Goal: Task Accomplishment & Management: Complete application form

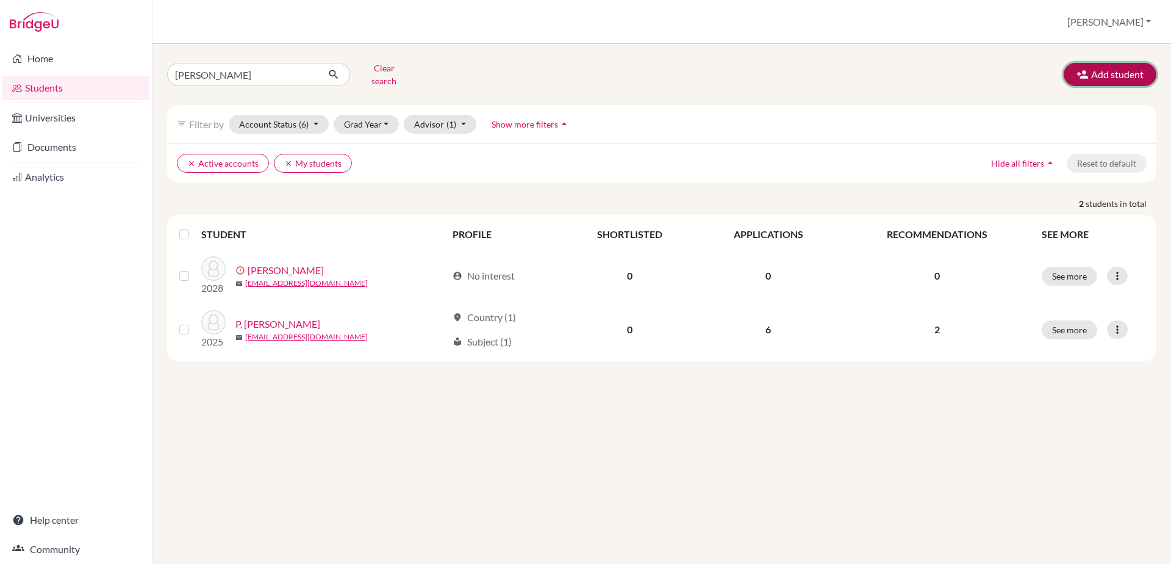
click at [1114, 74] on button "Add student" at bounding box center [1110, 74] width 93 height 23
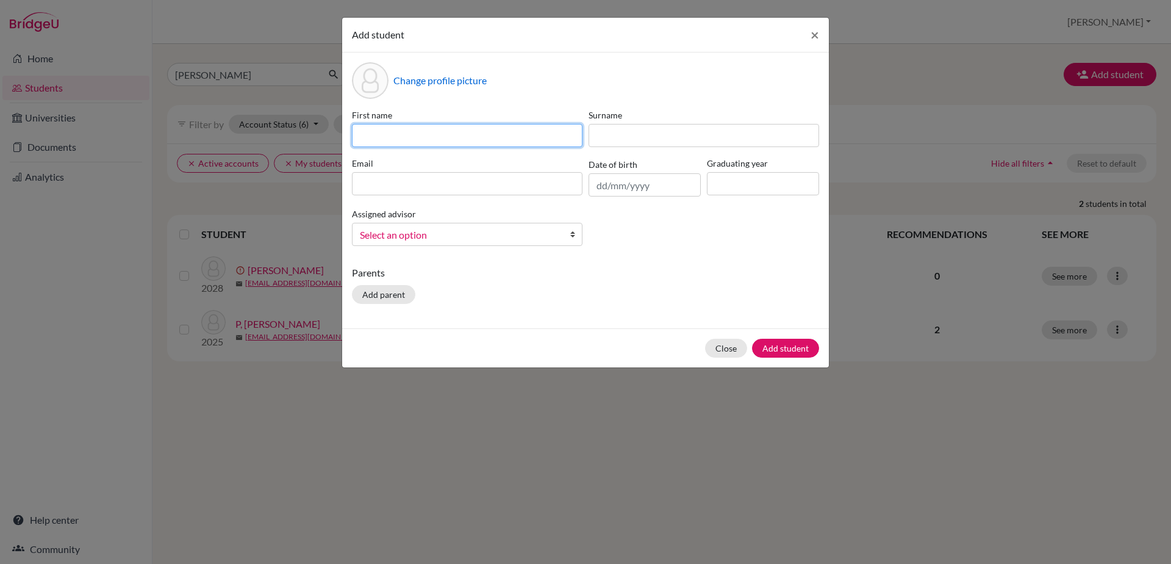
click at [447, 129] on input at bounding box center [467, 135] width 231 height 23
click at [364, 144] on input "Tpan" at bounding box center [467, 135] width 231 height 23
type input "[PERSON_NAME]"
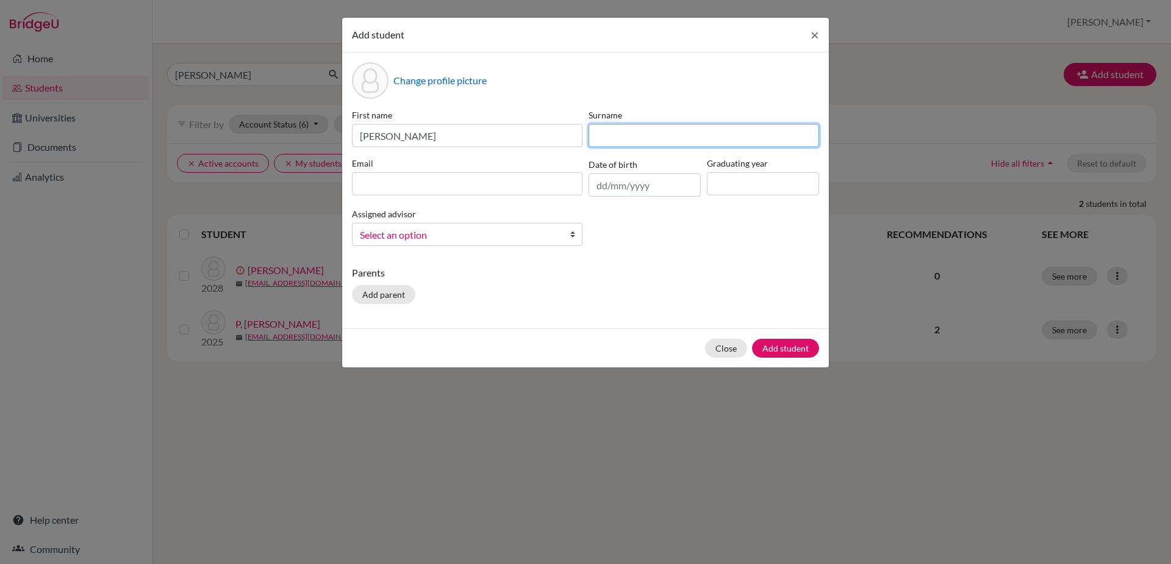
click at [630, 138] on input at bounding box center [704, 135] width 231 height 23
type input "P"
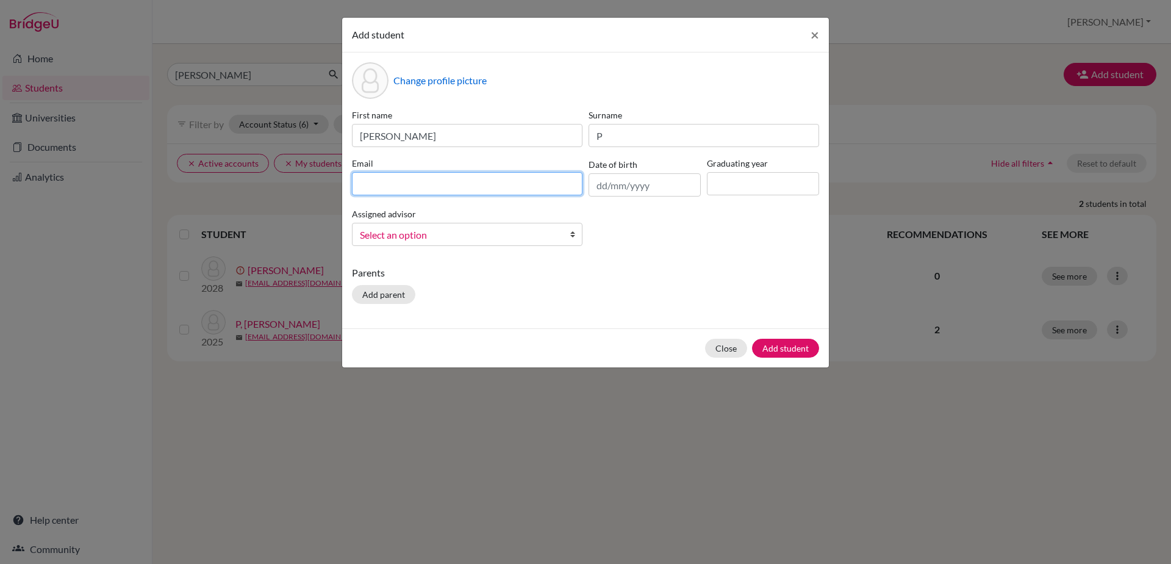
click at [497, 187] on input at bounding box center [467, 183] width 231 height 23
type input "[EMAIL_ADDRESS][DOMAIN_NAME]"
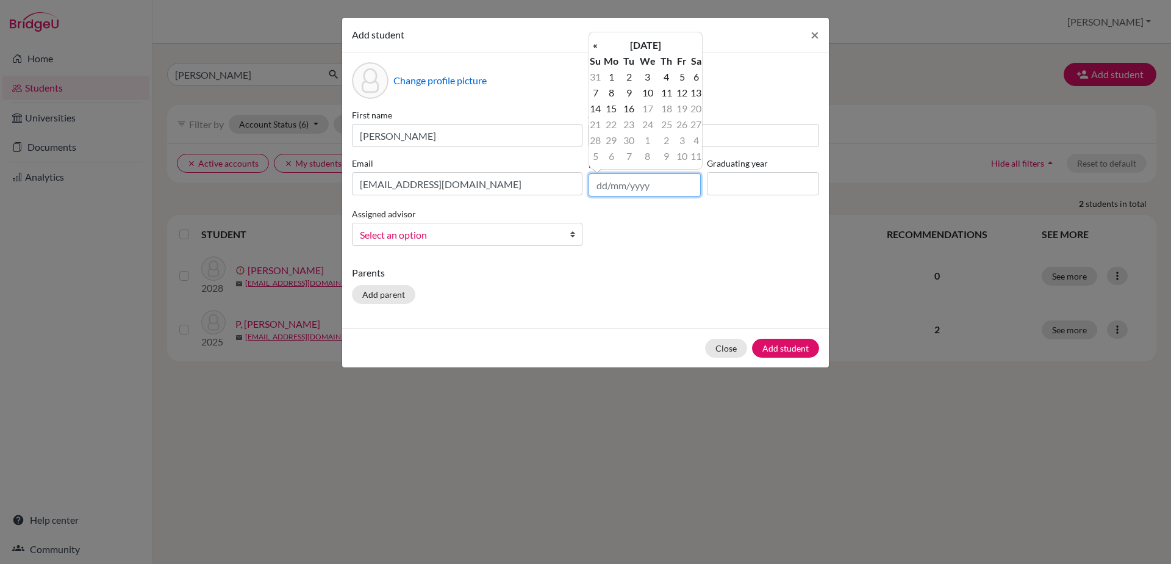
click at [646, 178] on input "text" at bounding box center [645, 184] width 112 height 23
type input "[DATE]"
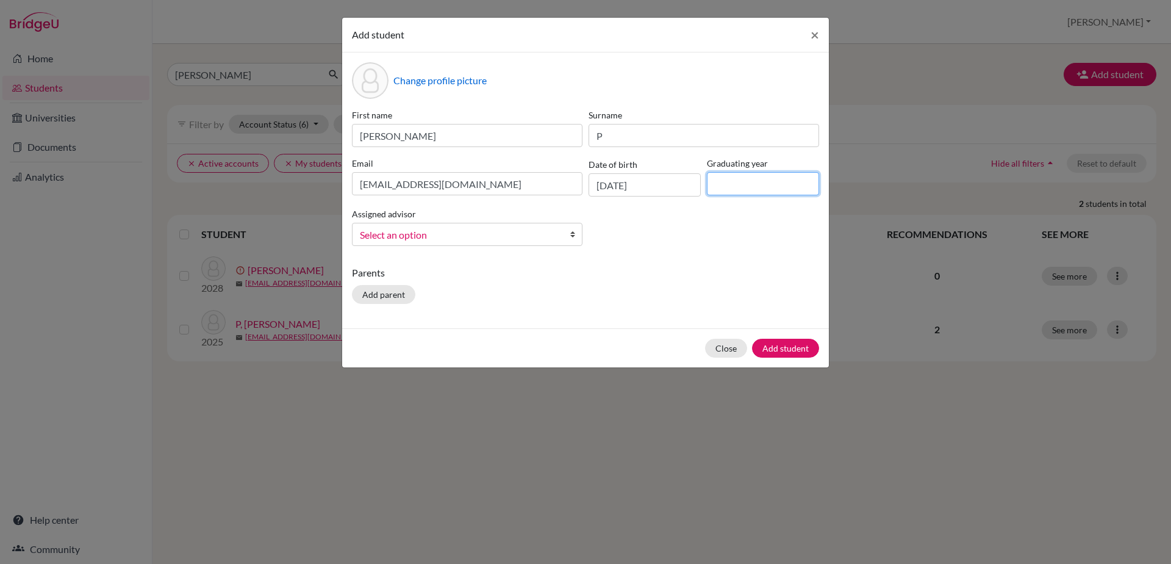
click at [736, 179] on input at bounding box center [763, 183] width 112 height 23
type input "2030"
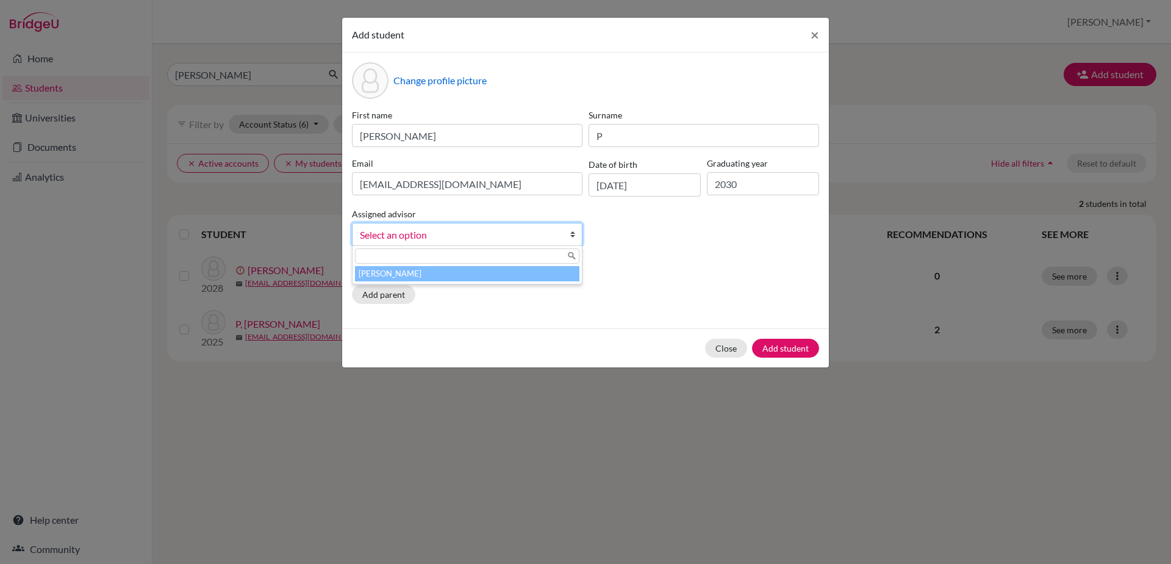
click at [571, 236] on b at bounding box center [576, 234] width 12 height 22
click at [558, 278] on li "[PERSON_NAME]" at bounding box center [467, 273] width 225 height 15
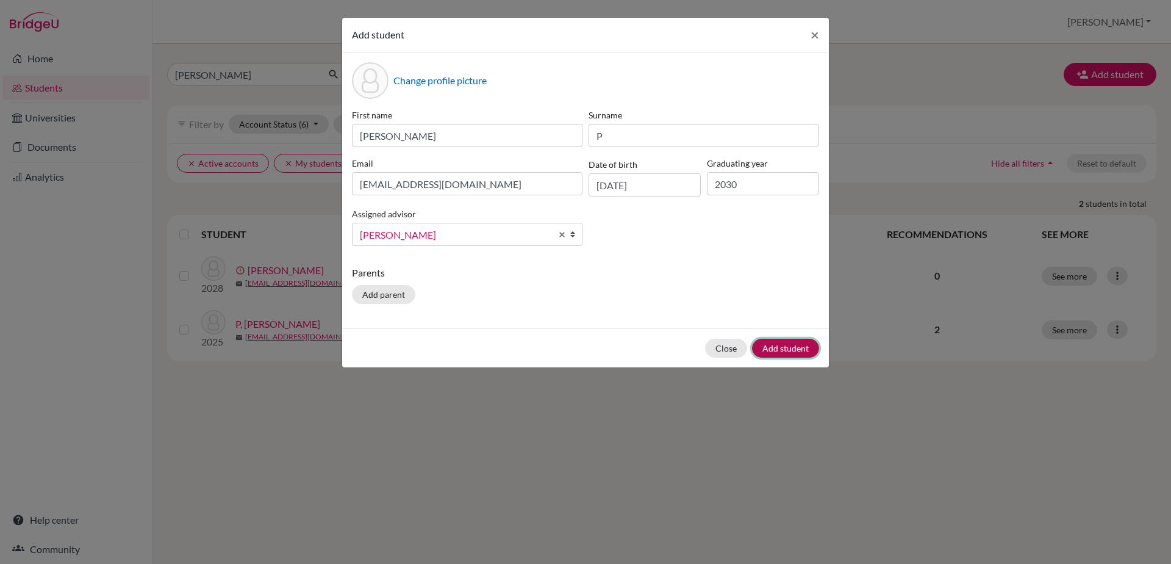
click at [796, 351] on button "Add student" at bounding box center [785, 348] width 67 height 19
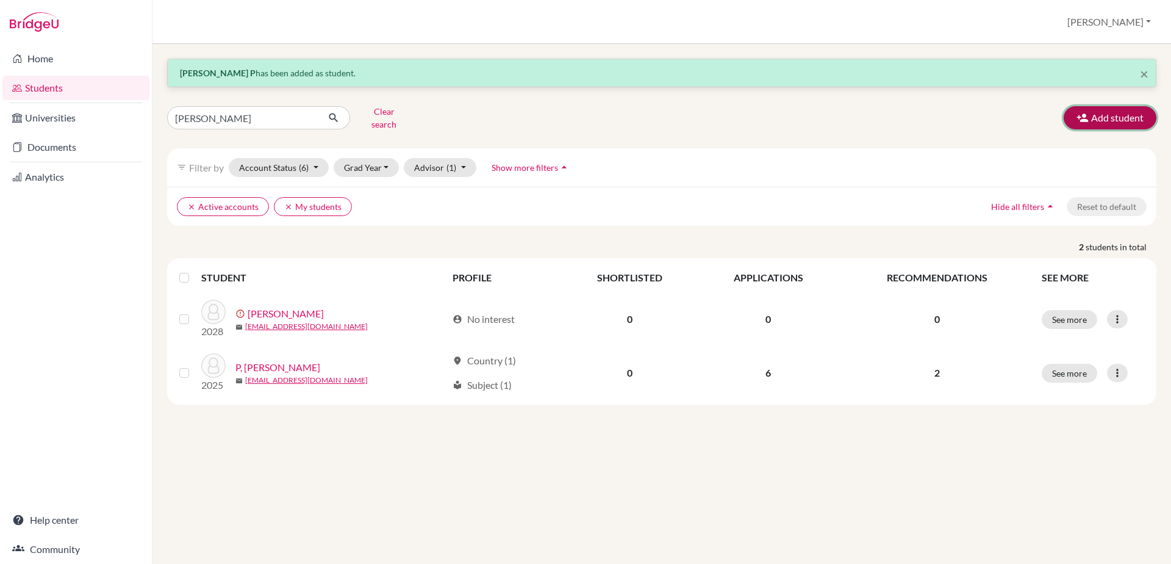
click at [1126, 120] on button "Add student" at bounding box center [1110, 117] width 93 height 23
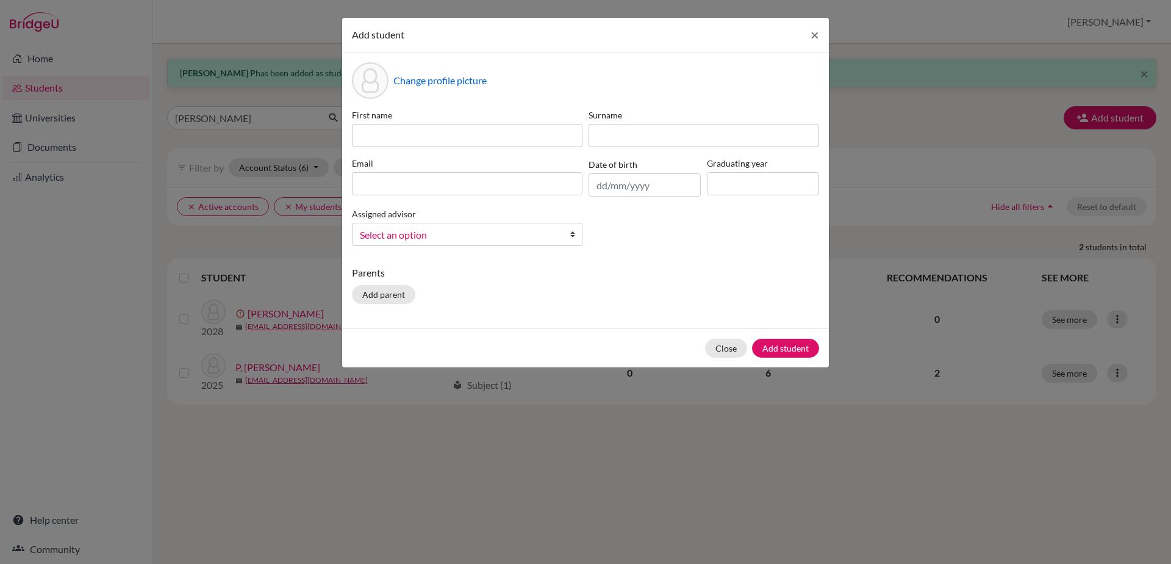
click at [458, 153] on div "First name Surname Email Date of birth Graduating year Assigned advisor [PERSON…" at bounding box center [585, 182] width 473 height 147
click at [433, 135] on input at bounding box center [467, 135] width 231 height 23
type input "[PERSON_NAME]"
click at [591, 141] on input at bounding box center [704, 135] width 231 height 23
type input "[PERSON_NAME]"
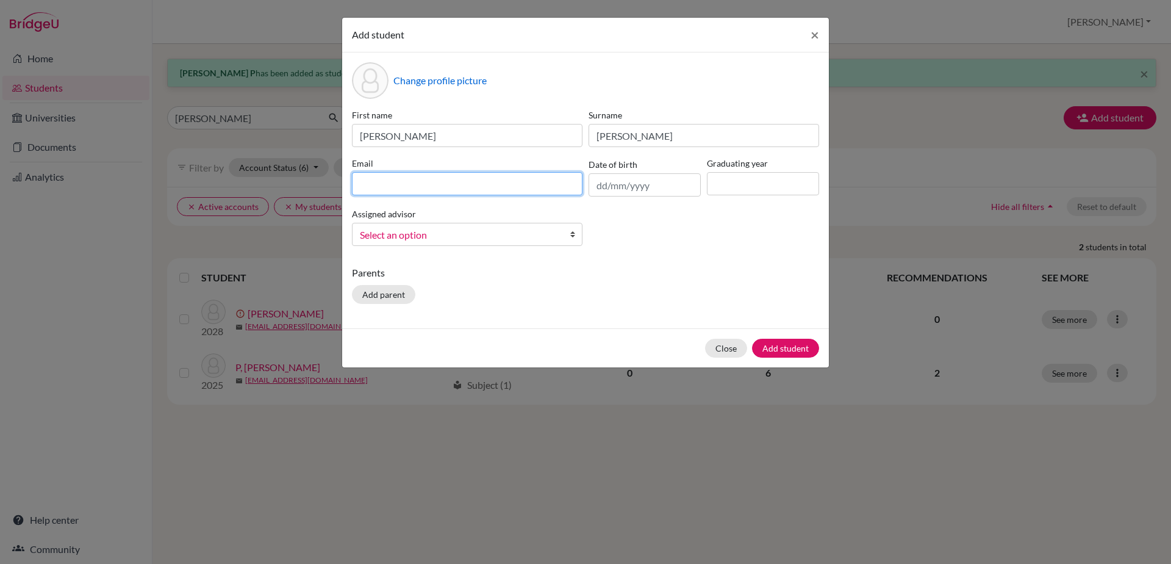
click at [520, 178] on input at bounding box center [467, 183] width 231 height 23
type input "[EMAIL_ADDRESS][DOMAIN_NAME]"
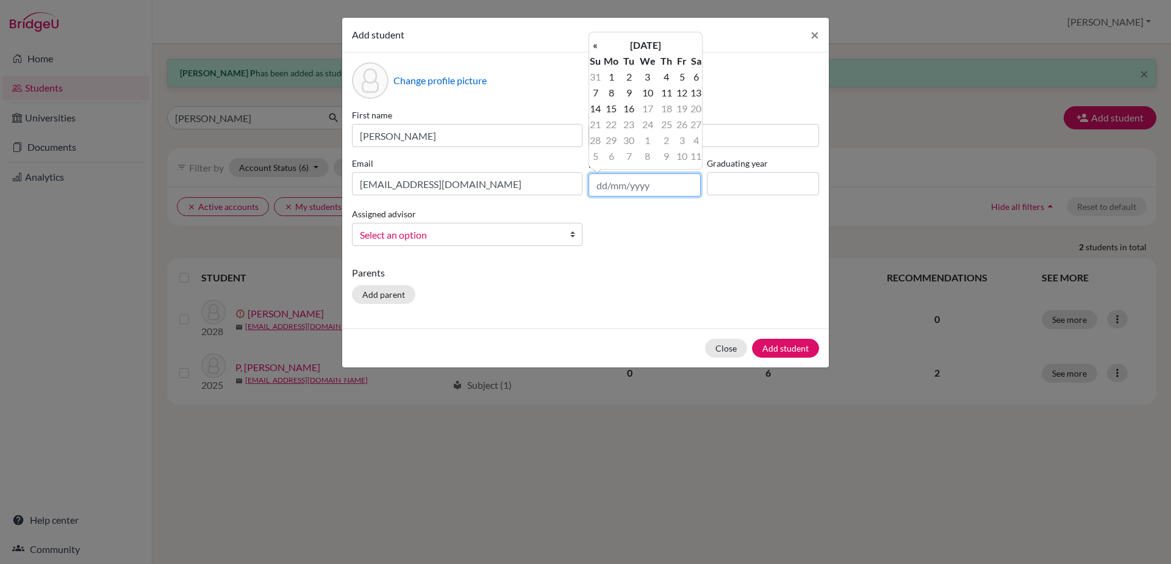
click at [611, 182] on input "text" at bounding box center [645, 184] width 112 height 23
type input "[DATE]"
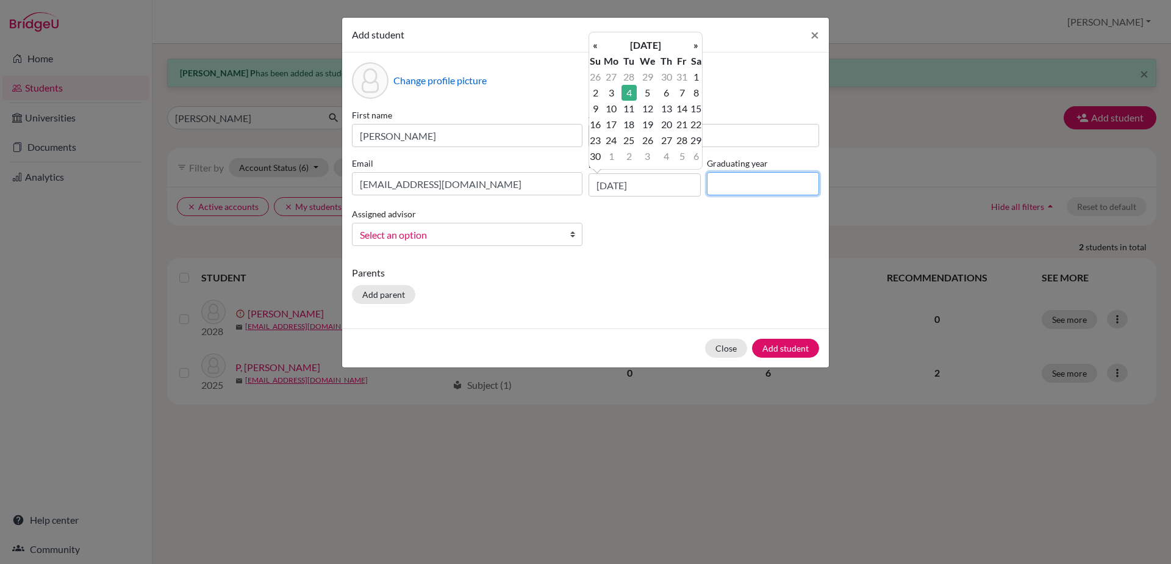
click at [719, 188] on input at bounding box center [763, 183] width 112 height 23
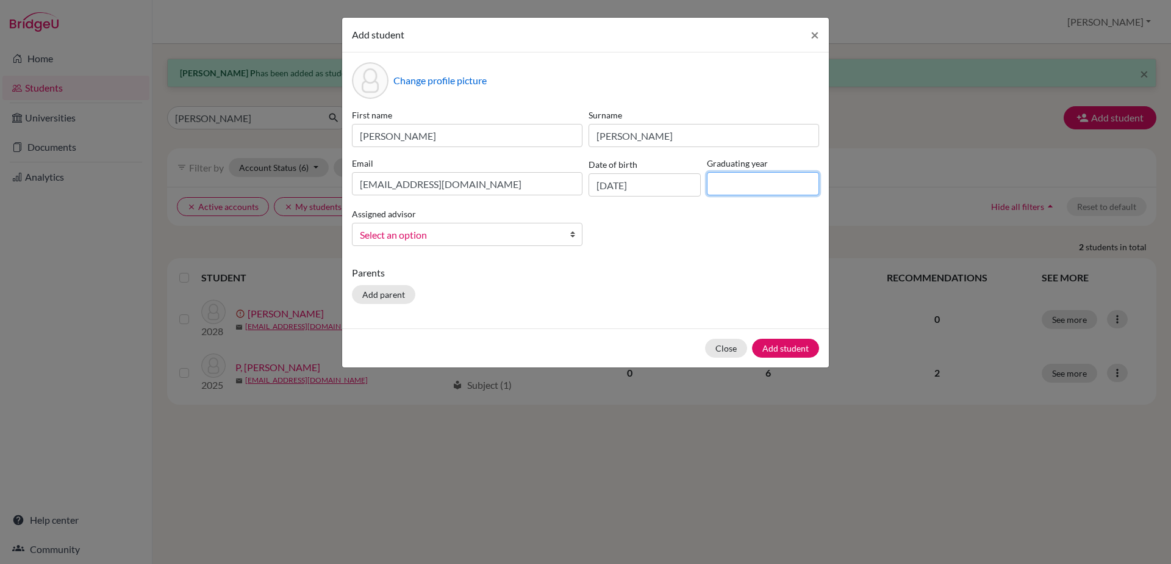
type input "2030"
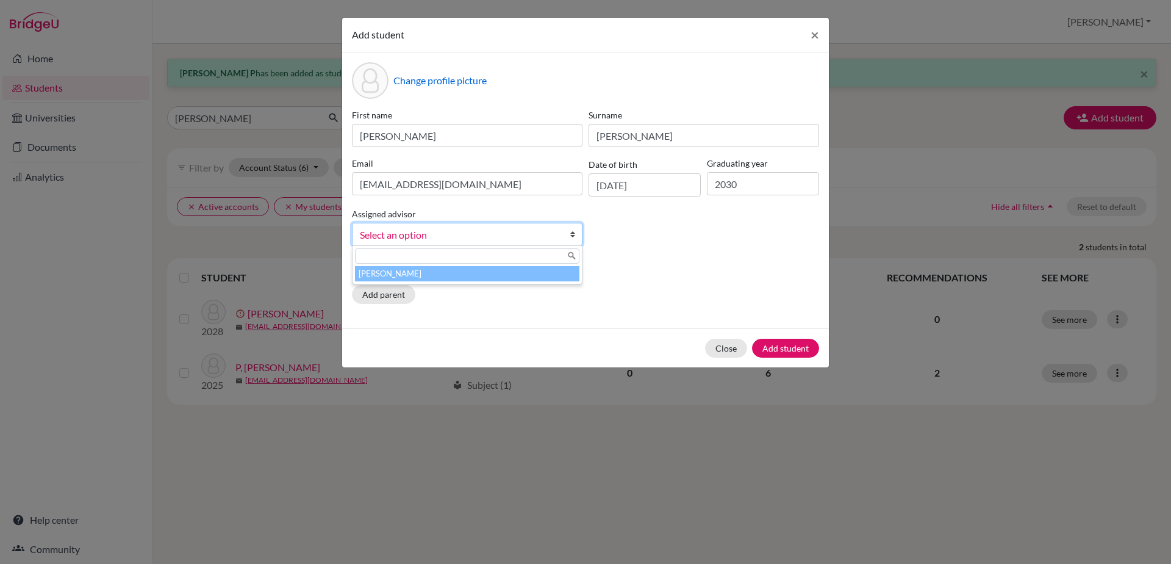
click at [575, 231] on b at bounding box center [576, 234] width 12 height 22
click at [563, 269] on li "[PERSON_NAME]" at bounding box center [467, 273] width 225 height 15
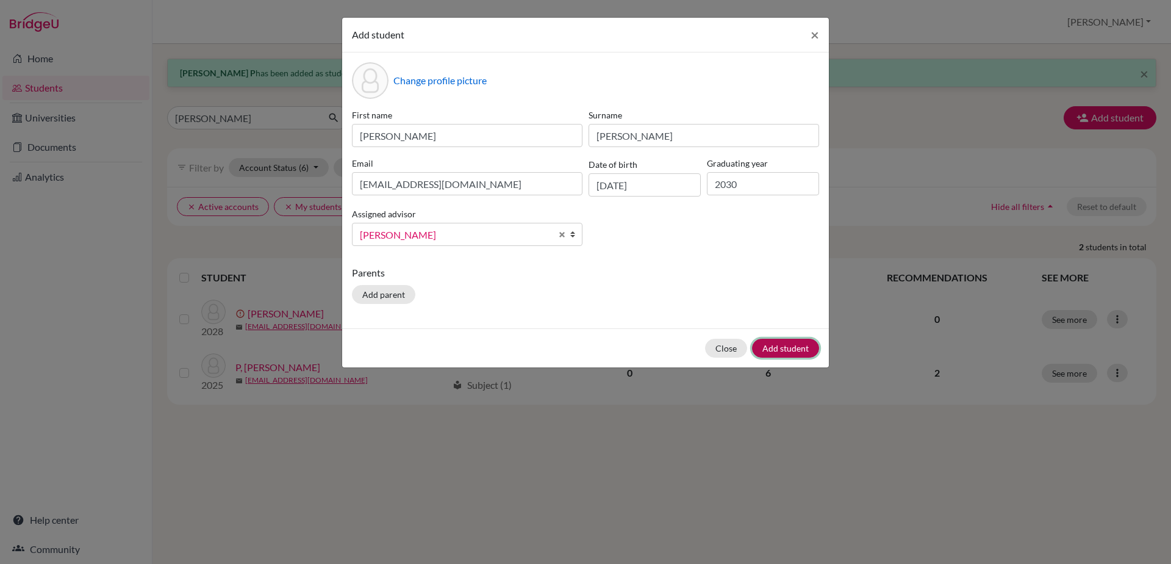
click at [784, 348] on button "Add student" at bounding box center [785, 348] width 67 height 19
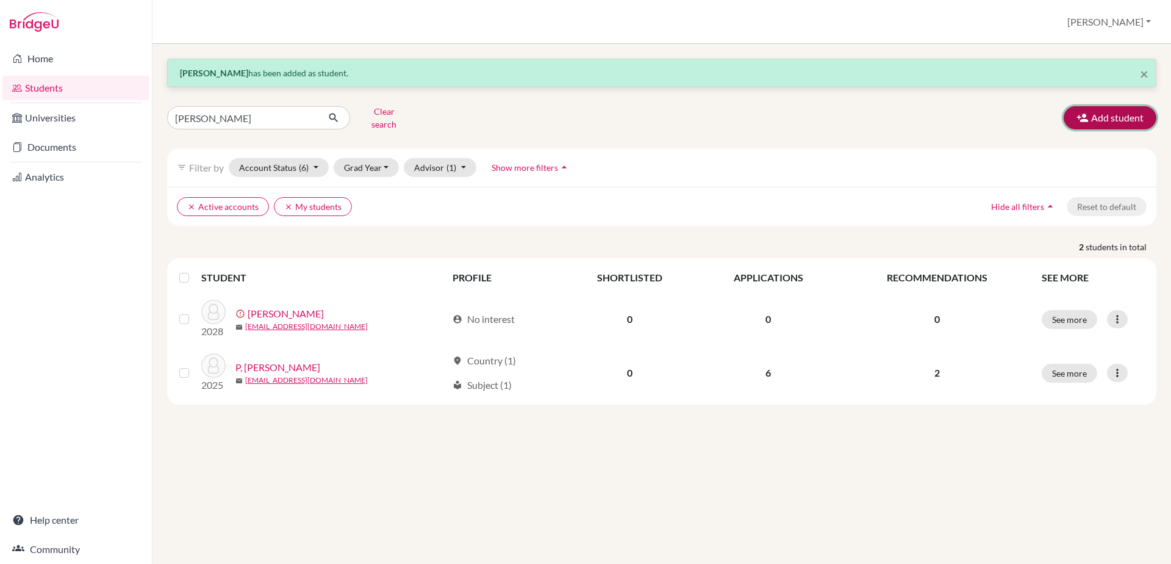
click at [1127, 113] on button "Add student" at bounding box center [1110, 117] width 93 height 23
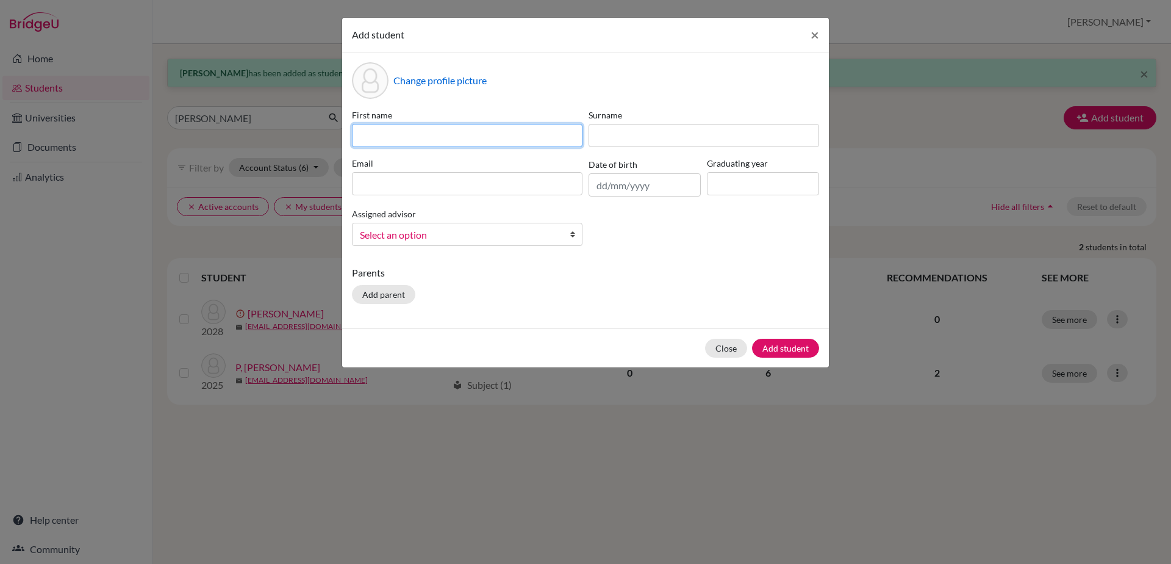
click at [377, 129] on input at bounding box center [467, 135] width 231 height 23
type input "[PERSON_NAME][DEMOGRAPHIC_DATA]"
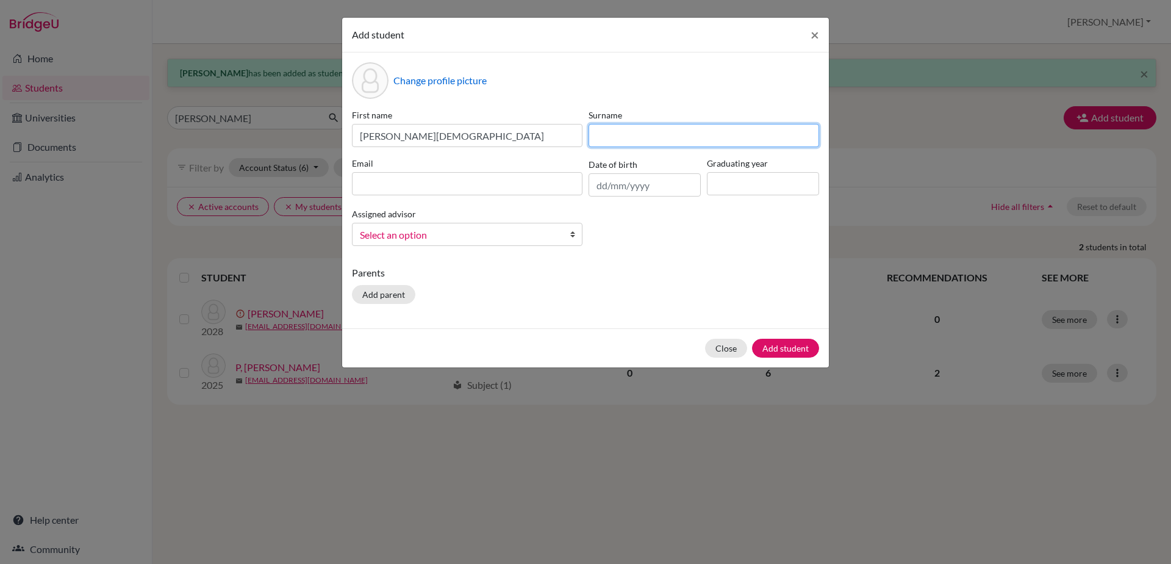
click at [647, 135] on input at bounding box center [704, 135] width 231 height 23
type input "A"
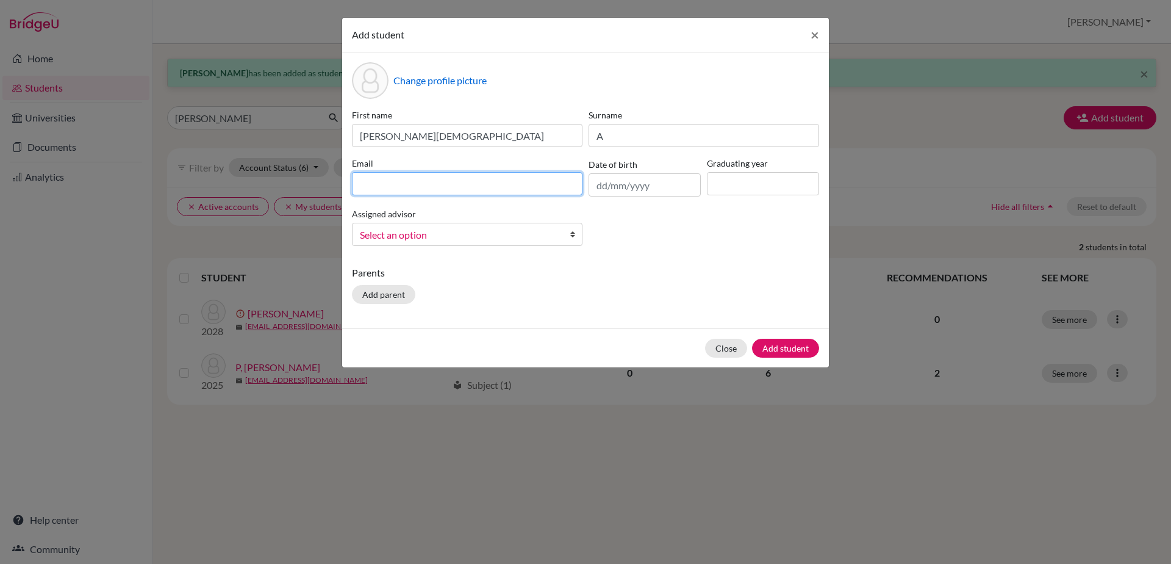
click at [447, 193] on input at bounding box center [467, 183] width 231 height 23
type input "[EMAIL_ADDRESS][DOMAIN_NAME]"
click at [620, 184] on input "text" at bounding box center [645, 184] width 112 height 23
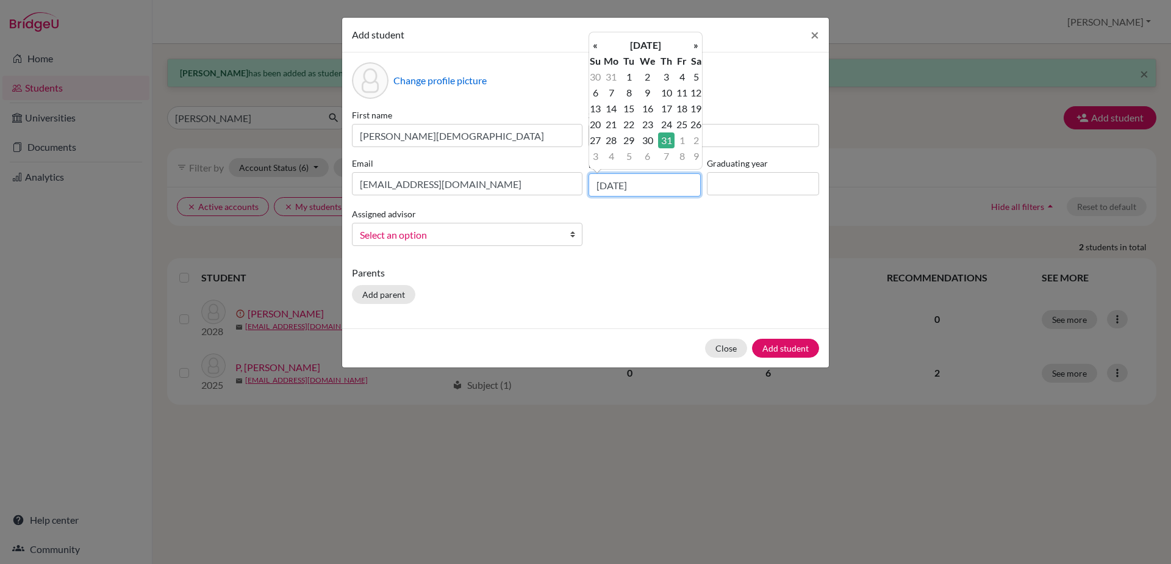
type input "[DATE]"
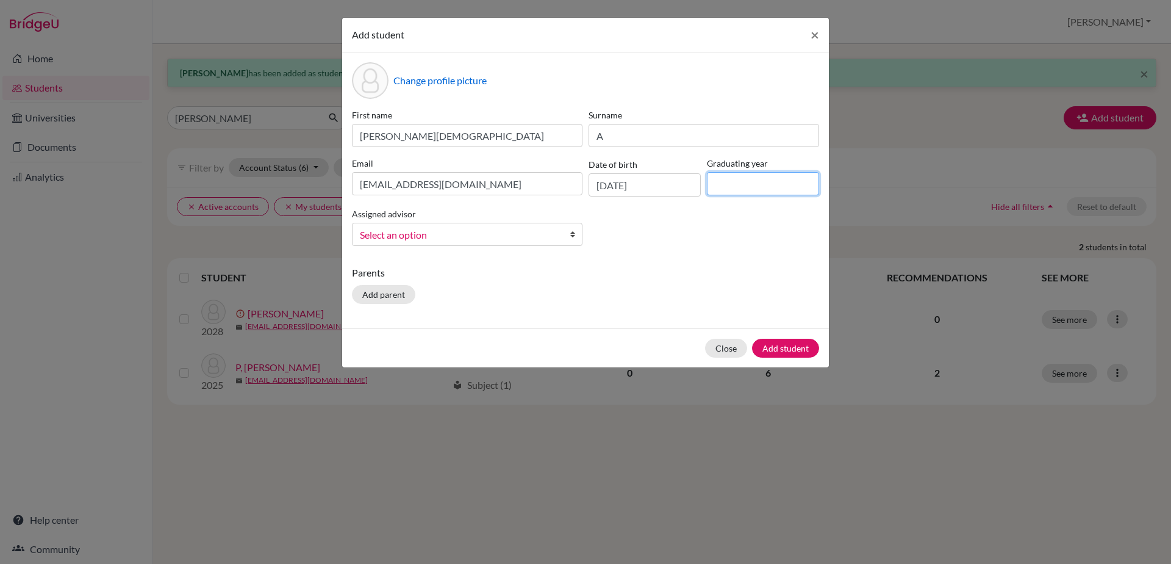
click at [739, 182] on input at bounding box center [763, 183] width 112 height 23
type input "2030"
click at [570, 234] on b at bounding box center [576, 234] width 12 height 22
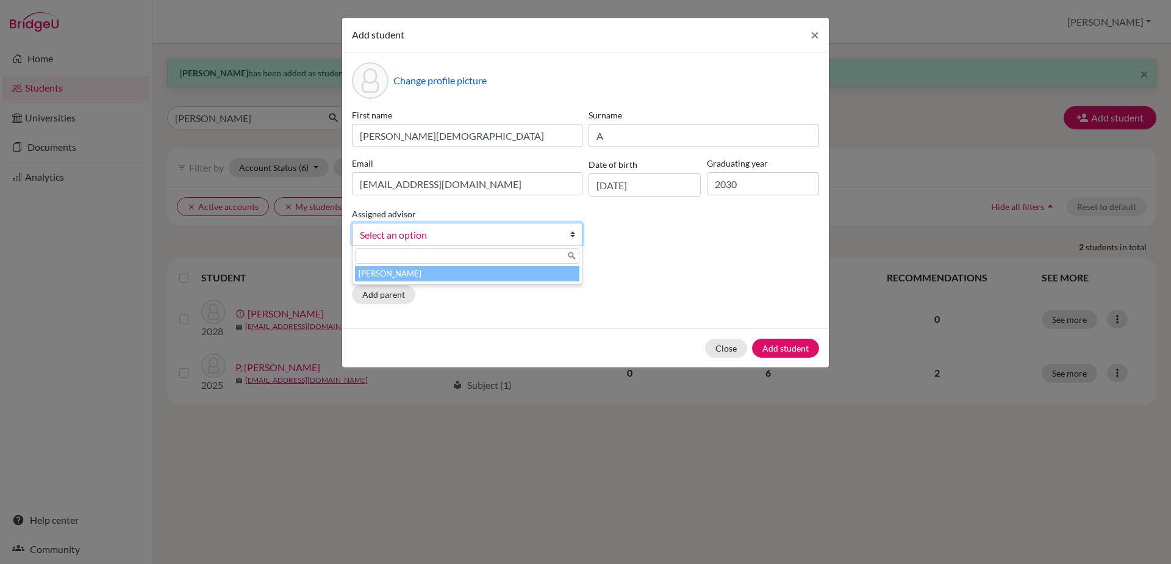
click at [556, 270] on li "[PERSON_NAME]" at bounding box center [467, 273] width 225 height 15
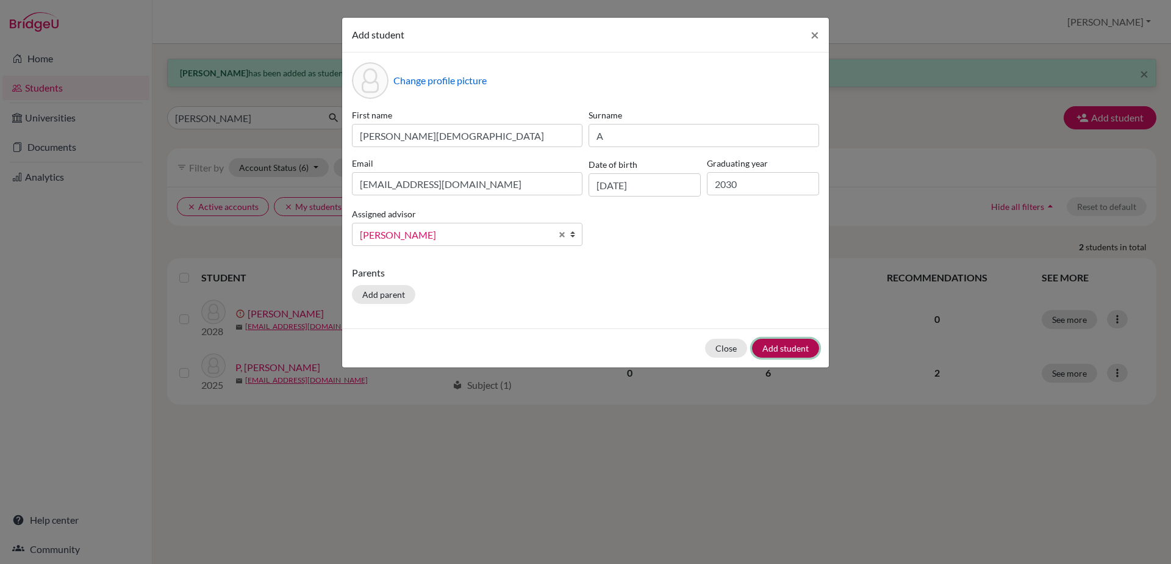
click at [794, 351] on button "Add student" at bounding box center [785, 348] width 67 height 19
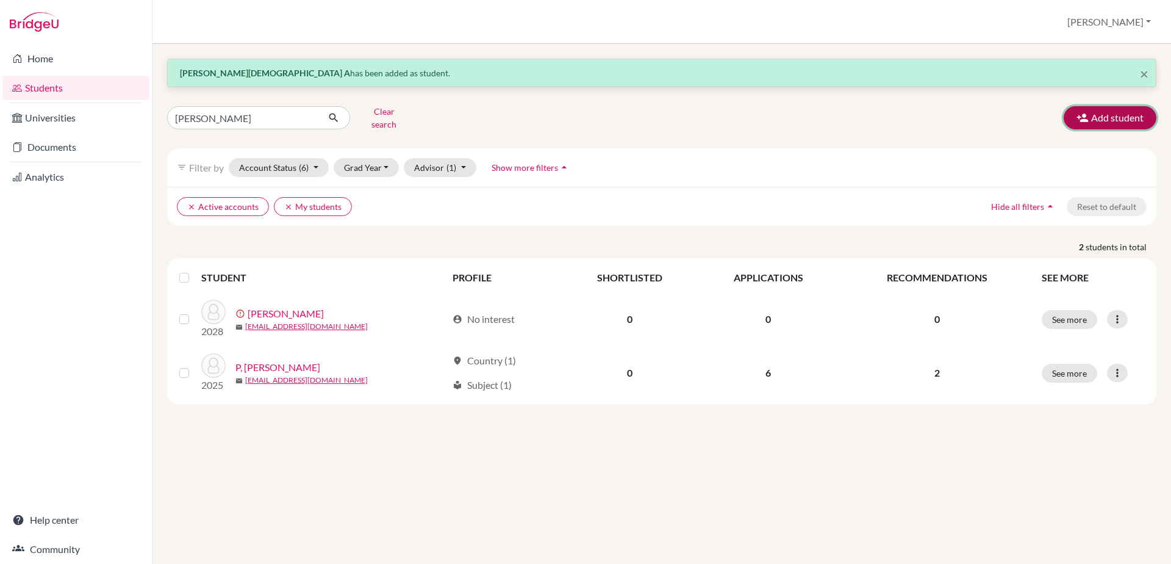
click at [1099, 115] on button "Add student" at bounding box center [1110, 117] width 93 height 23
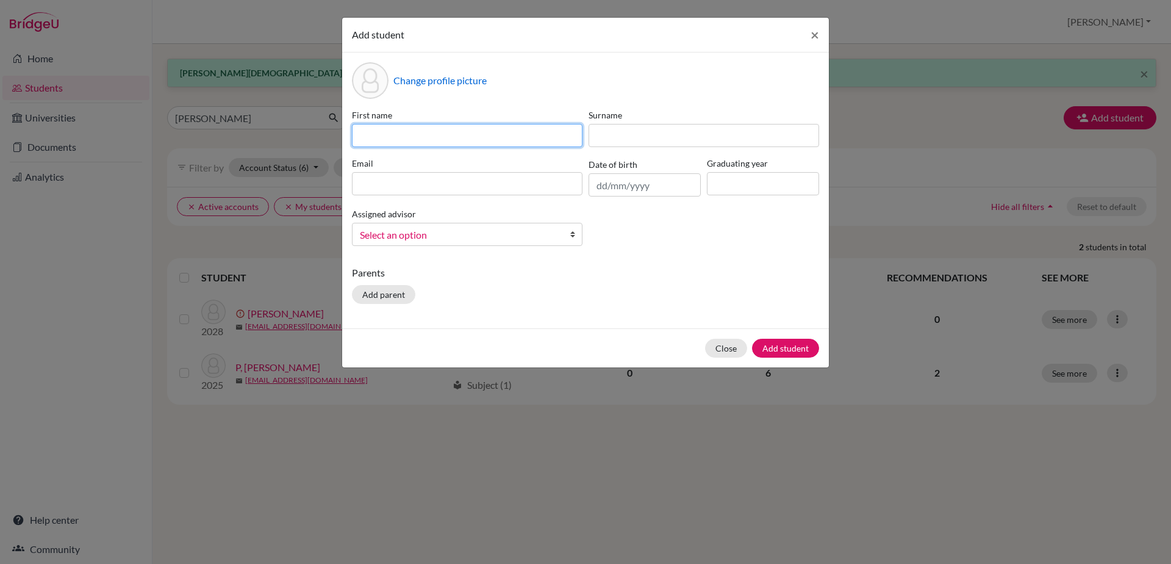
click at [525, 145] on input at bounding box center [467, 135] width 231 height 23
type input "Benyamin"
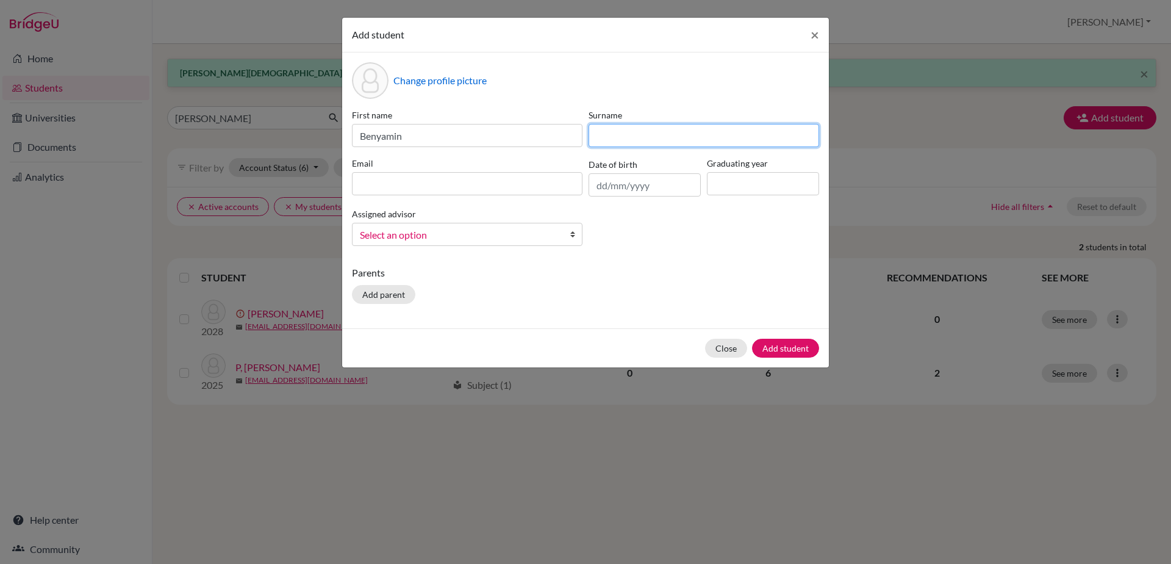
click at [616, 140] on input at bounding box center [704, 135] width 231 height 23
drag, startPoint x: 602, startPoint y: 137, endPoint x: 592, endPoint y: 139, distance: 10.5
click at [592, 139] on input "[PERSON_NAME]" at bounding box center [704, 135] width 231 height 23
type input "[PERSON_NAME]"
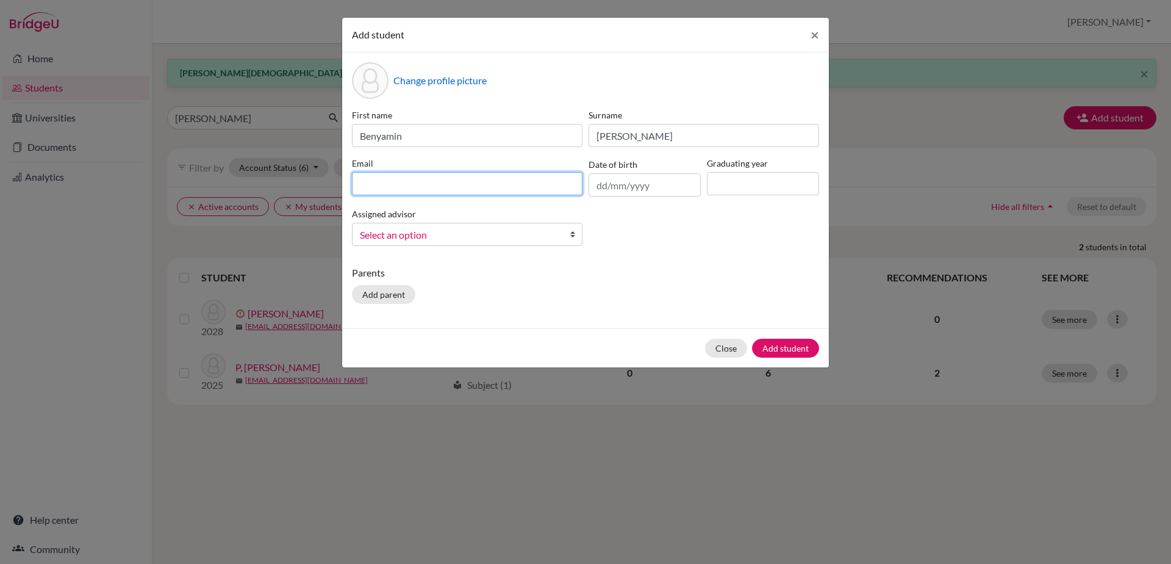
click at [466, 178] on input at bounding box center [467, 183] width 231 height 23
type input "[EMAIL_ADDRESS][DOMAIN_NAME]"
click at [609, 186] on input "text" at bounding box center [645, 184] width 112 height 23
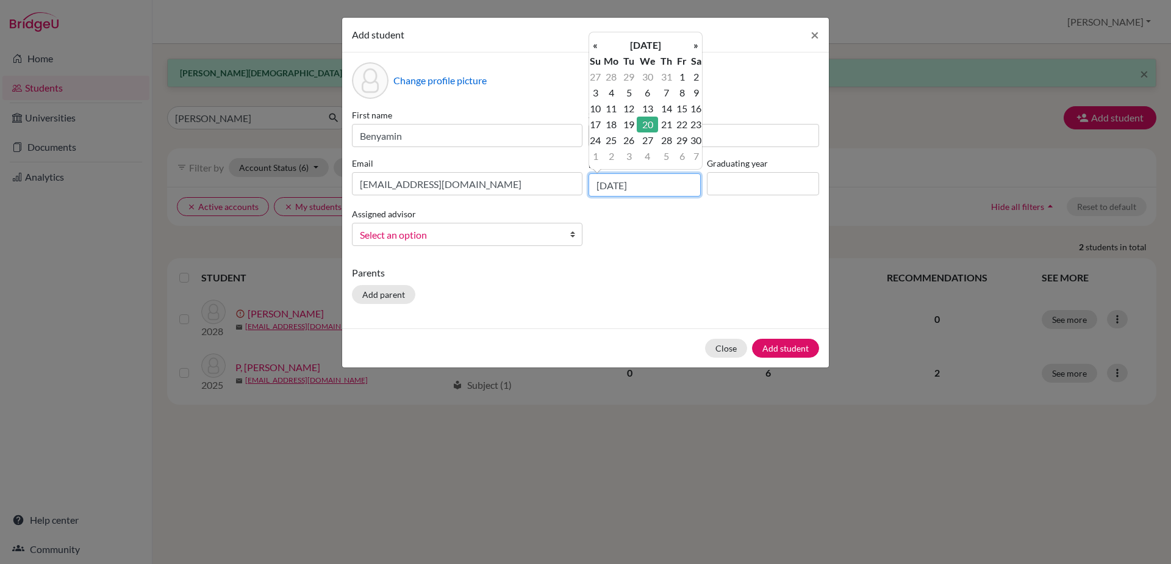
type input "[DATE]"
click at [773, 183] on input at bounding box center [763, 183] width 112 height 23
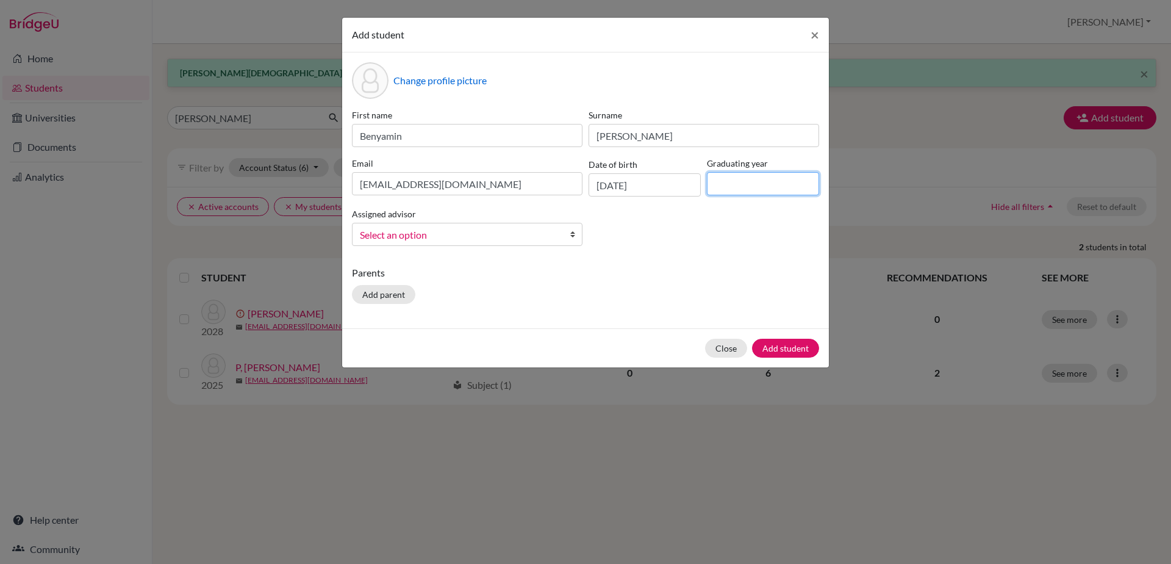
type input "2030"
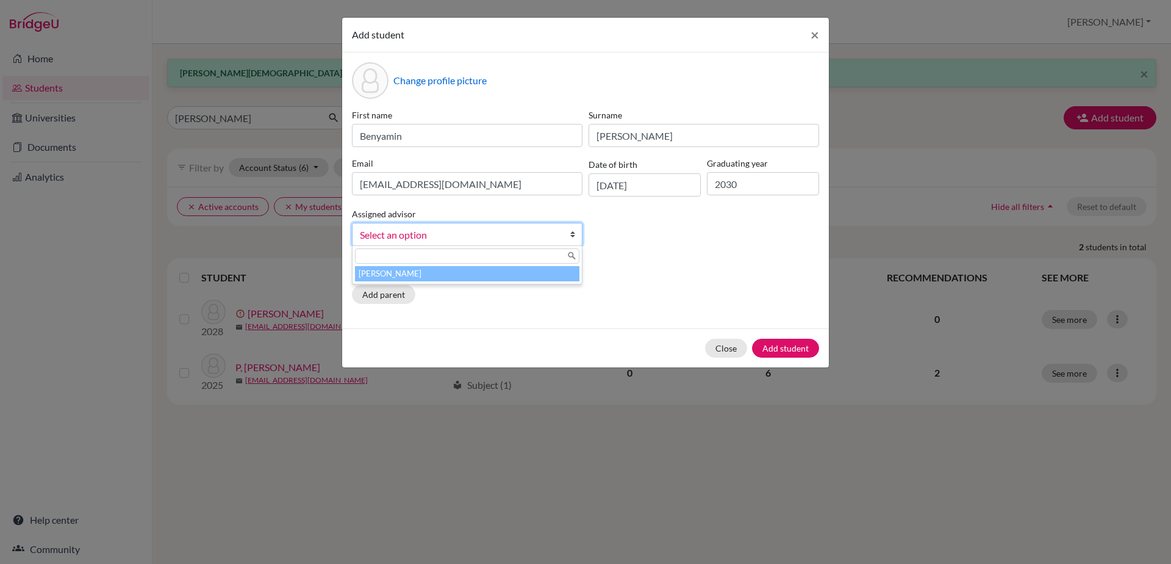
click at [573, 236] on b at bounding box center [576, 234] width 12 height 22
click at [550, 276] on li "[PERSON_NAME]" at bounding box center [467, 273] width 225 height 15
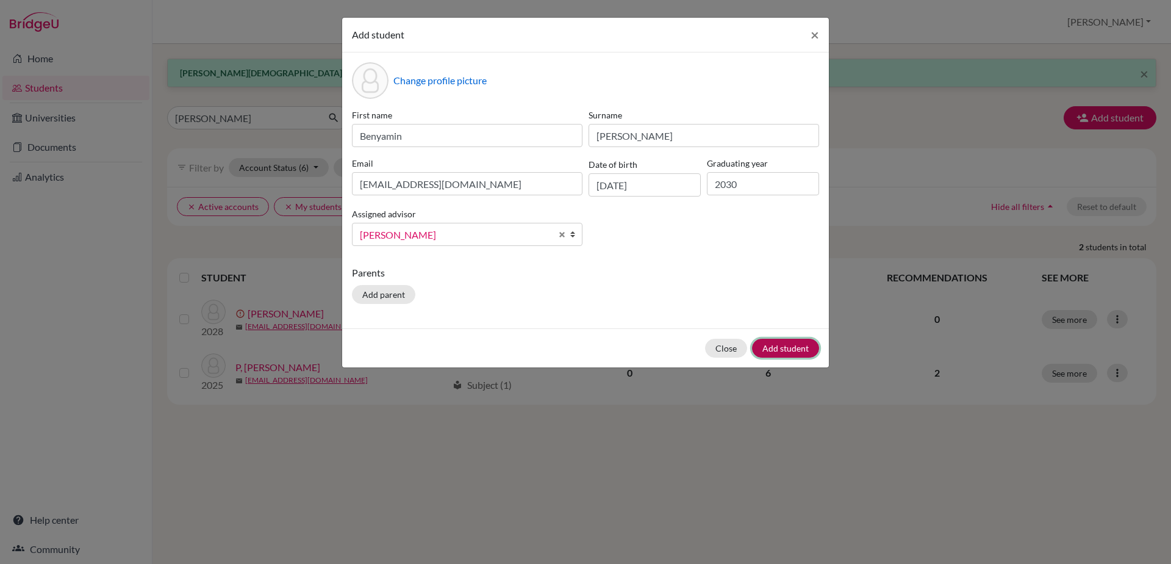
click at [777, 342] on button "Add student" at bounding box center [785, 348] width 67 height 19
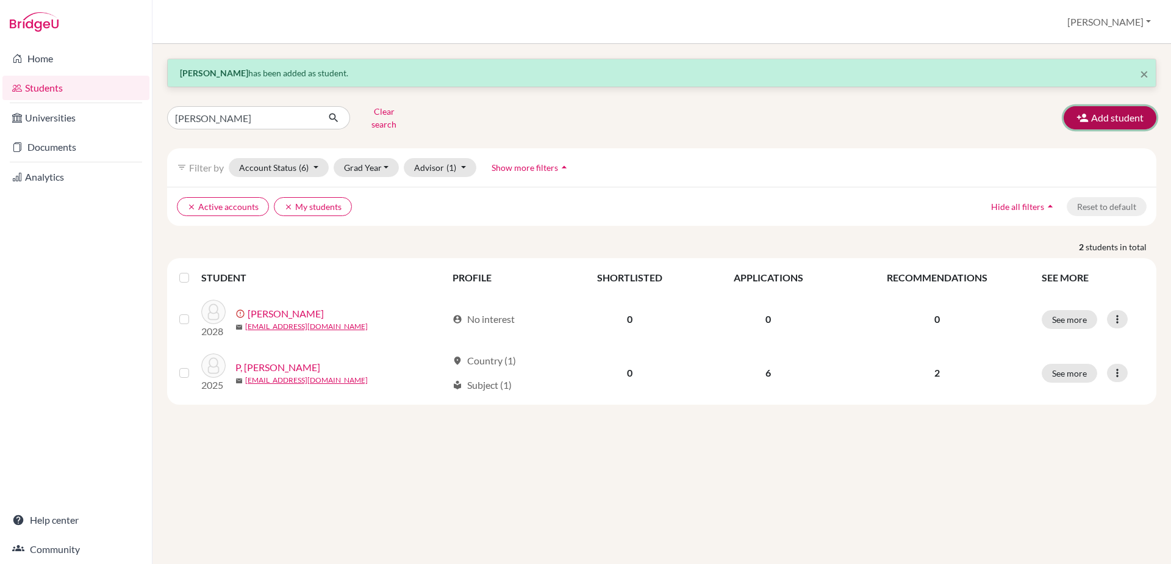
click at [1090, 106] on button "Add student" at bounding box center [1110, 117] width 93 height 23
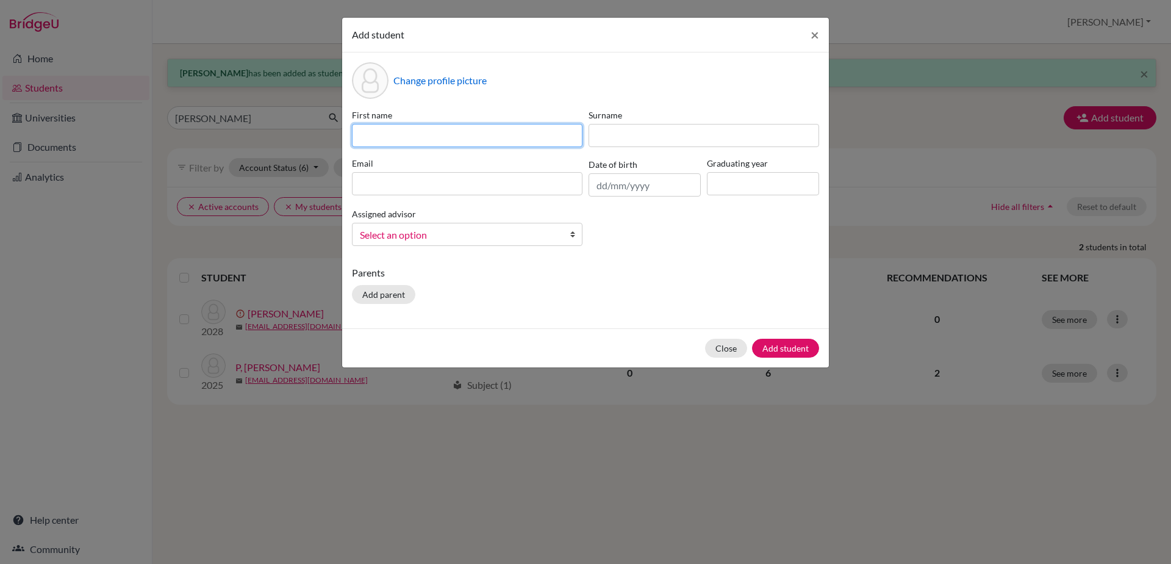
click at [401, 140] on input at bounding box center [467, 135] width 231 height 23
type input "[PERSON_NAME]"
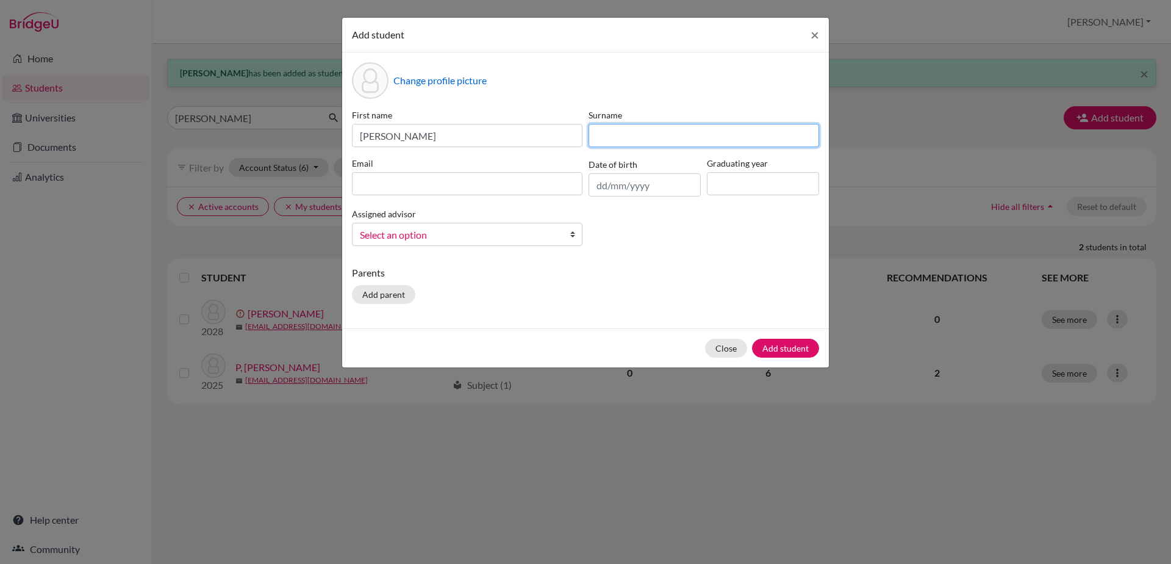
click at [633, 138] on input at bounding box center [704, 135] width 231 height 23
type input "[PERSON_NAME]"
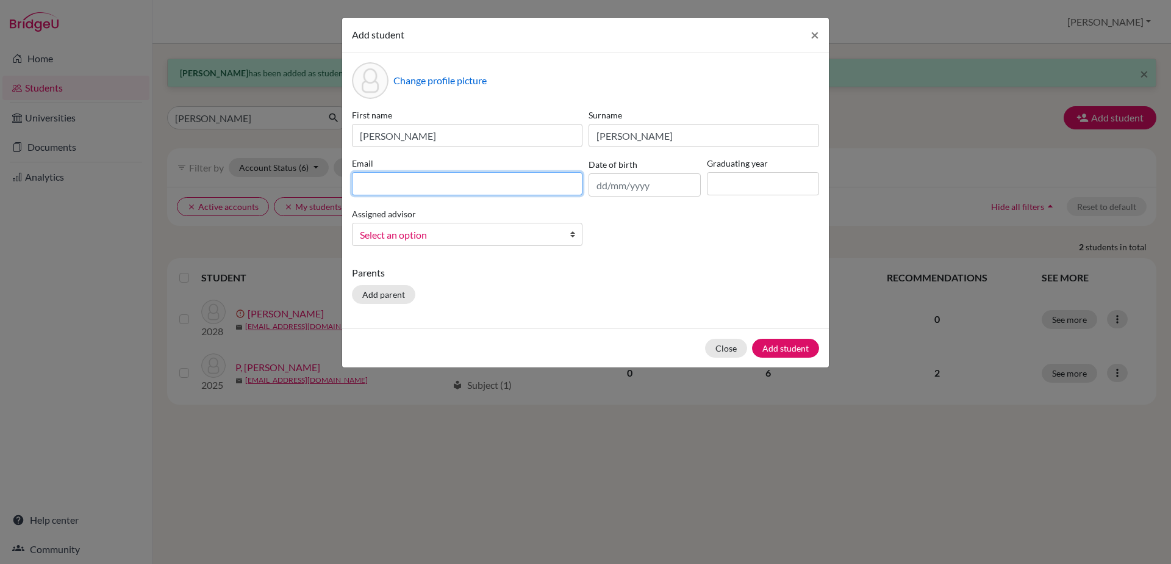
click at [564, 173] on input at bounding box center [467, 183] width 231 height 23
type input "a"
type input "[EMAIL_ADDRESS][DOMAIN_NAME]"
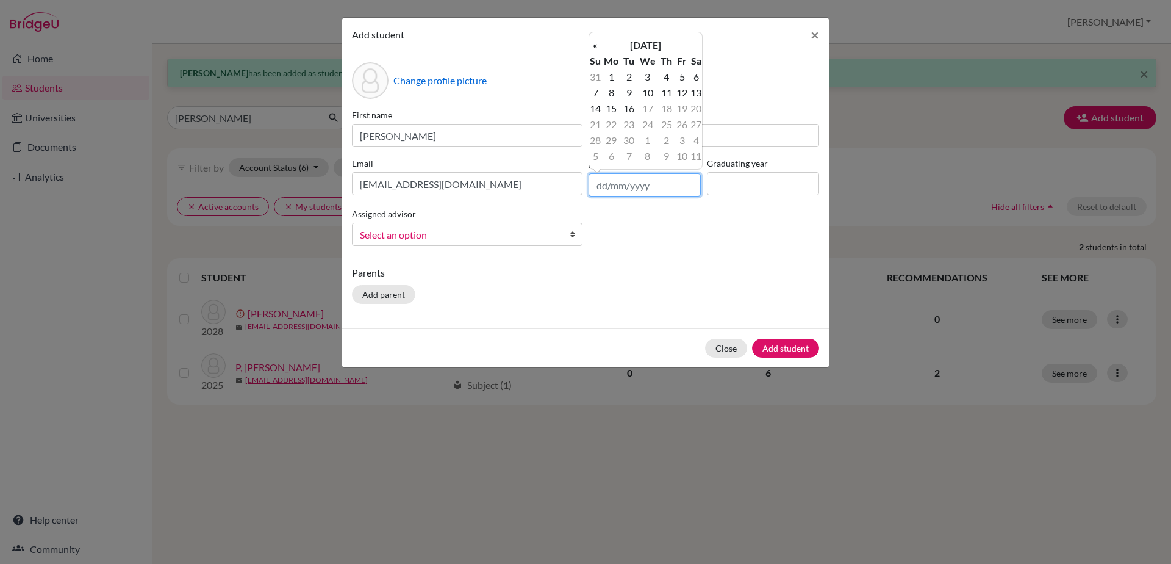
click at [614, 182] on input "text" at bounding box center [645, 184] width 112 height 23
type input "[DATE]"
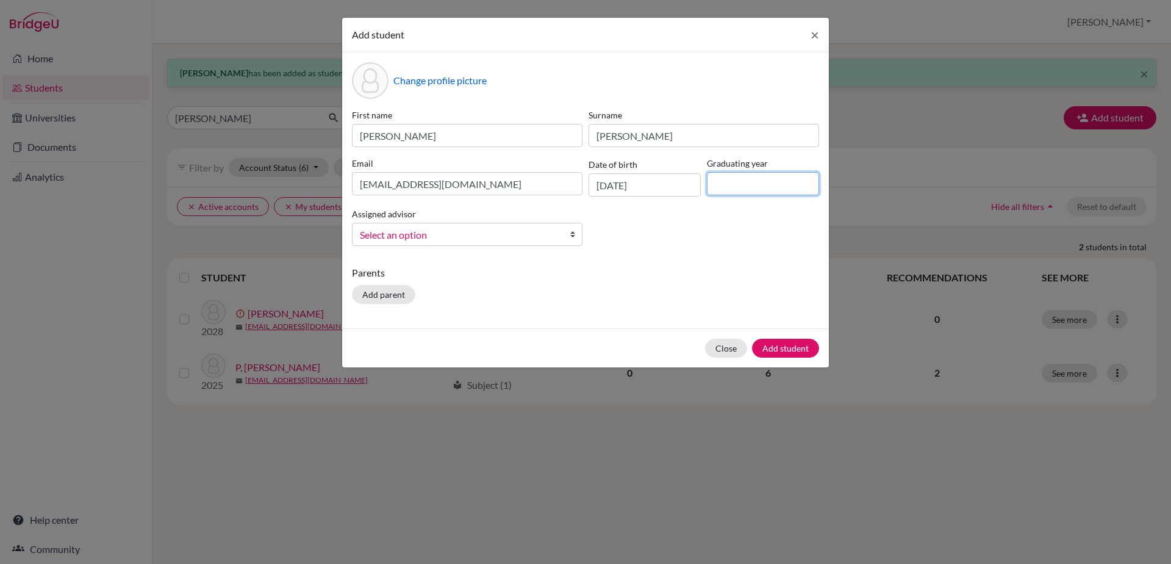
click at [733, 182] on input at bounding box center [763, 183] width 112 height 23
type input "2030"
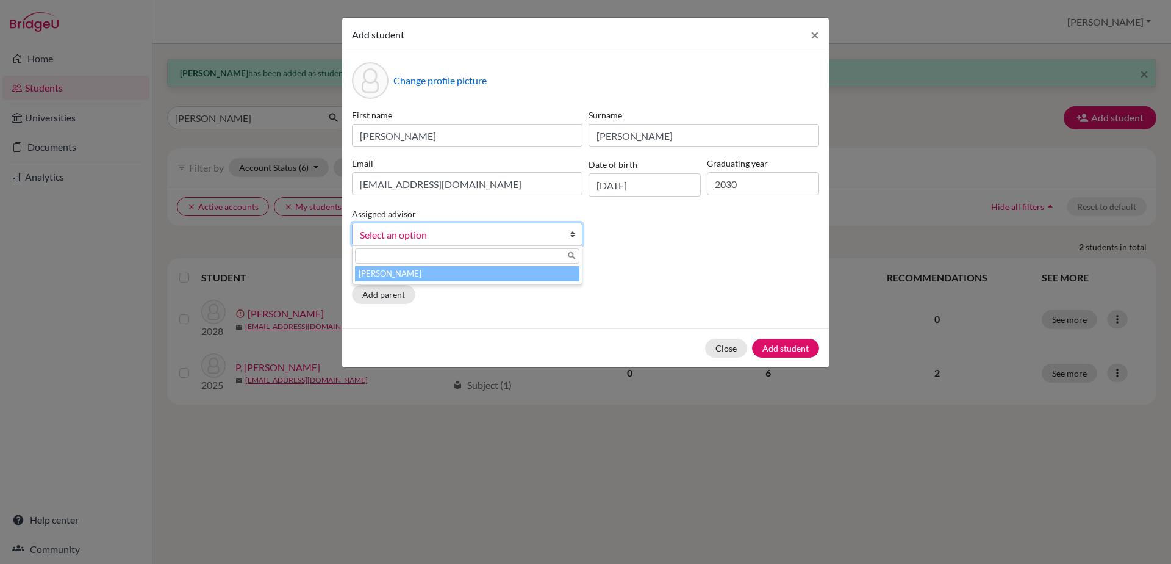
click at [573, 233] on b at bounding box center [576, 234] width 12 height 22
click at [555, 273] on li "[PERSON_NAME]" at bounding box center [467, 273] width 225 height 15
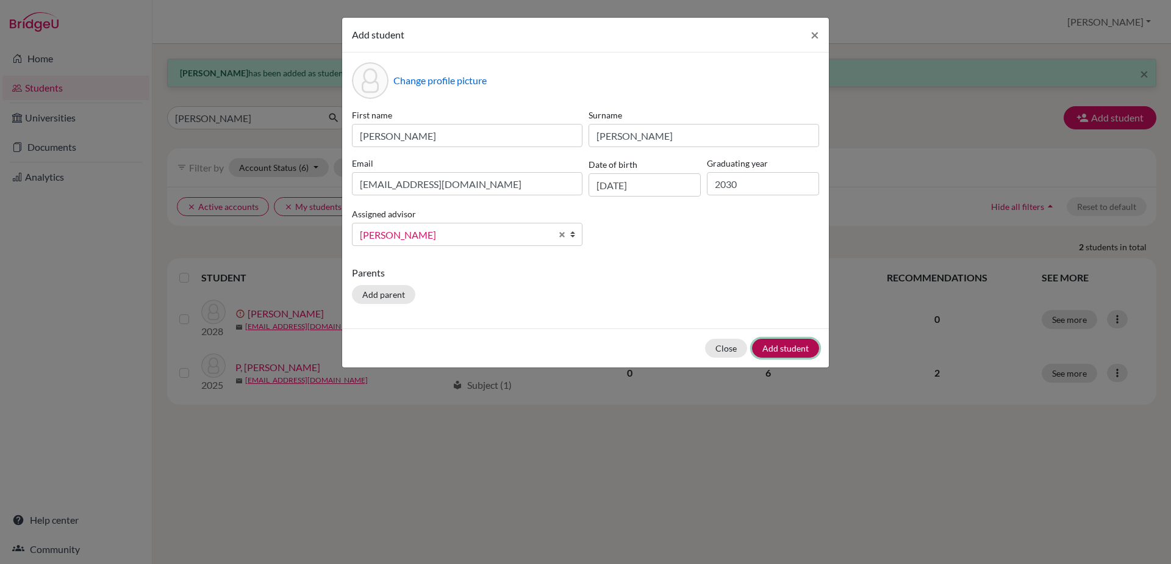
click at [799, 351] on button "Add student" at bounding box center [785, 348] width 67 height 19
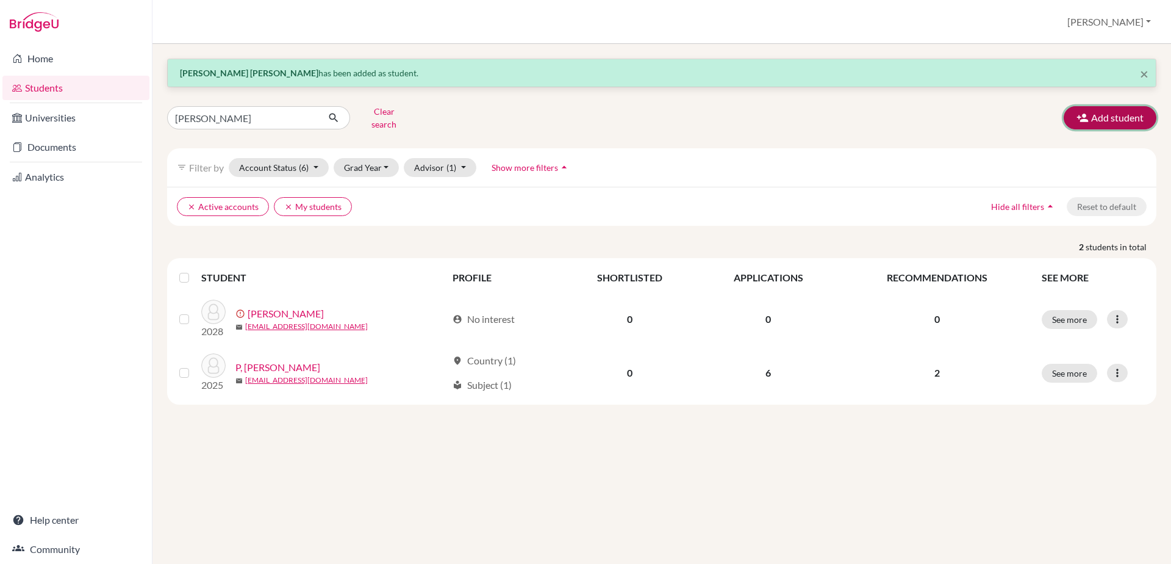
click at [1105, 115] on button "Add student" at bounding box center [1110, 117] width 93 height 23
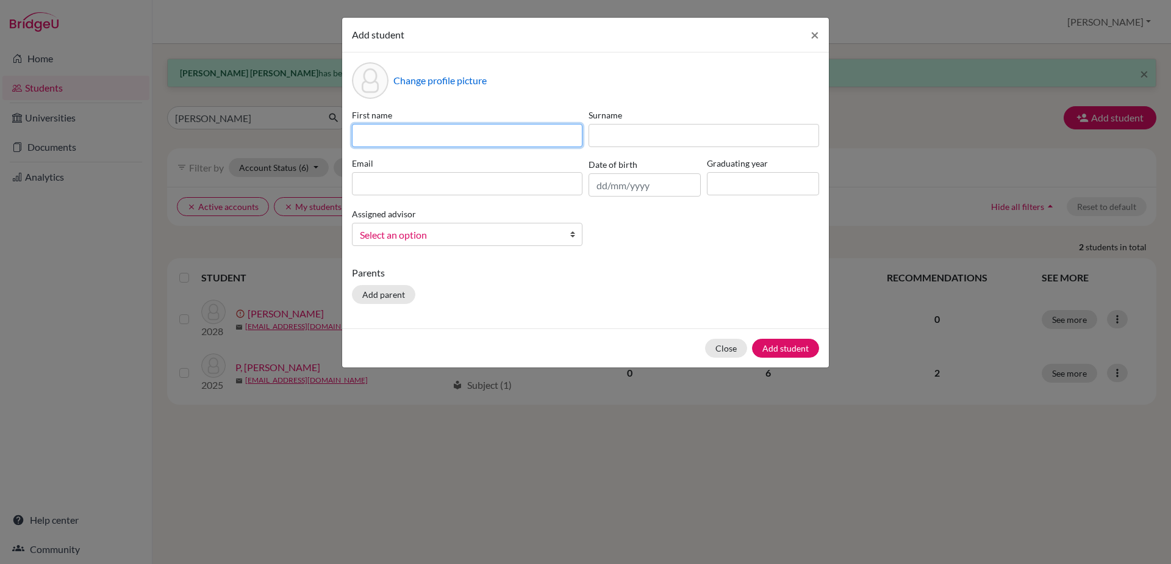
click at [484, 130] on input at bounding box center [467, 135] width 231 height 23
type input "Laksh"
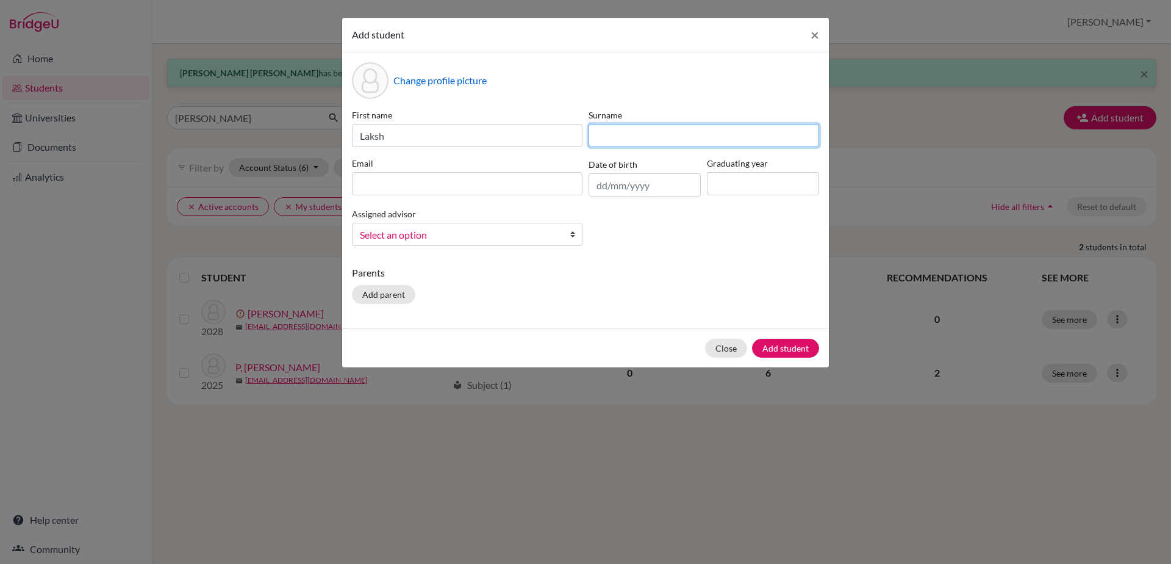
click at [627, 144] on input at bounding box center [704, 135] width 231 height 23
type input "Atharva"
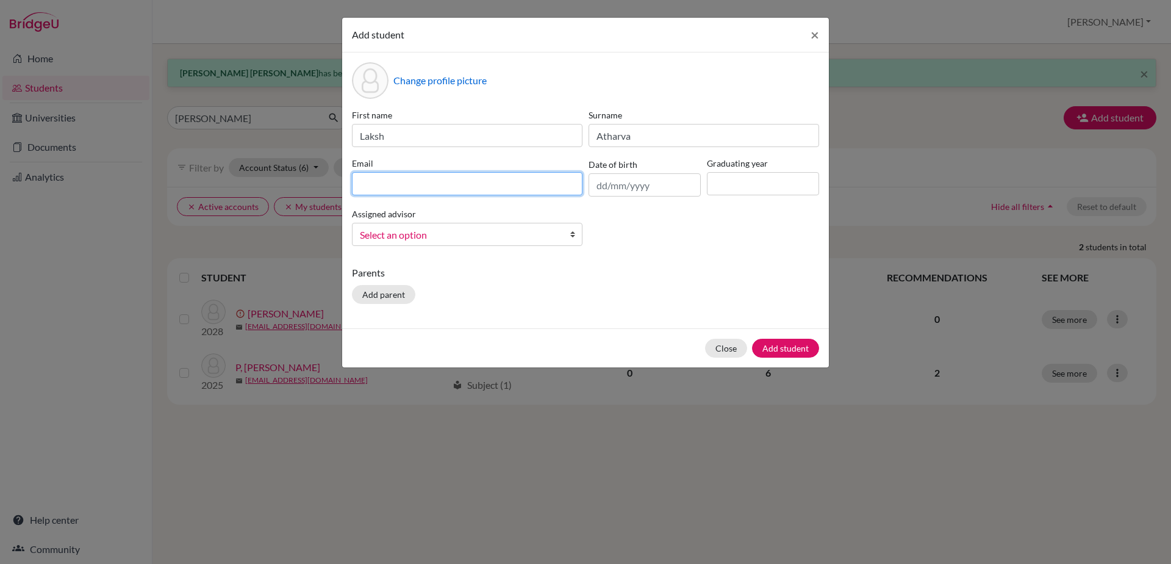
click at [465, 189] on input at bounding box center [467, 183] width 231 height 23
type input "[EMAIL_ADDRESS][DOMAIN_NAME]"
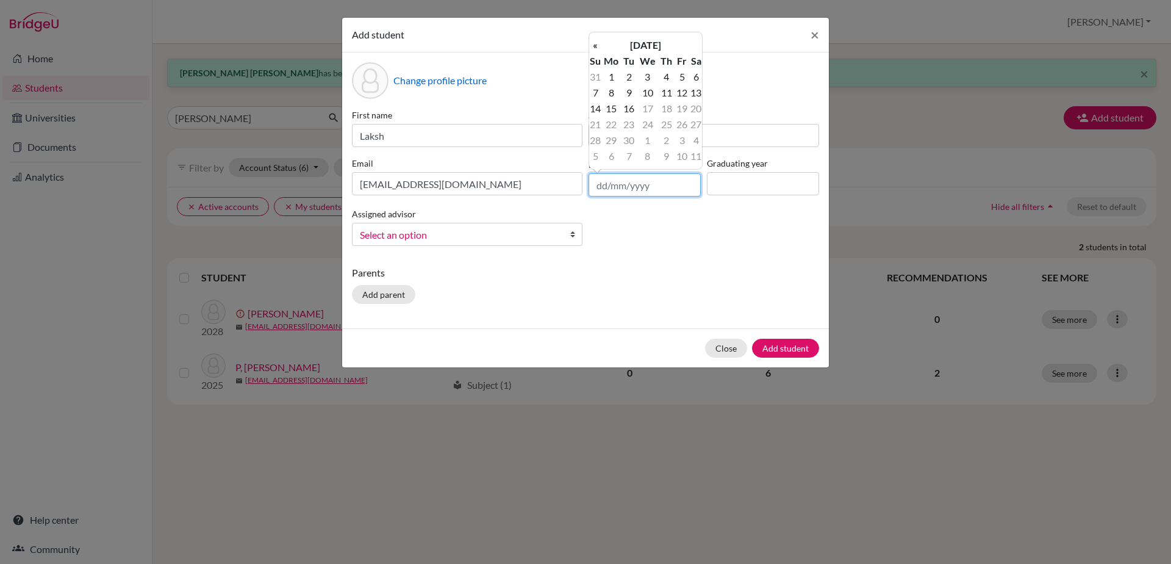
click at [599, 175] on input "text" at bounding box center [645, 184] width 112 height 23
type input "[DATE]"
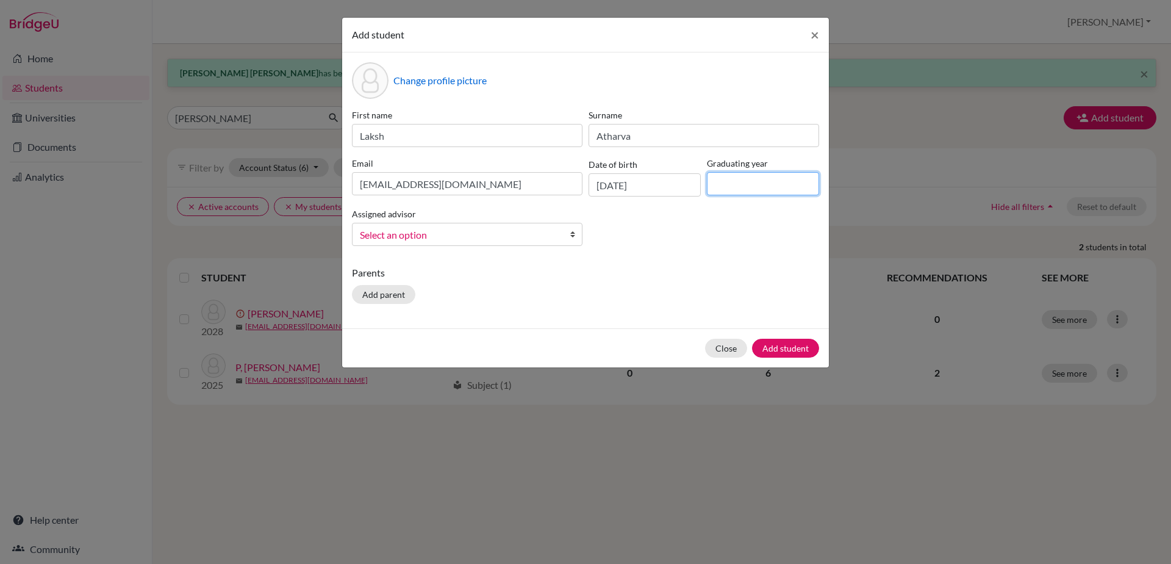
click at [714, 188] on input at bounding box center [763, 183] width 112 height 23
type input "2030"
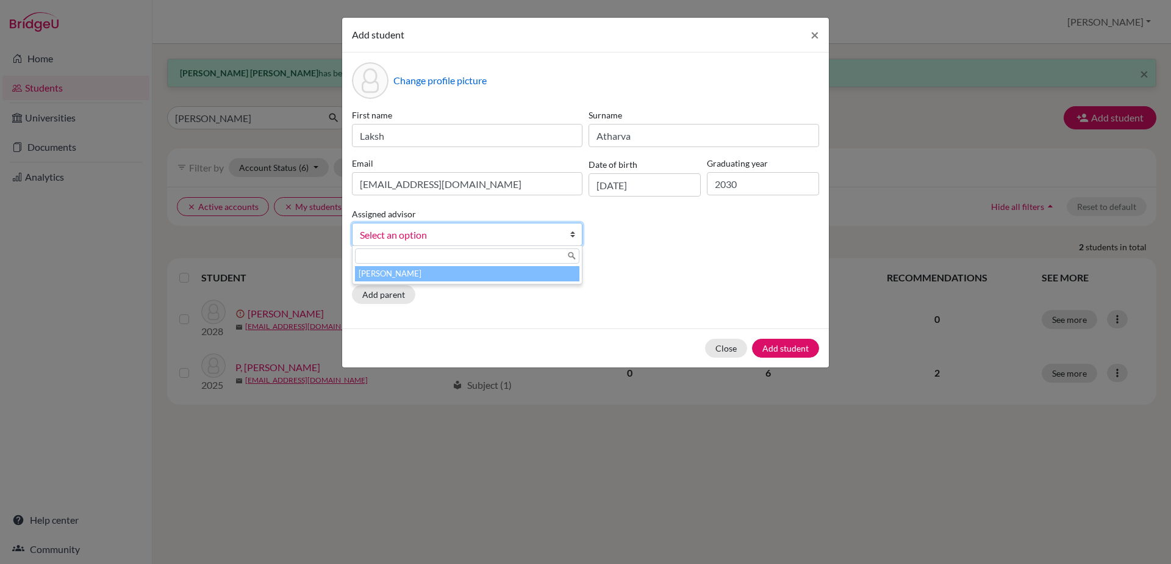
click at [570, 234] on b at bounding box center [576, 234] width 12 height 22
click at [549, 270] on li "[PERSON_NAME]" at bounding box center [467, 273] width 225 height 15
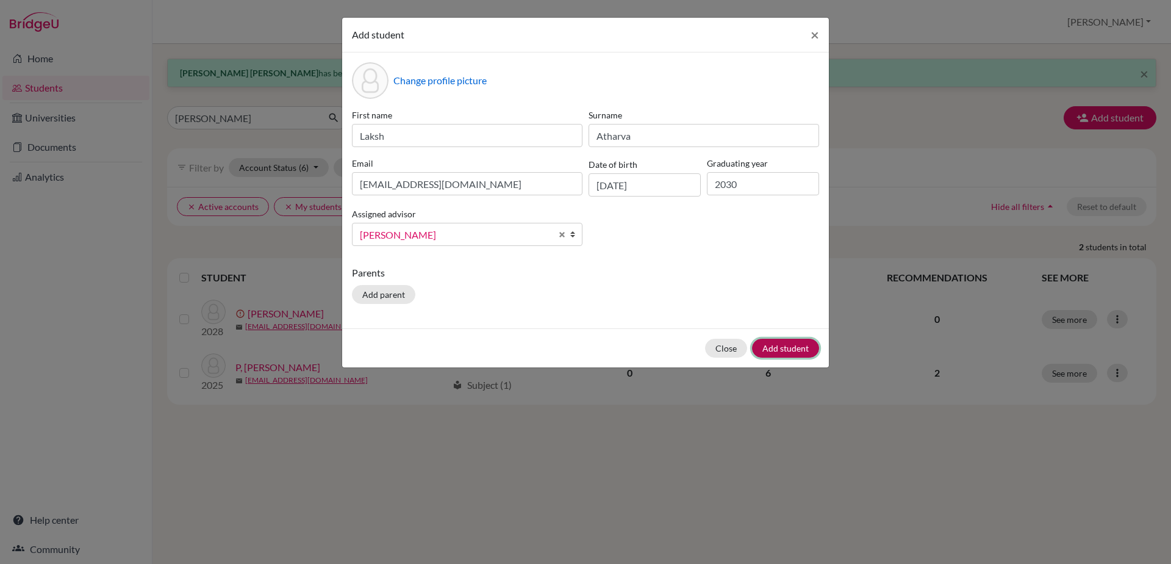
click at [801, 347] on button "Add student" at bounding box center [785, 348] width 67 height 19
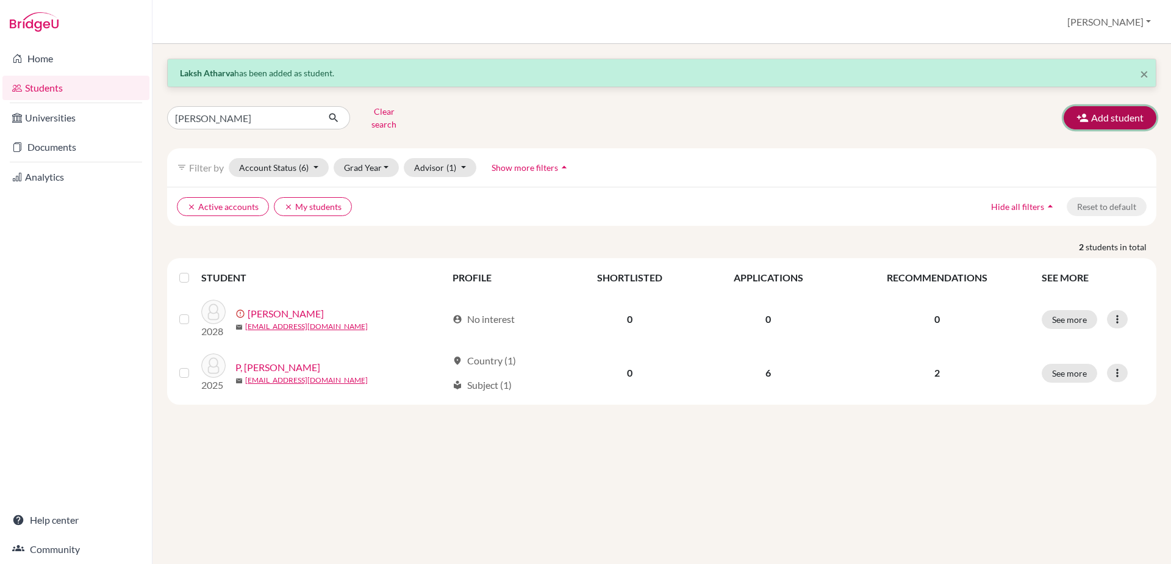
click at [1097, 116] on button "Add student" at bounding box center [1110, 117] width 93 height 23
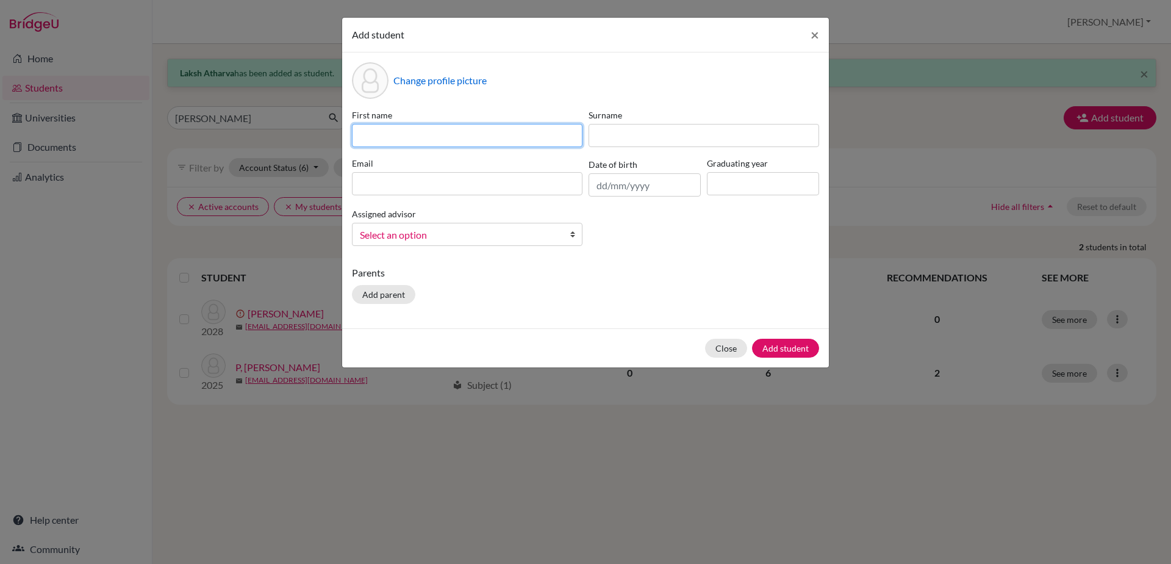
click at [450, 131] on input at bounding box center [467, 135] width 231 height 23
type input "Ishaan"
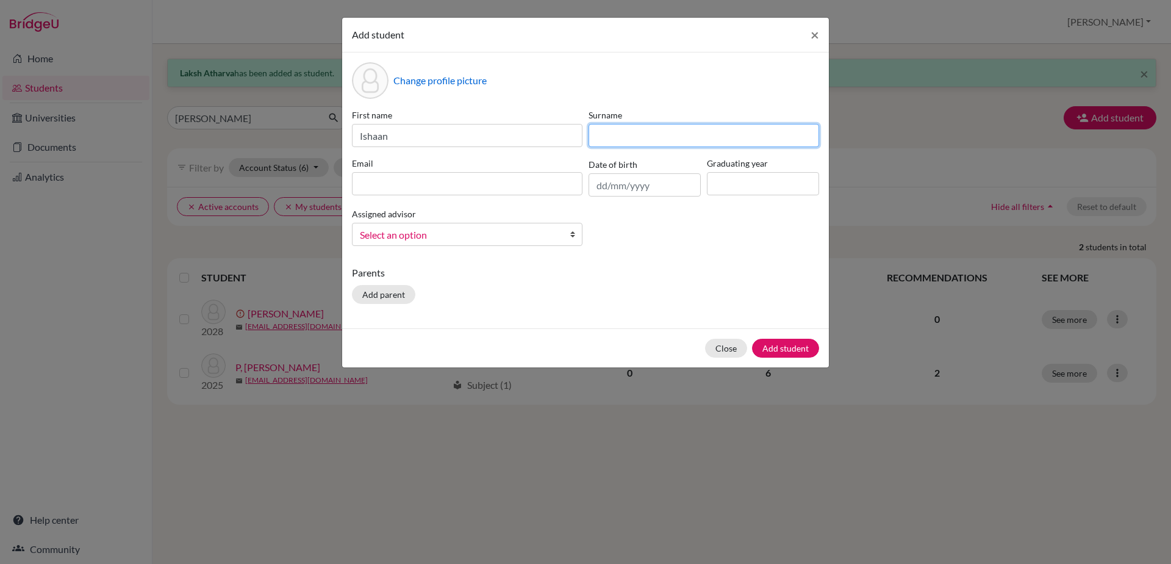
click at [615, 128] on input at bounding box center [704, 135] width 231 height 23
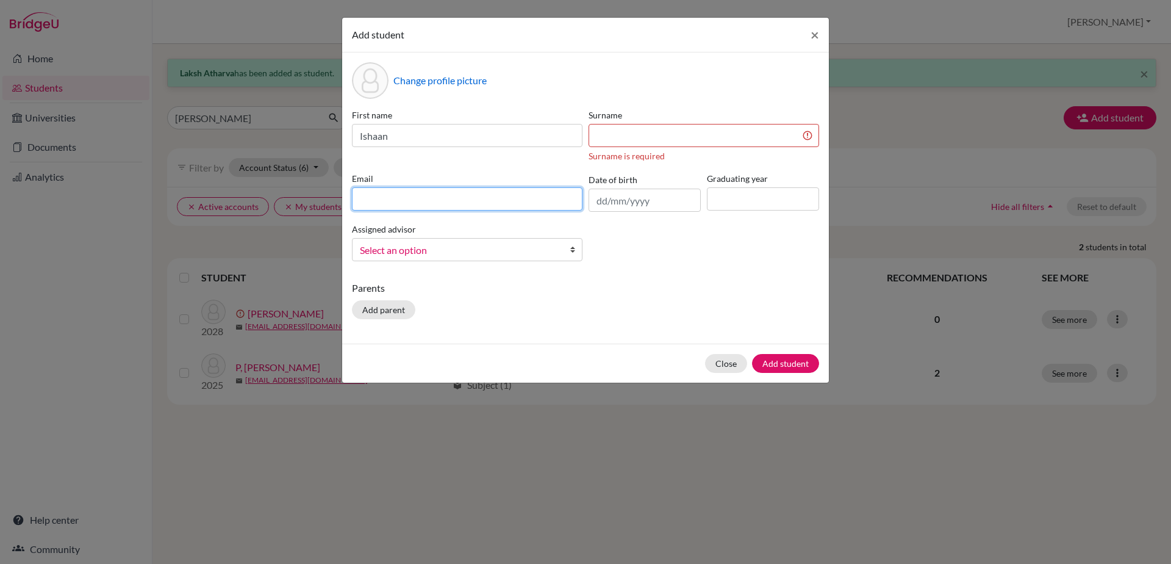
click at [470, 185] on div "Email" at bounding box center [467, 192] width 237 height 40
type input "[EMAIL_ADDRESS][DOMAIN_NAME]"
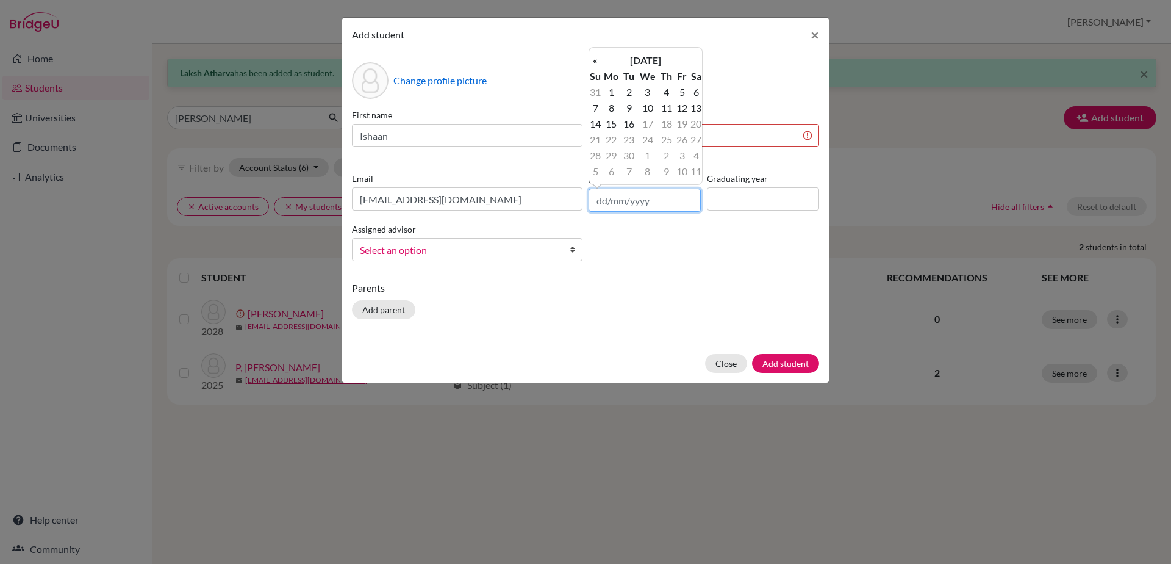
click at [617, 209] on input "text" at bounding box center [645, 200] width 112 height 23
type input "[DATE]"
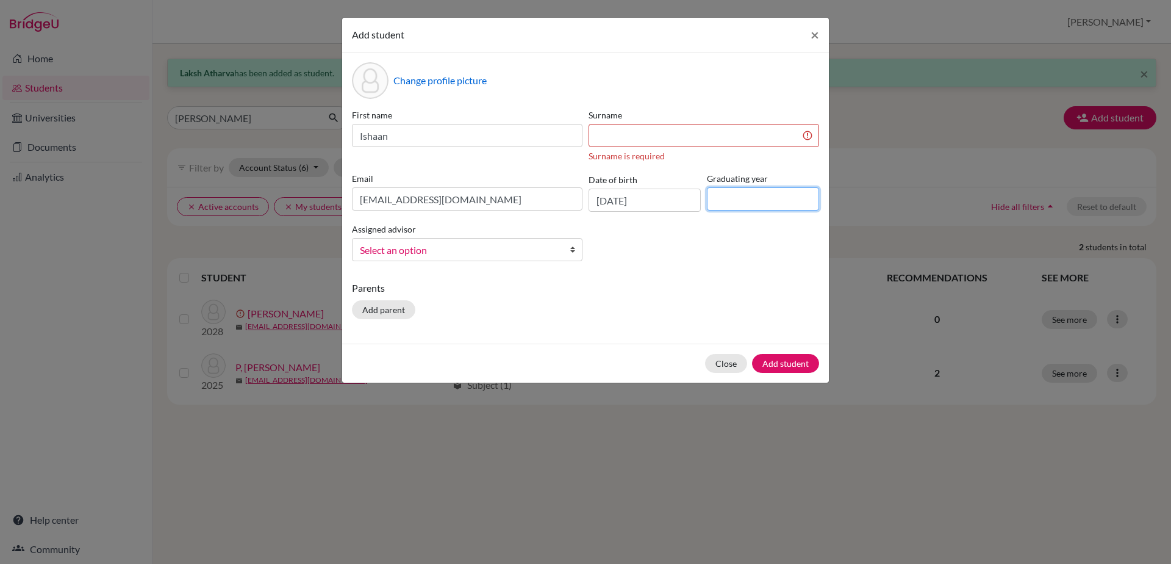
click at [744, 207] on input at bounding box center [763, 198] width 112 height 23
type input "2030"
click at [690, 134] on input at bounding box center [704, 135] width 231 height 23
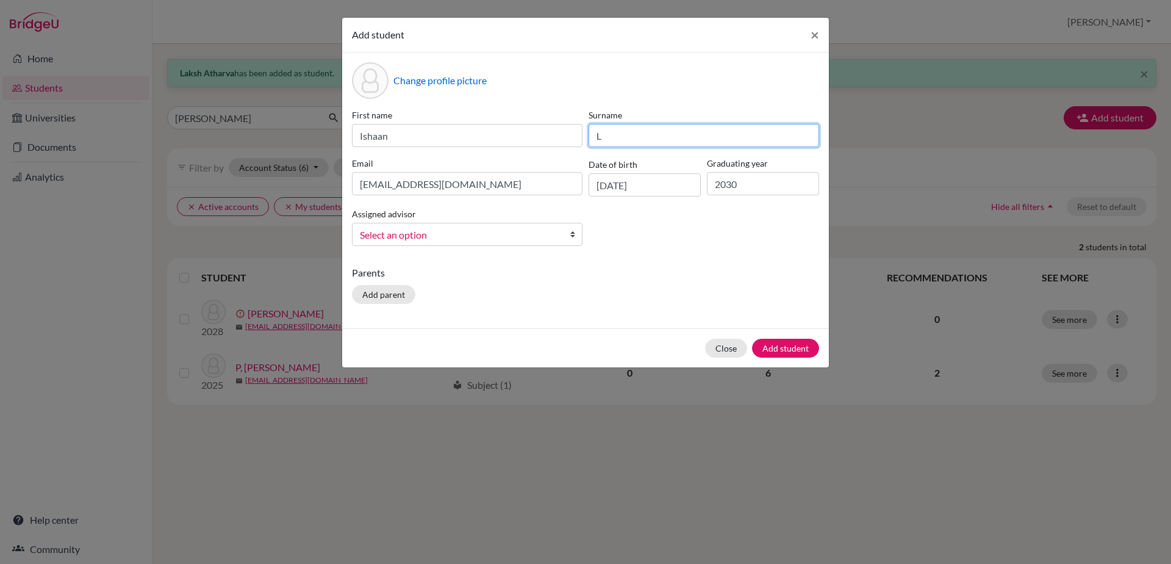
type input "L"
click at [575, 234] on b at bounding box center [576, 234] width 12 height 22
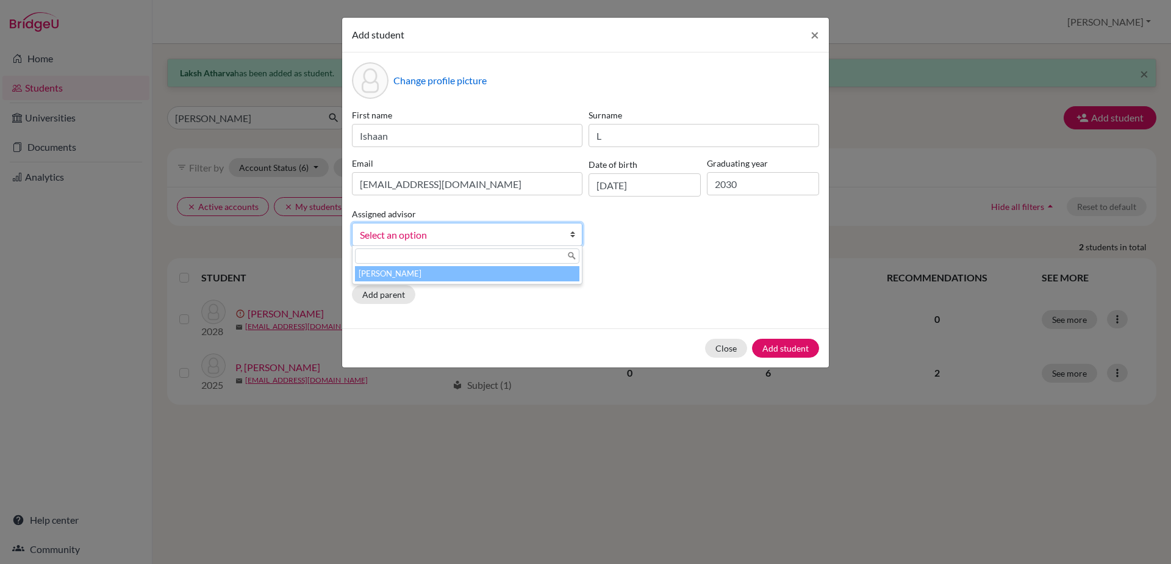
click at [553, 275] on li "[PERSON_NAME]" at bounding box center [467, 273] width 225 height 15
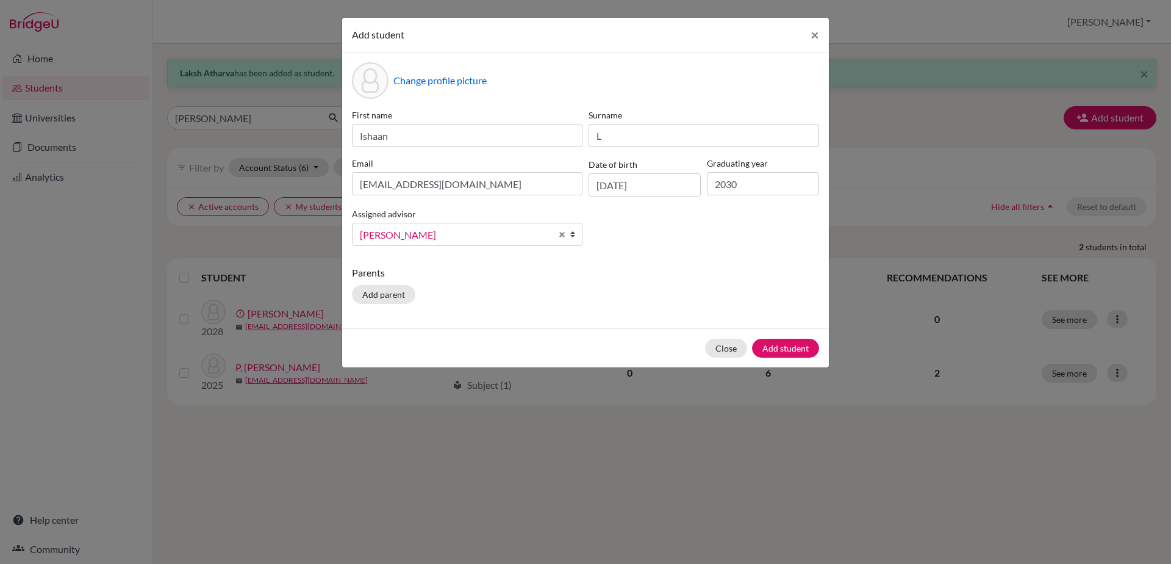
click at [642, 272] on p "Parents" at bounding box center [585, 272] width 467 height 15
click at [779, 351] on button "Add student" at bounding box center [785, 348] width 67 height 19
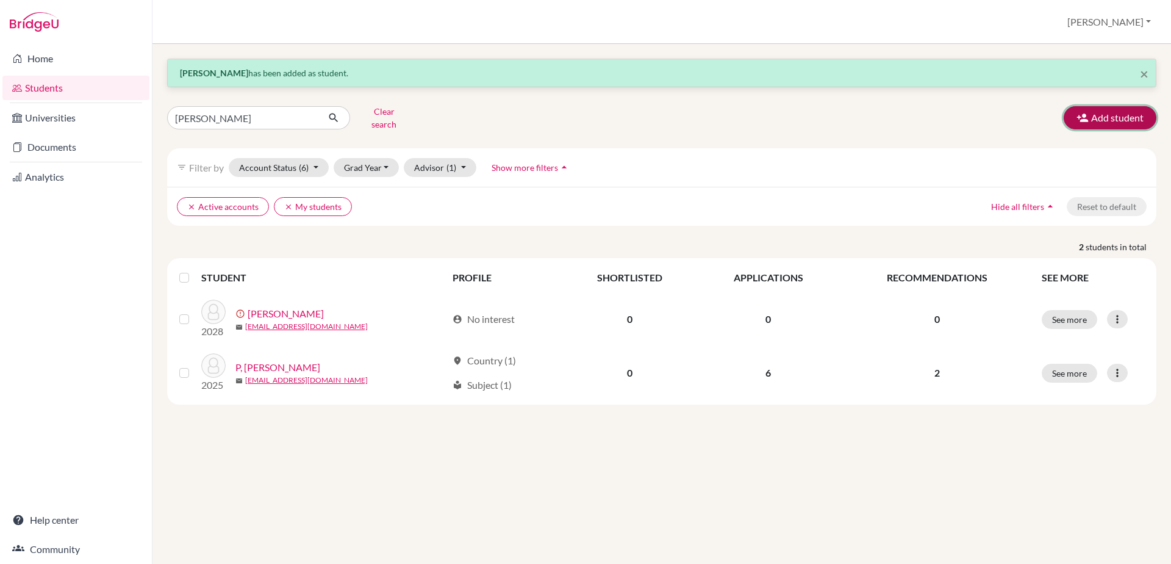
click at [1115, 111] on button "Add student" at bounding box center [1110, 117] width 93 height 23
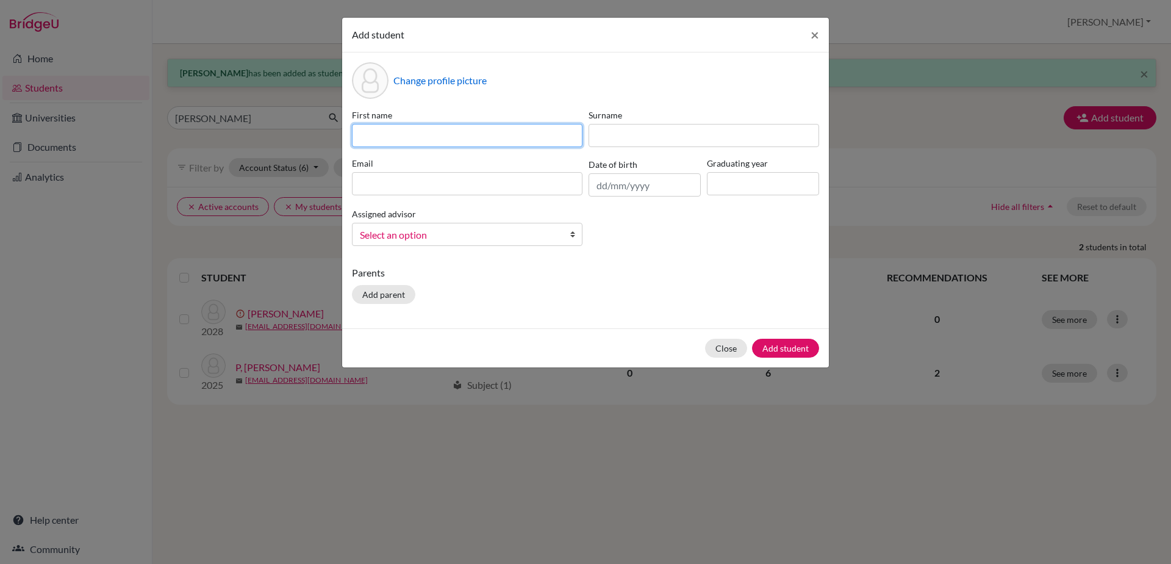
click at [362, 137] on input at bounding box center [467, 135] width 231 height 23
type input "Prayumna"
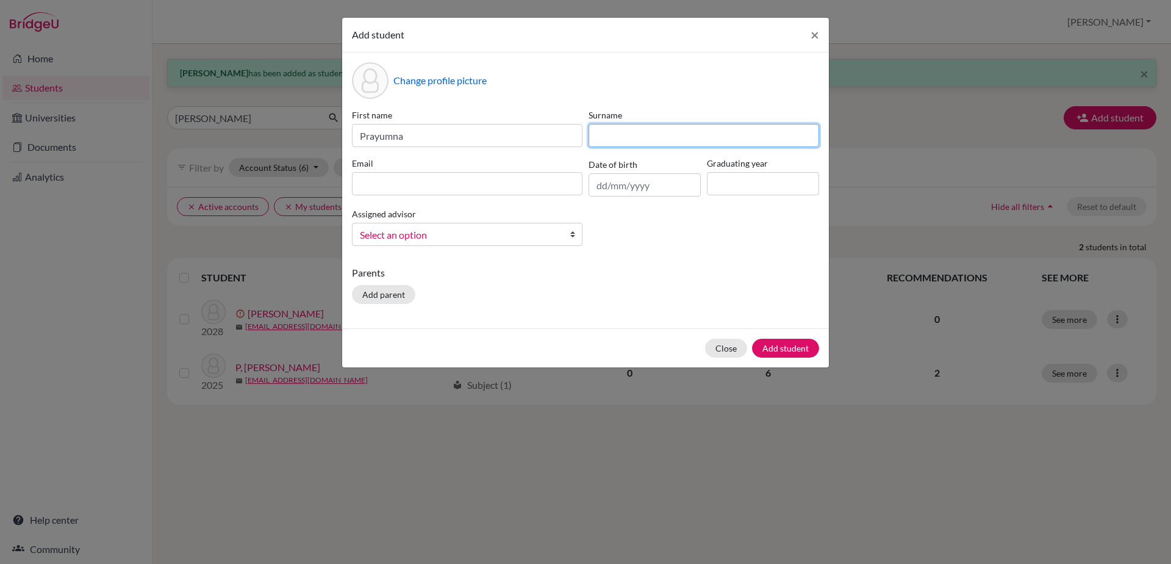
click at [618, 140] on input at bounding box center [704, 135] width 231 height 23
type input "Reddy"
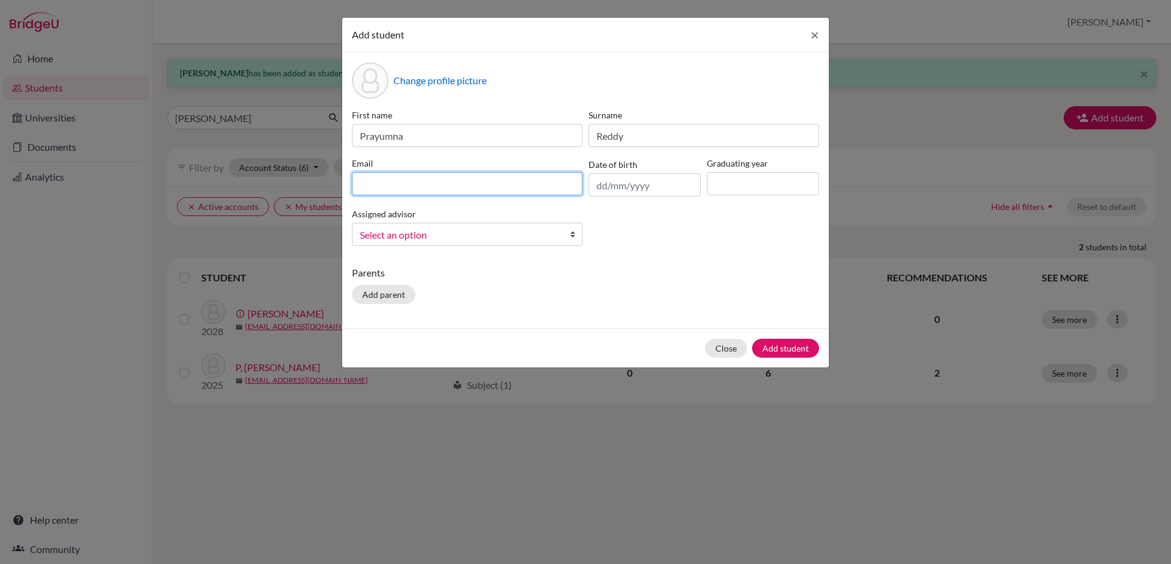
click at [555, 182] on input at bounding box center [467, 183] width 231 height 23
type input "[EMAIL_ADDRESS][DOMAIN_NAME]"
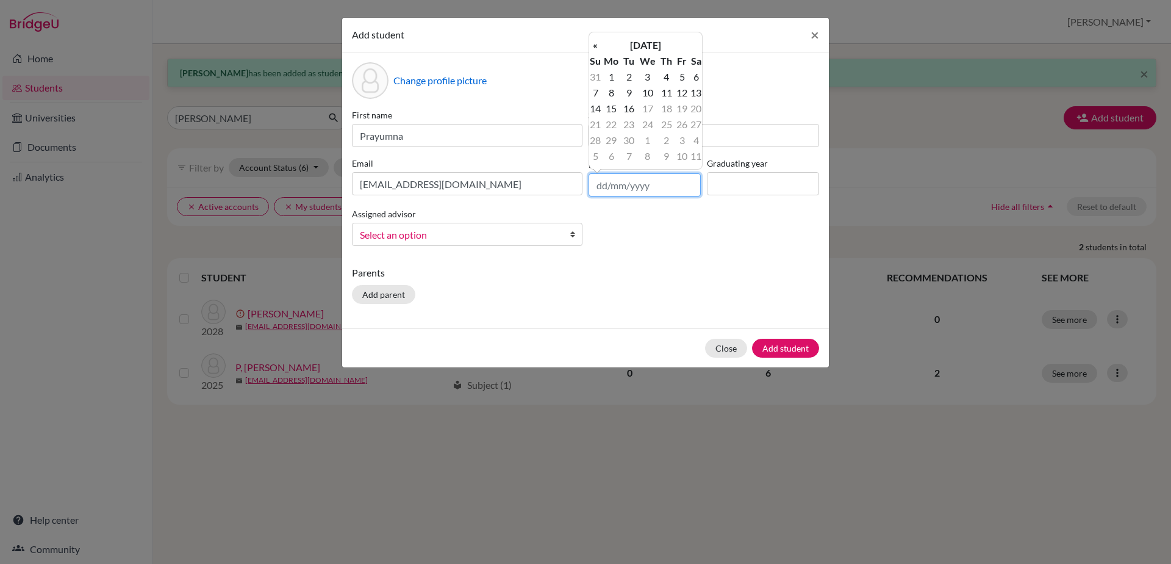
click at [642, 189] on input "text" at bounding box center [645, 184] width 112 height 23
type input "[DATE]"
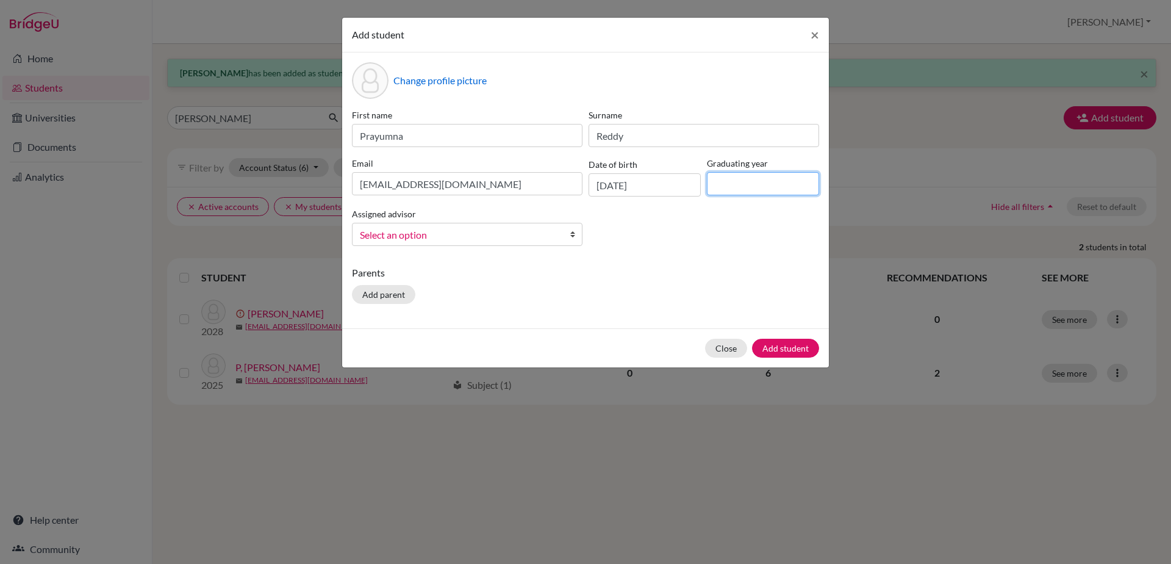
click at [774, 183] on input at bounding box center [763, 183] width 112 height 23
type input "2030"
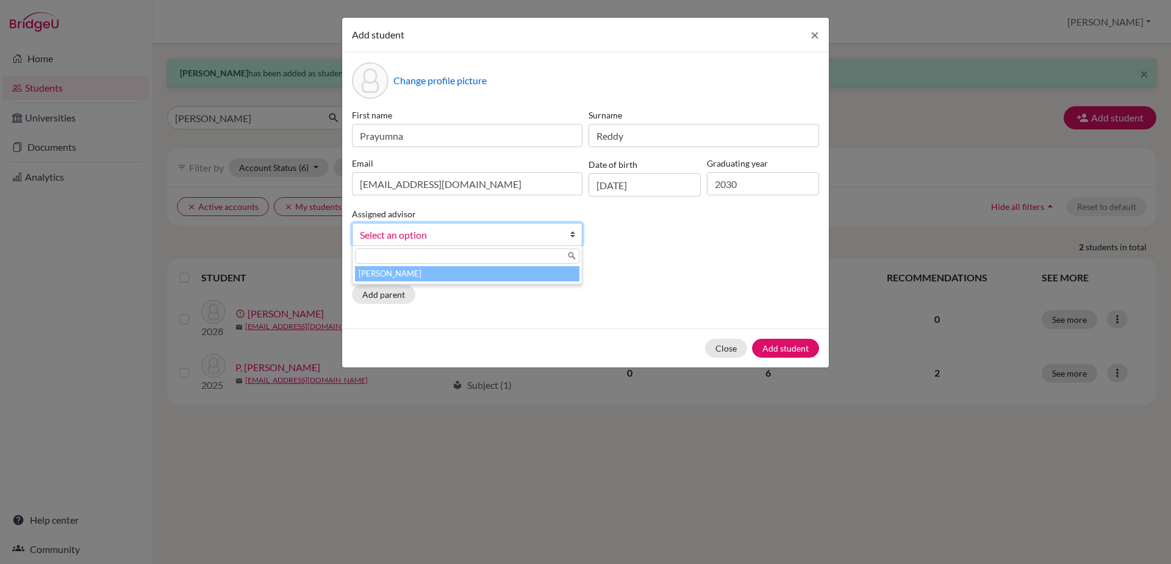
click at [573, 236] on b at bounding box center [576, 234] width 12 height 22
click at [545, 277] on li "[PERSON_NAME]" at bounding box center [467, 273] width 225 height 15
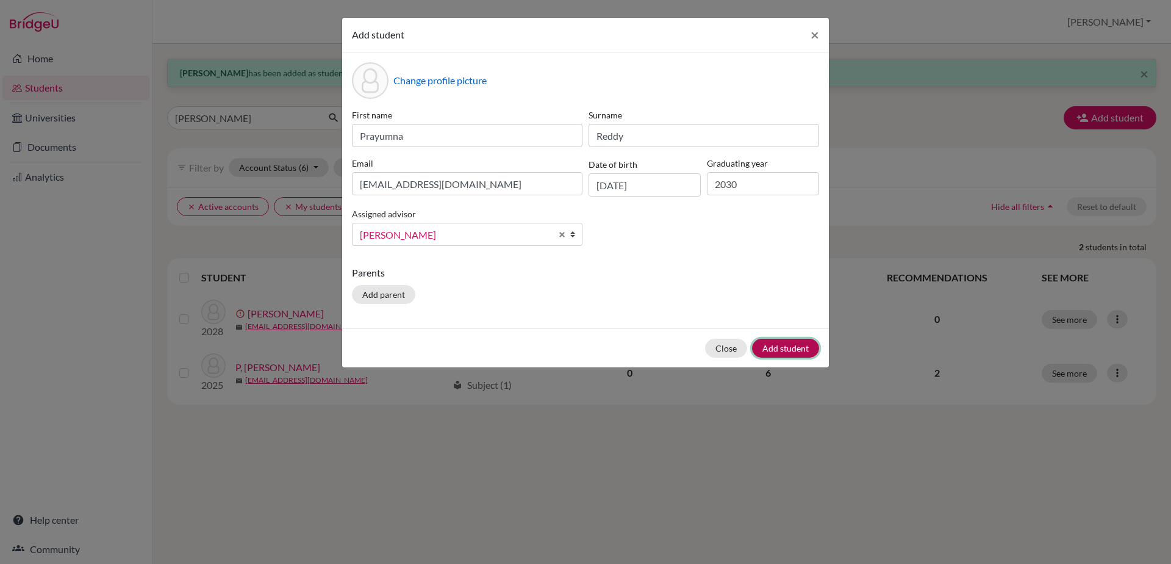
click at [771, 354] on button "Add student" at bounding box center [785, 348] width 67 height 19
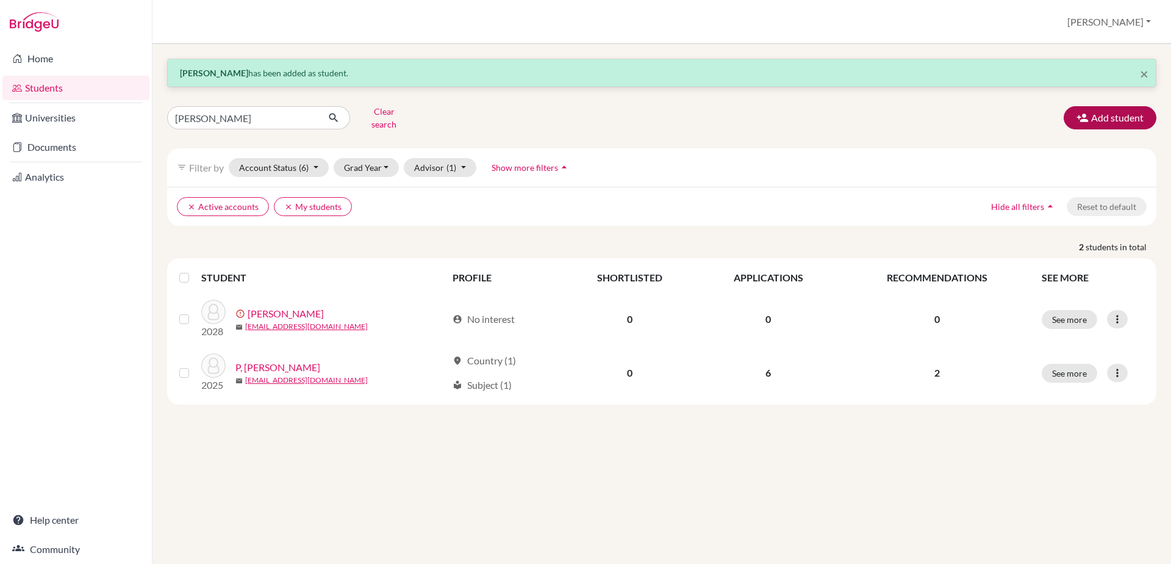
drag, startPoint x: 1171, startPoint y: 88, endPoint x: 1139, endPoint y: 112, distance: 40.1
drag, startPoint x: 1139, startPoint y: 112, endPoint x: 1029, endPoint y: 101, distance: 110.4
click at [1029, 101] on div "× [PERSON_NAME] has been added as student. [PERSON_NAME] Clear search Add stude…" at bounding box center [662, 232] width 990 height 346
click at [1103, 110] on button "Add student" at bounding box center [1110, 117] width 93 height 23
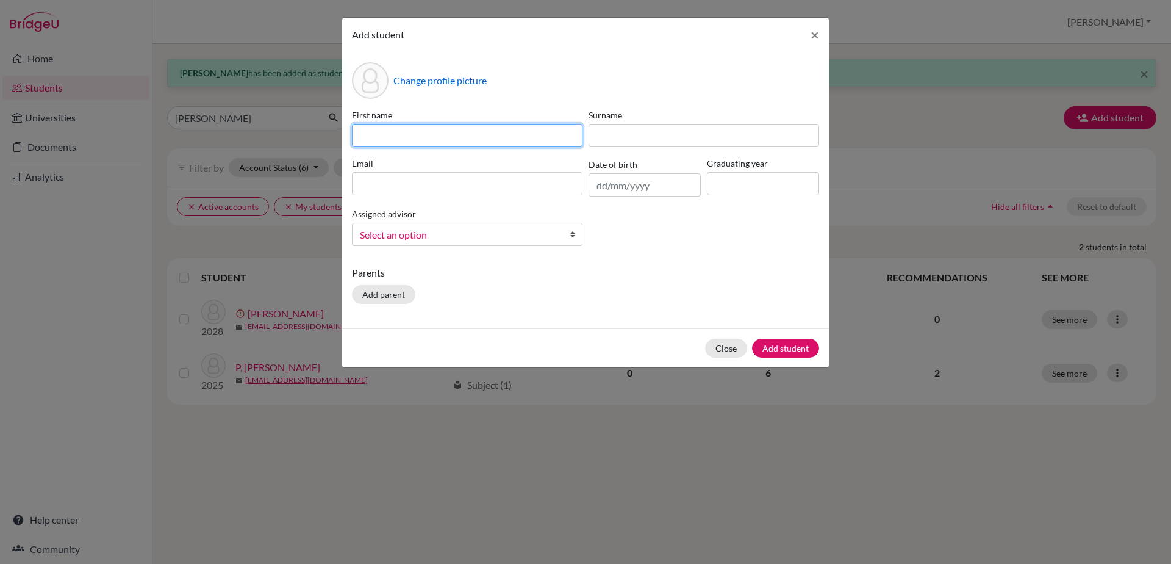
click at [383, 131] on input at bounding box center [467, 135] width 231 height 23
type input "[PERSON_NAME]"
click at [599, 123] on div "Surname" at bounding box center [704, 128] width 237 height 38
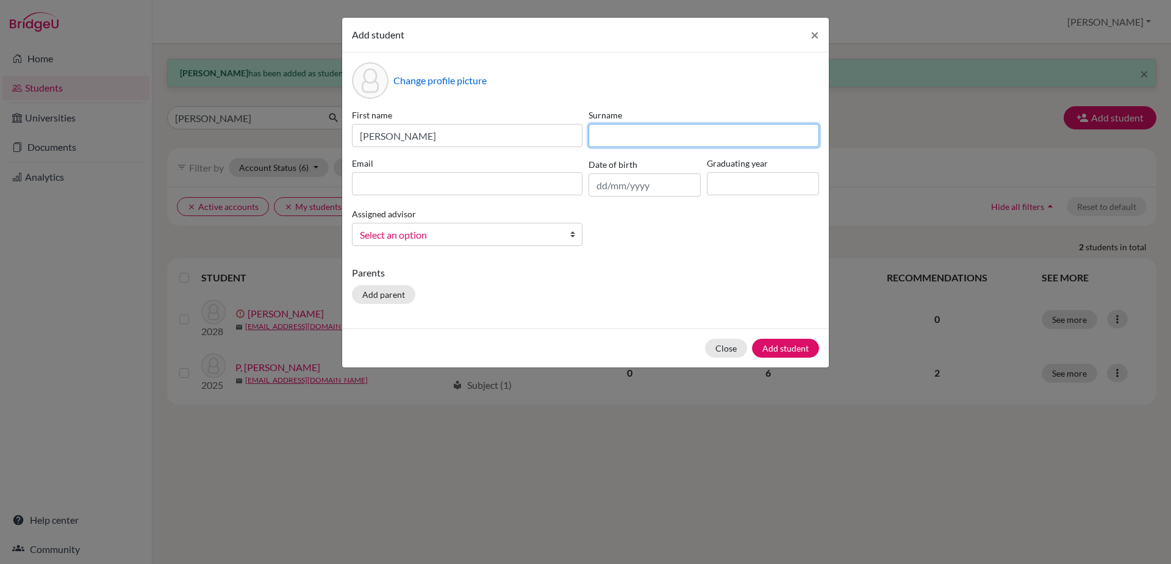
click at [600, 134] on input at bounding box center [704, 135] width 231 height 23
type input "D"
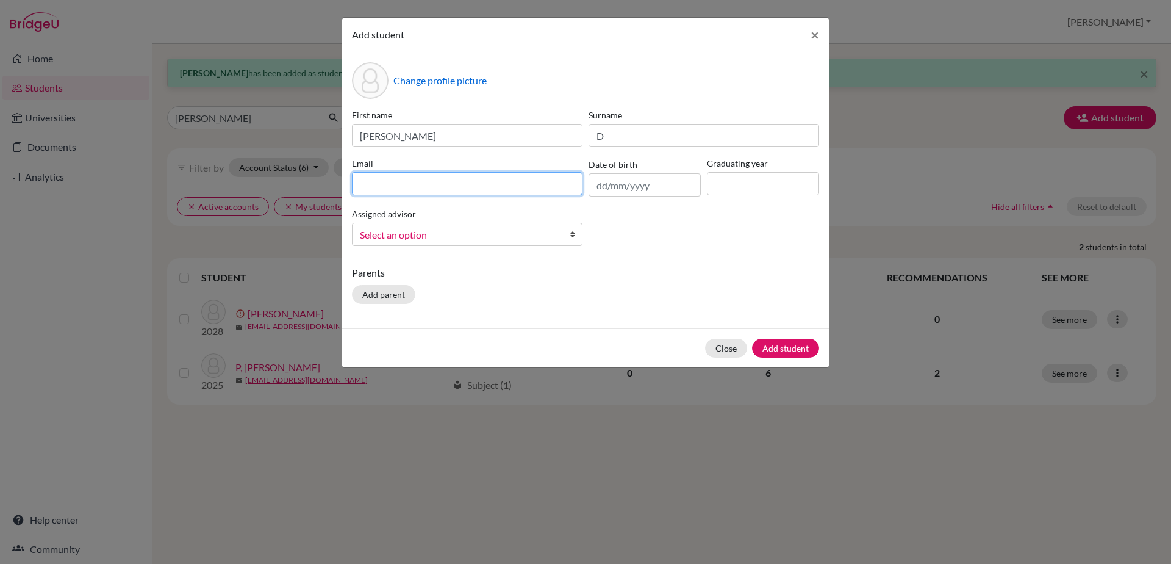
click at [472, 179] on input at bounding box center [467, 183] width 231 height 23
type input "taniadeb"
drag, startPoint x: 409, startPoint y: 184, endPoint x: 322, endPoint y: 176, distance: 87.6
click at [322, 176] on div "Add student × Change profile picture First name [PERSON_NAME] Surname D Email t…" at bounding box center [585, 282] width 1171 height 564
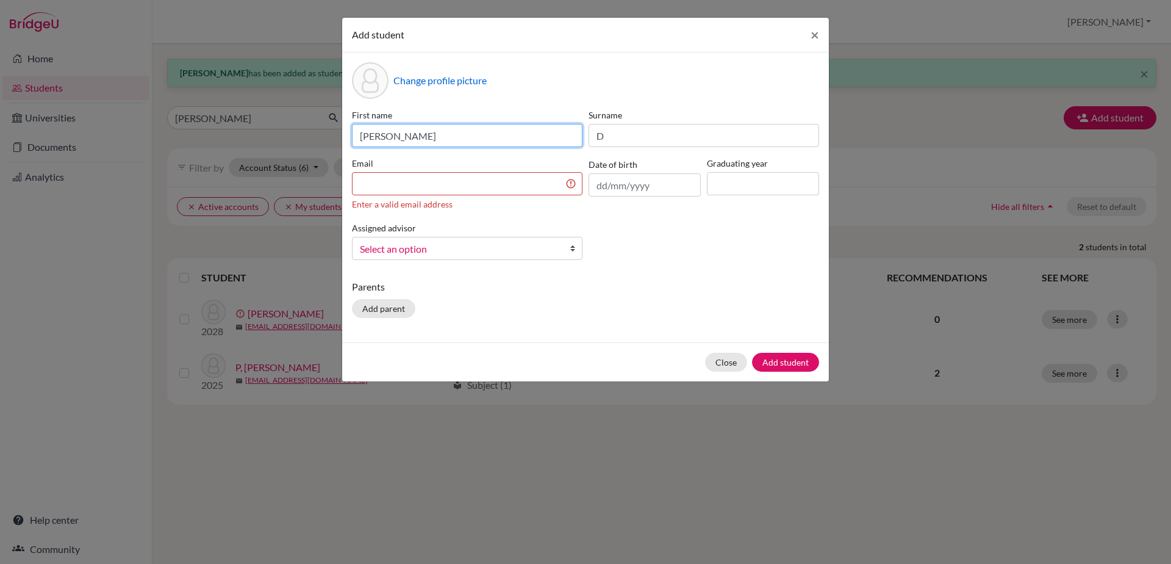
drag, startPoint x: 400, startPoint y: 139, endPoint x: 348, endPoint y: 140, distance: 51.9
click at [348, 140] on div "Change profile picture First name [PERSON_NAME] Surname D Email Enter a valid e…" at bounding box center [585, 197] width 487 height 290
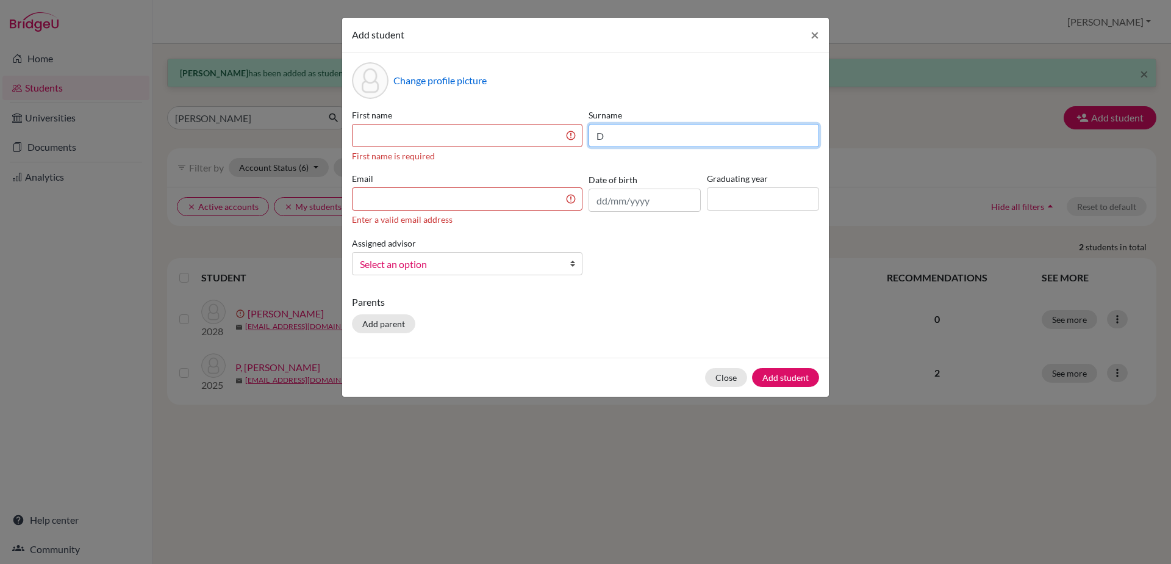
drag, startPoint x: 612, startPoint y: 132, endPoint x: 595, endPoint y: 133, distance: 16.5
click at [595, 133] on input "D" at bounding box center [704, 135] width 231 height 23
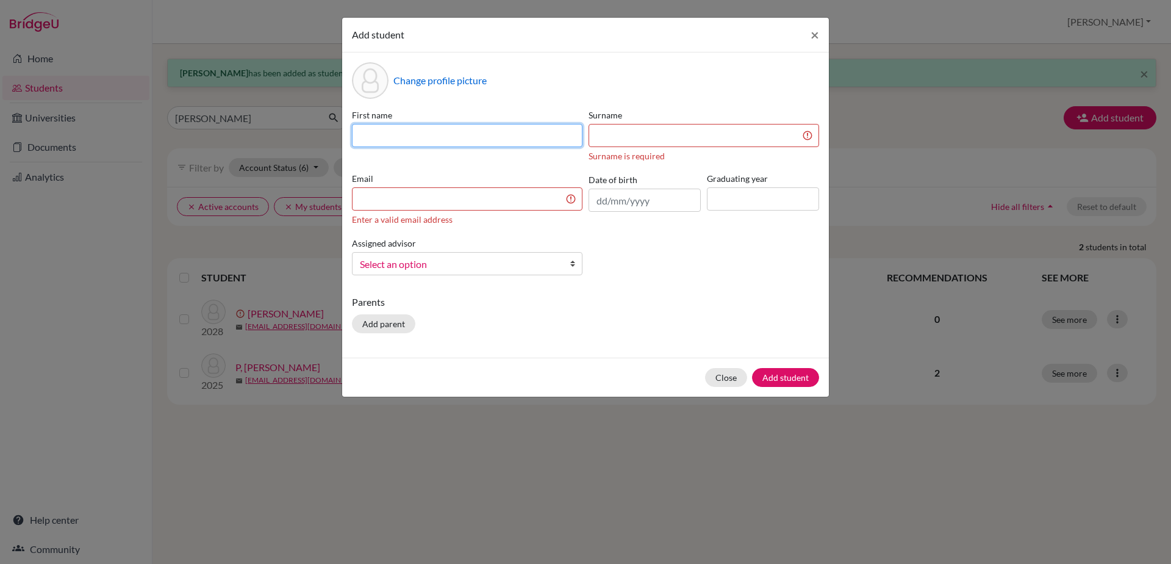
click at [394, 129] on input at bounding box center [467, 135] width 231 height 23
type input "Vidyat"
click at [646, 138] on input at bounding box center [704, 135] width 231 height 23
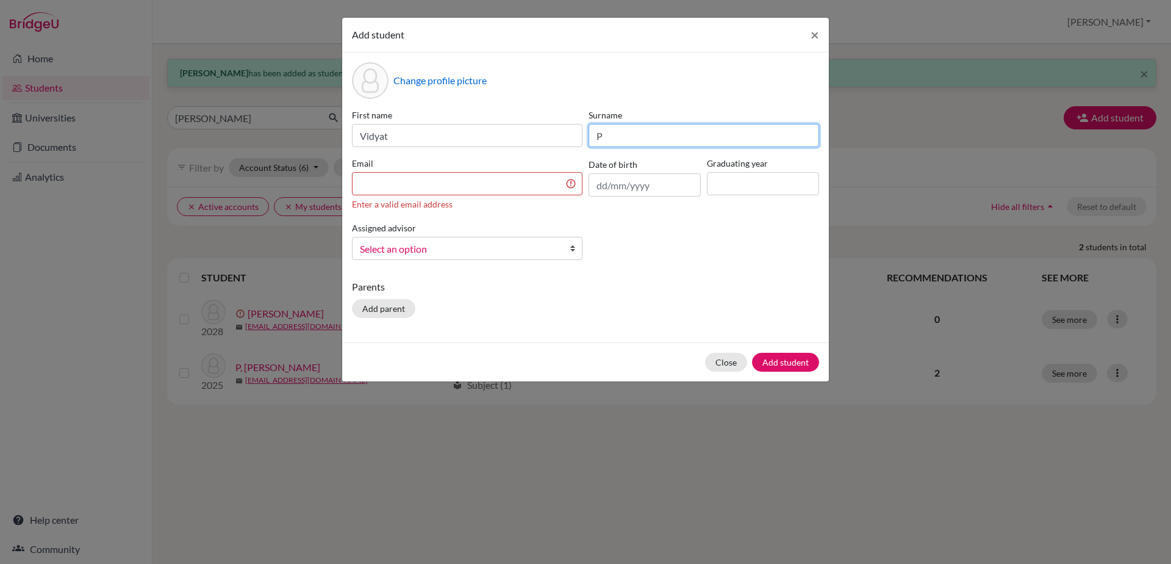
type input "P"
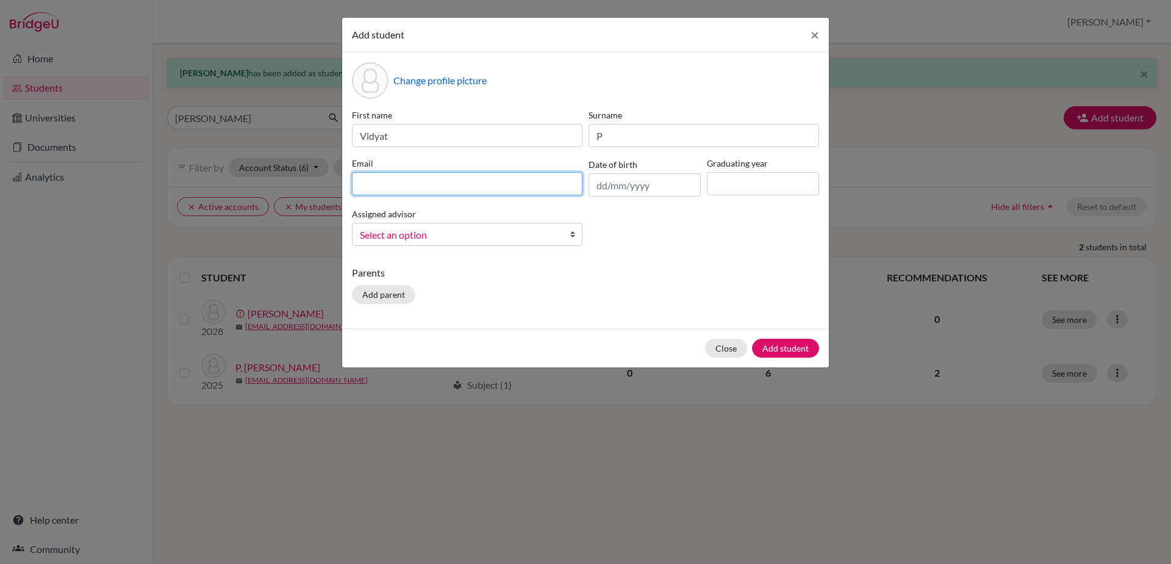
click at [488, 181] on input at bounding box center [467, 183] width 231 height 23
click at [456, 184] on input "purushothamangopinahan @[DOMAIN_NAME]" at bounding box center [467, 183] width 231 height 23
type input "purushothamangopinathan @[DOMAIN_NAME]"
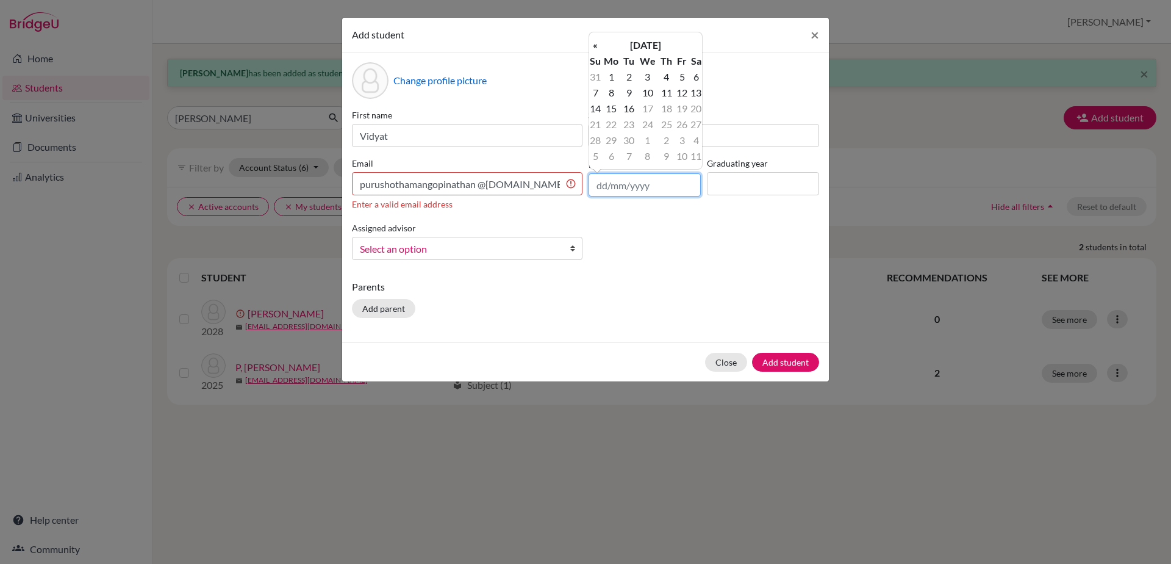
click at [618, 194] on input "text" at bounding box center [645, 184] width 112 height 23
click at [598, 182] on input "text" at bounding box center [645, 184] width 112 height 23
type input "[DATE]"
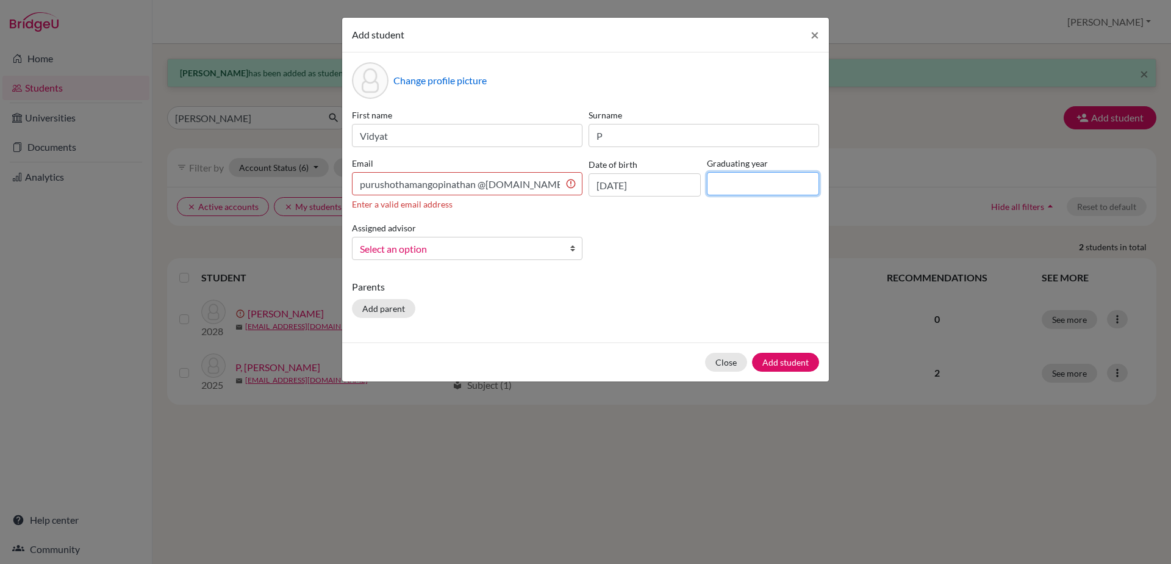
click at [729, 178] on input at bounding box center [763, 183] width 112 height 23
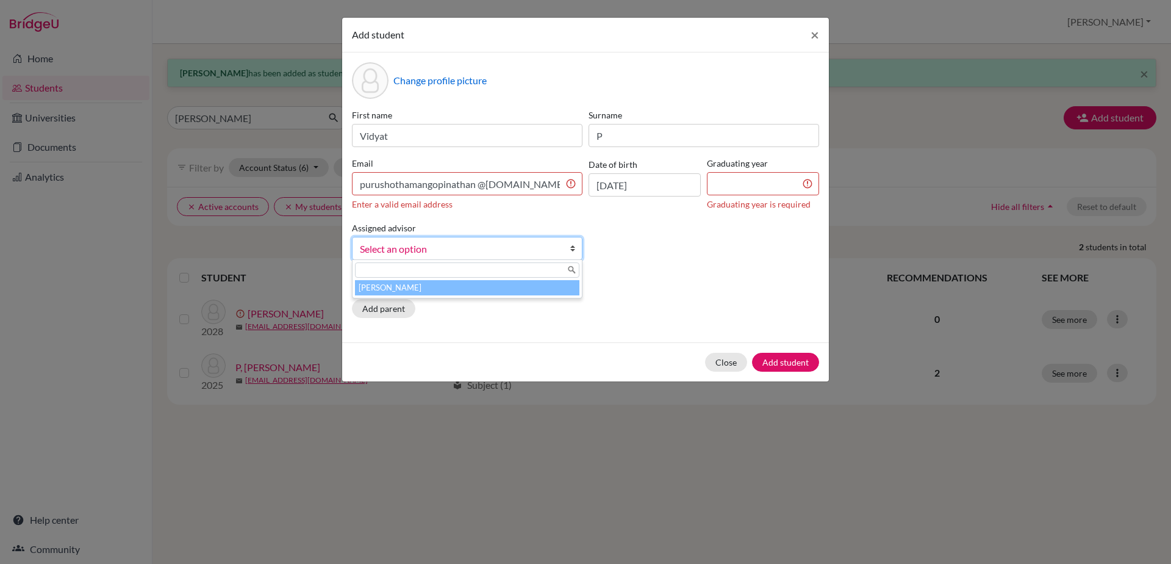
drag, startPoint x: 744, startPoint y: 234, endPoint x: 569, endPoint y: 246, distance: 175.5
click at [569, 246] on link "Select an option" at bounding box center [467, 248] width 231 height 23
click at [545, 289] on li "[PERSON_NAME]" at bounding box center [467, 287] width 225 height 15
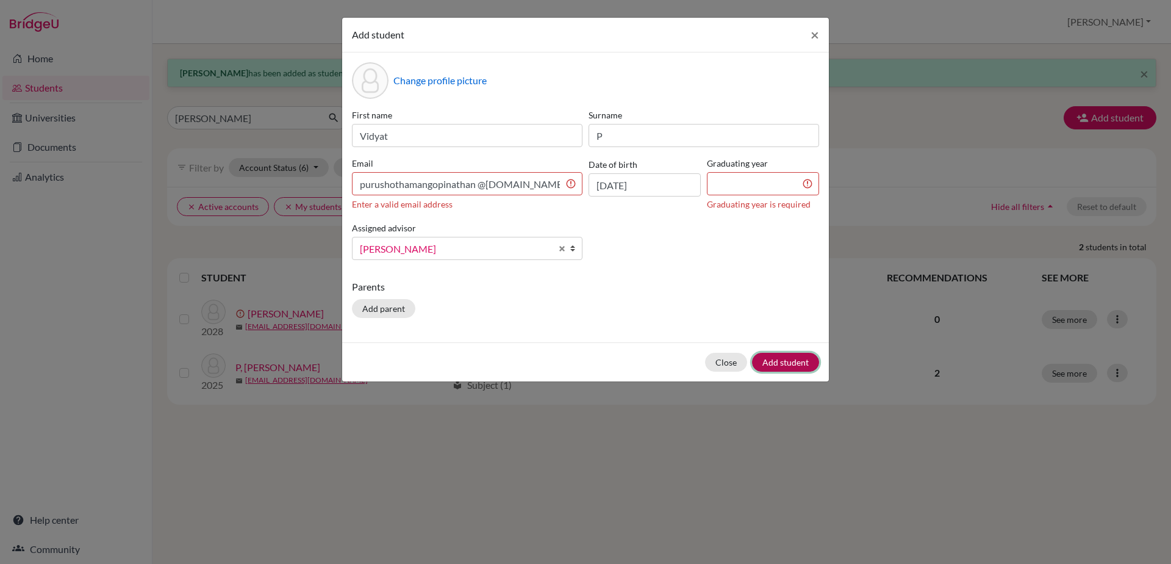
click at [778, 362] on button "Add student" at bounding box center [785, 362] width 67 height 19
click at [754, 184] on input at bounding box center [763, 183] width 112 height 23
type input "2030"
click at [783, 369] on button "Add student" at bounding box center [785, 362] width 67 height 19
click at [783, 367] on button "Add student" at bounding box center [785, 362] width 67 height 19
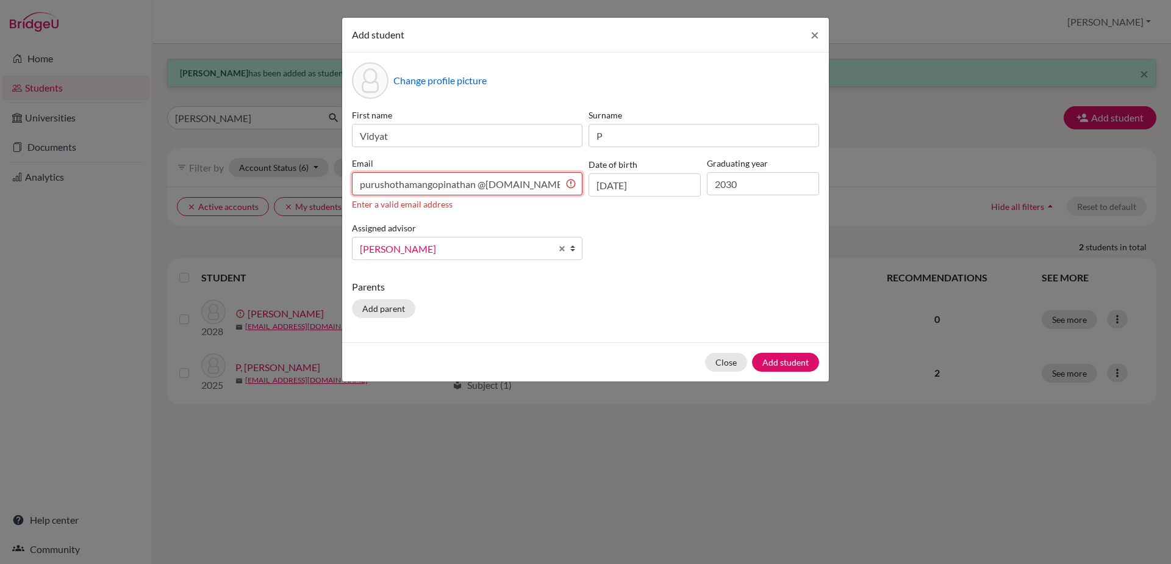
click at [567, 184] on input "purushothamangopinathan @[DOMAIN_NAME]" at bounding box center [467, 183] width 231 height 23
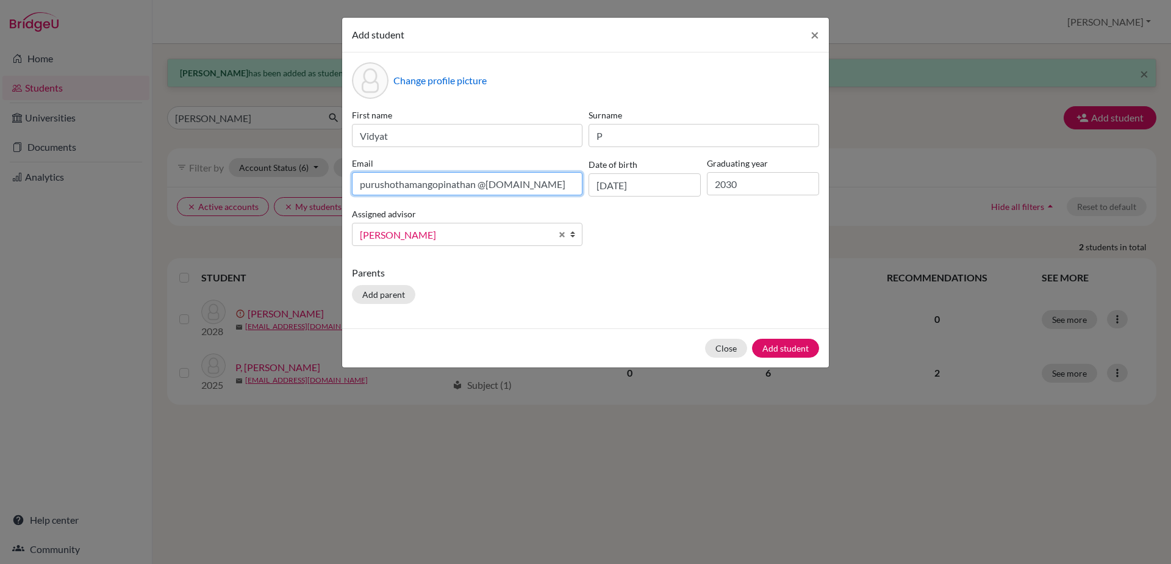
click at [478, 185] on input "purushothamangopinathan @[DOMAIN_NAME]" at bounding box center [467, 183] width 231 height 23
type input "[EMAIL_ADDRESS][DOMAIN_NAME]"
click at [799, 353] on button "Add student" at bounding box center [785, 348] width 67 height 19
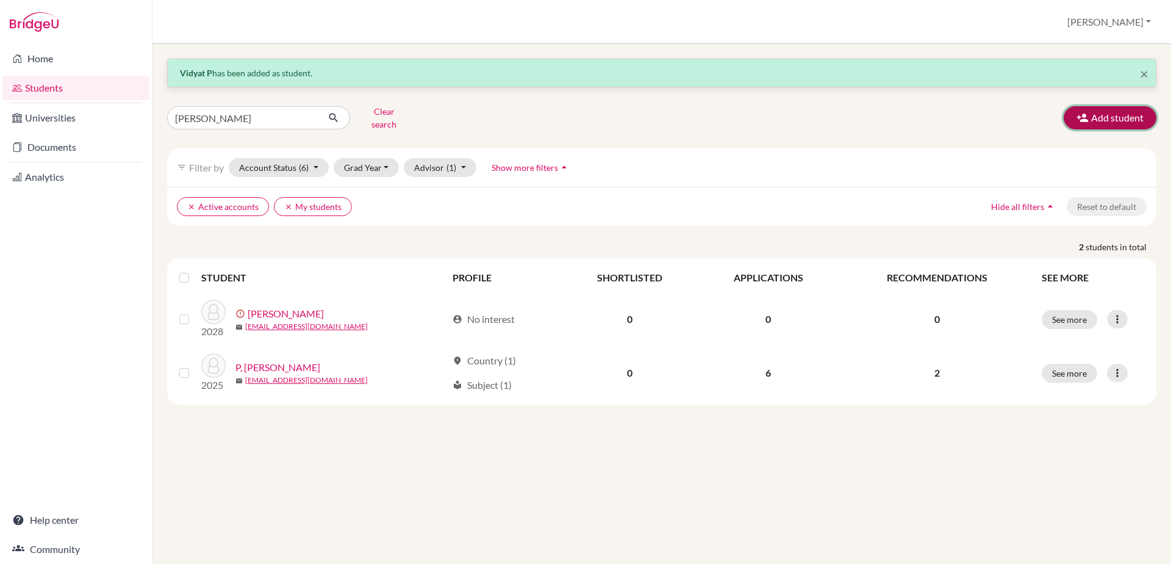
click at [1132, 116] on button "Add student" at bounding box center [1110, 117] width 93 height 23
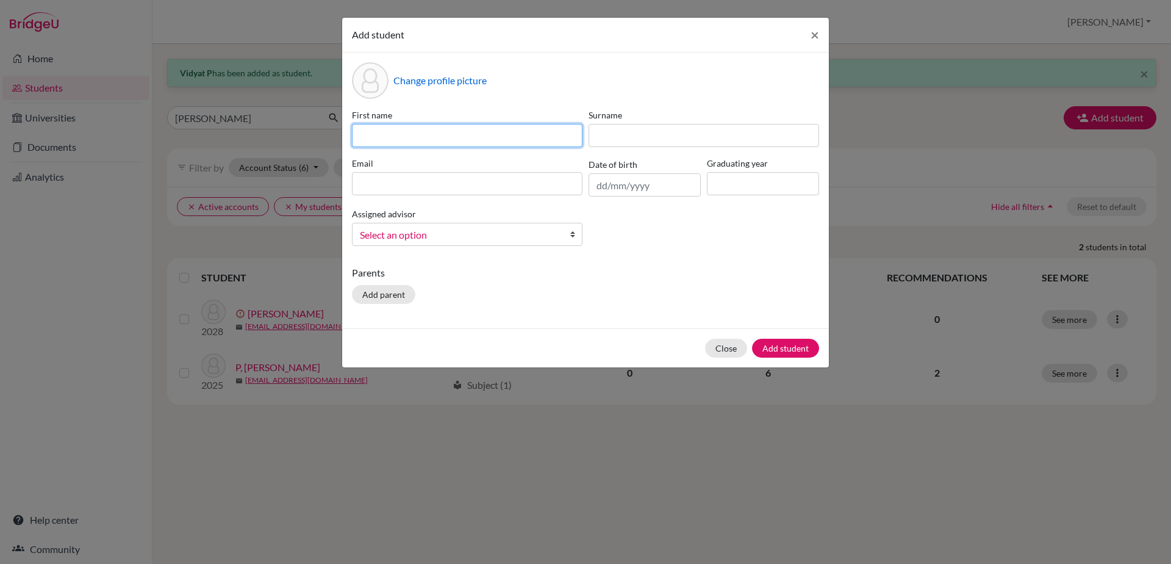
click at [401, 143] on input at bounding box center [467, 135] width 231 height 23
click at [390, 136] on input "YoginiSri" at bounding box center [467, 135] width 231 height 23
type input "Yoginisri"
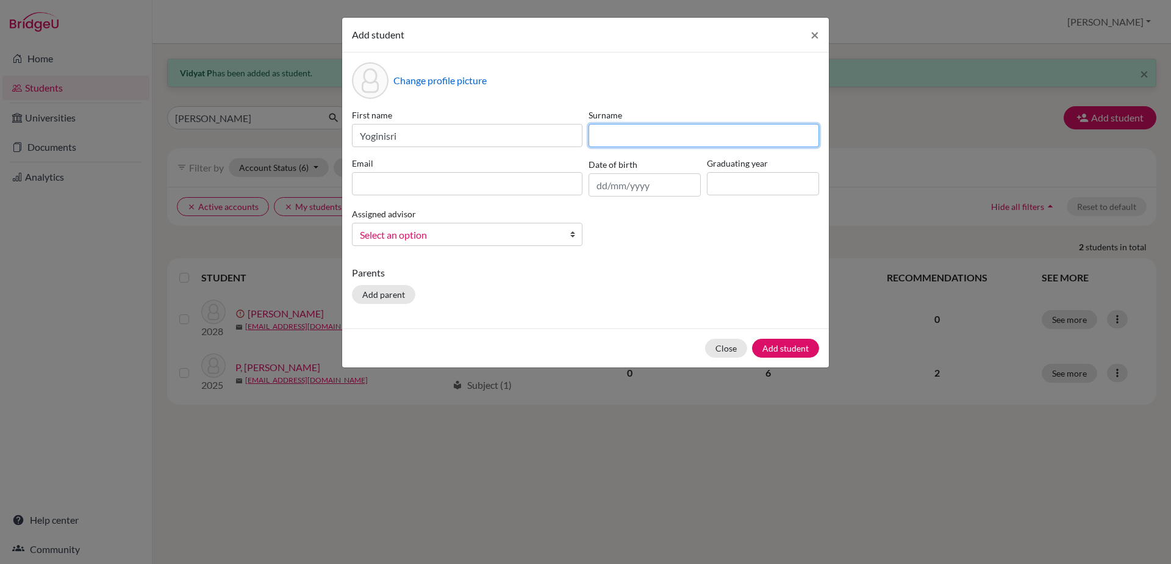
click at [630, 131] on input at bounding box center [704, 135] width 231 height 23
type input "M"
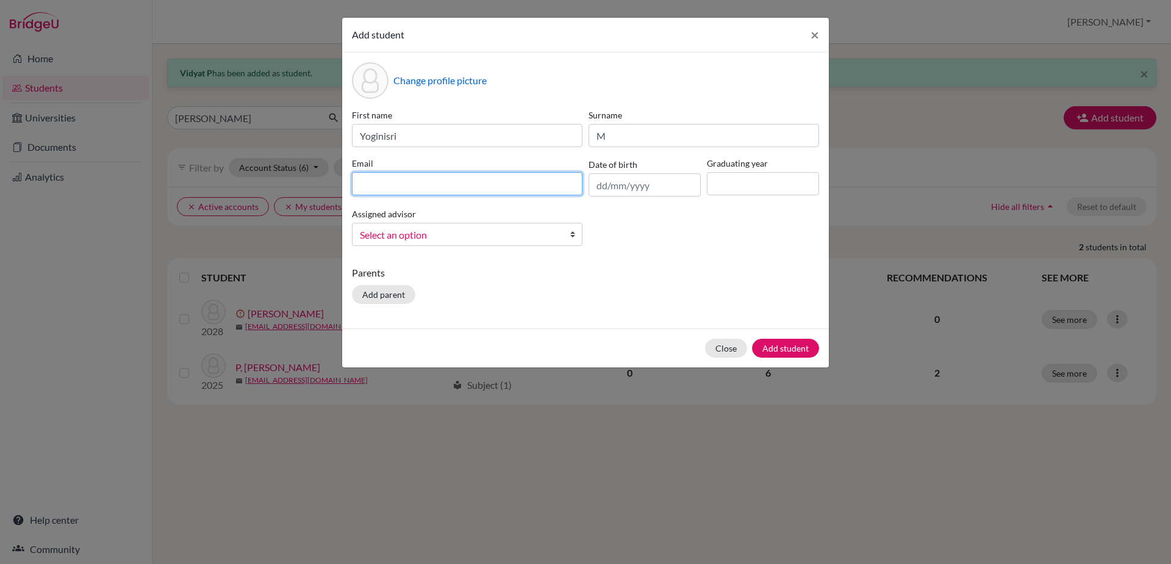
click at [481, 181] on input at bounding box center [467, 183] width 231 height 23
type input "[EMAIL_ADDRESS][DOMAIN_NAME]"
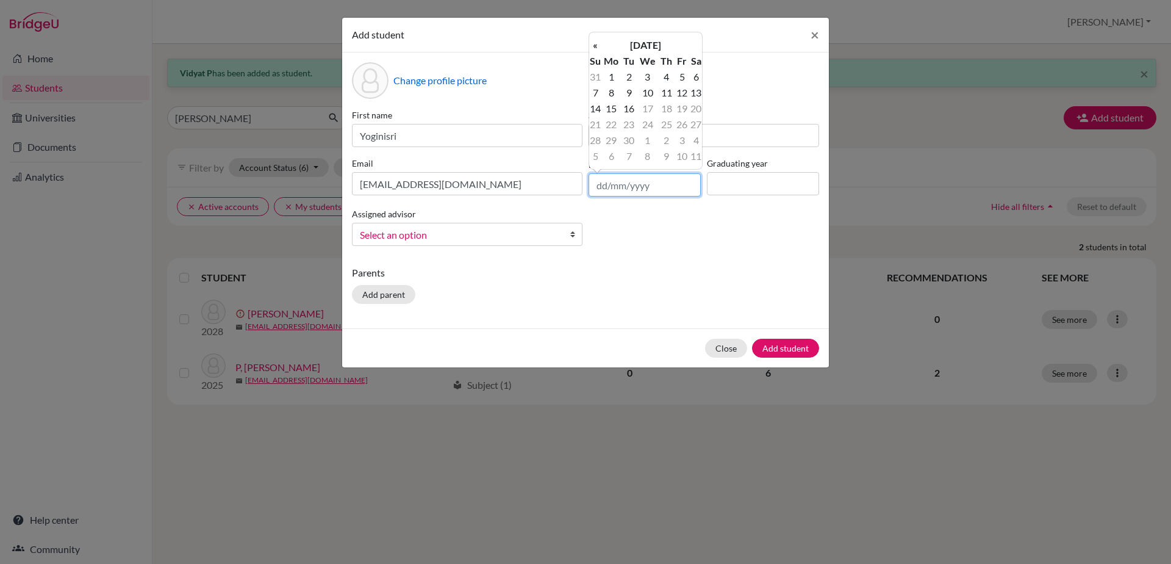
click at [606, 191] on input "text" at bounding box center [645, 184] width 112 height 23
click at [622, 180] on input "13/102012" at bounding box center [645, 184] width 112 height 23
type input "[DATE]"
click at [715, 184] on input at bounding box center [763, 183] width 112 height 23
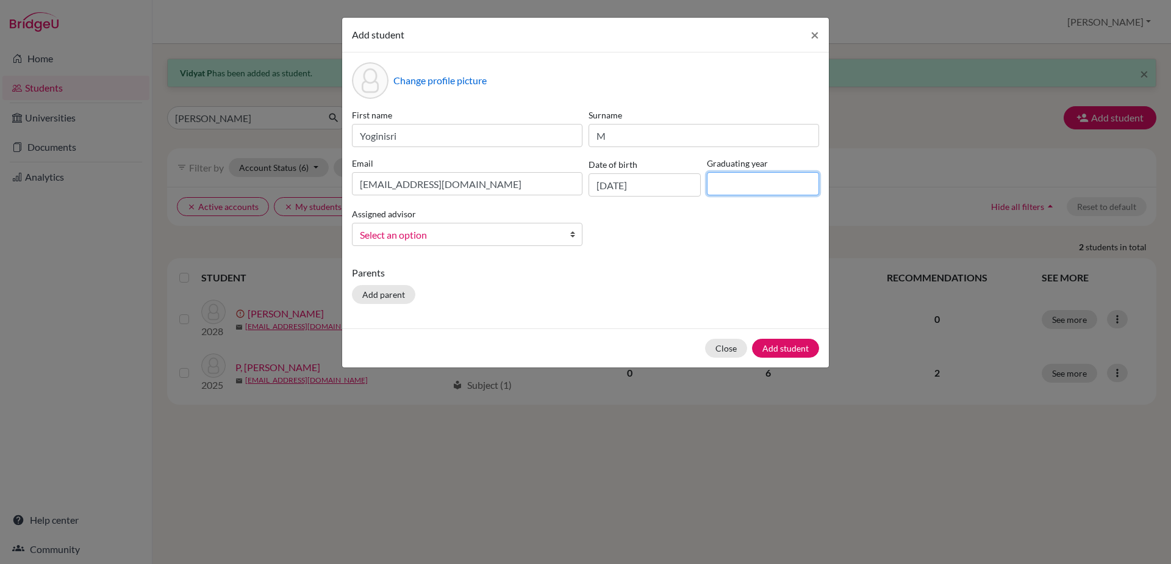
type input "2030"
click at [569, 234] on link "Select an option" at bounding box center [467, 234] width 231 height 23
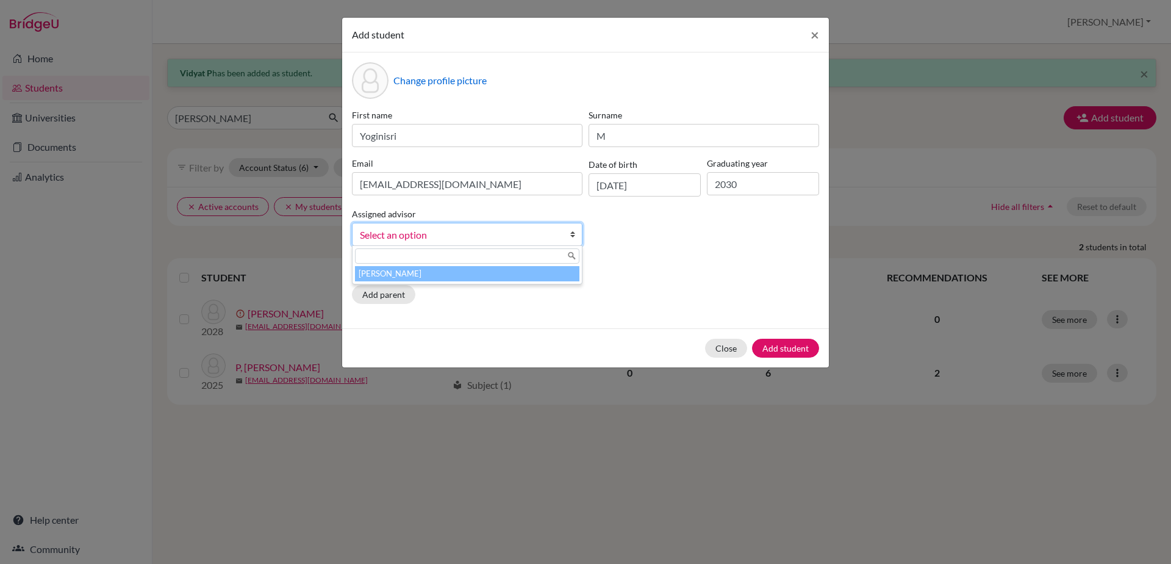
click at [537, 278] on li "[PERSON_NAME]" at bounding box center [467, 273] width 225 height 15
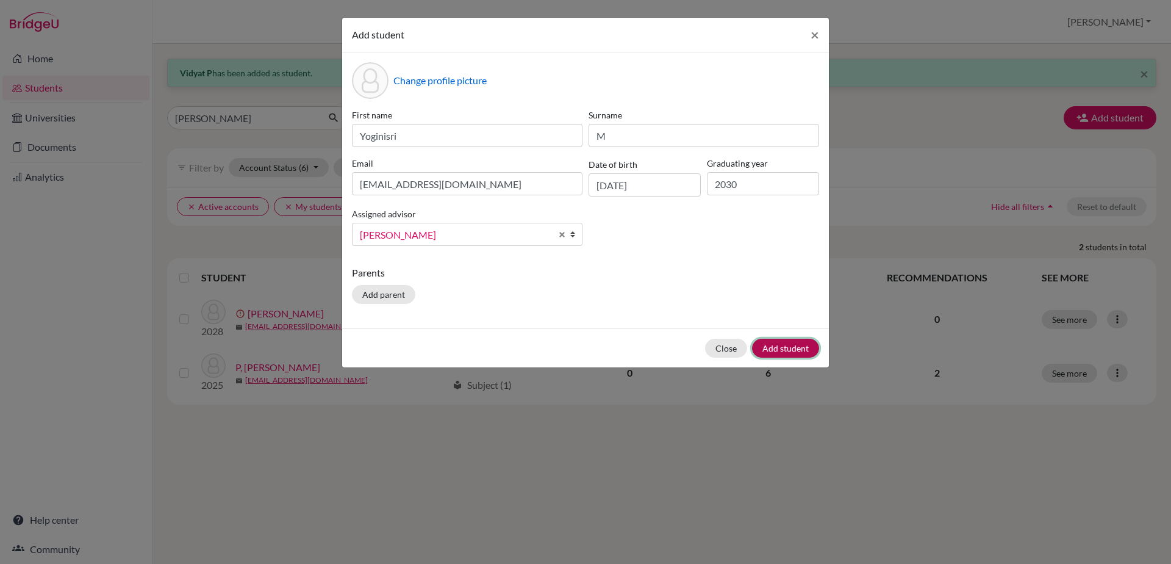
click at [795, 353] on button "Add student" at bounding box center [785, 348] width 67 height 19
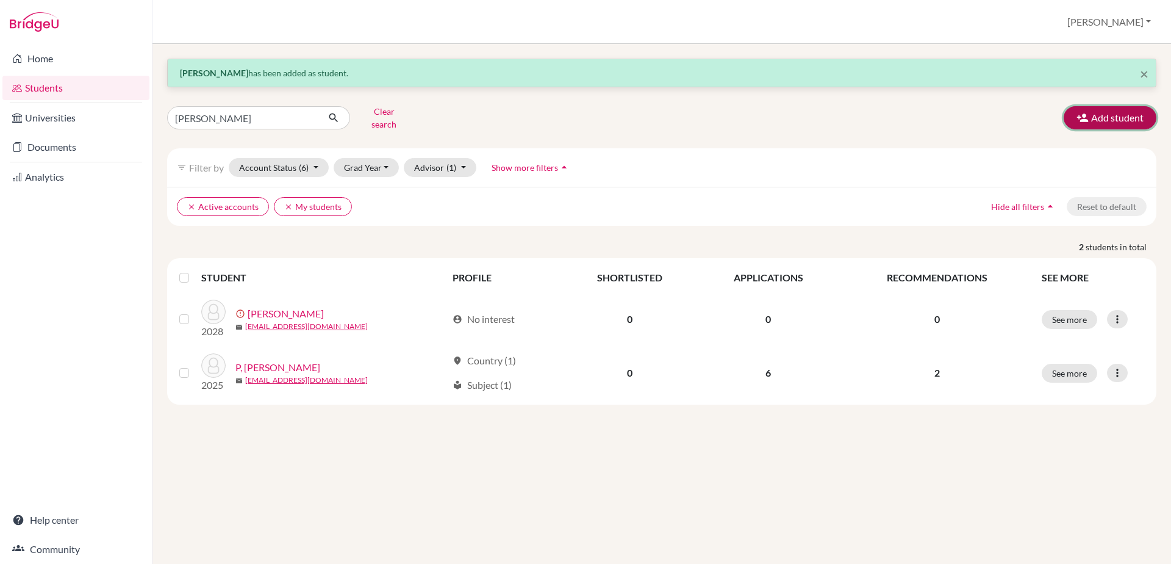
click at [1117, 123] on button "Add student" at bounding box center [1110, 117] width 93 height 23
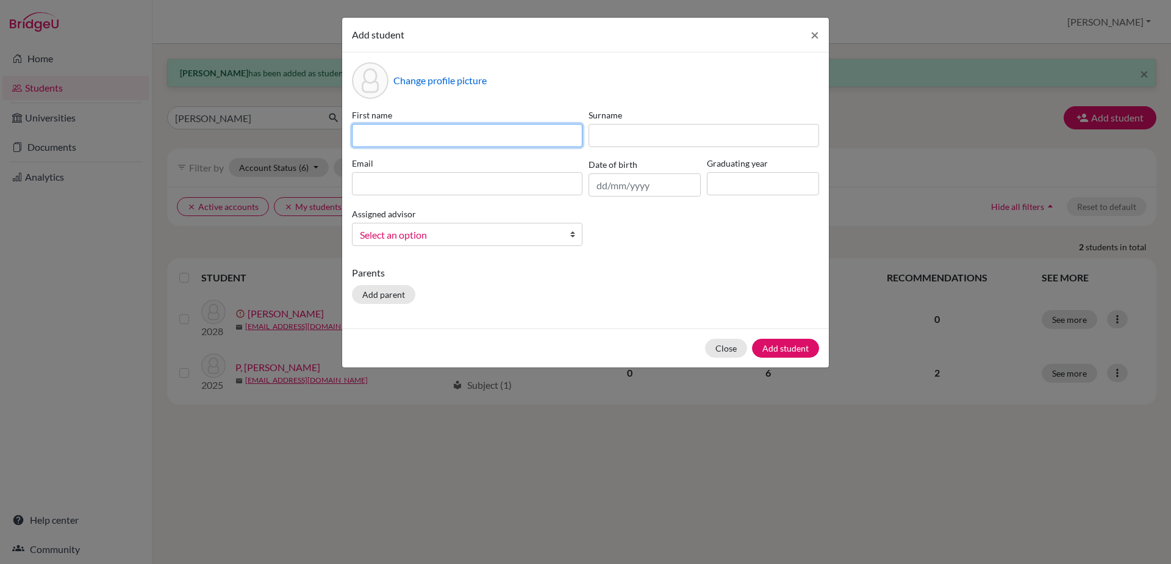
click at [463, 139] on input at bounding box center [467, 135] width 231 height 23
type input "[PERSON_NAME]"
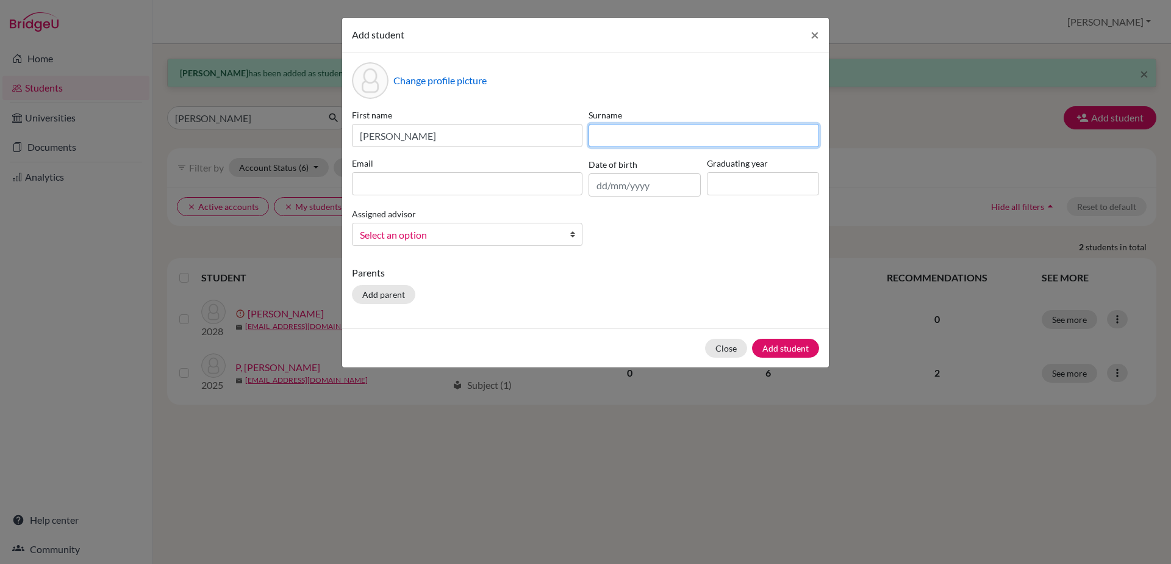
click at [628, 143] on input at bounding box center [704, 135] width 231 height 23
type input "V Y"
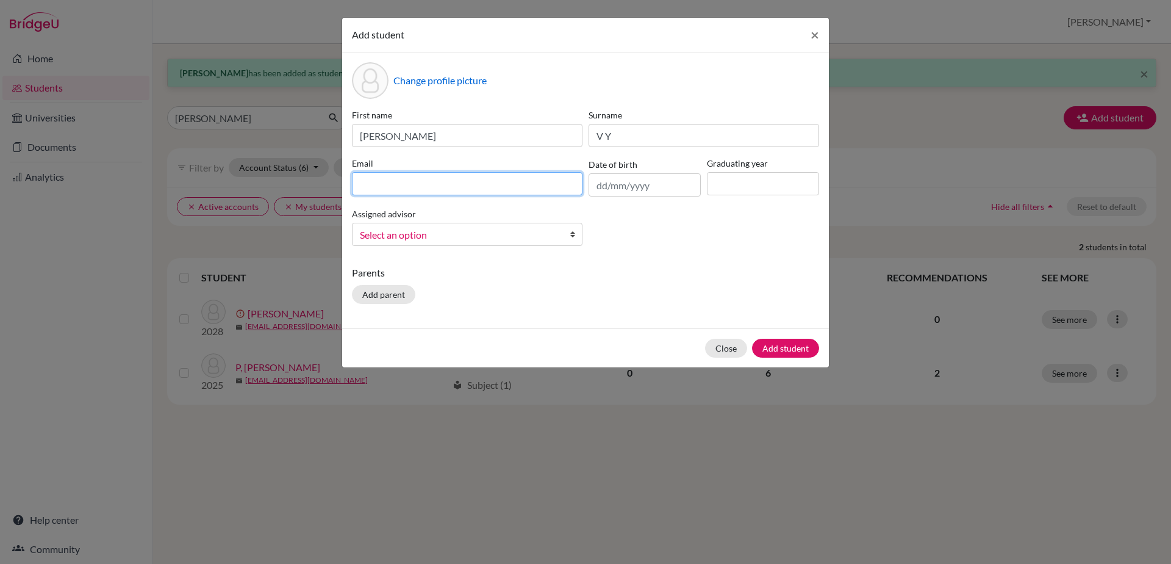
click at [522, 174] on input at bounding box center [467, 183] width 231 height 23
type input "[EMAIL_ADDRESS][DOMAIN_NAME]"
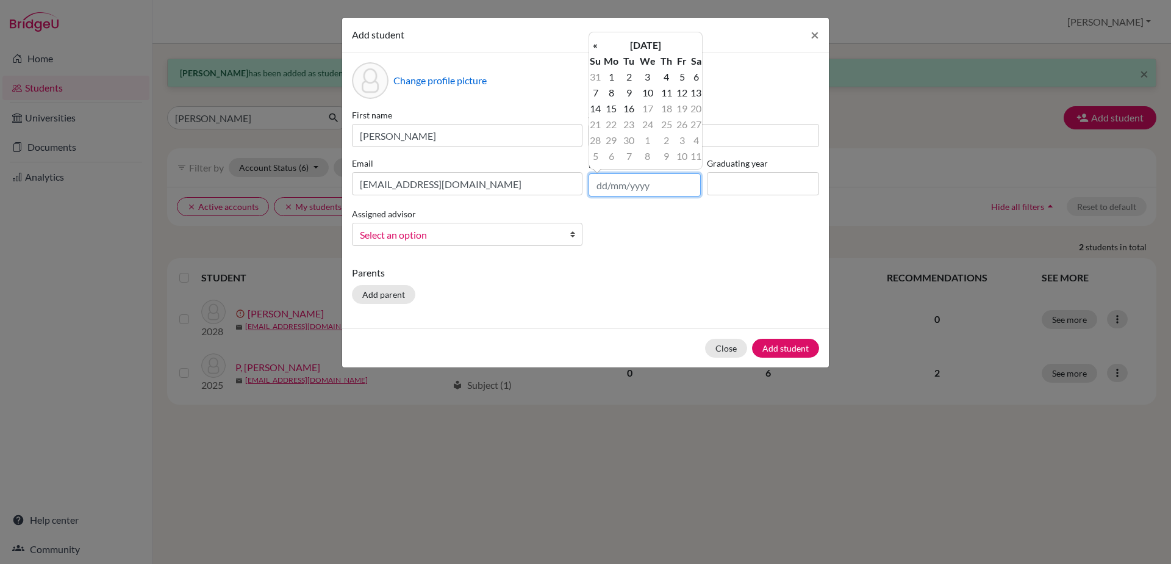
click at [615, 185] on input "text" at bounding box center [645, 184] width 112 height 23
type input "[DATE]"
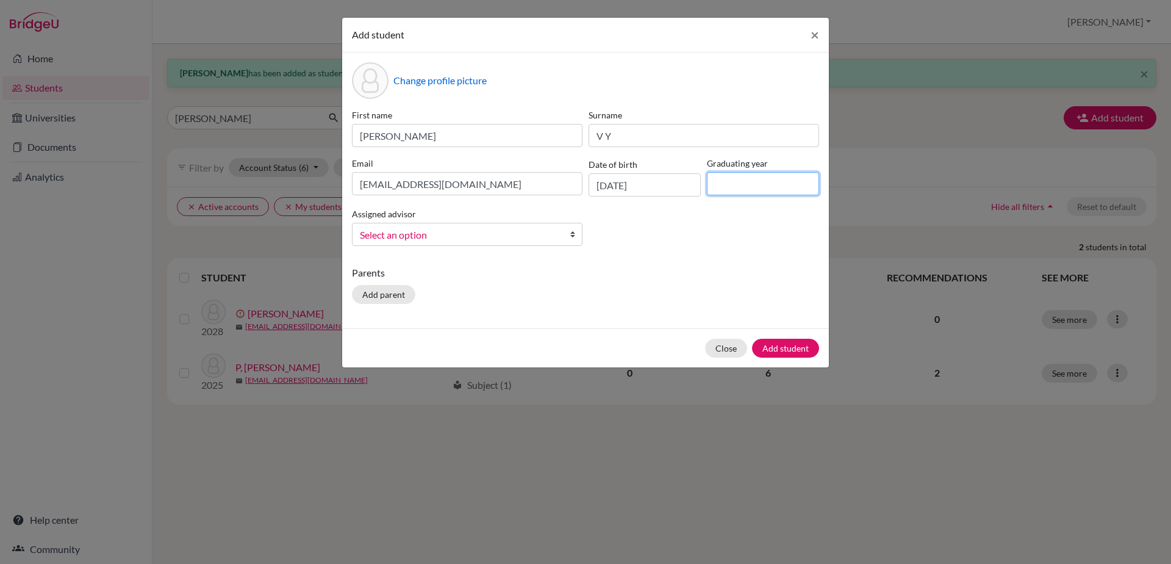
click at [721, 177] on input at bounding box center [763, 183] width 112 height 23
type input "2030"
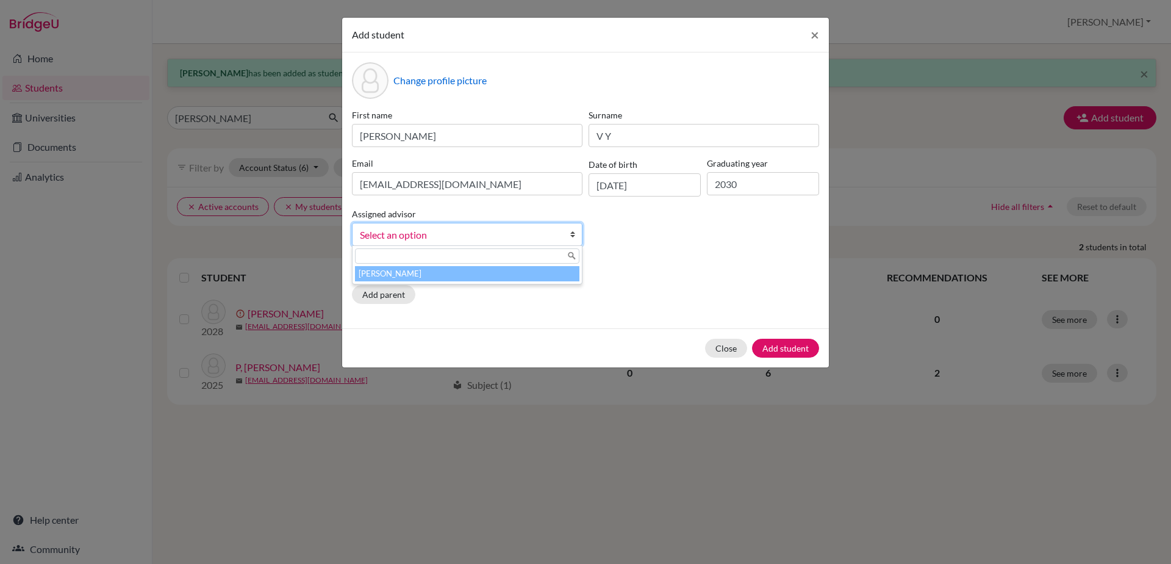
click at [575, 237] on b at bounding box center [576, 234] width 12 height 22
click at [547, 279] on li "[PERSON_NAME]" at bounding box center [467, 273] width 225 height 15
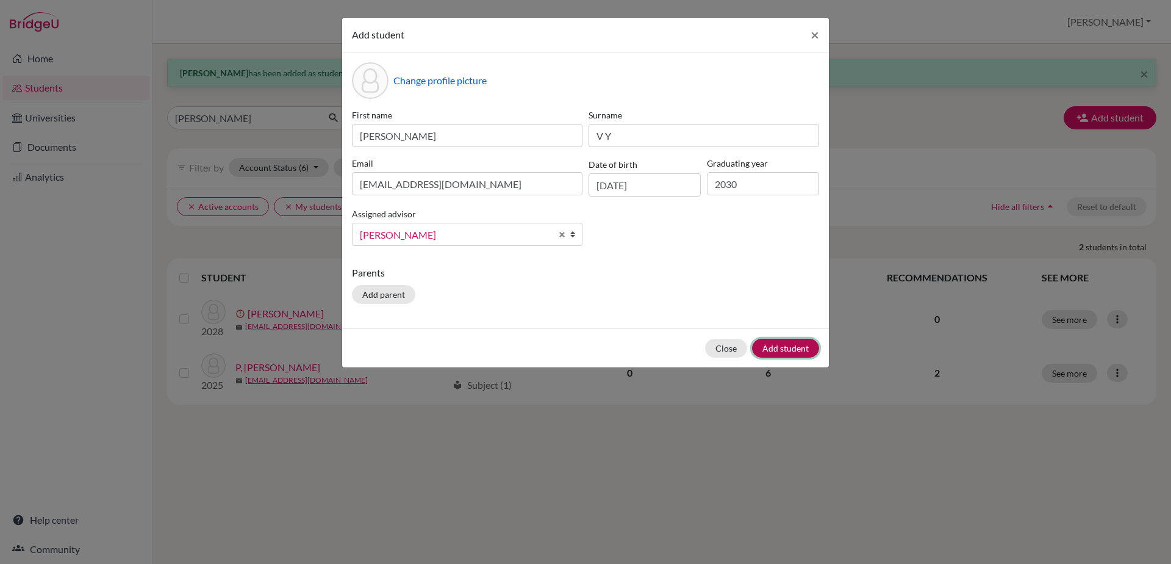
click at [778, 346] on button "Add student" at bounding box center [785, 348] width 67 height 19
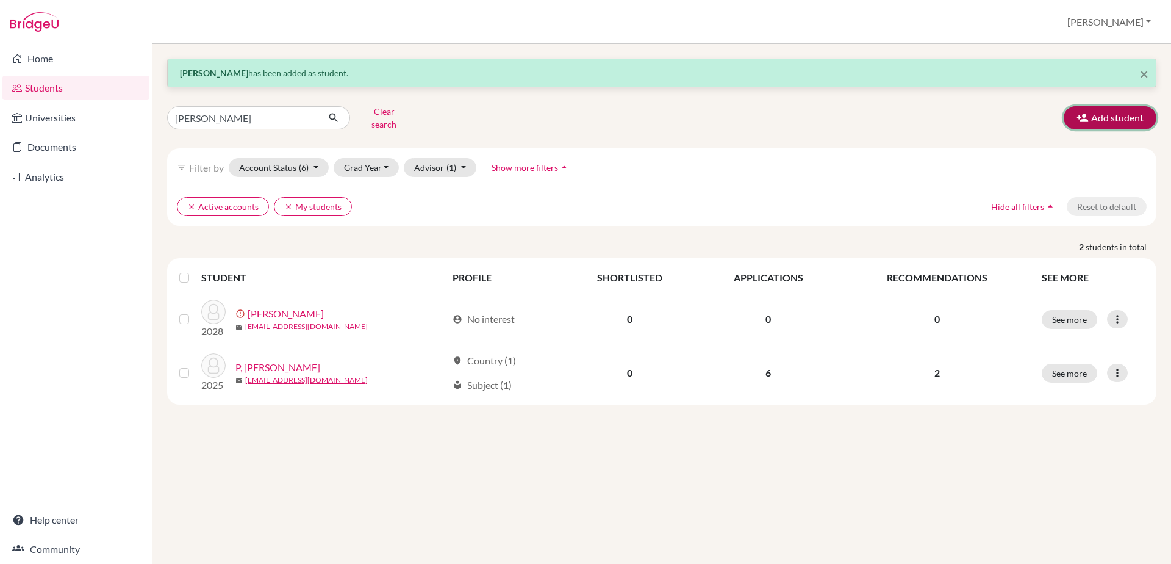
click at [1122, 112] on button "Add student" at bounding box center [1110, 117] width 93 height 23
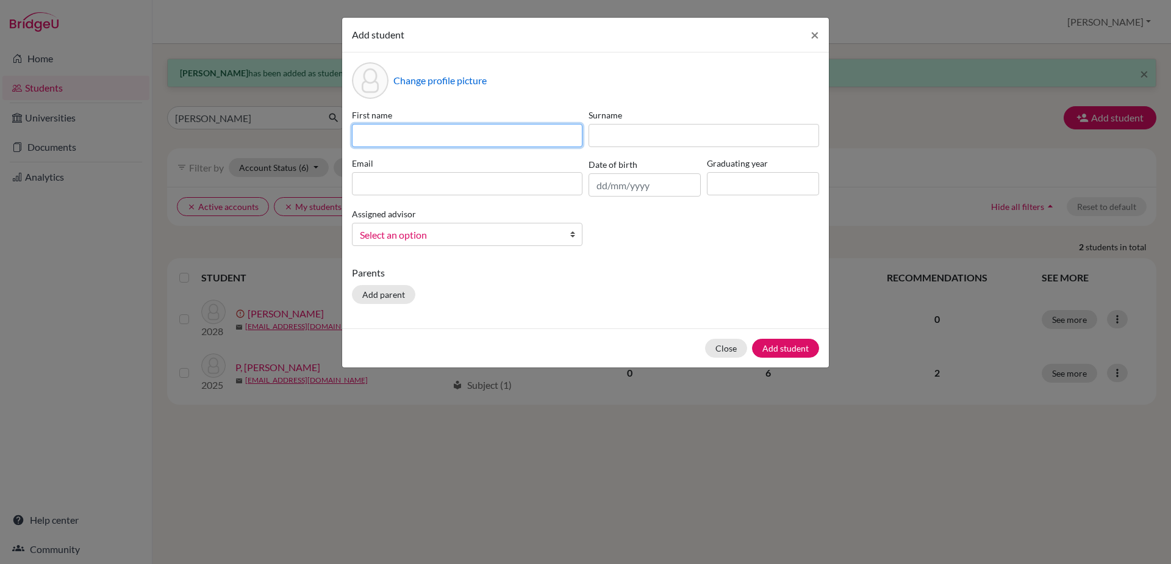
click at [496, 141] on input at bounding box center [467, 135] width 231 height 23
type input "Aaradhana"
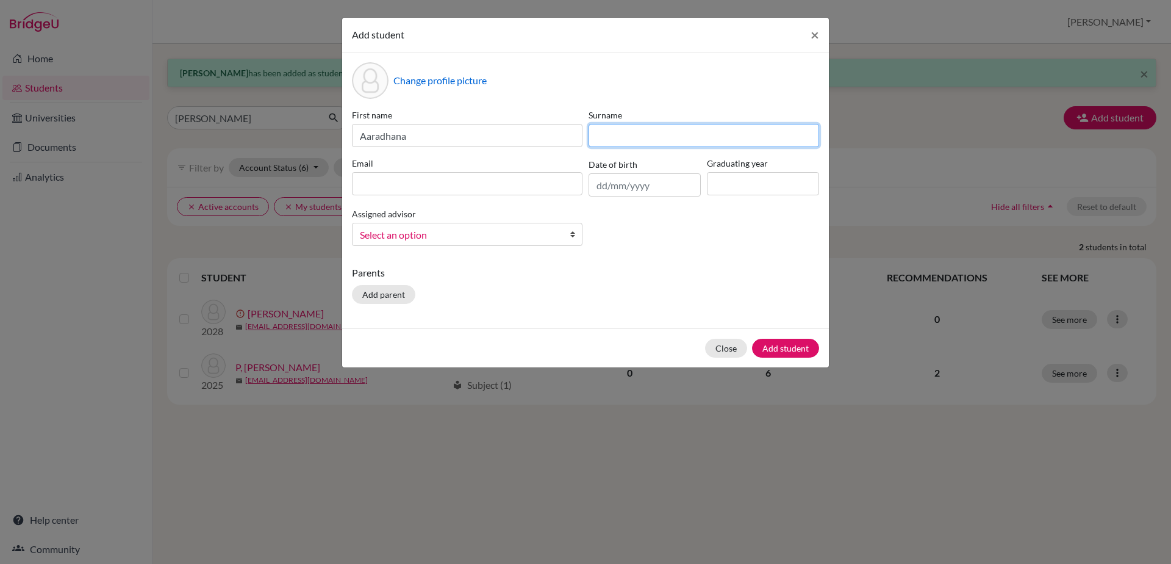
click at [599, 130] on input at bounding box center [704, 135] width 231 height 23
type input "T L"
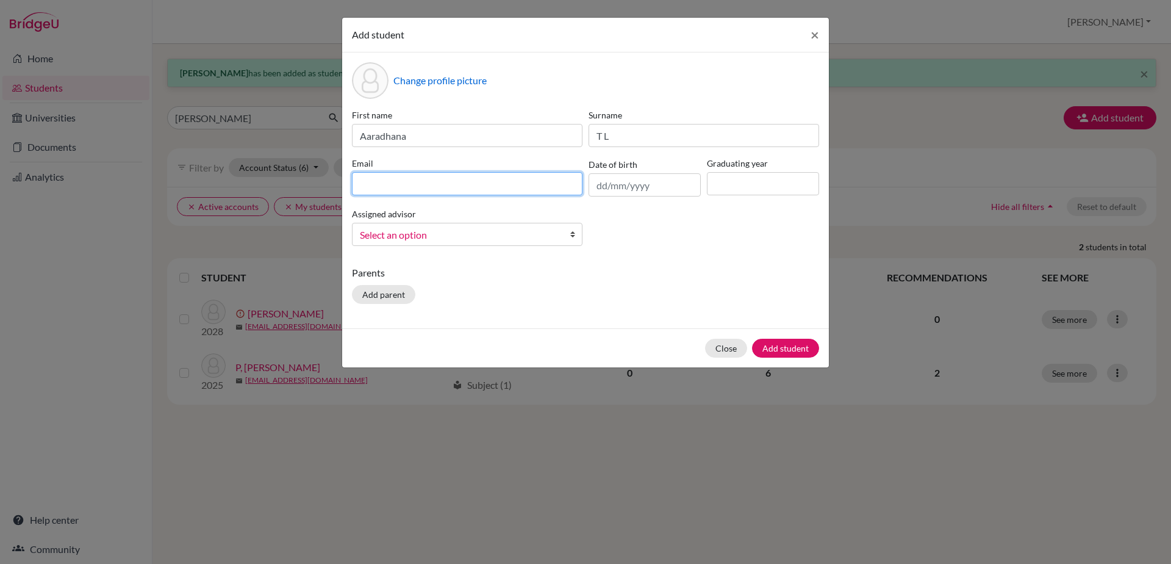
click at [555, 187] on input at bounding box center [467, 183] width 231 height 23
type input "l"
click at [461, 185] on input "[EMAIL_ADDRESS],com" at bounding box center [467, 183] width 231 height 23
type input "[EMAIL_ADDRESS][DOMAIN_NAME]"
click at [603, 189] on input "text" at bounding box center [645, 184] width 112 height 23
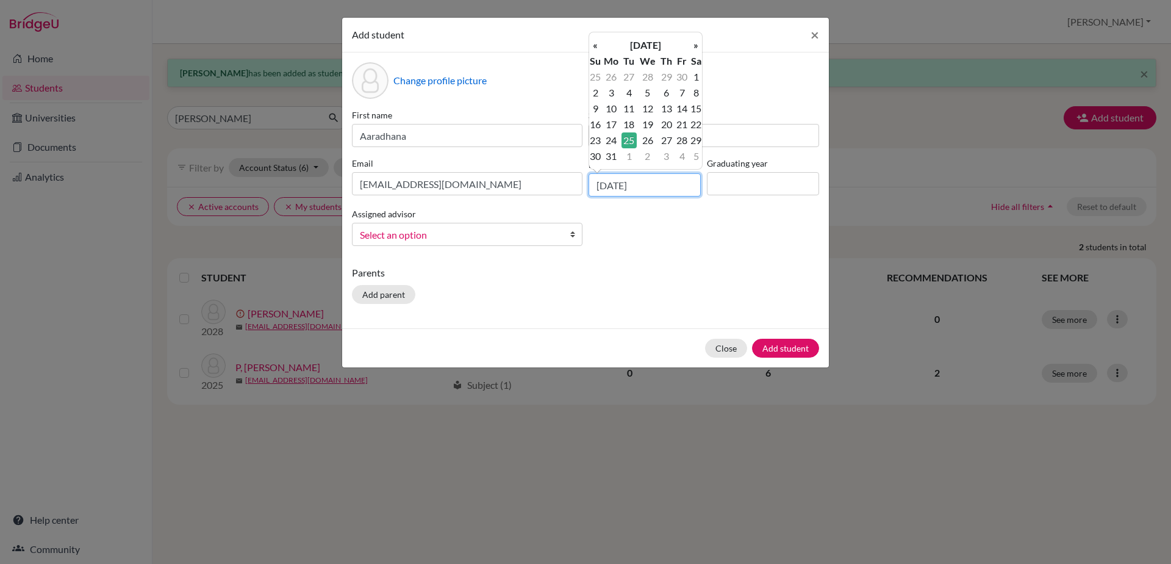
type input "[DATE]"
click at [722, 182] on input at bounding box center [763, 183] width 112 height 23
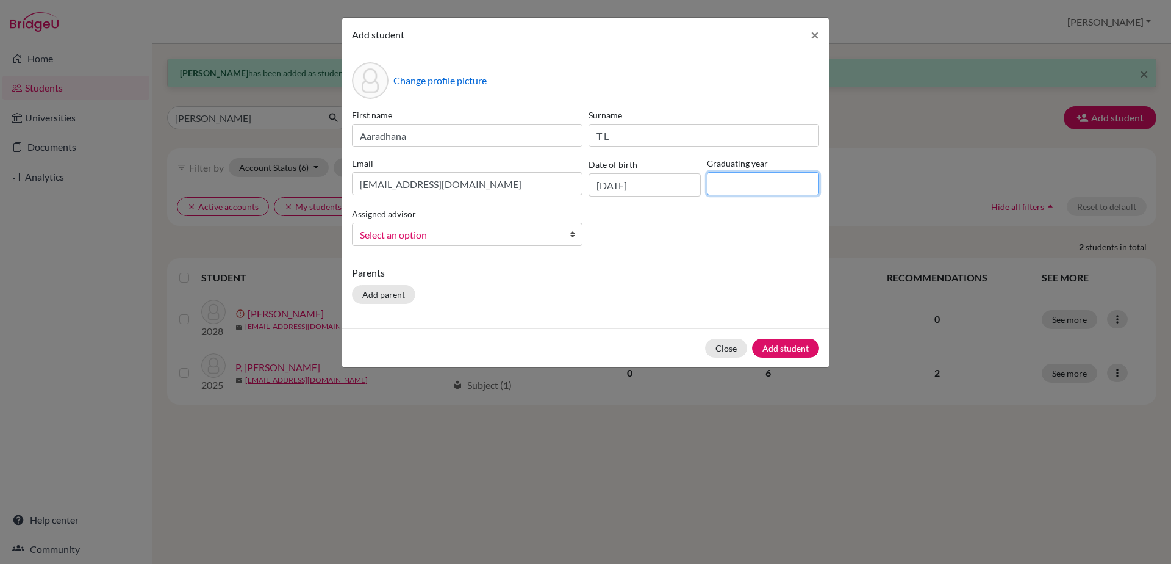
type input "2030"
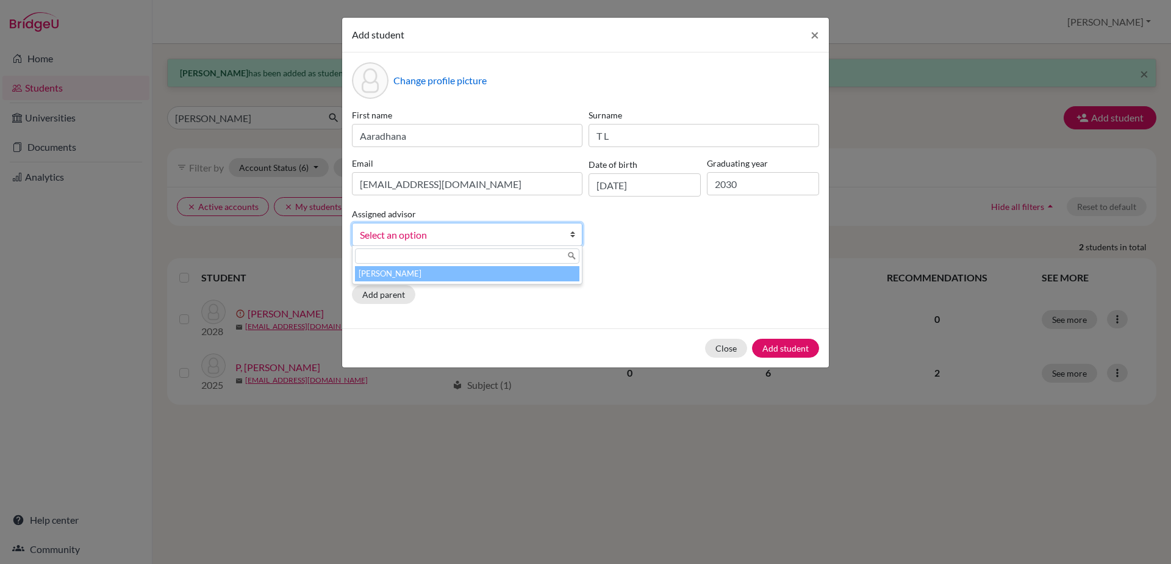
click at [569, 236] on link "Select an option" at bounding box center [467, 234] width 231 height 23
click at [541, 271] on li "[PERSON_NAME]" at bounding box center [467, 273] width 225 height 15
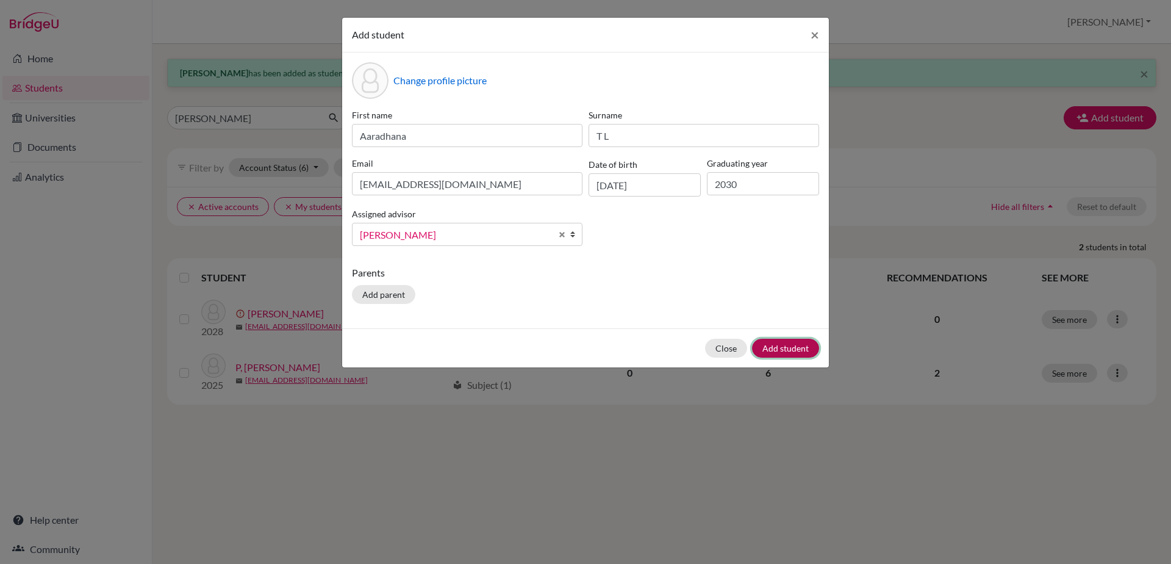
click at [763, 349] on button "Add student" at bounding box center [785, 348] width 67 height 19
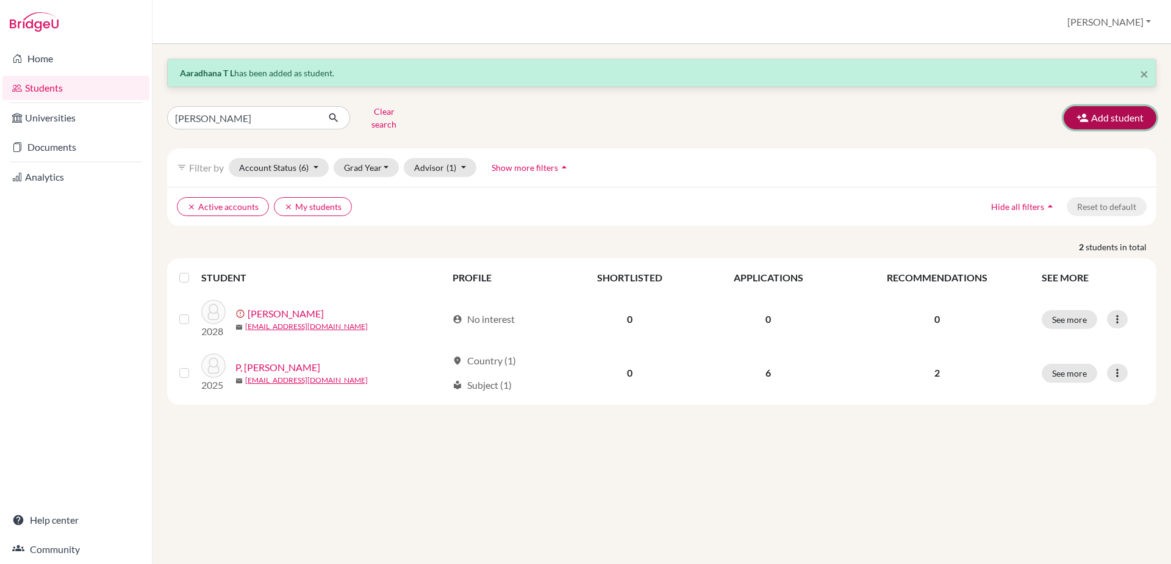
click at [1071, 113] on button "Add student" at bounding box center [1110, 117] width 93 height 23
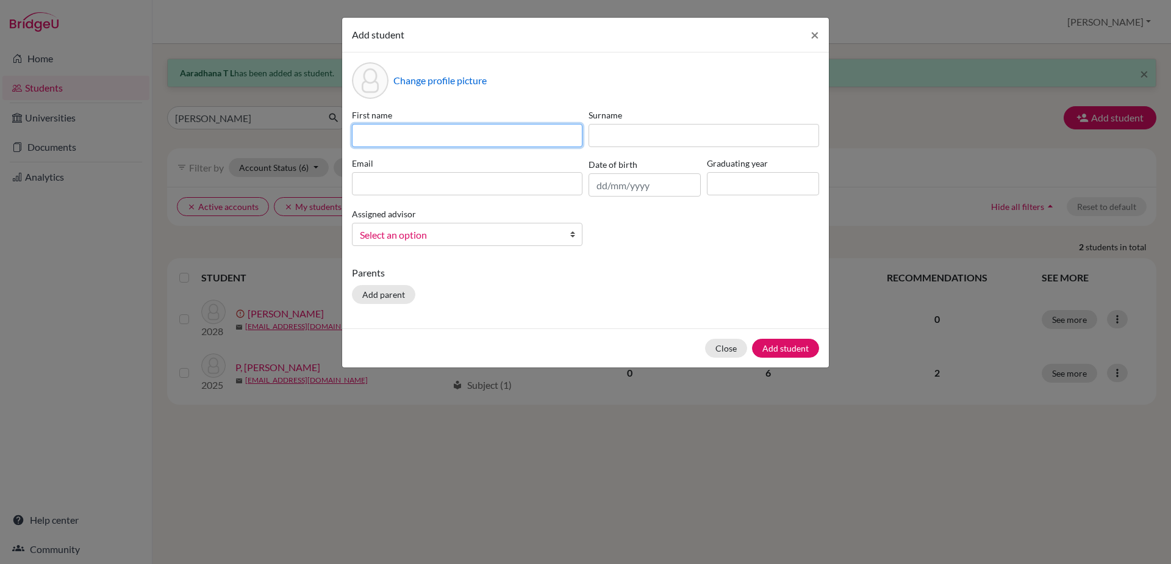
click at [434, 146] on input at bounding box center [467, 135] width 231 height 23
type input "[PERSON_NAME]"
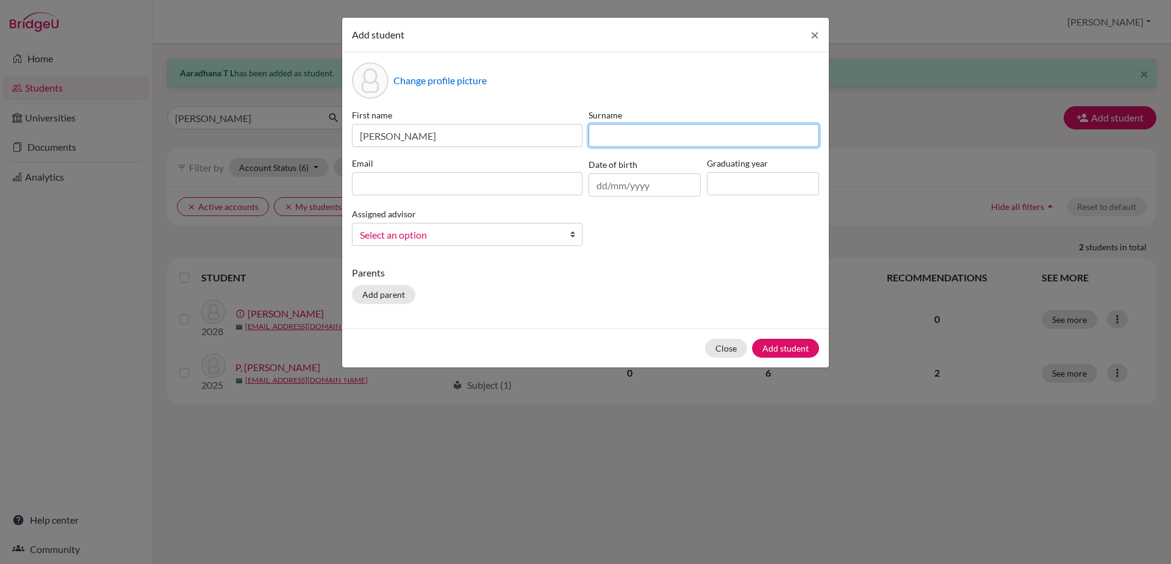
click at [606, 136] on input at bounding box center [704, 135] width 231 height 23
type input "M"
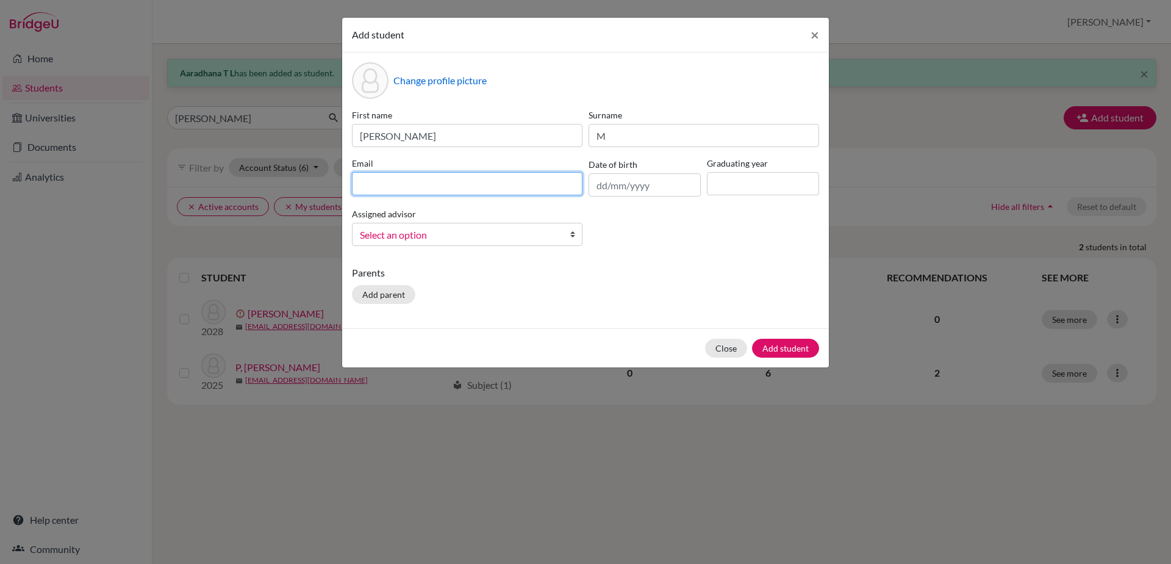
click at [534, 179] on input at bounding box center [467, 183] width 231 height 23
click at [408, 184] on input "[EMAIL_ADDRESS][DOMAIN_NAME]" at bounding box center [467, 183] width 231 height 23
type input "[EMAIL_ADDRESS][DOMAIN_NAME]"
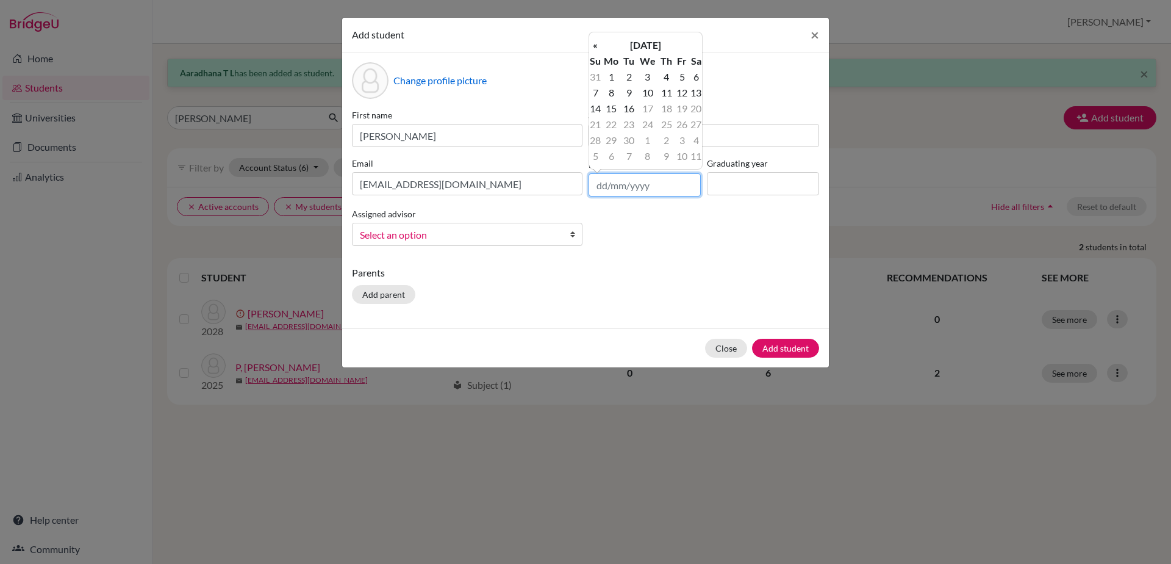
click at [596, 181] on input "text" at bounding box center [645, 184] width 112 height 23
type input "[DATE]"
click at [739, 169] on label "Graduating year" at bounding box center [763, 163] width 112 height 13
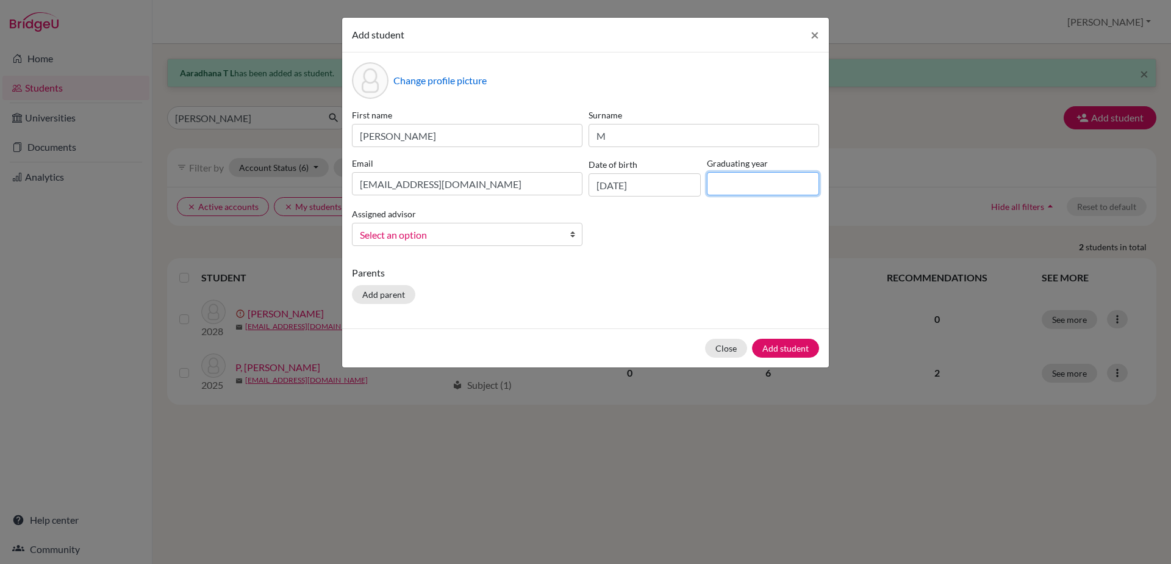
click at [736, 192] on input at bounding box center [763, 183] width 112 height 23
type input "2030"
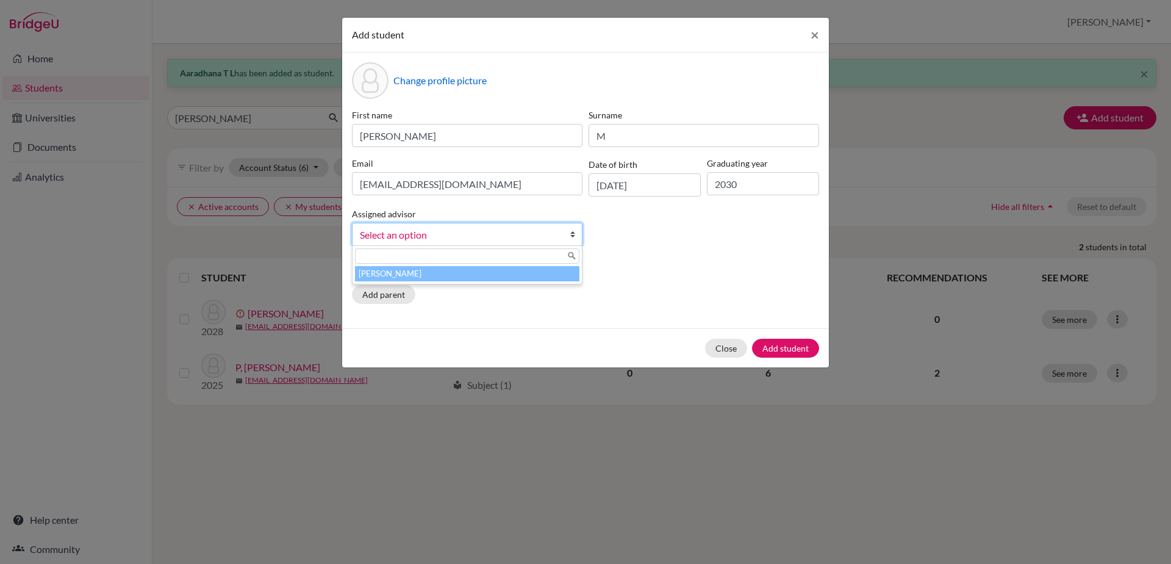
click at [571, 236] on b at bounding box center [576, 234] width 12 height 22
click at [564, 264] on div at bounding box center [467, 256] width 229 height 20
click at [566, 272] on li "[PERSON_NAME]" at bounding box center [467, 273] width 225 height 15
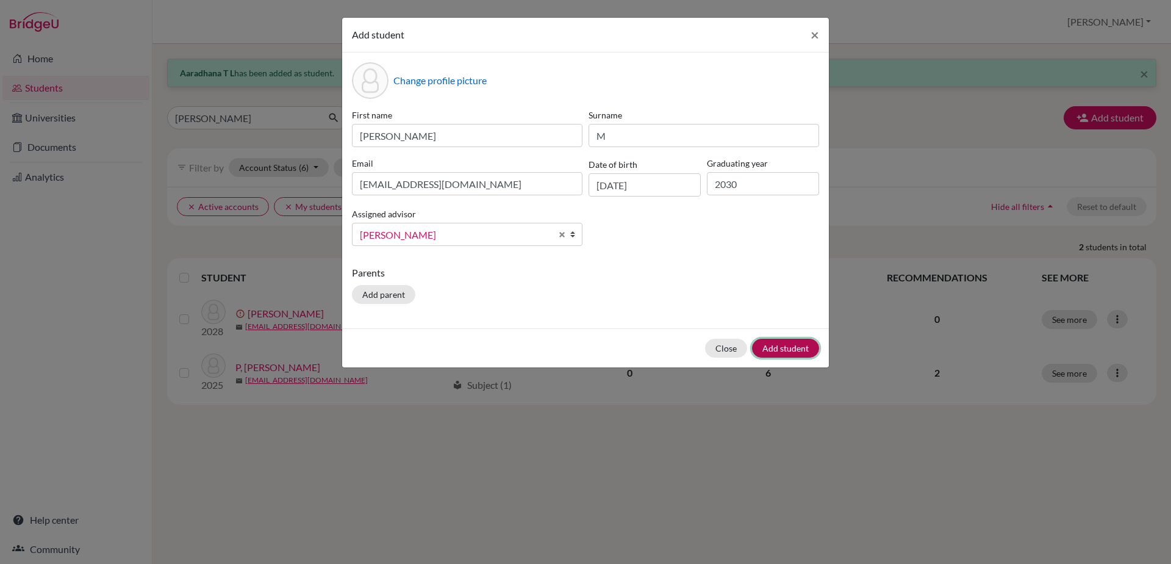
click at [787, 348] on button "Add student" at bounding box center [785, 348] width 67 height 19
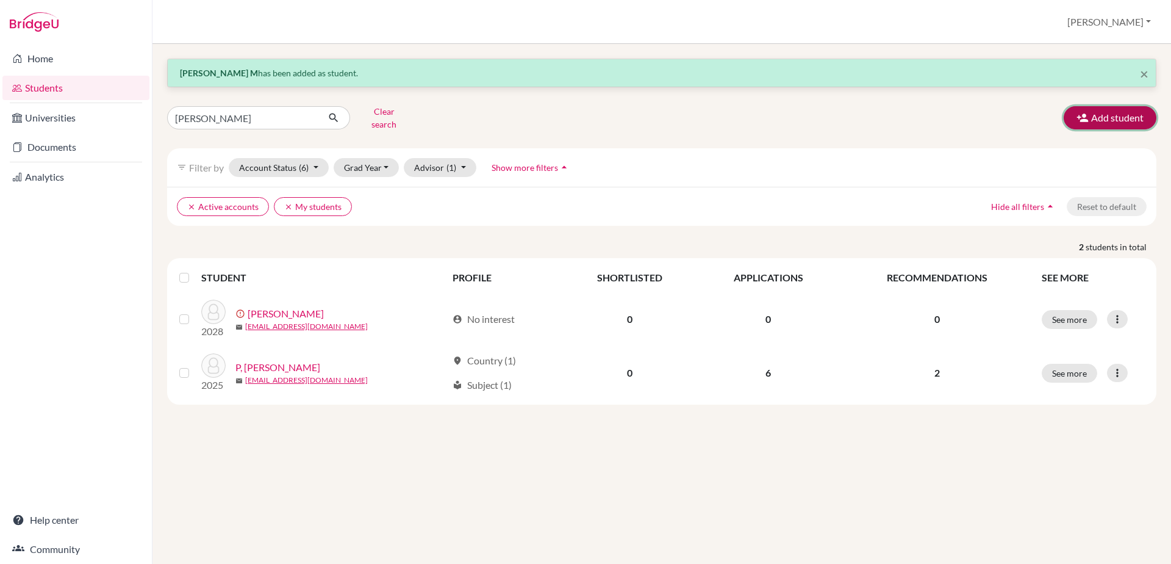
click at [1117, 115] on button "Add student" at bounding box center [1110, 117] width 93 height 23
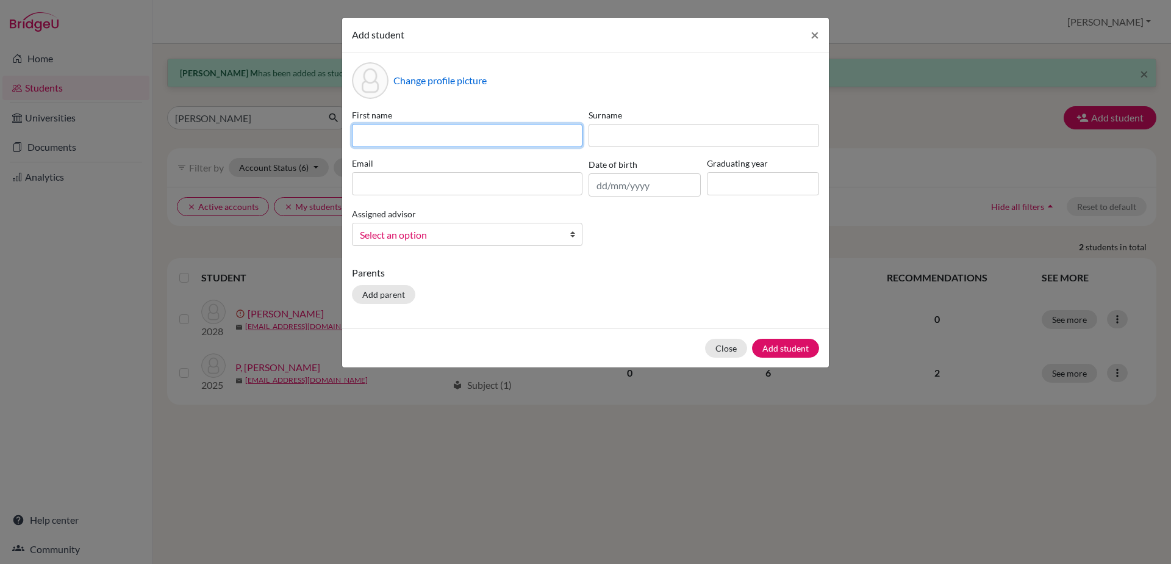
click at [448, 146] on input at bounding box center [467, 135] width 231 height 23
type input "Praveen"
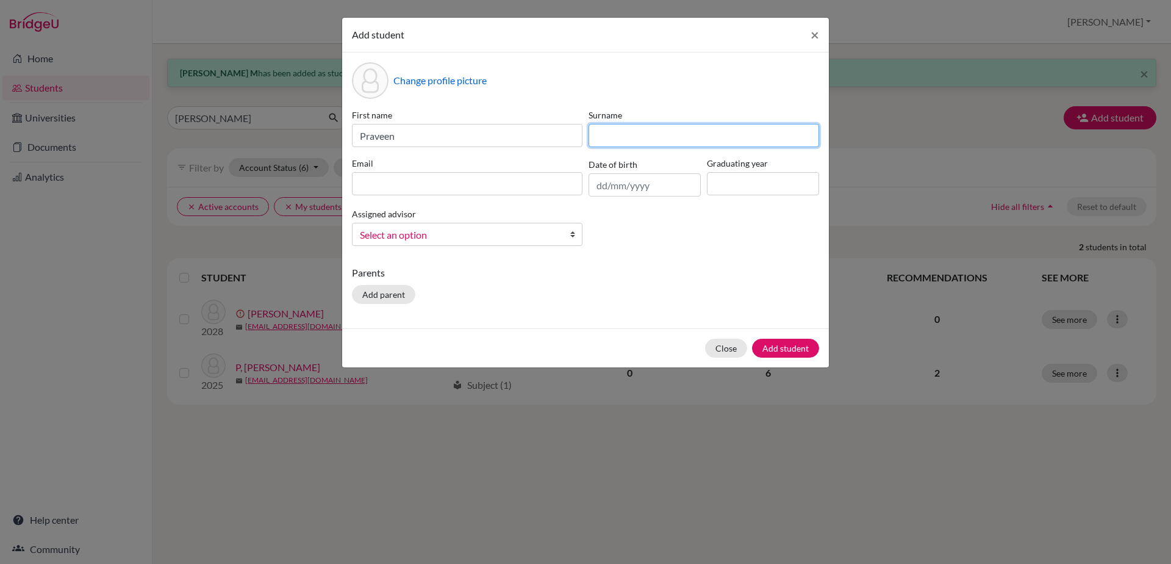
click at [615, 136] on input at bounding box center [704, 135] width 231 height 23
type input "K"
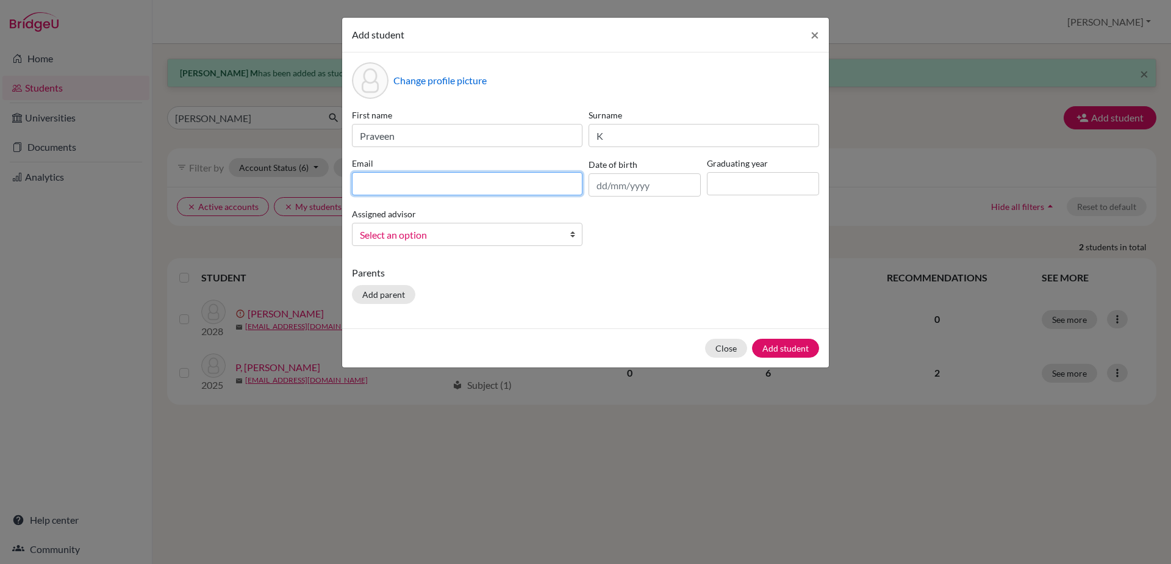
click at [505, 184] on input at bounding box center [467, 183] width 231 height 23
type input "[EMAIL_ADDRESS][DOMAIN_NAME]"
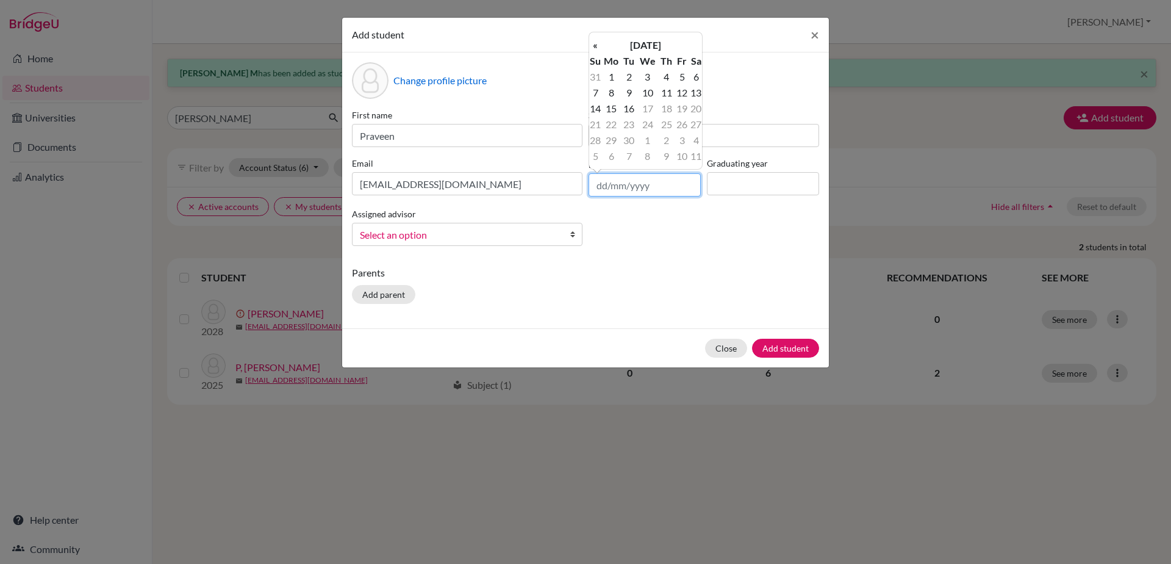
click at [596, 184] on input "text" at bounding box center [645, 184] width 112 height 23
type input "[DATE]"
click at [722, 192] on input at bounding box center [763, 183] width 112 height 23
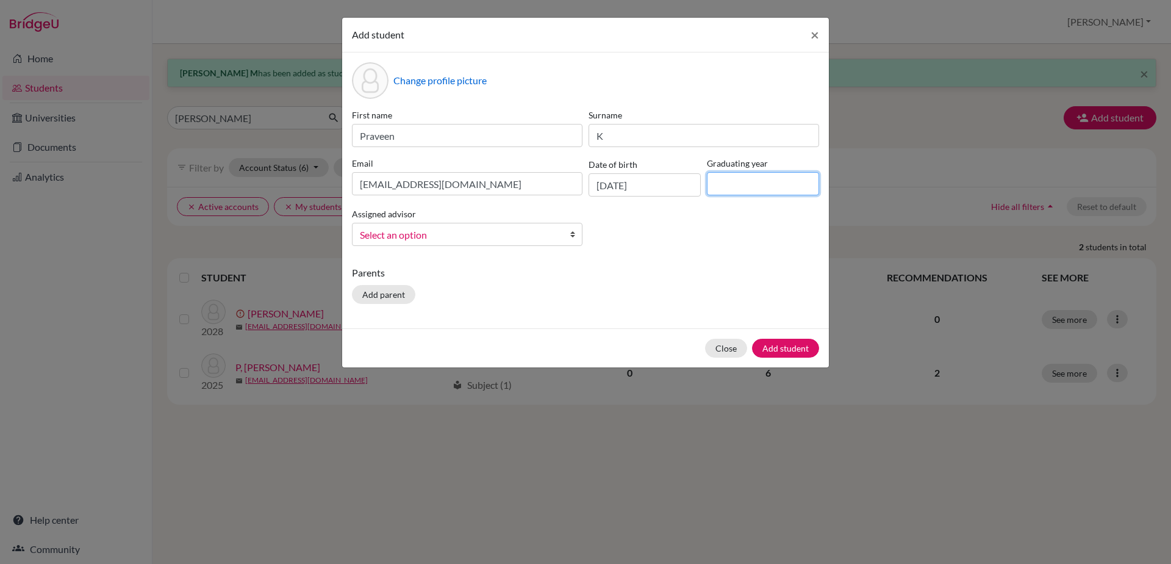
type input "2030"
click at [571, 231] on b at bounding box center [576, 234] width 12 height 22
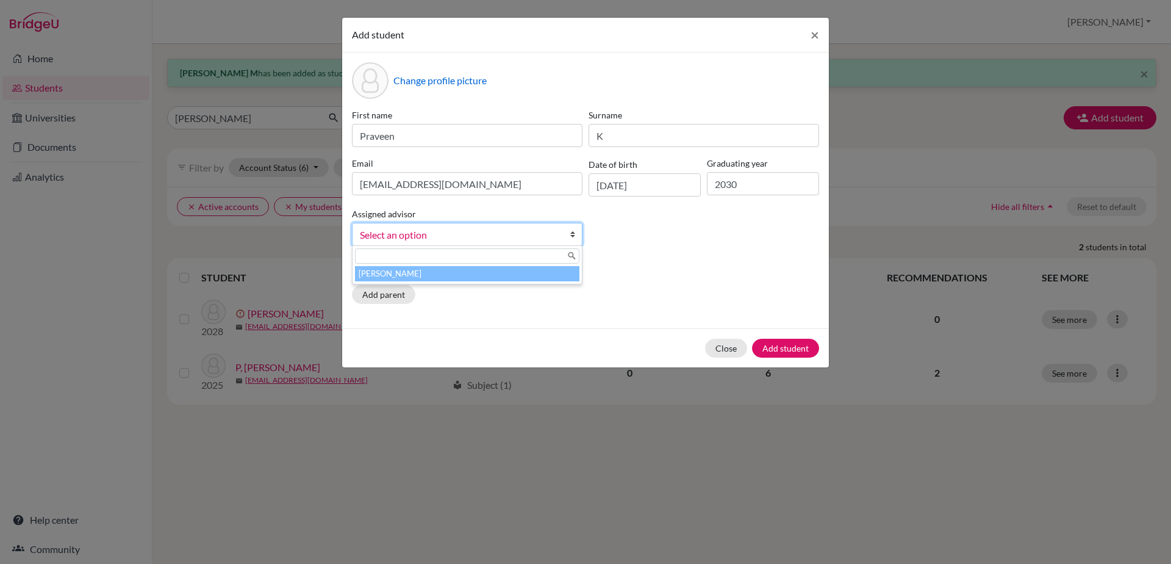
click at [552, 276] on li "[PERSON_NAME]" at bounding box center [467, 273] width 225 height 15
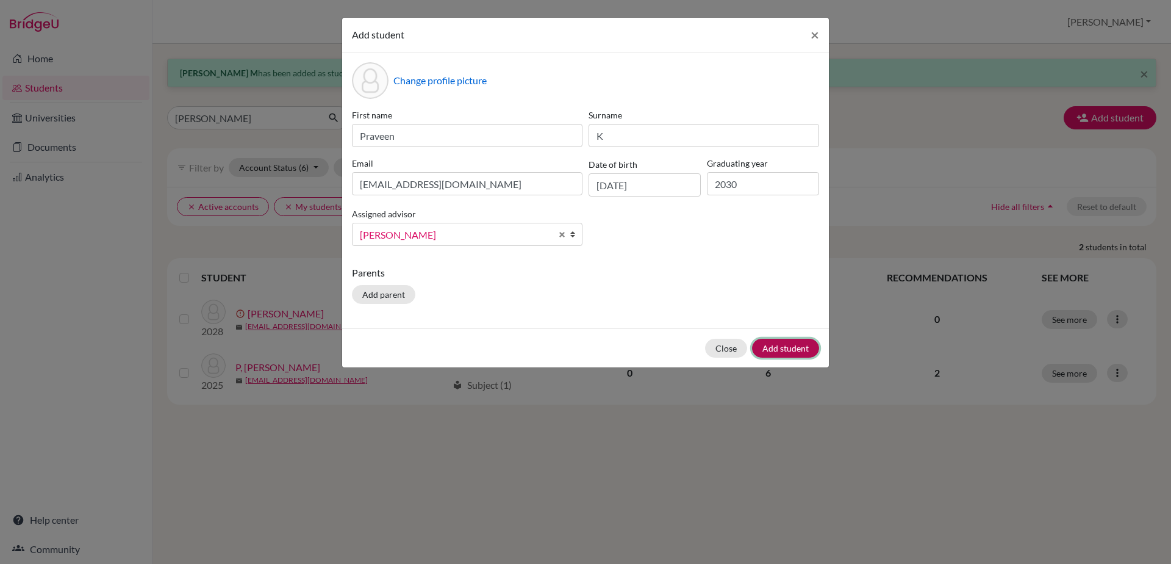
click at [769, 349] on button "Add student" at bounding box center [785, 348] width 67 height 19
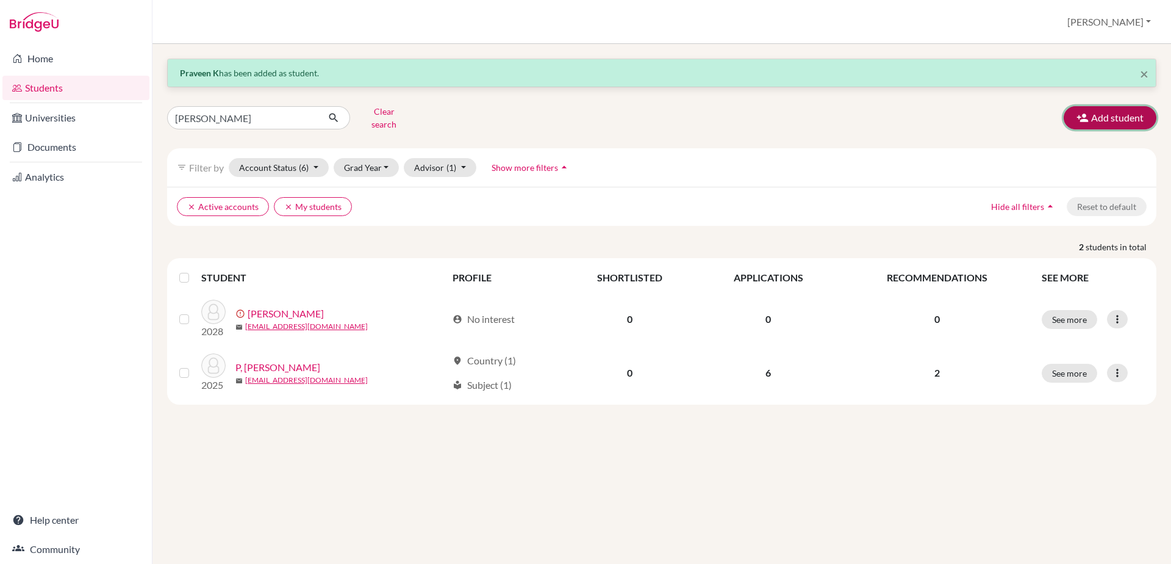
click at [1119, 121] on button "Add student" at bounding box center [1110, 117] width 93 height 23
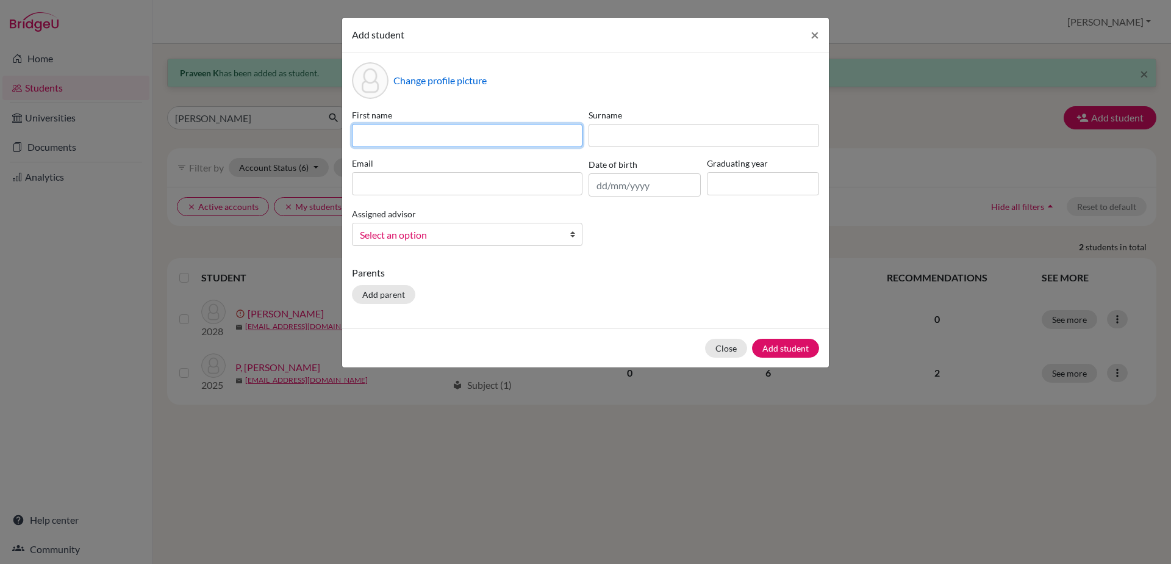
click at [416, 126] on input at bounding box center [467, 135] width 231 height 23
type input "Devanshik"
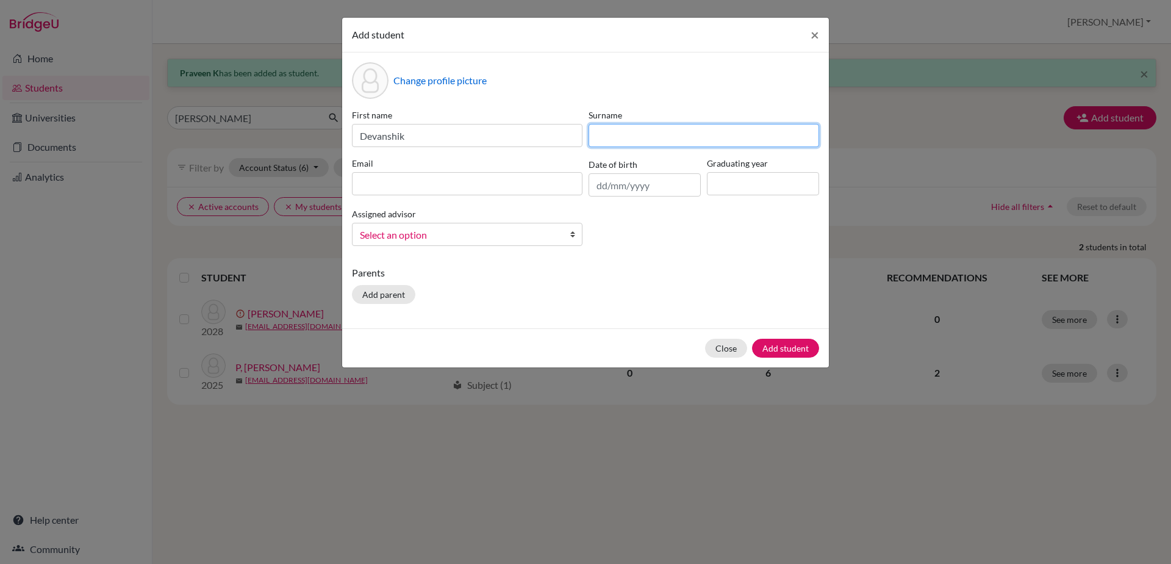
click at [597, 134] on input at bounding box center [704, 135] width 231 height 23
type input "Chirapa"
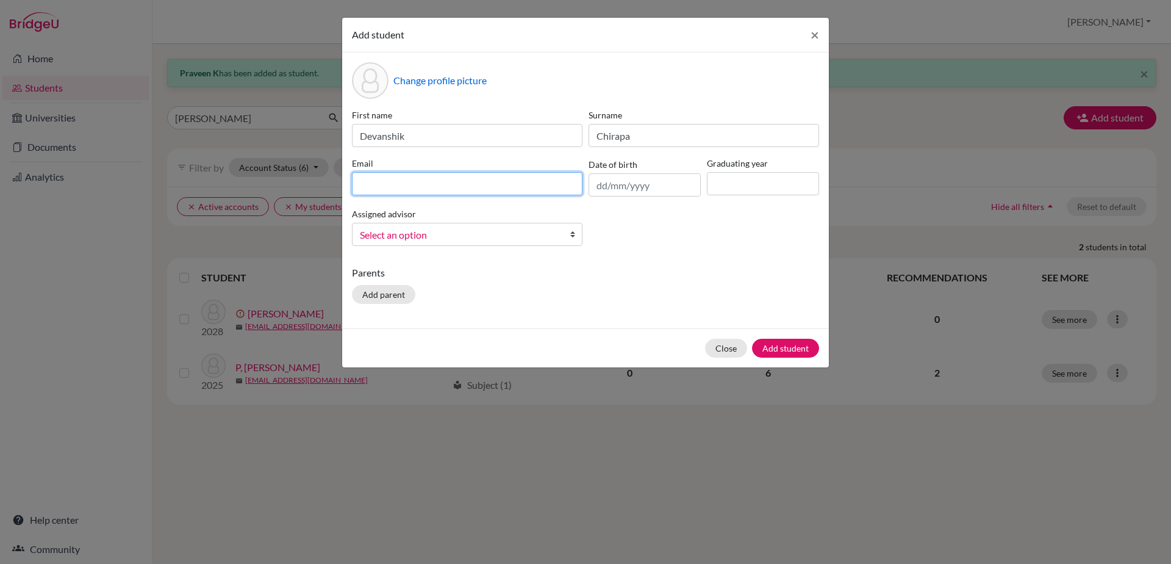
click at [542, 188] on input at bounding box center [467, 183] width 231 height 23
type input "[PERSON_NAME][EMAIL_ADDRESS][DOMAIN_NAME]"
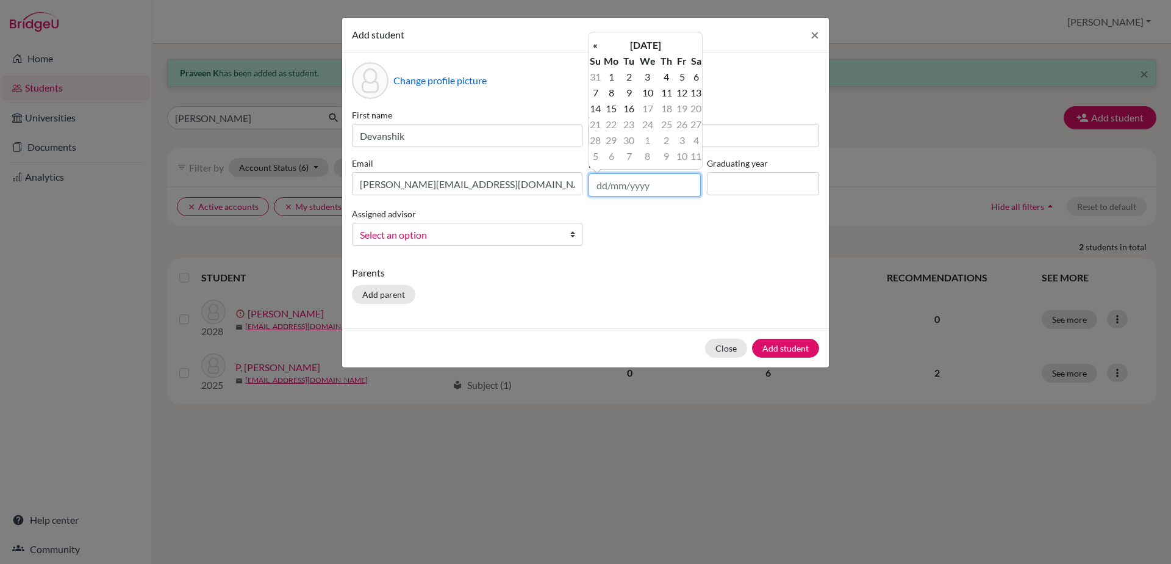
click at [595, 189] on input "text" at bounding box center [645, 184] width 112 height 23
type input "[DATE]"
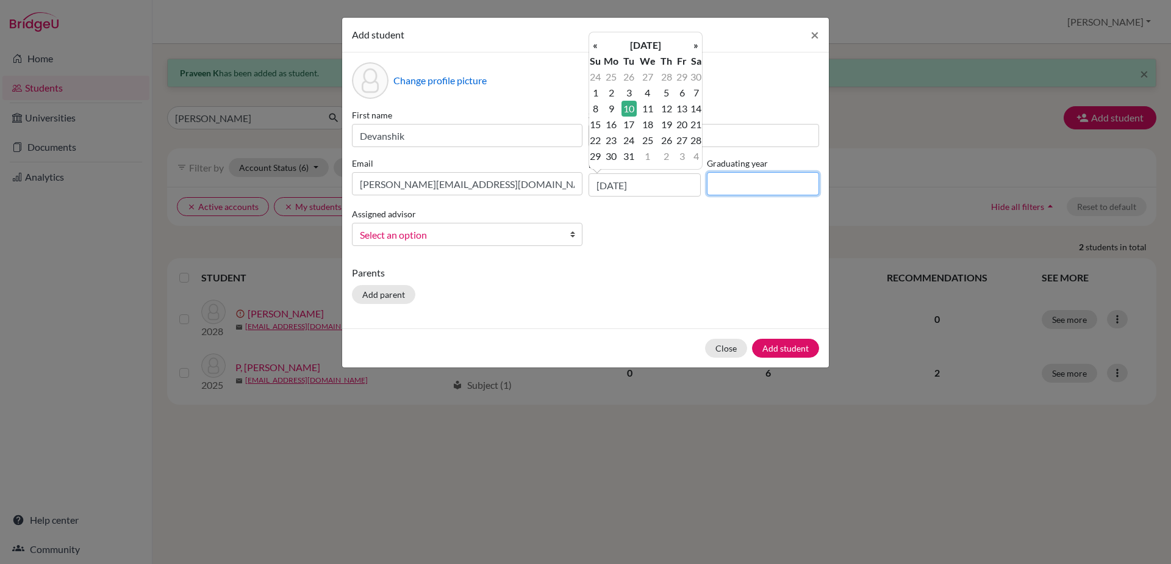
click at [730, 178] on input at bounding box center [763, 183] width 112 height 23
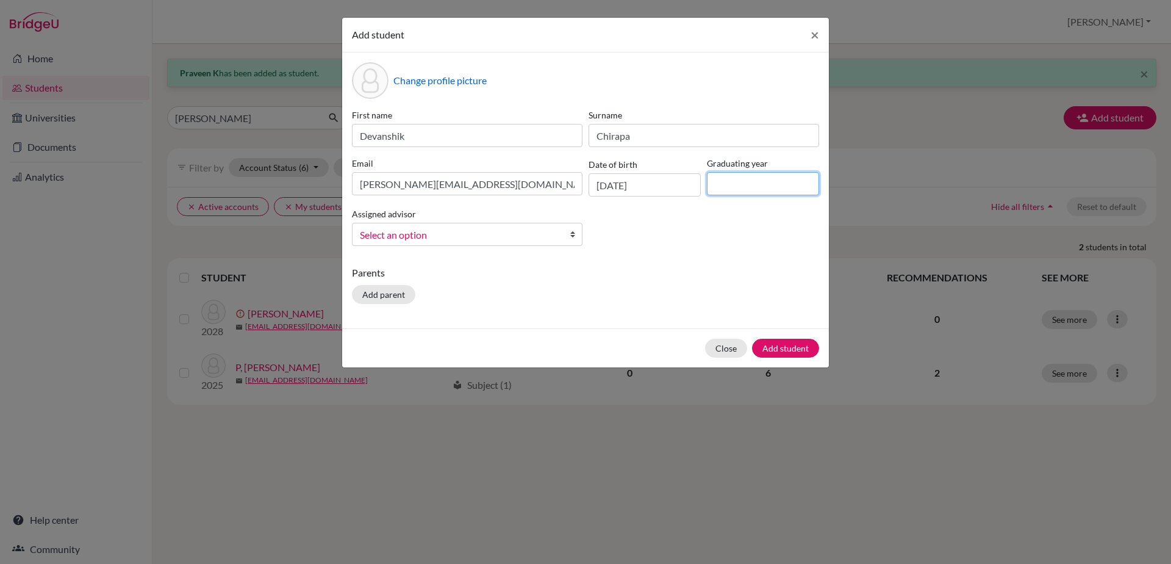
type input "2030"
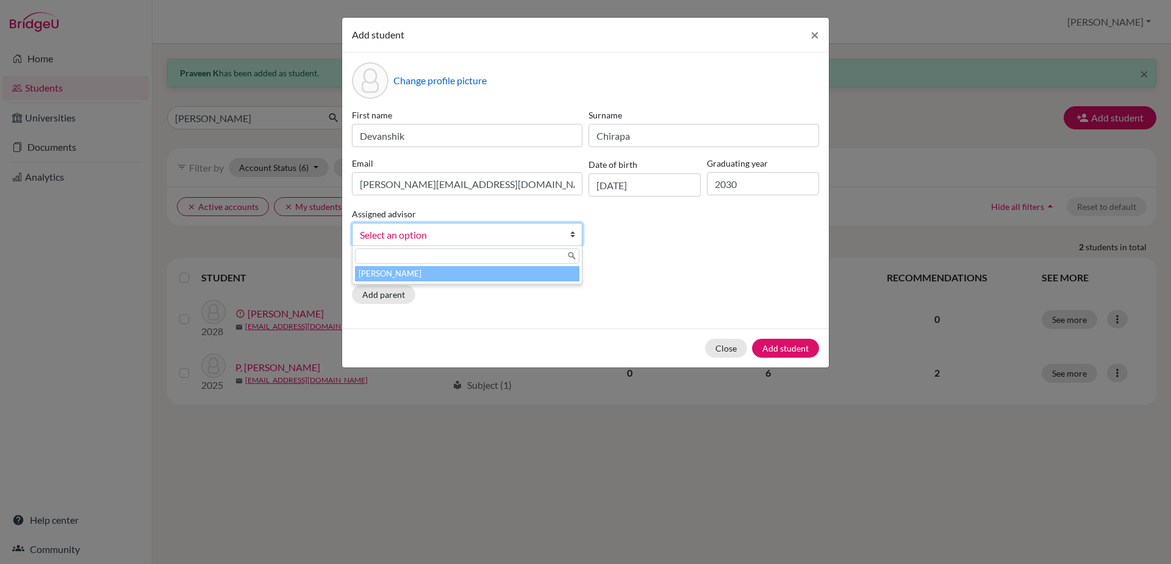
click at [575, 235] on b at bounding box center [576, 234] width 12 height 22
click at [559, 276] on li "[PERSON_NAME]" at bounding box center [467, 273] width 225 height 15
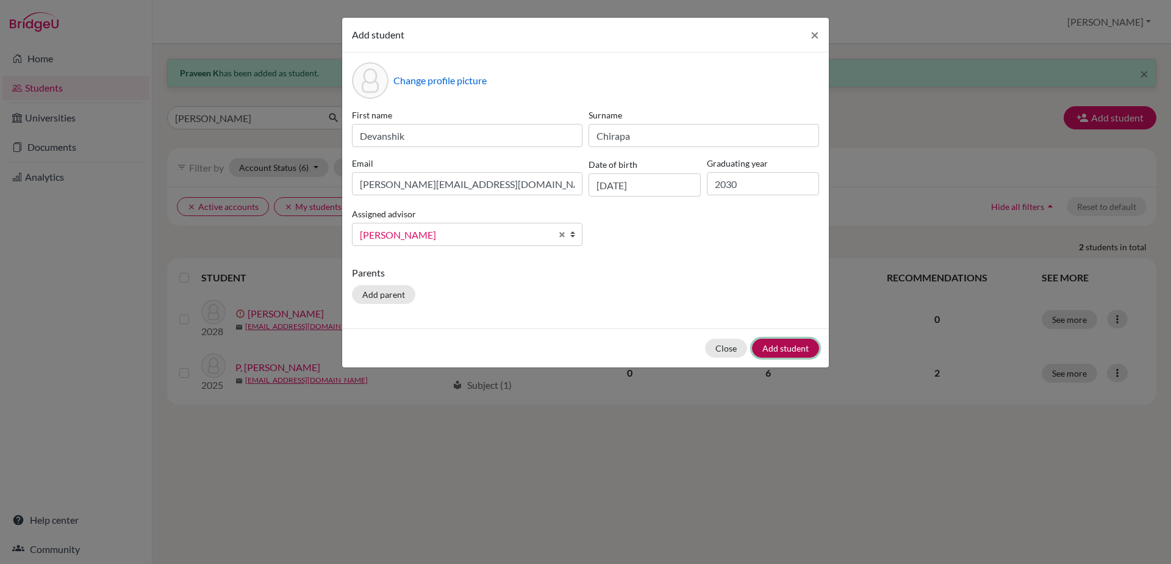
click at [769, 348] on button "Add student" at bounding box center [785, 348] width 67 height 19
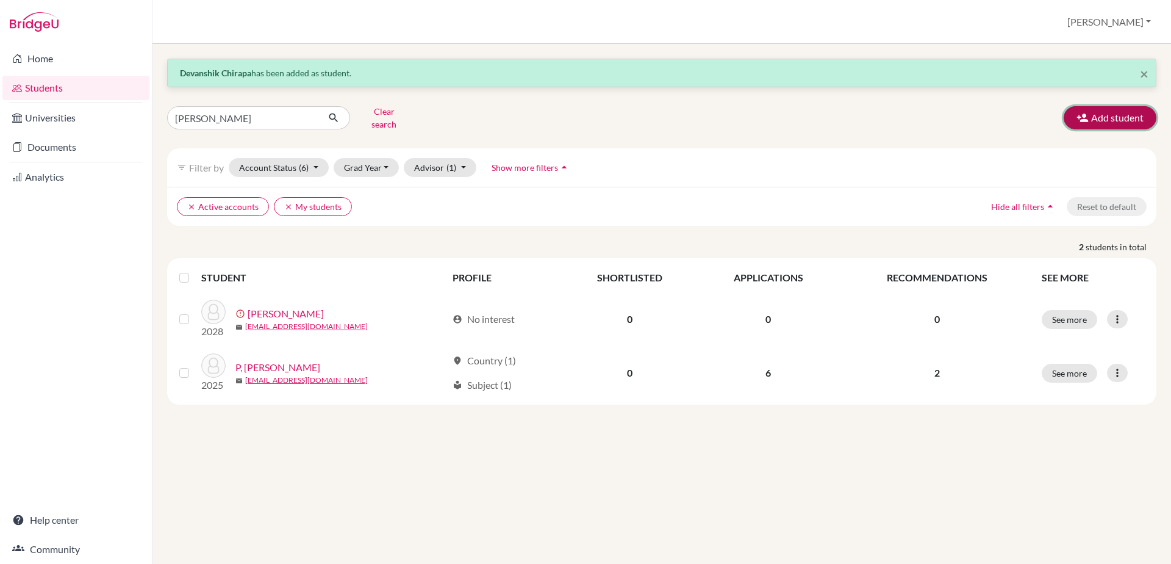
click at [1134, 106] on button "Add student" at bounding box center [1110, 117] width 93 height 23
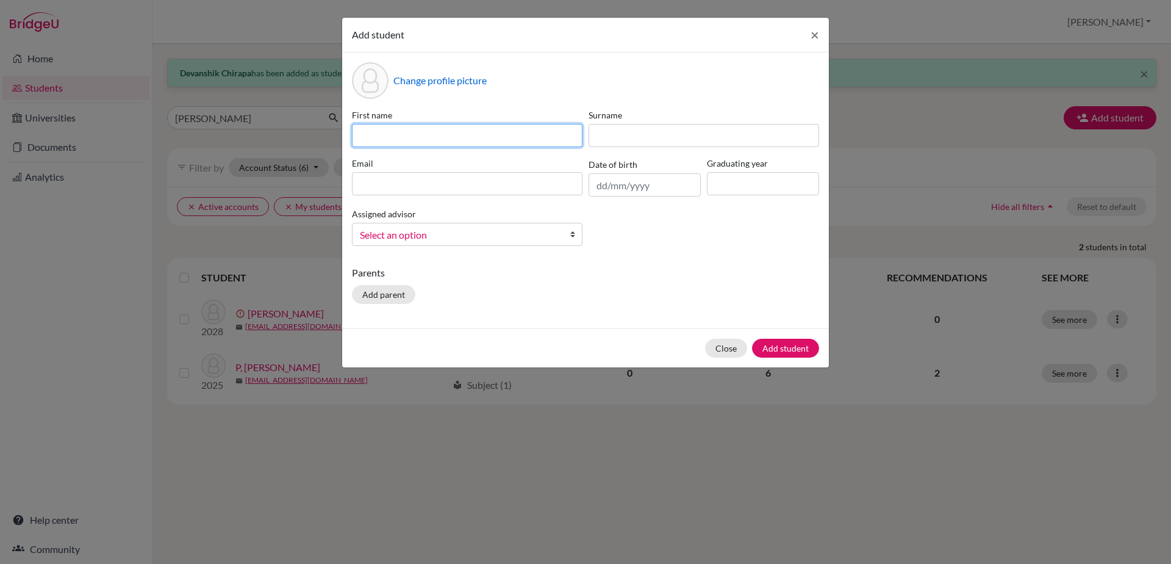
click at [376, 141] on input at bounding box center [467, 135] width 231 height 23
type input "[PERSON_NAME]"
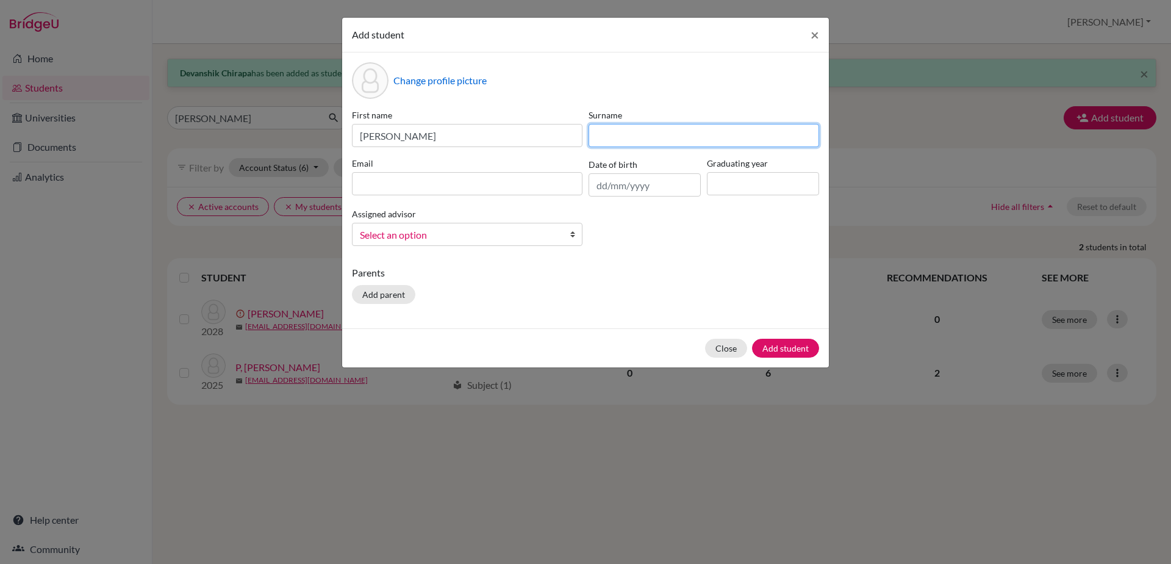
click at [649, 145] on input at bounding box center [704, 135] width 231 height 23
type input "D"
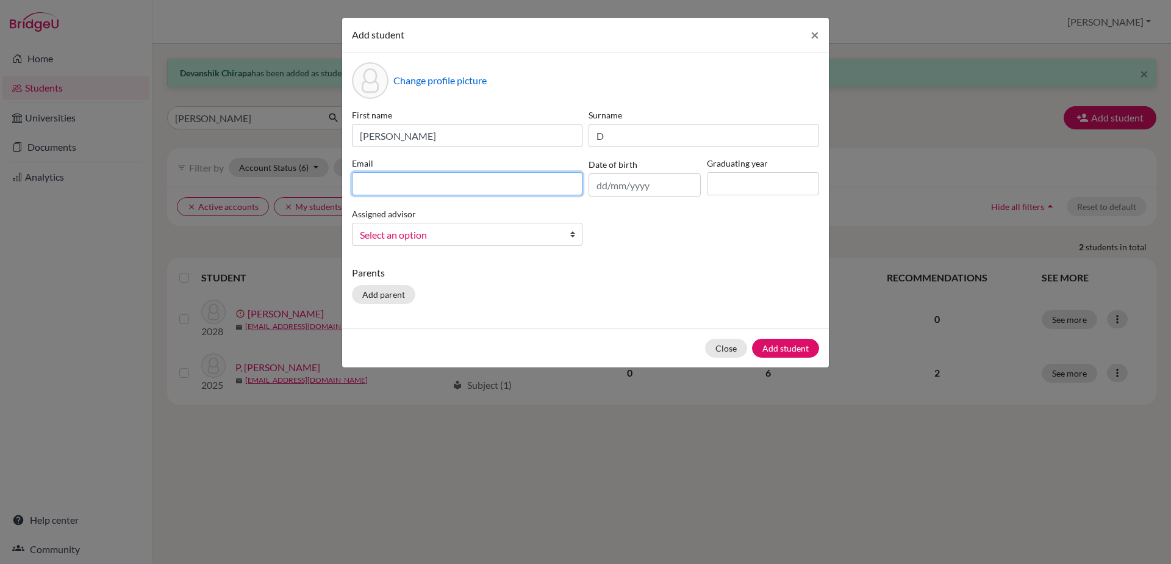
click at [448, 191] on input at bounding box center [467, 183] width 231 height 23
type input "[EMAIL_ADDRESS][DOMAIN_NAME]"
click at [602, 189] on input "text" at bounding box center [645, 184] width 112 height 23
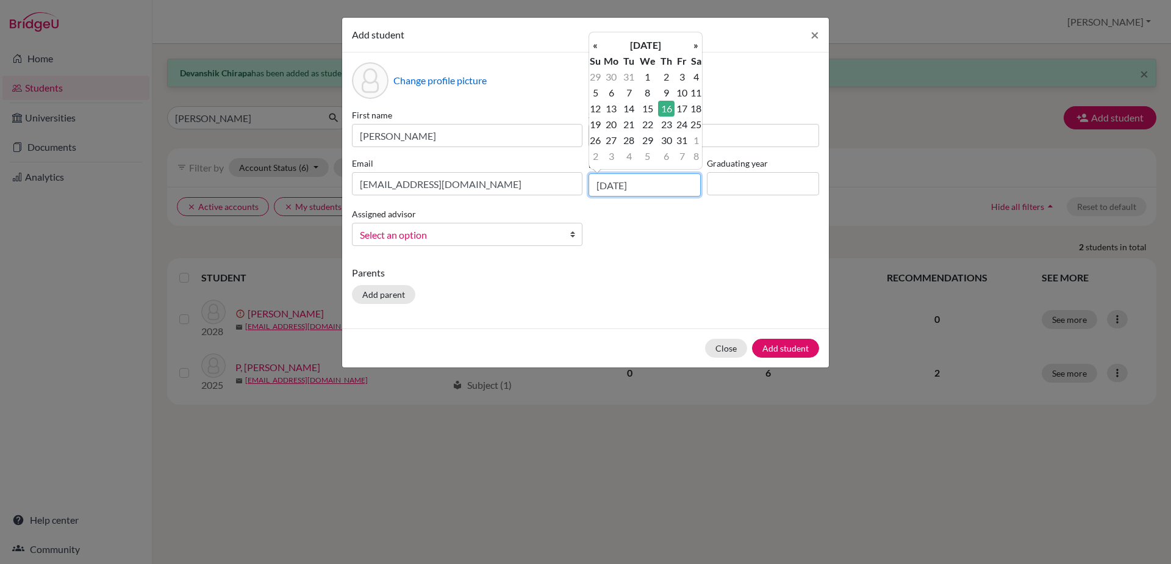
type input "[DATE]"
click at [786, 190] on input at bounding box center [763, 183] width 112 height 23
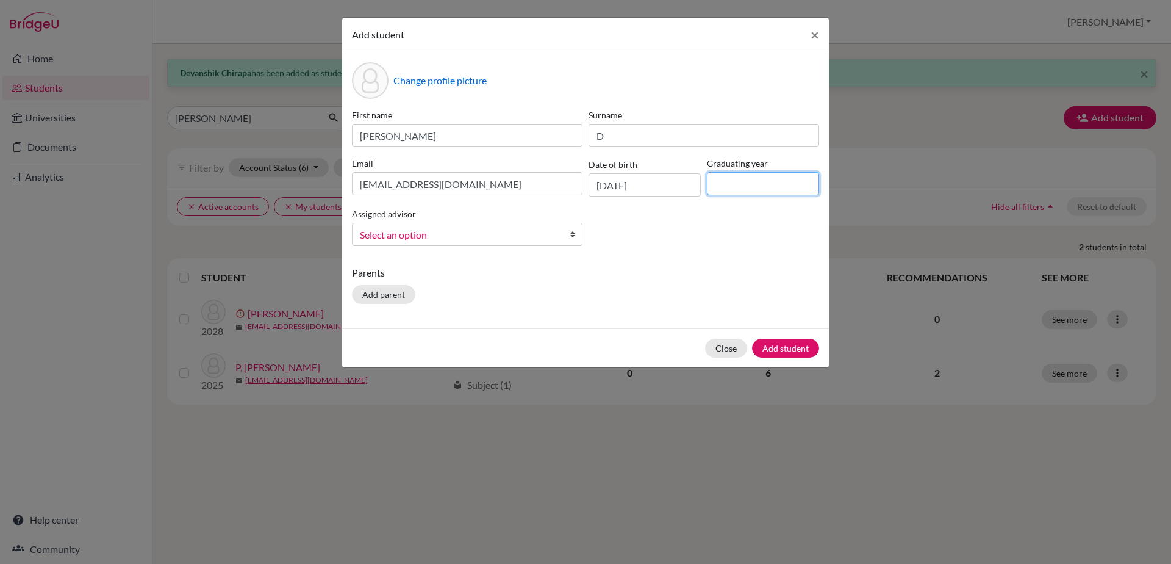
type input "2030"
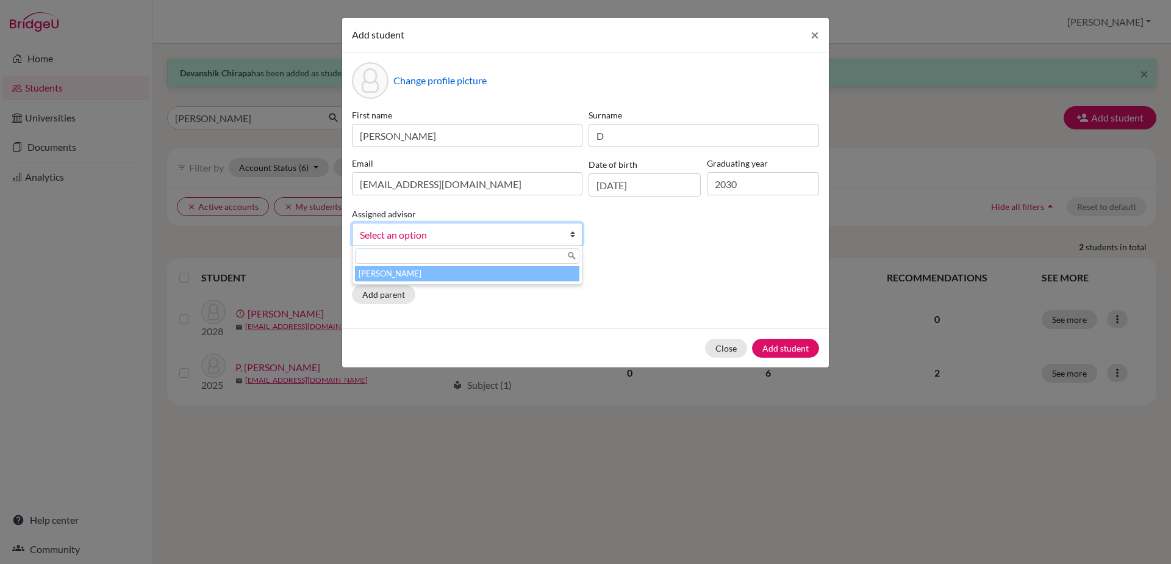
click at [575, 234] on b at bounding box center [576, 234] width 12 height 22
click at [560, 270] on li "[PERSON_NAME]" at bounding box center [467, 273] width 225 height 15
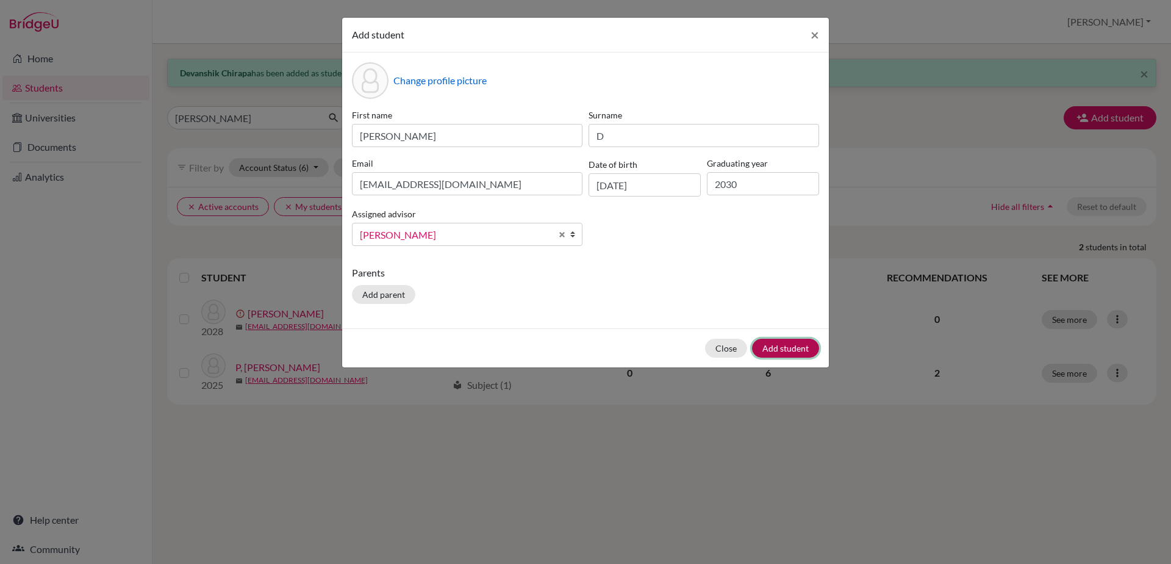
click at [776, 352] on button "Add student" at bounding box center [785, 348] width 67 height 19
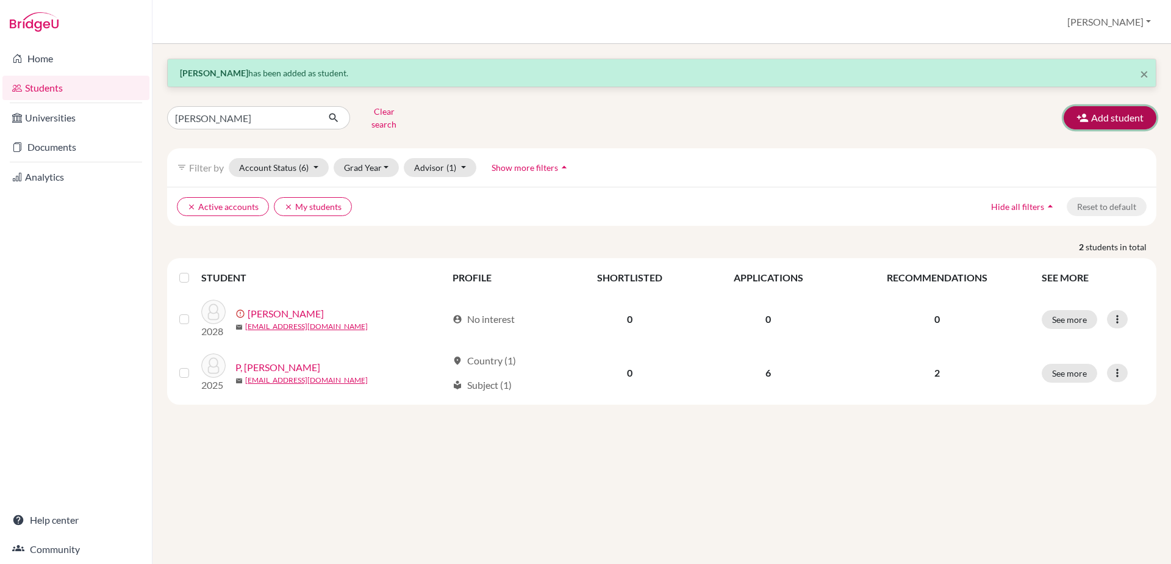
click at [1093, 118] on button "Add student" at bounding box center [1110, 117] width 93 height 23
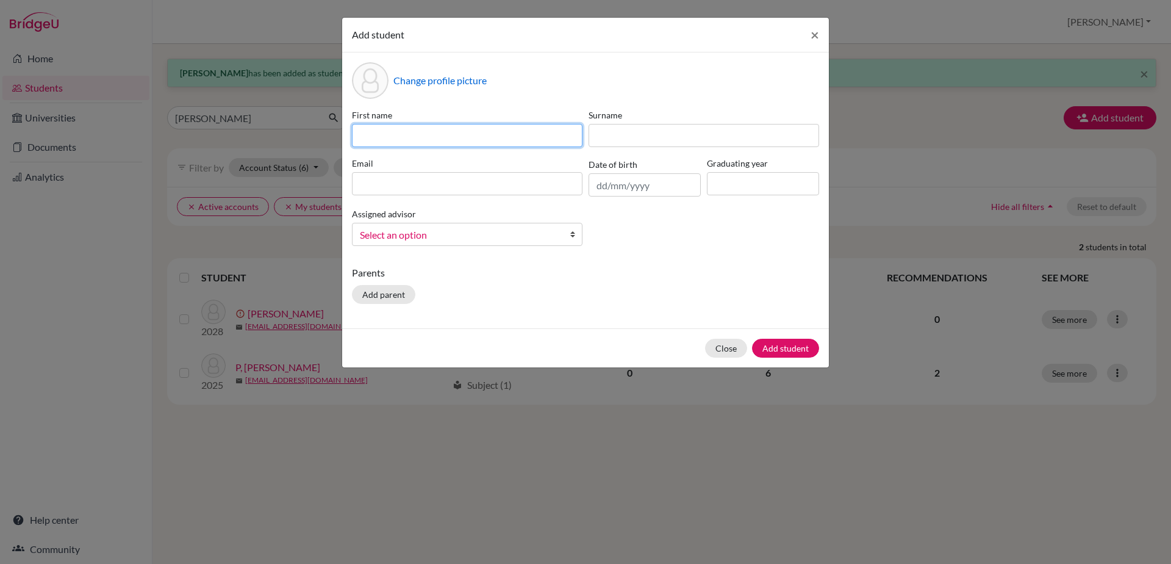
click at [425, 136] on input at bounding box center [467, 135] width 231 height 23
type input "[PERSON_NAME]"
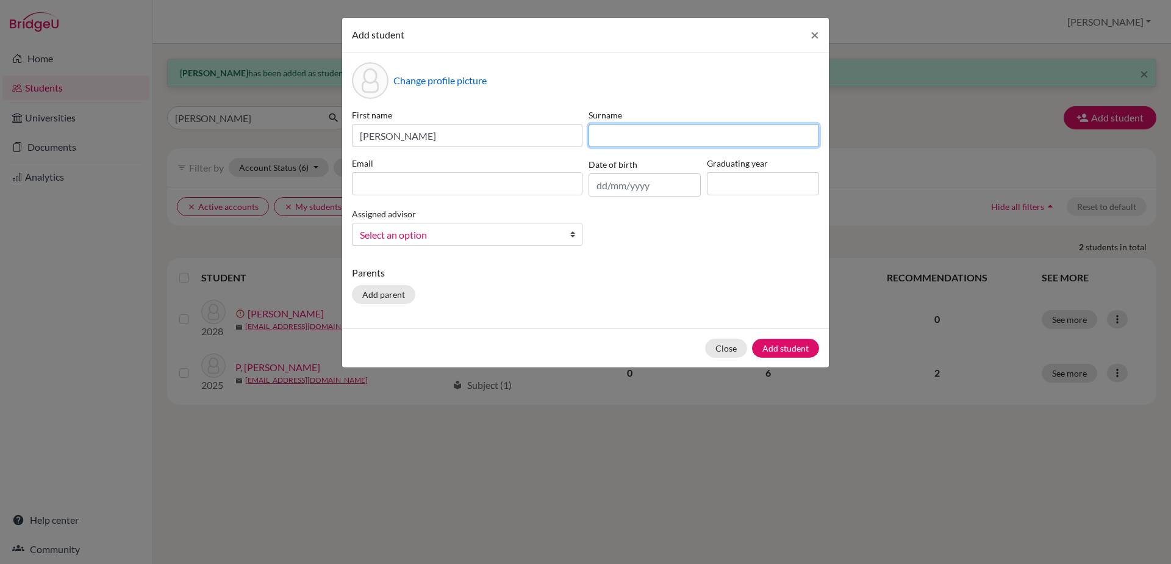
click at [611, 139] on input at bounding box center [704, 135] width 231 height 23
type input "K"
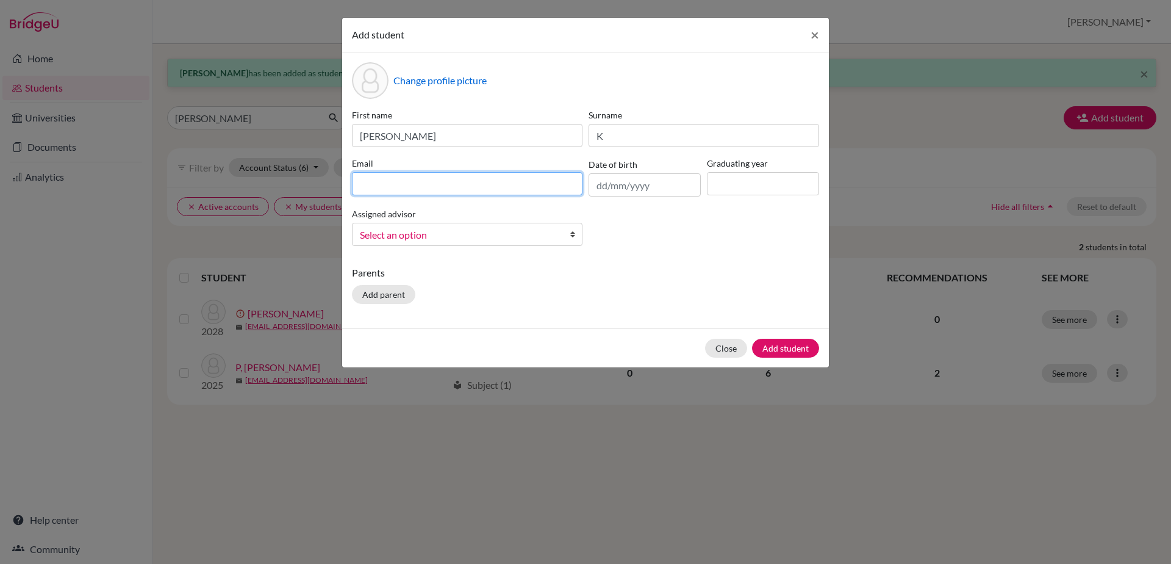
click at [556, 186] on input at bounding box center [467, 183] width 231 height 23
drag, startPoint x: 409, startPoint y: 182, endPoint x: 428, endPoint y: 181, distance: 18.9
click at [428, 181] on input "[EMAIL_ADDRESS][DOMAIN_NAME]" at bounding box center [467, 183] width 231 height 23
drag, startPoint x: 408, startPoint y: 187, endPoint x: 419, endPoint y: 187, distance: 11.0
click at [419, 187] on input "[EMAIL_ADDRESS][PERSON_NAME][DOMAIN_NAME]" at bounding box center [467, 183] width 231 height 23
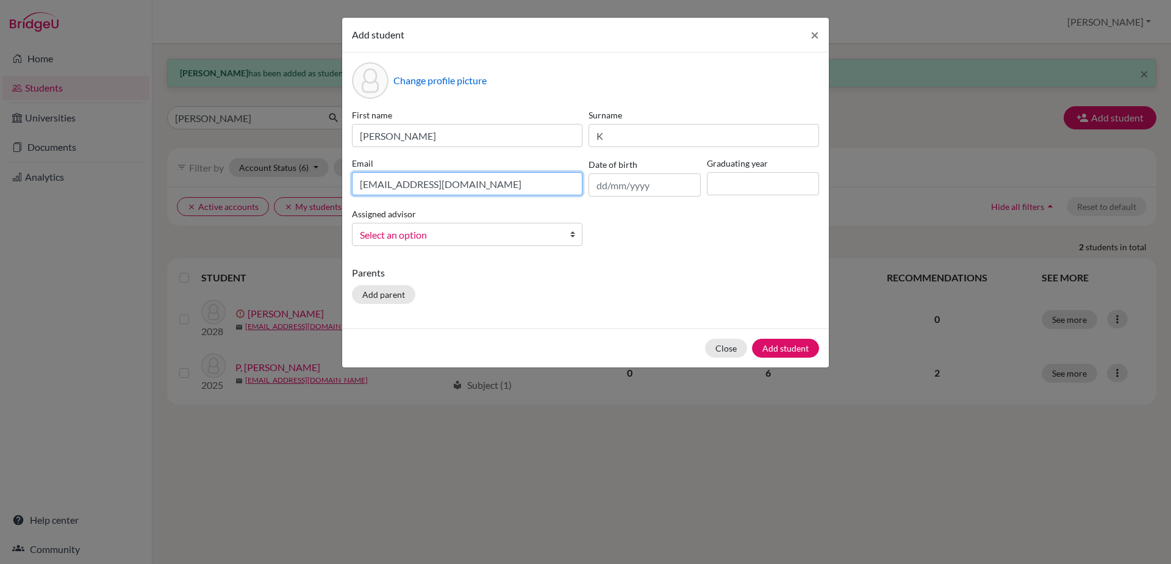
type input "[EMAIL_ADDRESS][DOMAIN_NAME]"
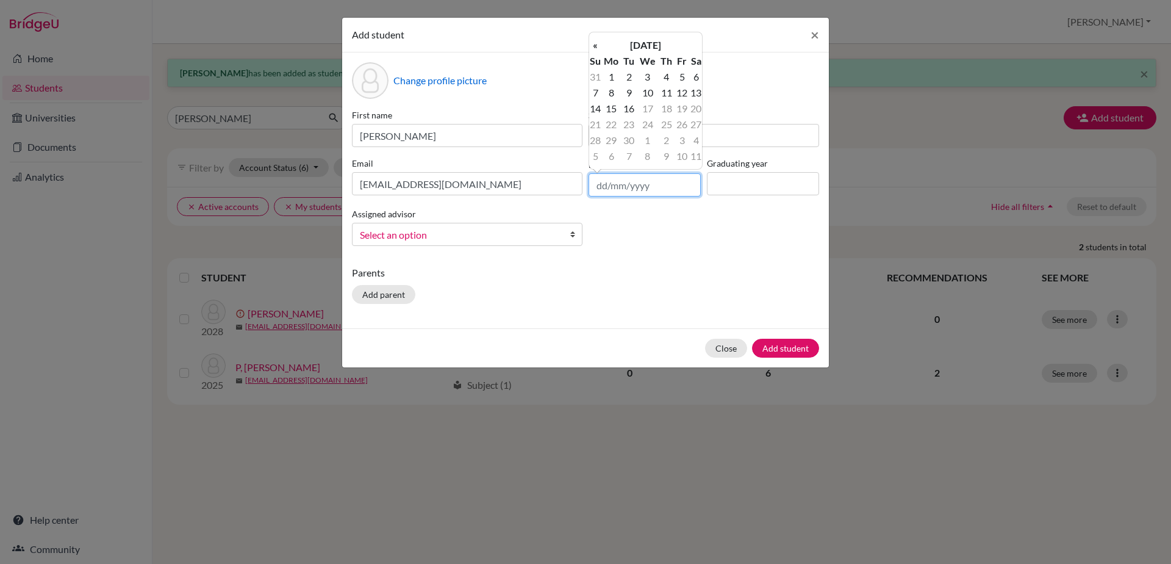
click at [598, 182] on input "text" at bounding box center [645, 184] width 112 height 23
type input "[DATE]"
click at [721, 178] on input at bounding box center [763, 183] width 112 height 23
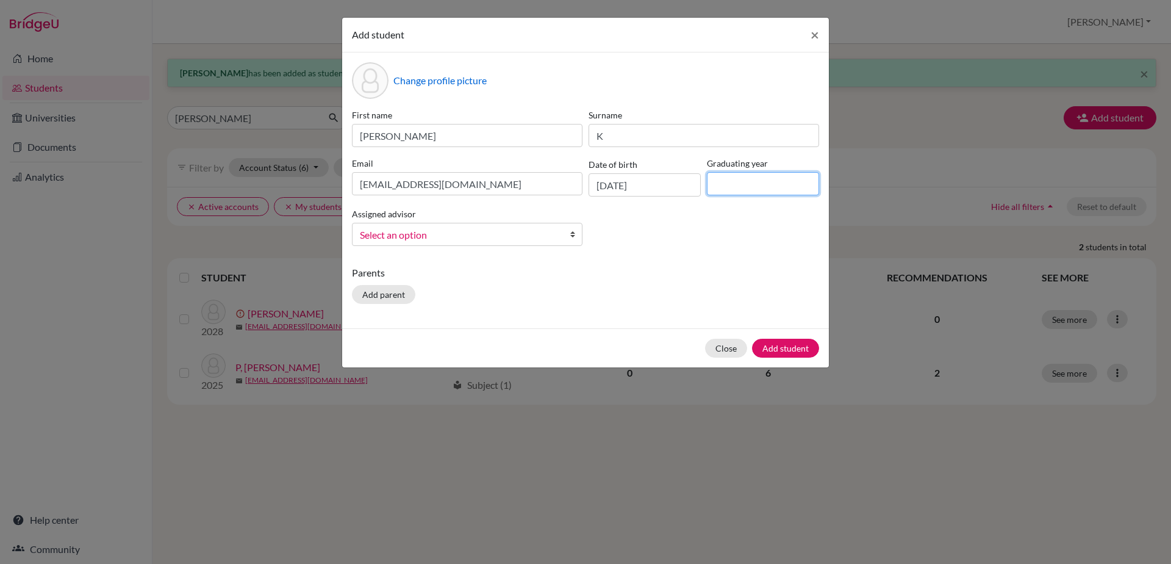
type input "2030"
click at [577, 236] on b at bounding box center [576, 234] width 12 height 22
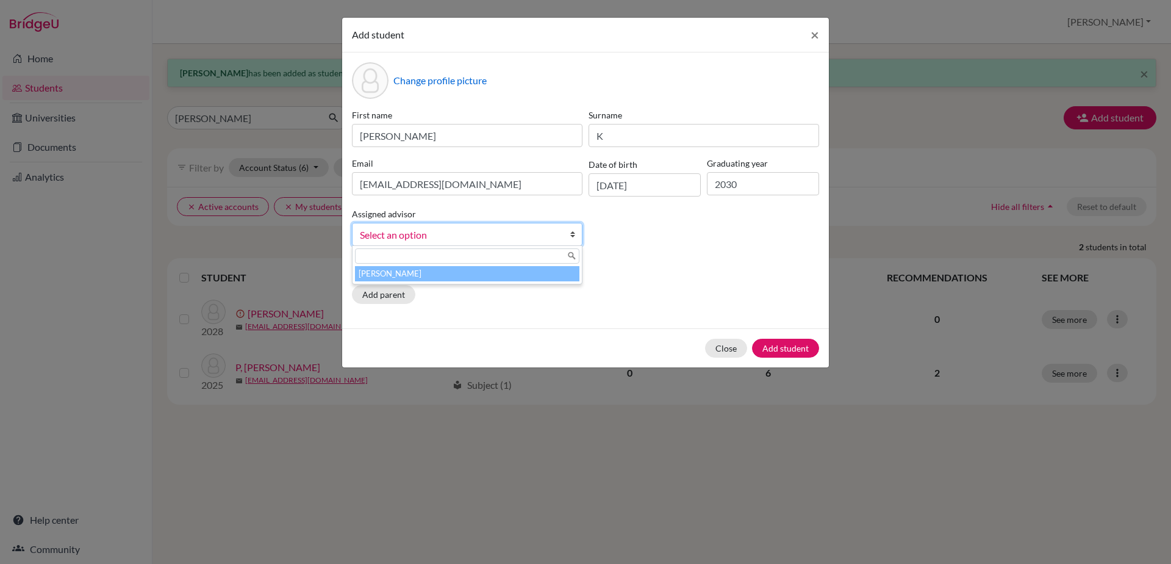
click at [555, 273] on li "[PERSON_NAME]" at bounding box center [467, 273] width 225 height 15
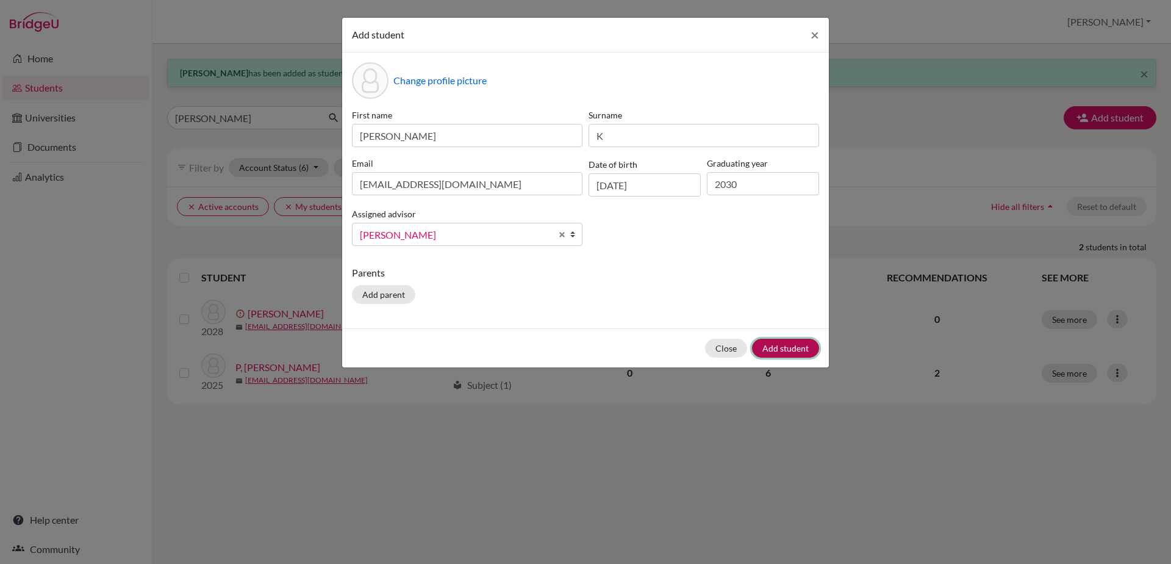
click at [787, 351] on button "Add student" at bounding box center [785, 348] width 67 height 19
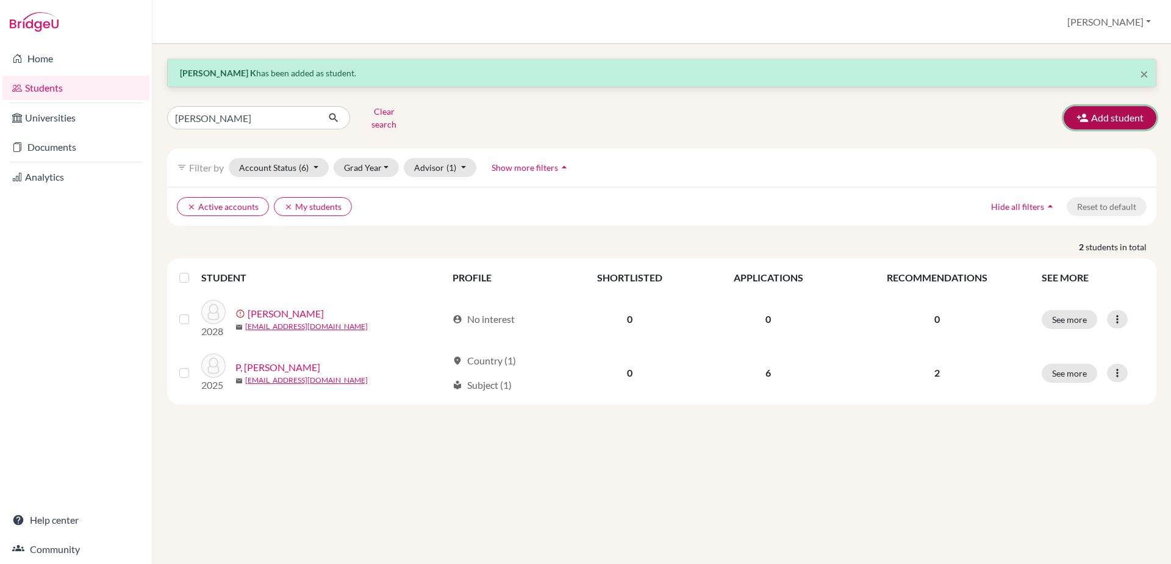
click at [1087, 116] on icon "button" at bounding box center [1083, 118] width 12 height 12
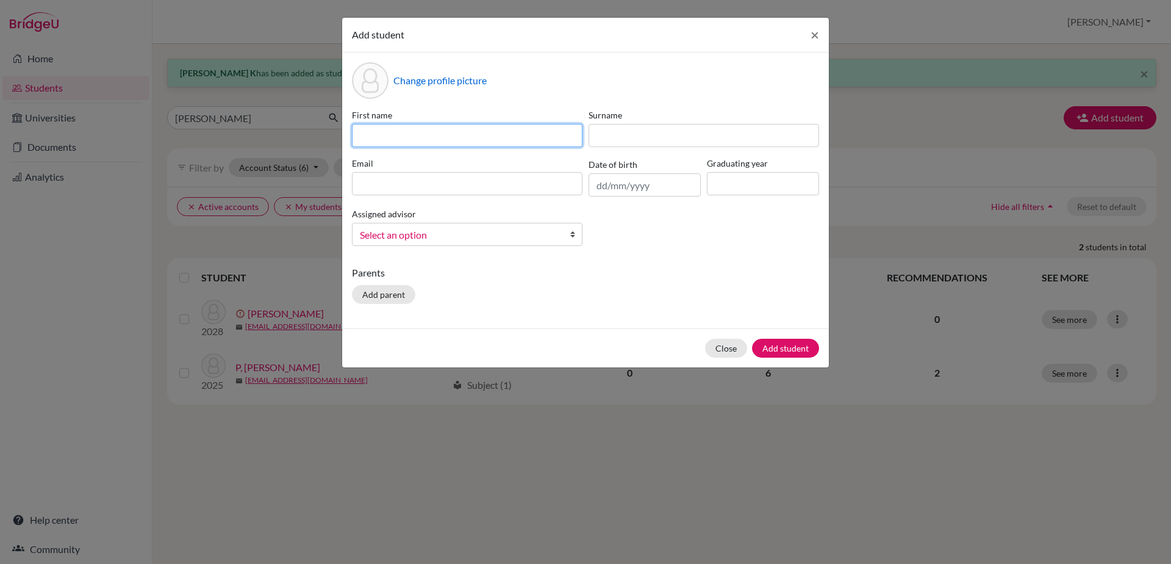
click at [391, 135] on input at bounding box center [467, 135] width 231 height 23
type input "[PERSON_NAME]"
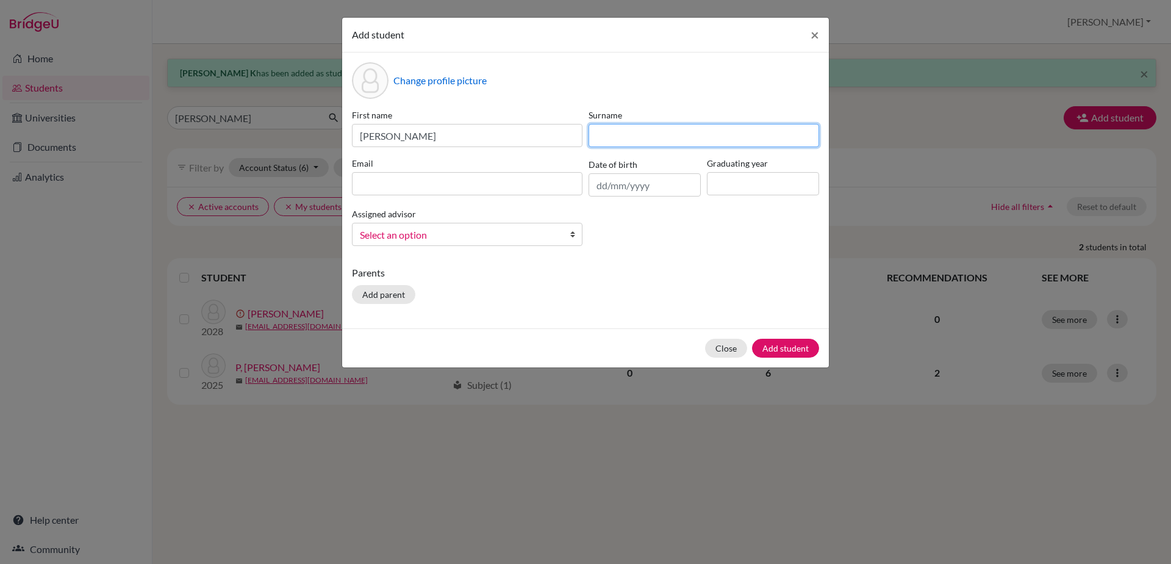
click at [621, 127] on input at bounding box center [704, 135] width 231 height 23
type input "[PERSON_NAME]"
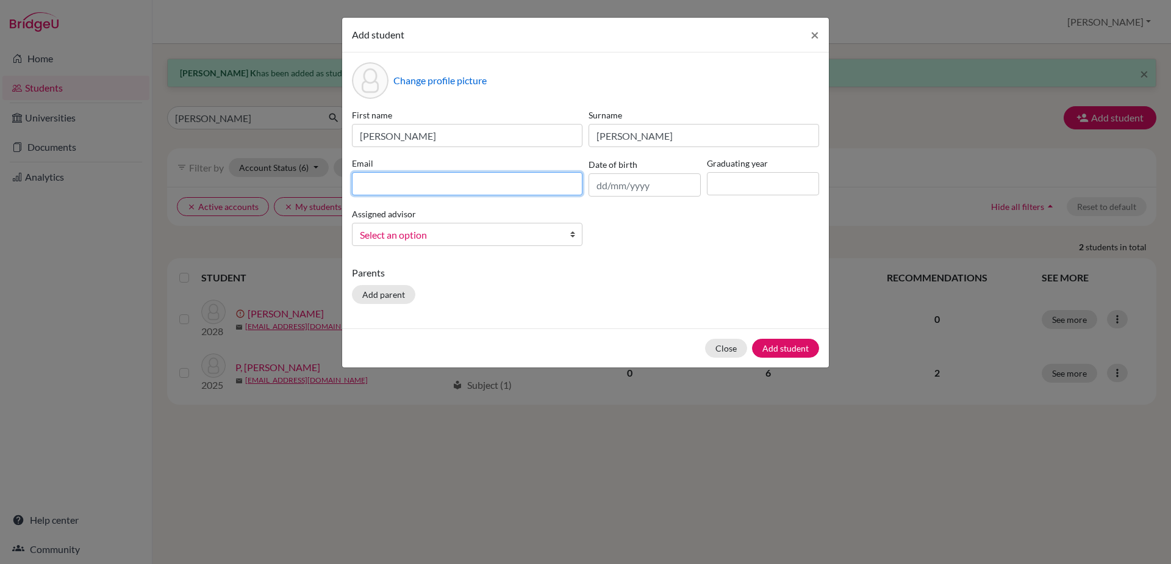
click at [566, 194] on input at bounding box center [467, 183] width 231 height 23
type input "[EMAIL_ADDRESS][DOMAIN_NAME]"
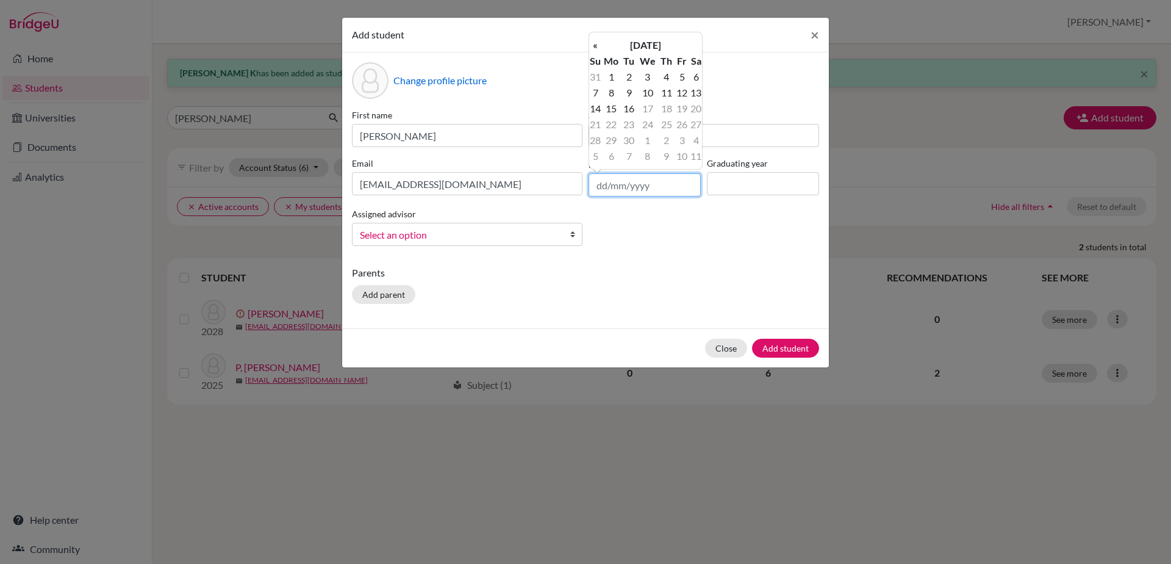
click at [593, 179] on input "text" at bounding box center [645, 184] width 112 height 23
type input "[DATE]"
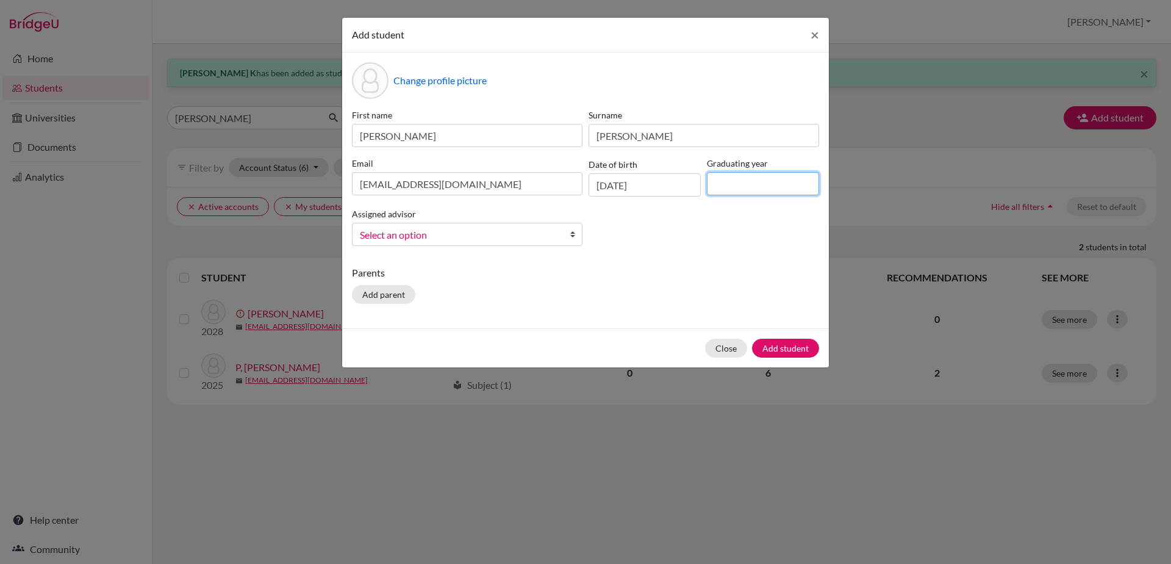
click at [738, 184] on input at bounding box center [763, 183] width 112 height 23
type input "2030"
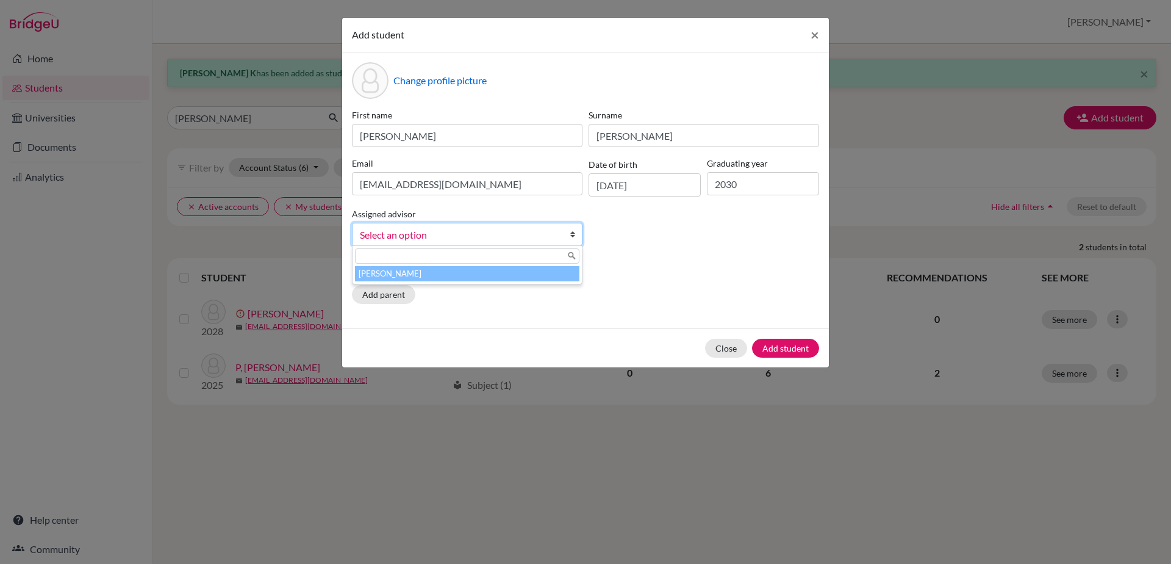
click at [575, 235] on b at bounding box center [576, 234] width 12 height 22
click at [558, 272] on li "[PERSON_NAME]" at bounding box center [467, 273] width 225 height 15
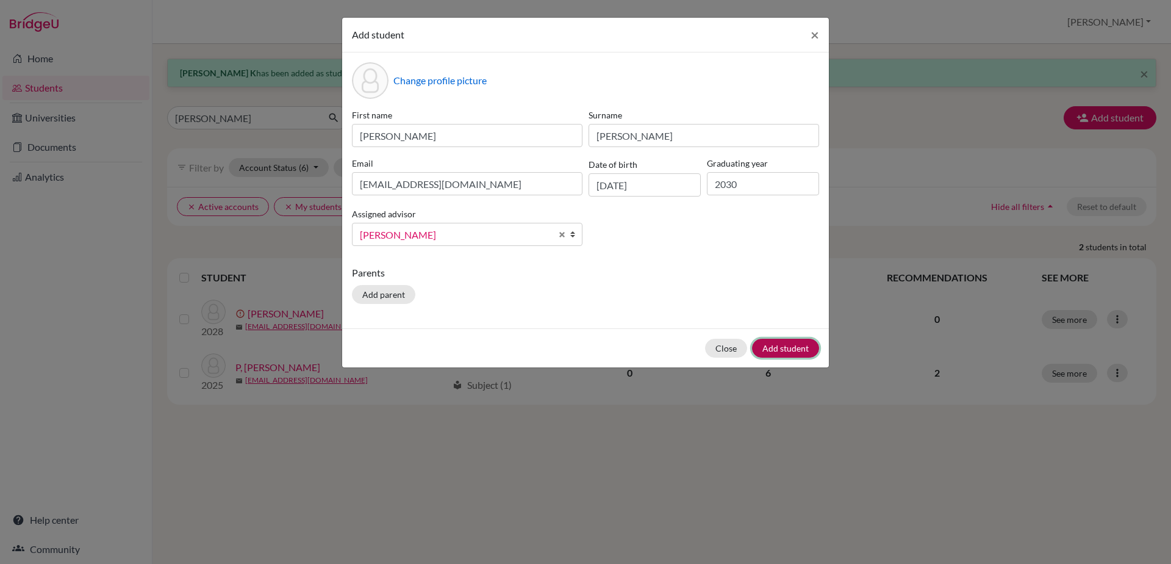
click at [767, 342] on button "Add student" at bounding box center [785, 348] width 67 height 19
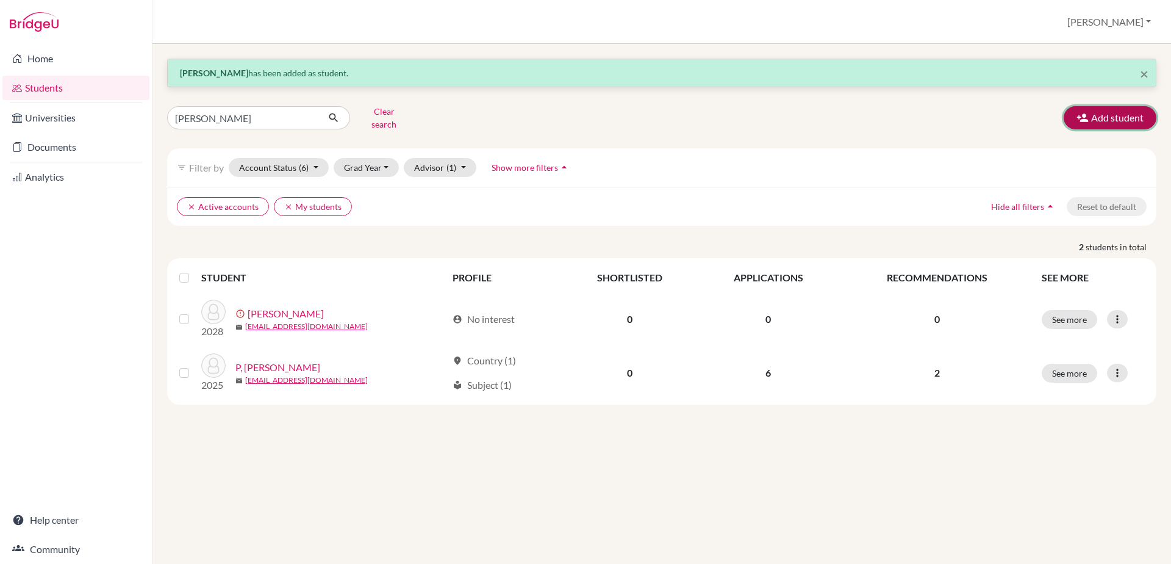
click at [1106, 109] on button "Add student" at bounding box center [1110, 117] width 93 height 23
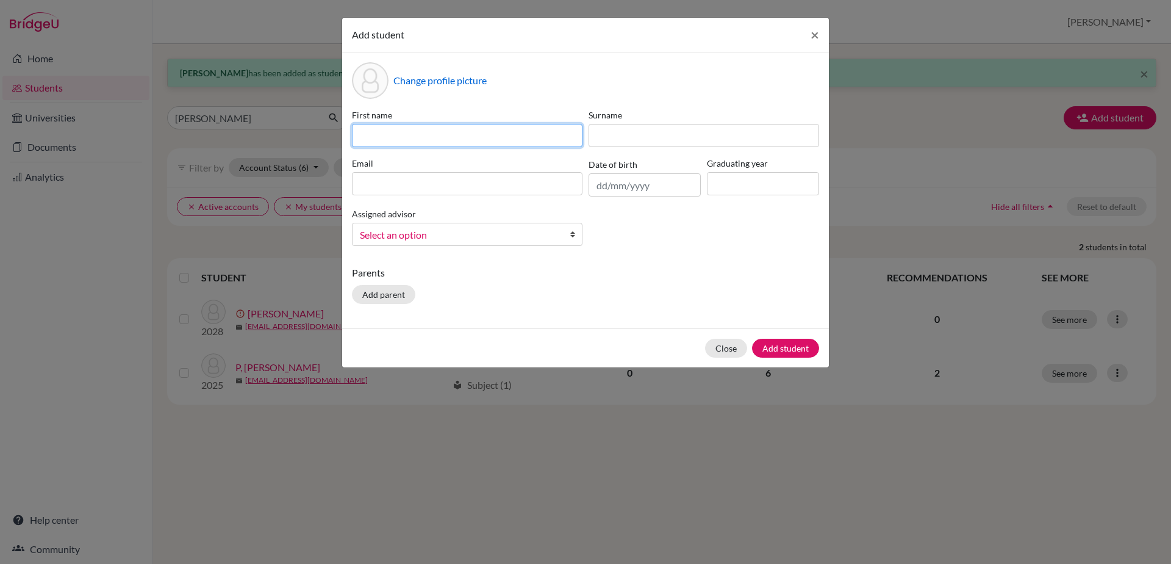
click at [507, 145] on input at bounding box center [467, 135] width 231 height 23
type input "[PERSON_NAME]"
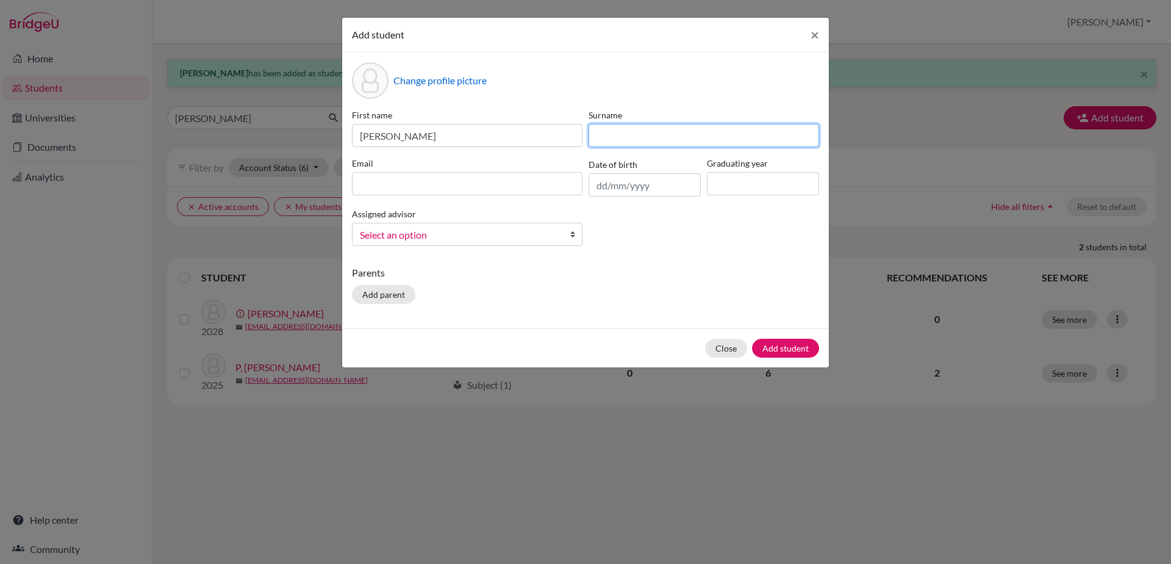
click at [611, 138] on input at bounding box center [704, 135] width 231 height 23
type input "M"
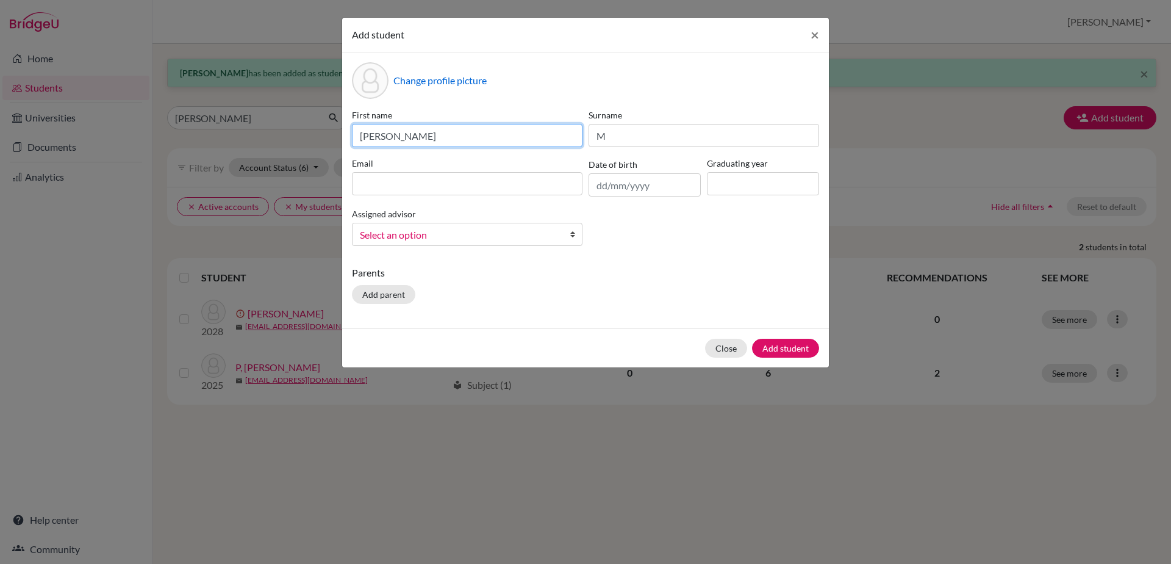
click at [380, 137] on input "[PERSON_NAME]" at bounding box center [467, 135] width 231 height 23
click at [411, 138] on input "[PERSON_NAME]" at bounding box center [467, 135] width 231 height 23
type input "[PERSON_NAME]"
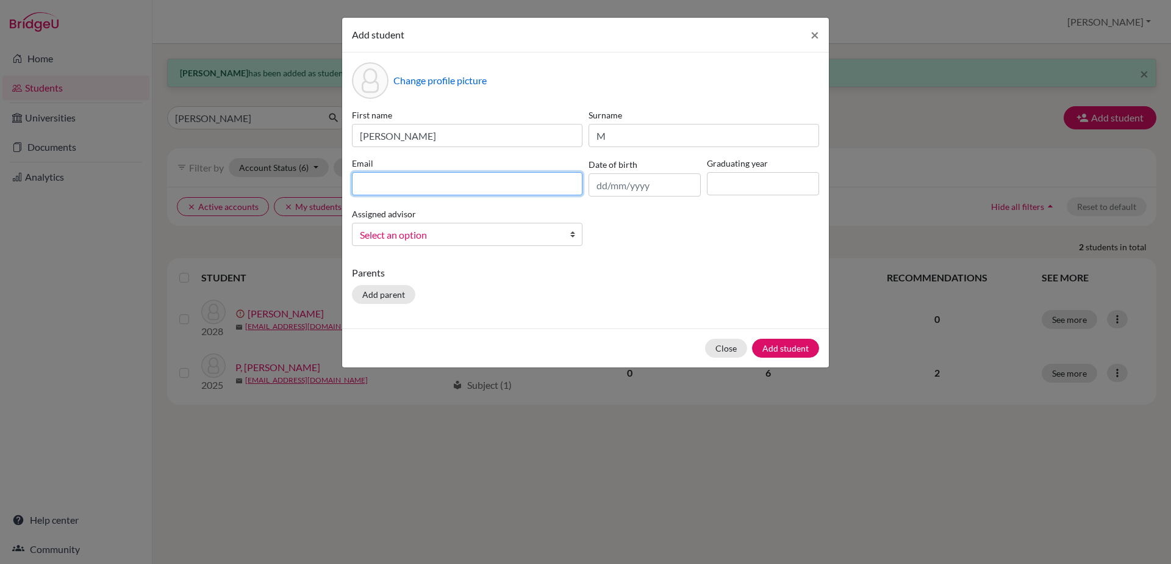
click at [369, 183] on input at bounding box center [467, 183] width 231 height 23
type input "[EMAIL_ADDRESS][DOMAIN_NAME]"
click at [611, 192] on input "text" at bounding box center [645, 184] width 112 height 23
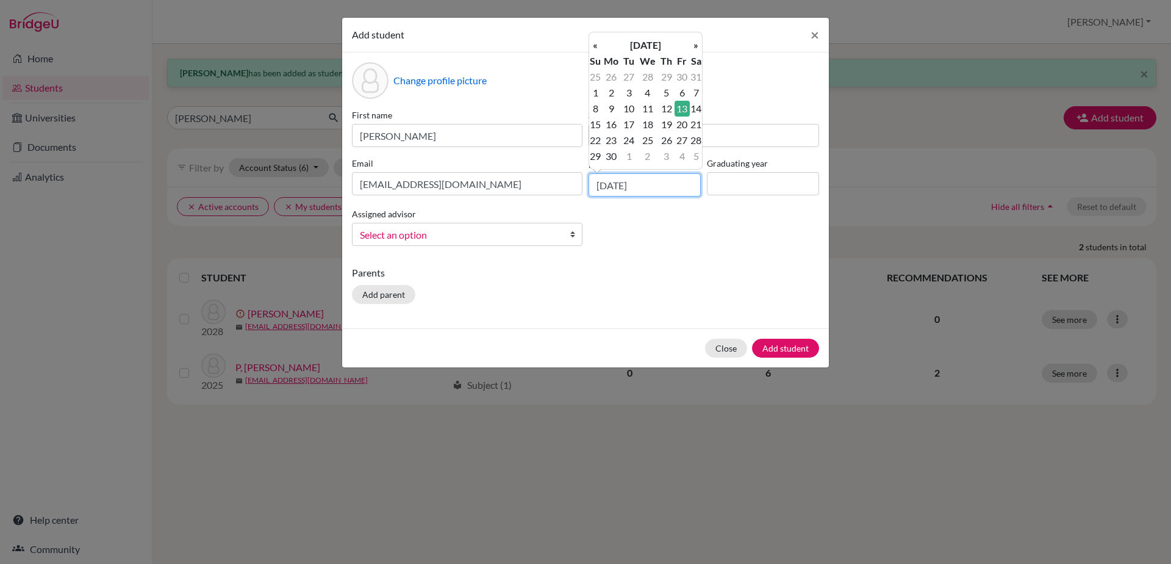
type input "[DATE]"
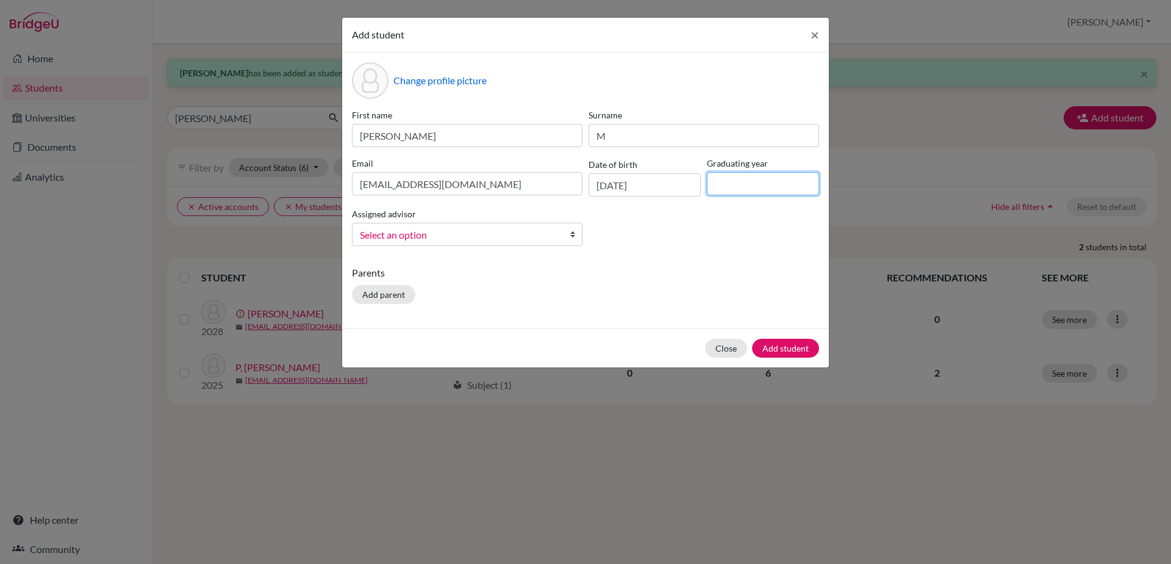
click at [746, 188] on input at bounding box center [763, 183] width 112 height 23
type input "2030"
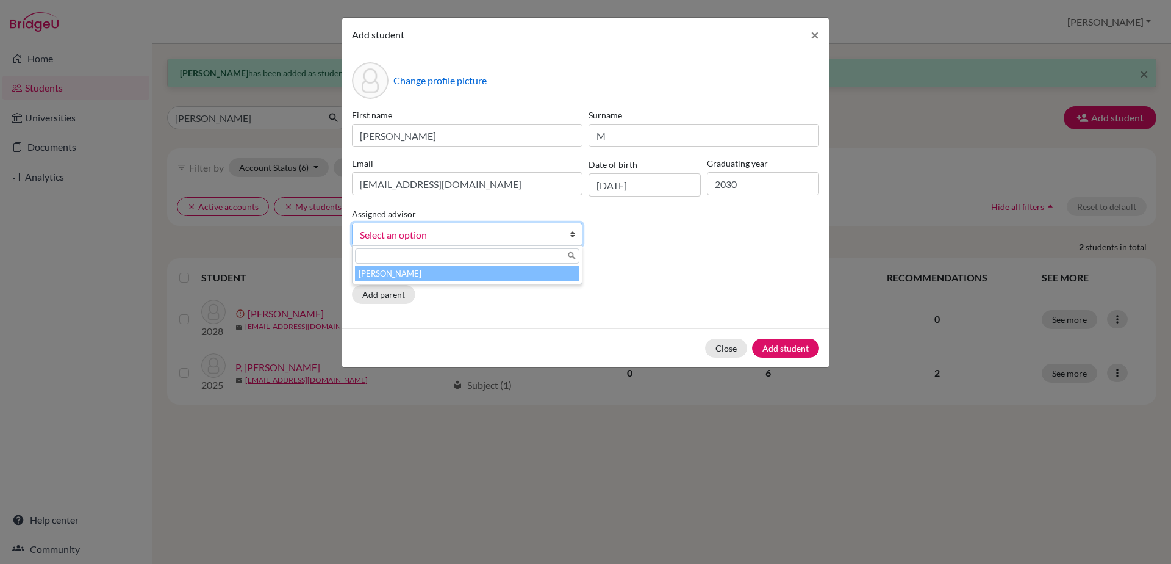
click at [573, 236] on b at bounding box center [576, 234] width 12 height 22
click at [564, 262] on input "text" at bounding box center [467, 255] width 225 height 15
click at [562, 276] on li "[PERSON_NAME]" at bounding box center [467, 273] width 225 height 15
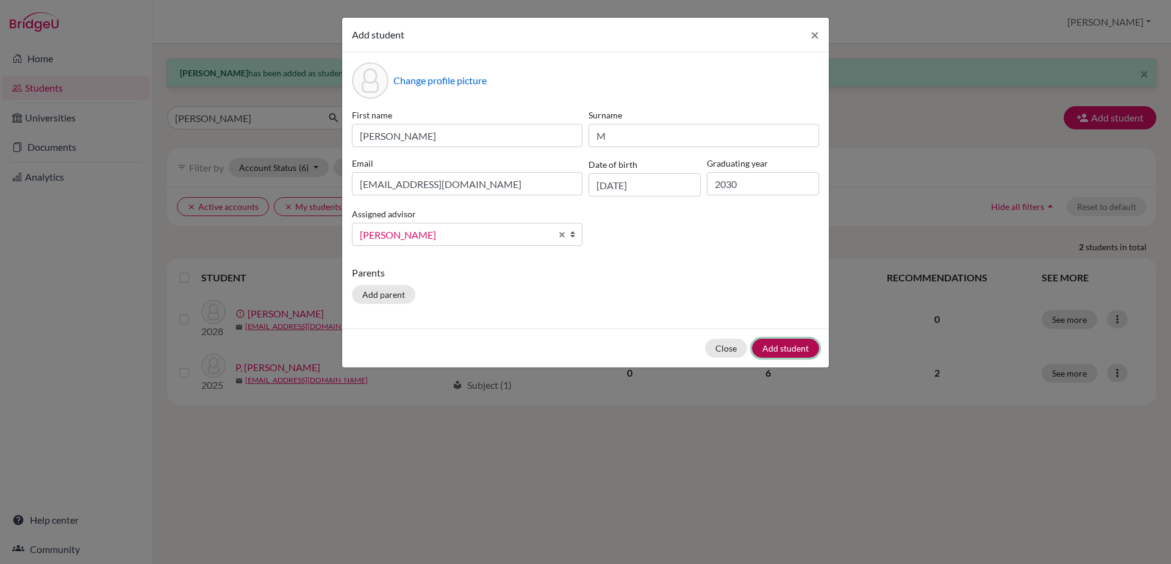
click at [769, 355] on button "Add student" at bounding box center [785, 348] width 67 height 19
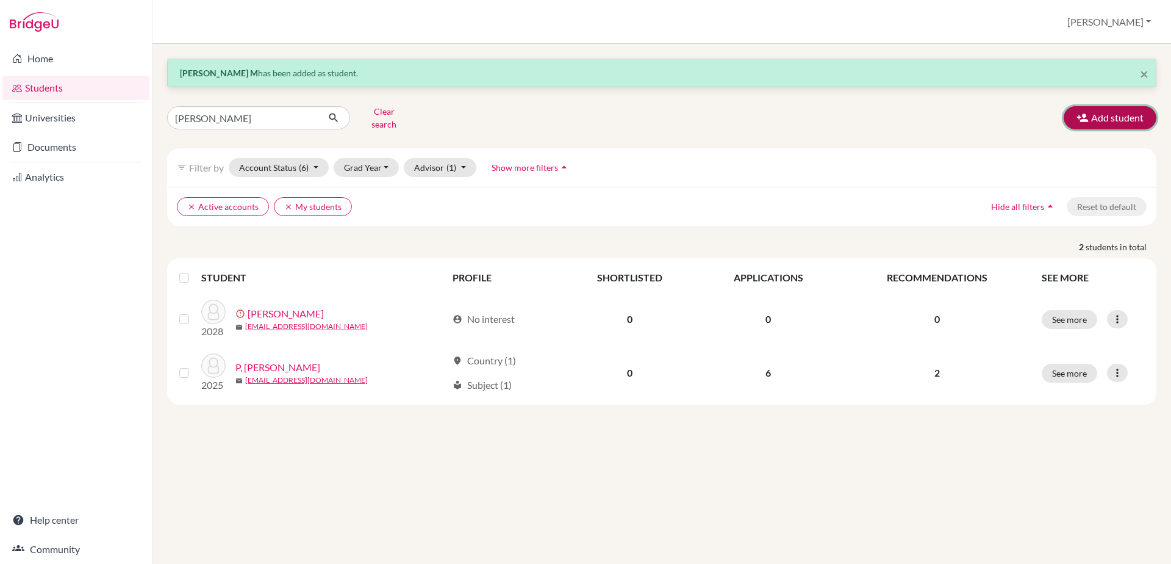
click at [1100, 113] on button "Add student" at bounding box center [1110, 117] width 93 height 23
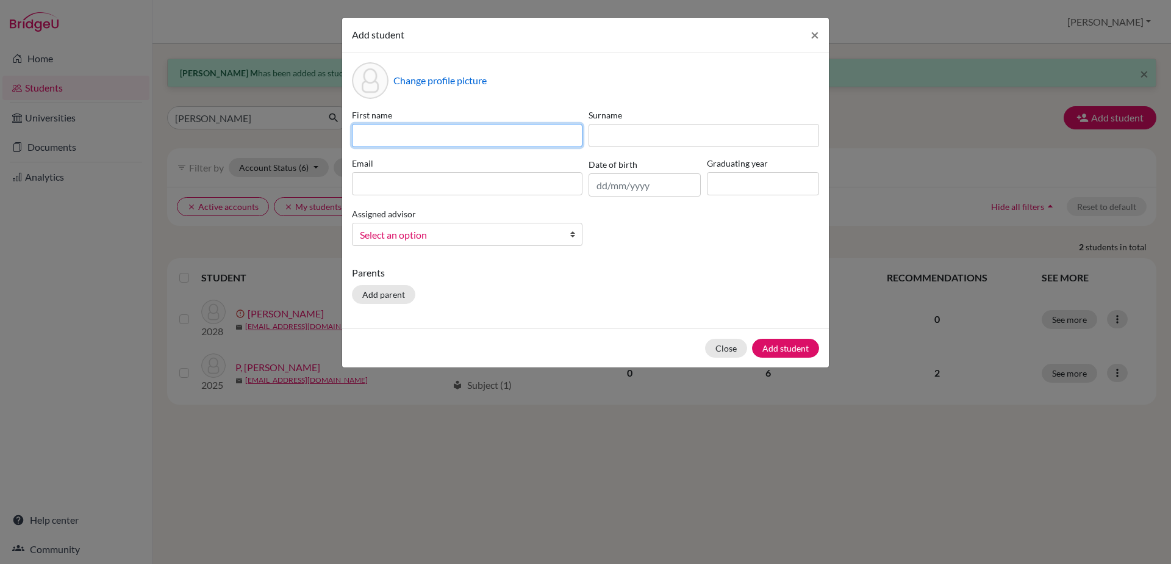
click at [364, 132] on input at bounding box center [467, 135] width 231 height 23
type input "Raihan"
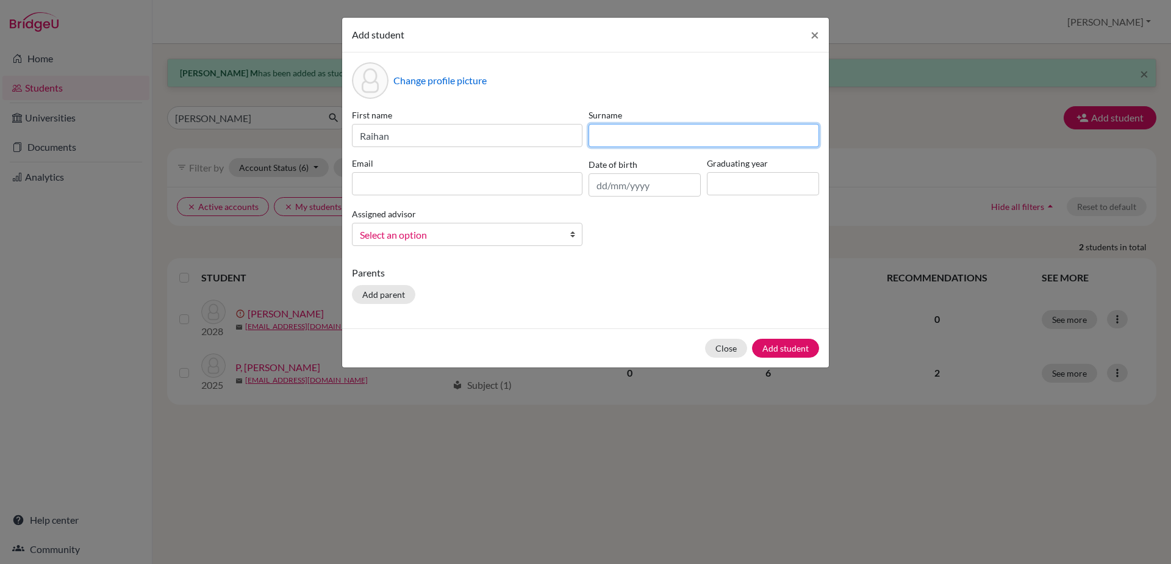
click at [602, 139] on input at bounding box center [704, 135] width 231 height 23
type input "Hussain"
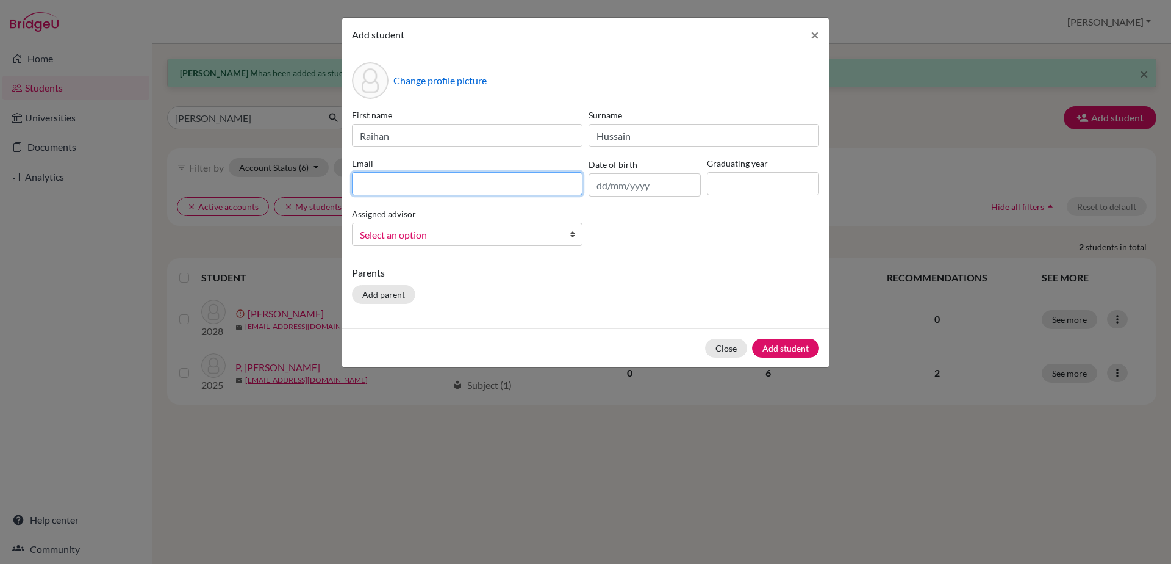
click at [544, 185] on input at bounding box center [467, 183] width 231 height 23
type input "[EMAIL_ADDRESS][DOMAIN_NAME]"
click at [619, 187] on input "text" at bounding box center [645, 184] width 112 height 23
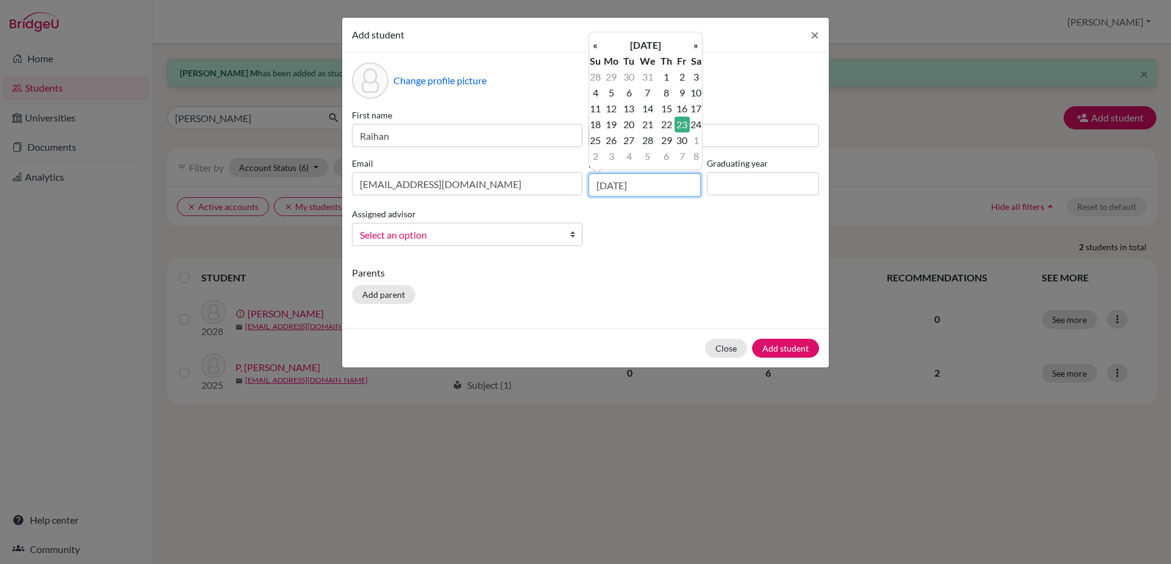
type input "[DATE]"
click at [764, 187] on input at bounding box center [763, 183] width 112 height 23
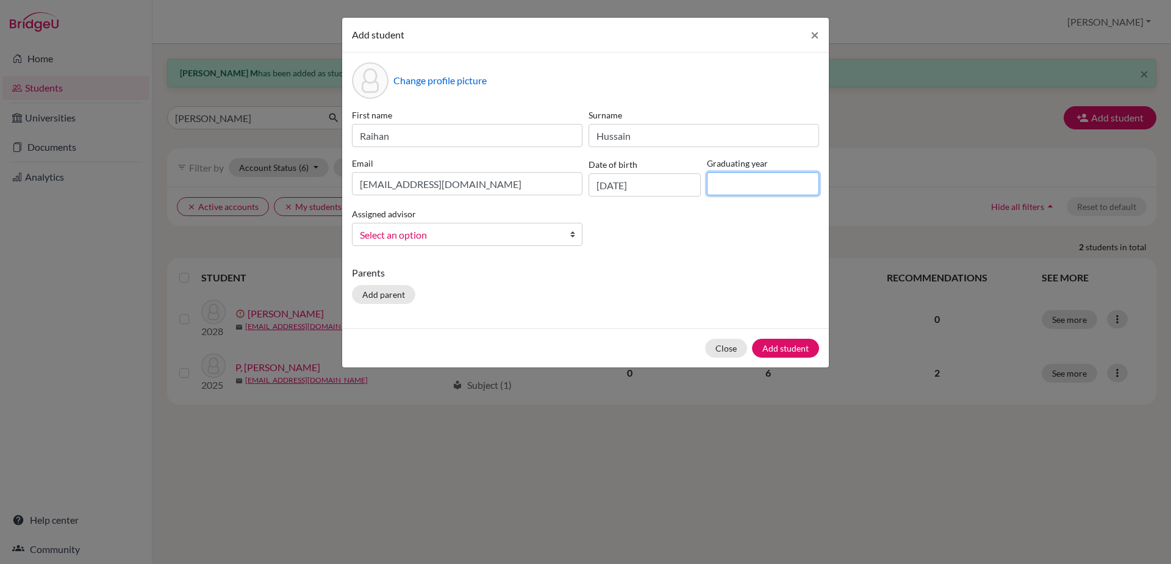
type input "2030"
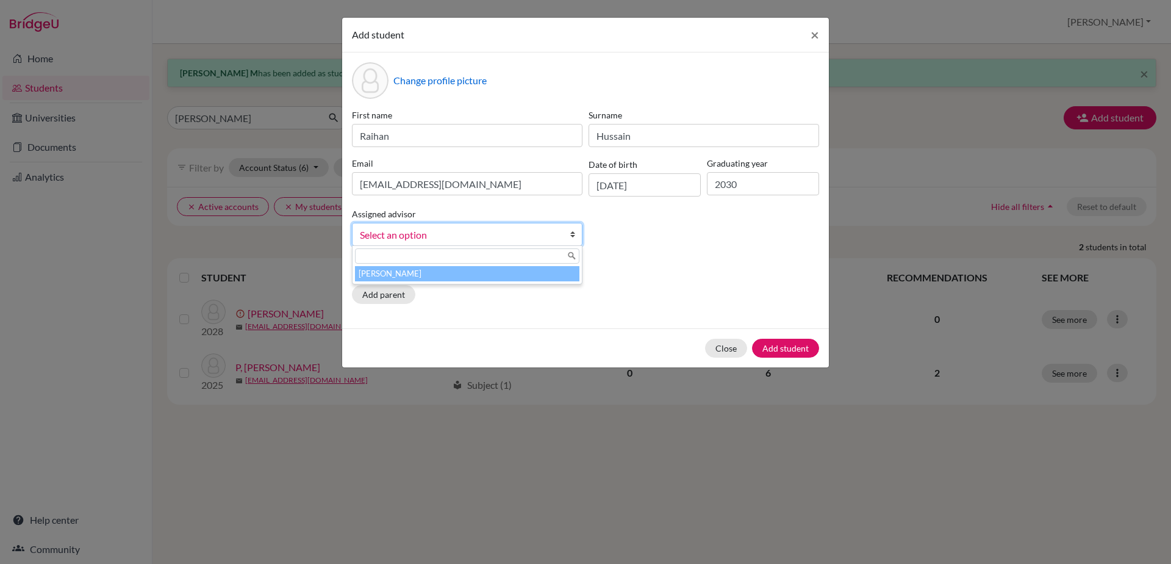
click at [572, 235] on b at bounding box center [576, 234] width 12 height 22
click at [555, 272] on li "[PERSON_NAME]" at bounding box center [467, 273] width 225 height 15
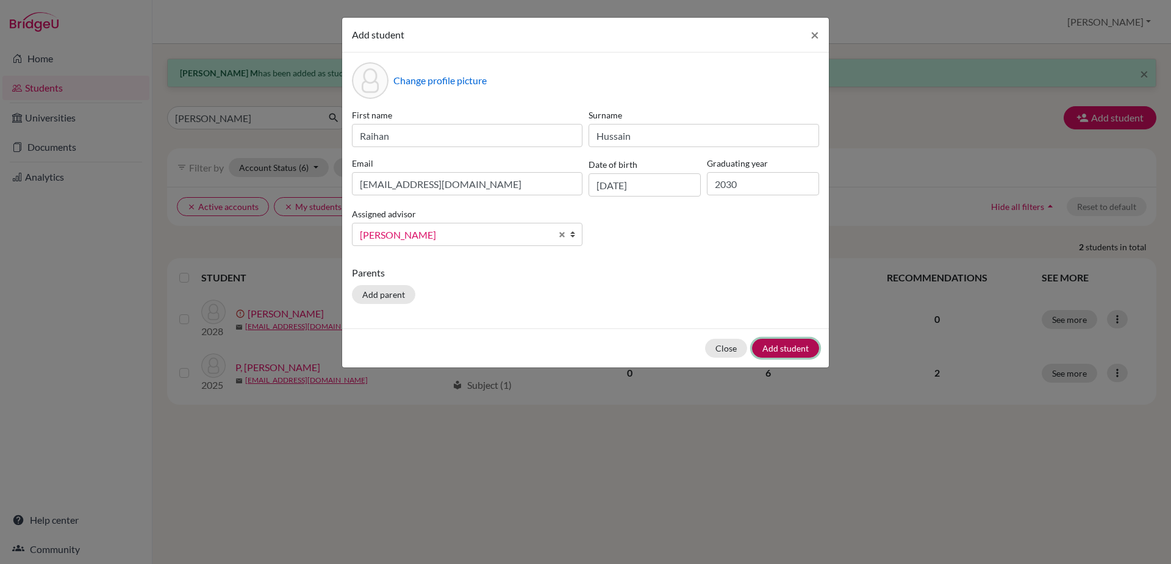
click at [767, 344] on button "Add student" at bounding box center [785, 348] width 67 height 19
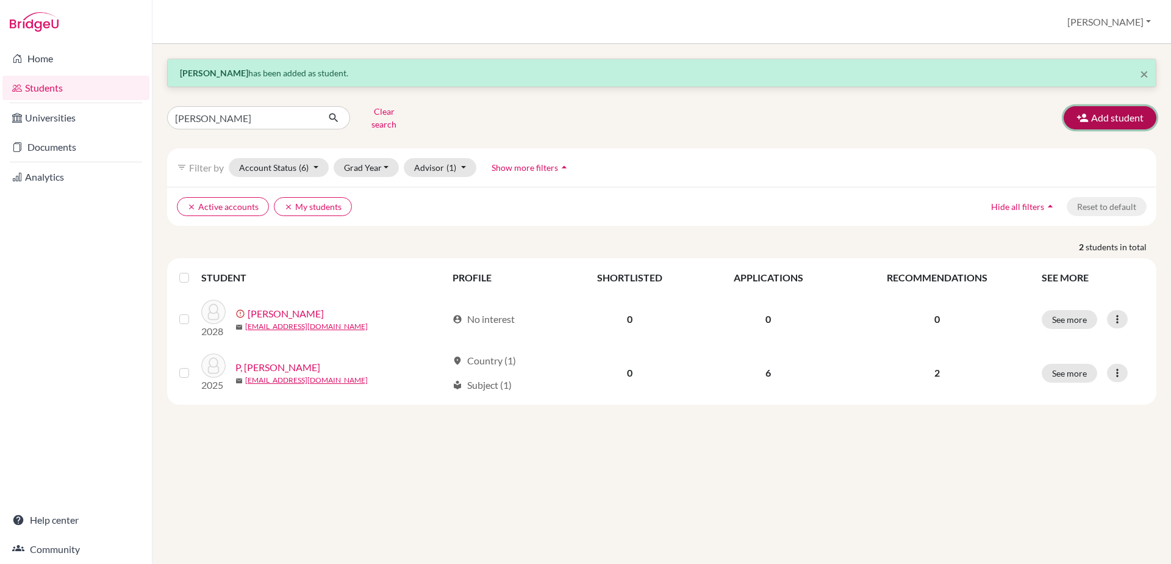
click at [1089, 117] on icon "button" at bounding box center [1083, 118] width 12 height 12
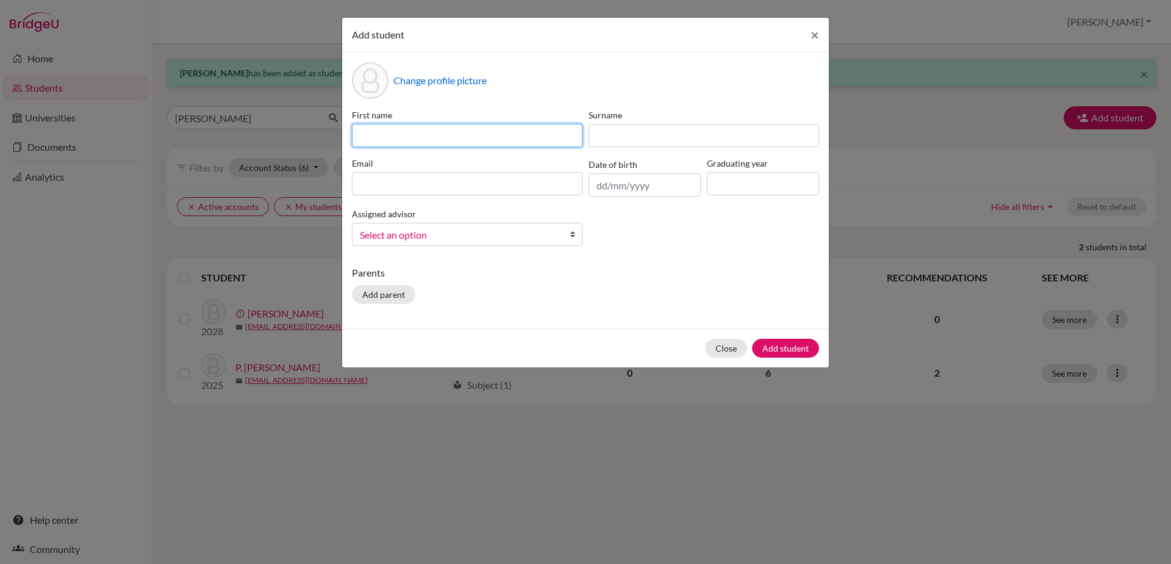
click at [408, 146] on input at bounding box center [467, 135] width 231 height 23
type input "[PERSON_NAME]"
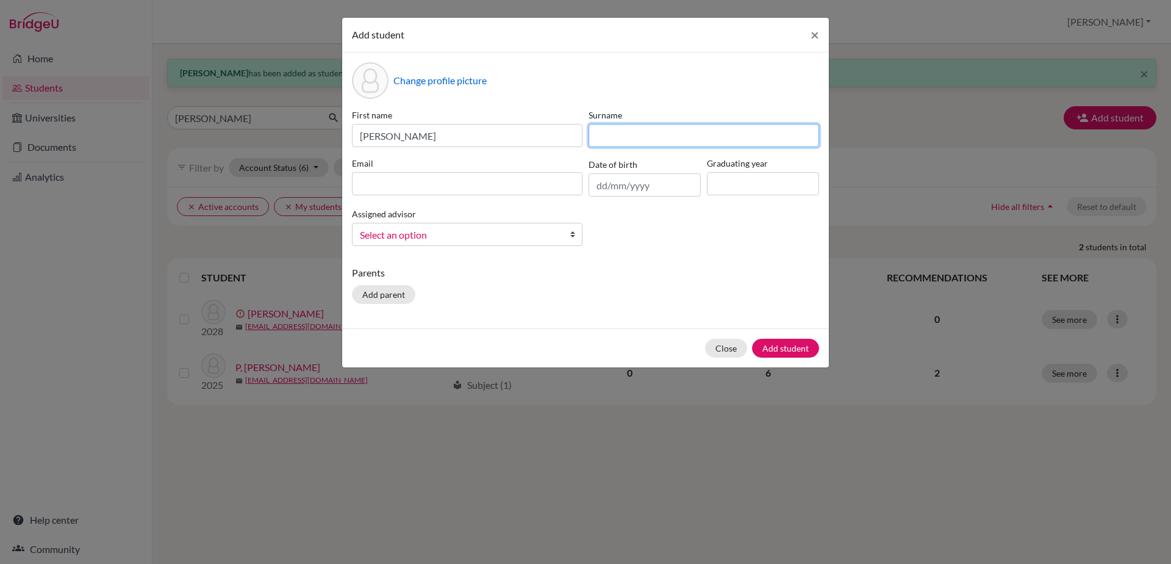
click at [657, 137] on input at bounding box center [704, 135] width 231 height 23
type input "R"
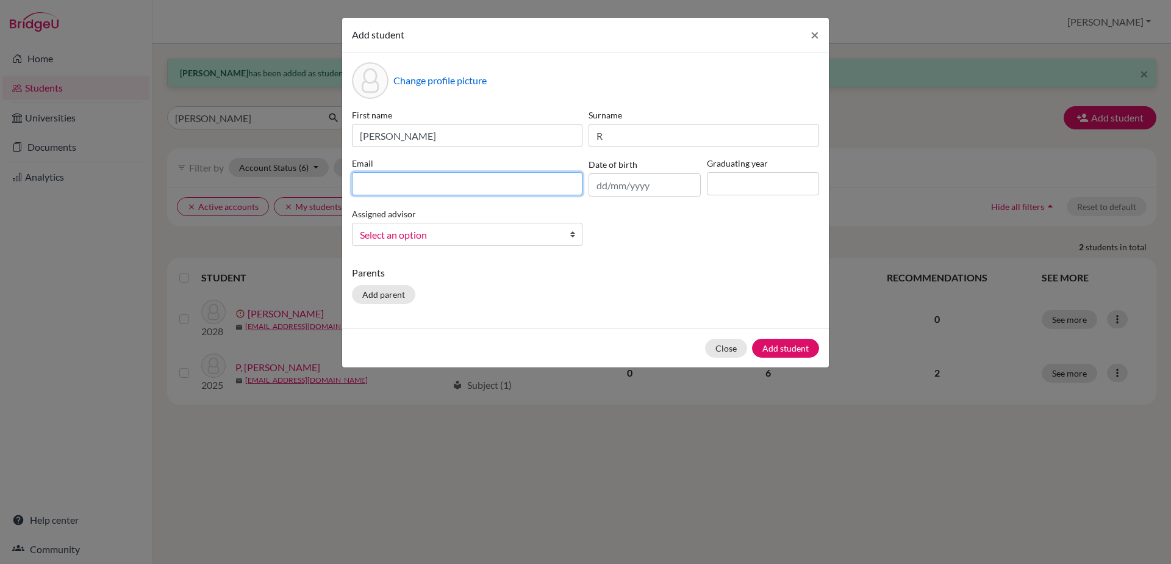
click at [436, 189] on input at bounding box center [467, 183] width 231 height 23
type input "[EMAIL_ADDRESS][DOMAIN_NAME]"
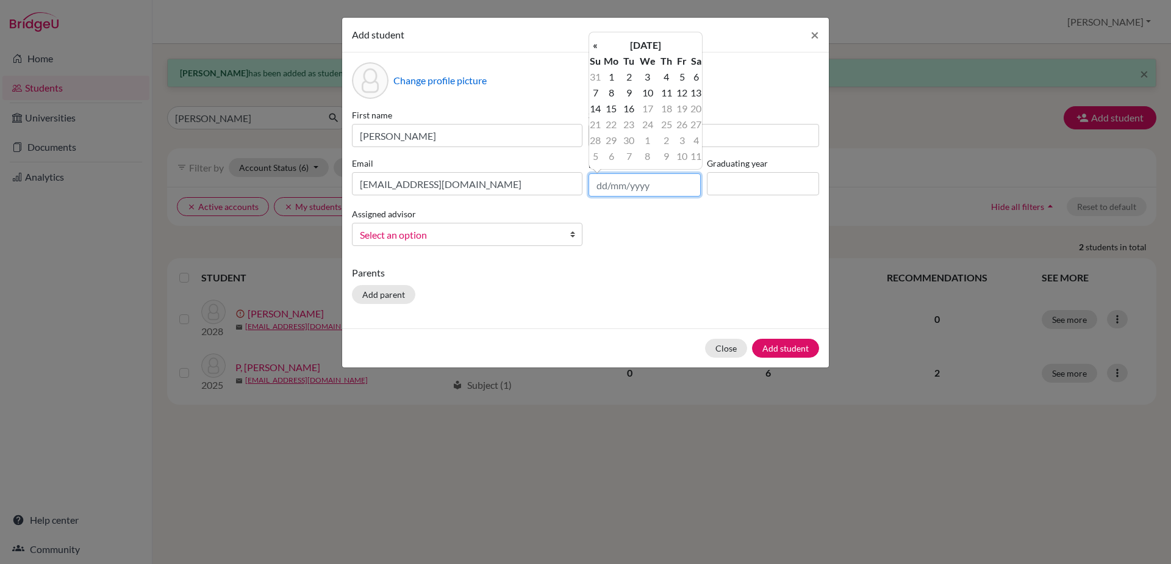
click at [592, 181] on input "text" at bounding box center [645, 184] width 112 height 23
type input "[DATE]"
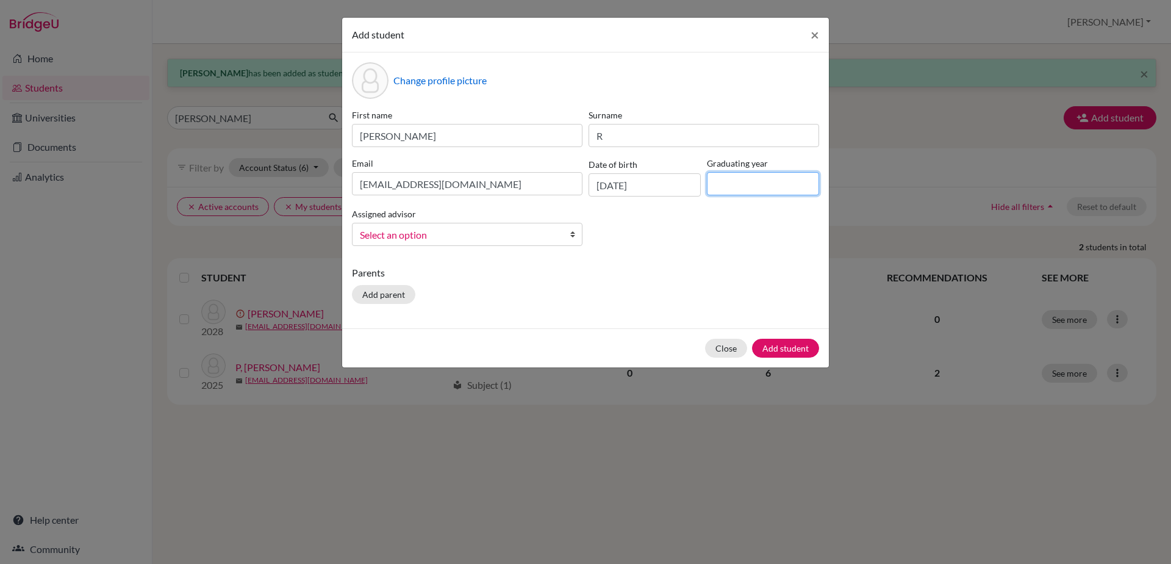
click at [736, 190] on input at bounding box center [763, 183] width 112 height 23
type input "2030"
click at [577, 237] on b at bounding box center [576, 234] width 12 height 22
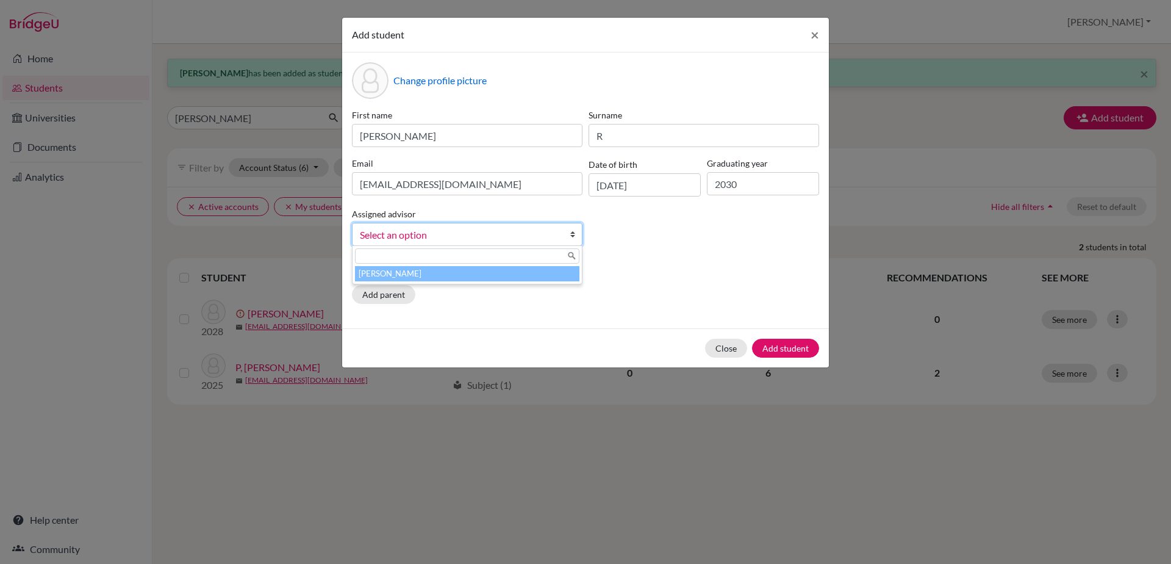
click at [549, 280] on li "[PERSON_NAME]" at bounding box center [467, 273] width 225 height 15
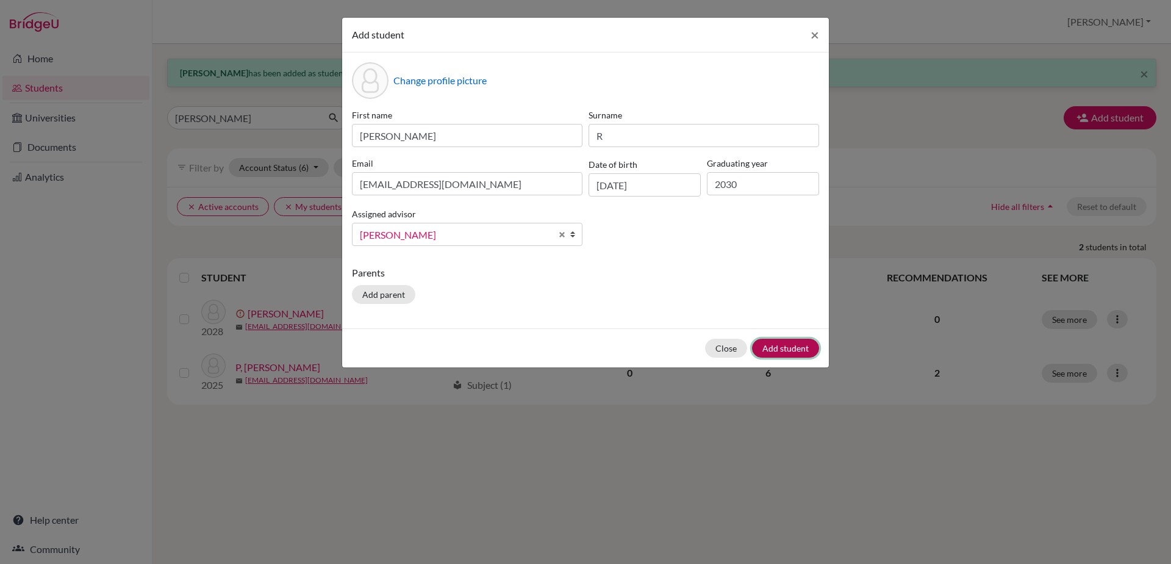
click at [776, 349] on button "Add student" at bounding box center [785, 348] width 67 height 19
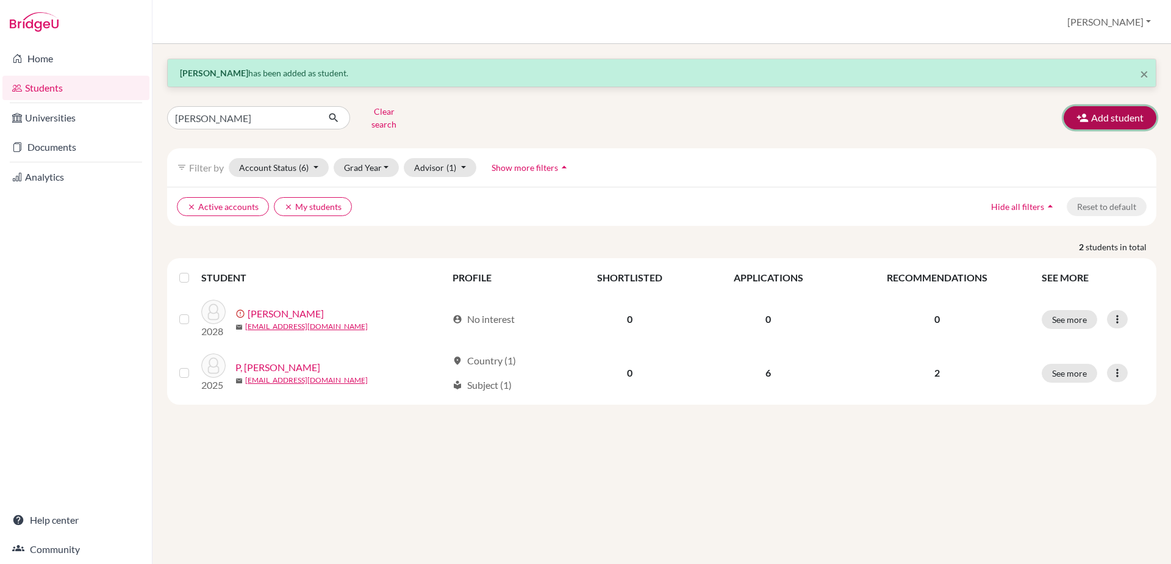
click at [1104, 107] on button "Add student" at bounding box center [1110, 117] width 93 height 23
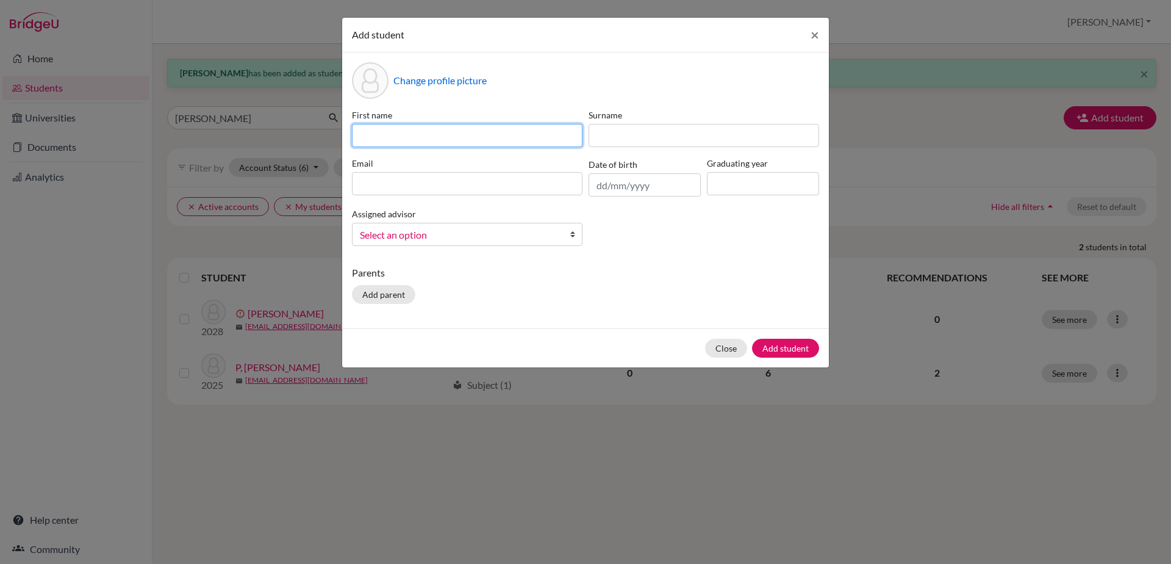
click at [398, 137] on input at bounding box center [467, 135] width 231 height 23
type input "Azah"
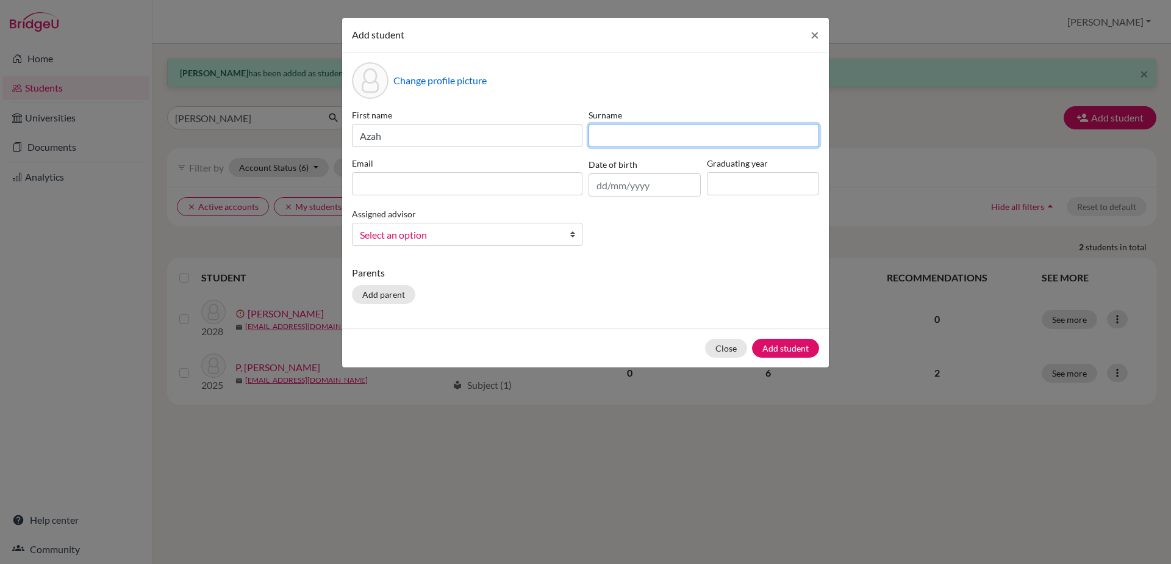
click at [619, 141] on input at bounding box center [704, 135] width 231 height 23
type input "T K"
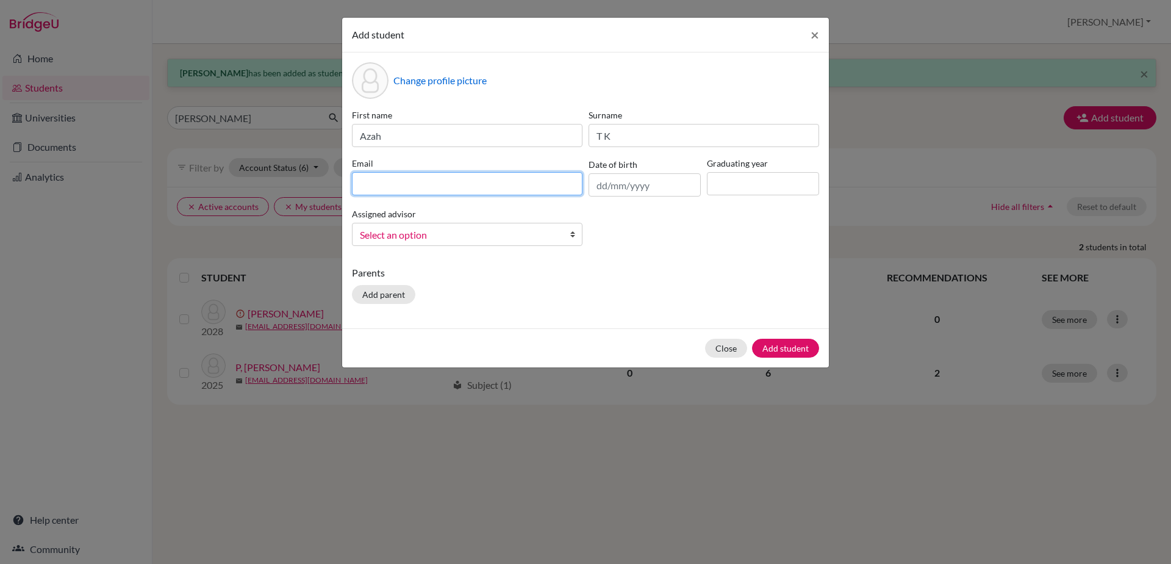
click at [494, 185] on input at bounding box center [467, 183] width 231 height 23
type input "[EMAIL_ADDRESS][DOMAIN_NAME]"
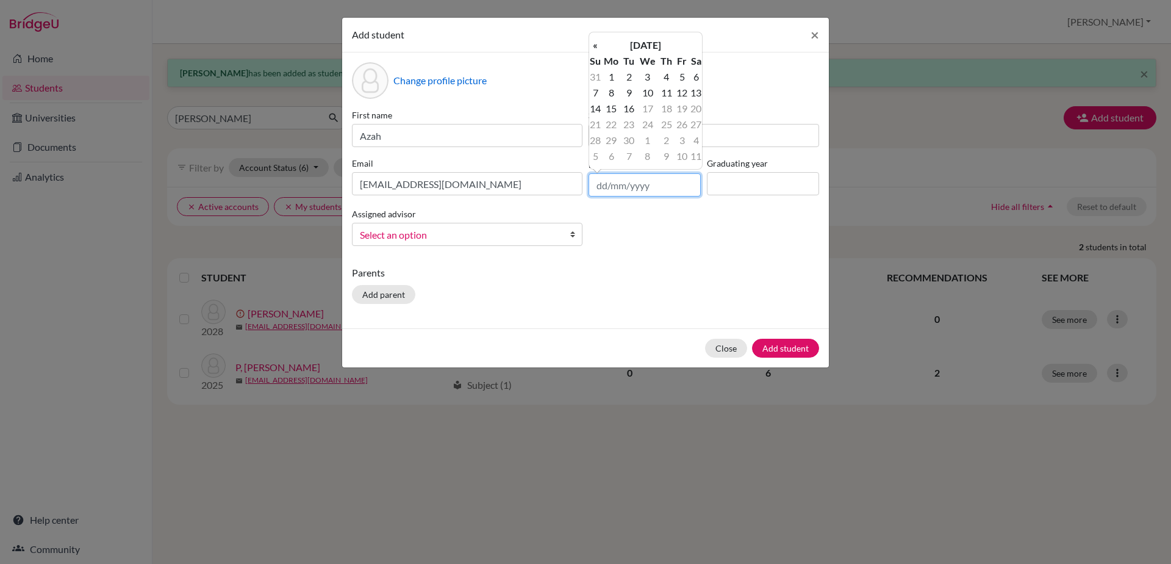
click at [632, 185] on input "text" at bounding box center [645, 184] width 112 height 23
type input "[DATE]"
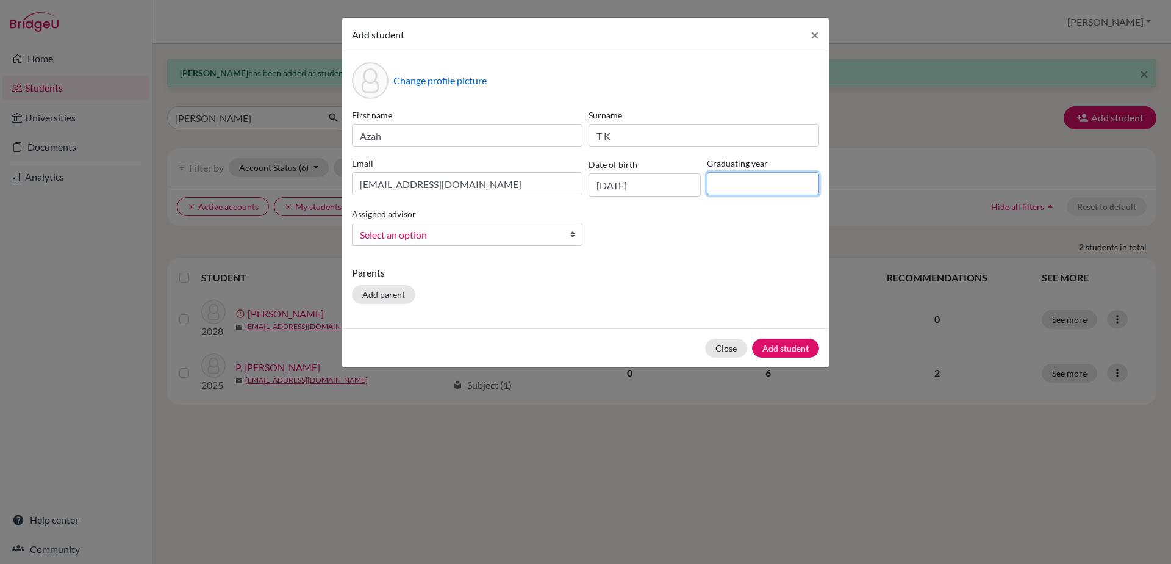
click at [722, 182] on input at bounding box center [763, 183] width 112 height 23
type input "2030"
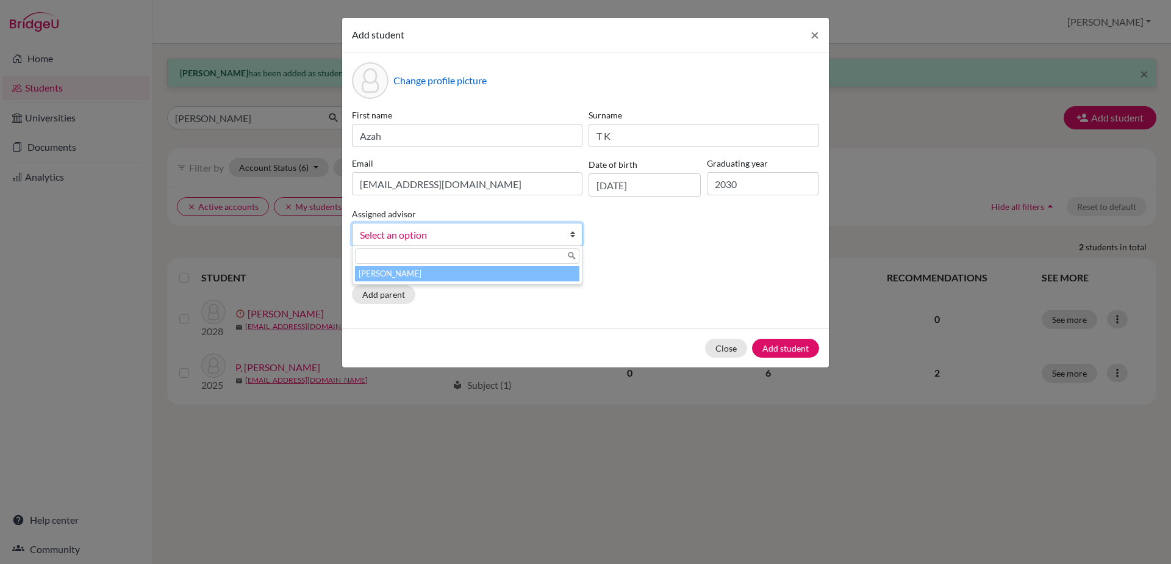
click at [566, 235] on link "Select an option" at bounding box center [467, 234] width 231 height 23
click at [534, 272] on li "[PERSON_NAME]" at bounding box center [467, 273] width 225 height 15
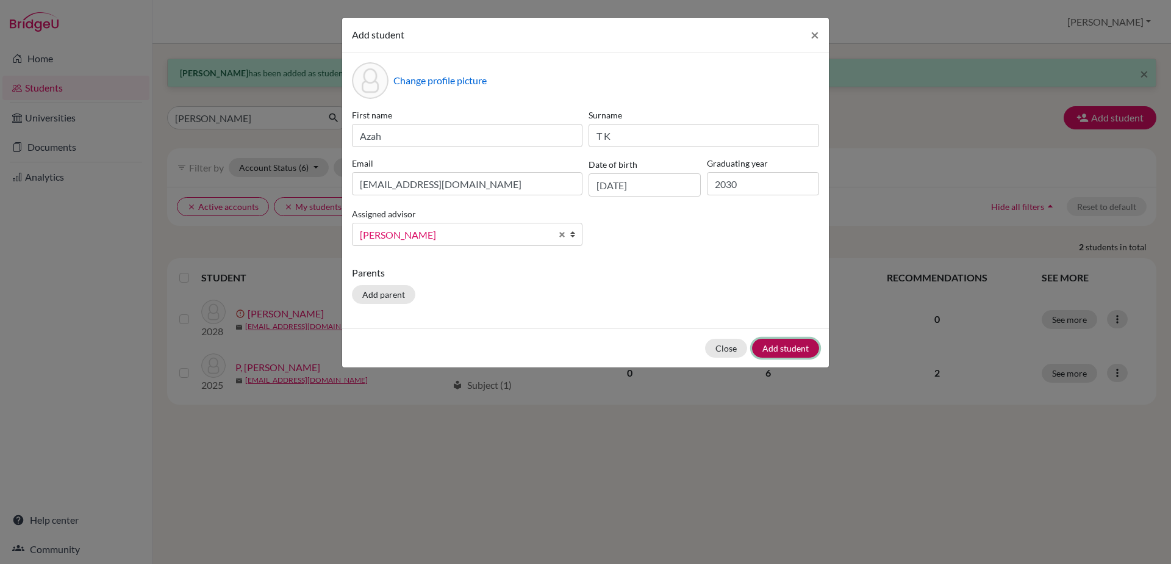
click at [797, 351] on button "Add student" at bounding box center [785, 348] width 67 height 19
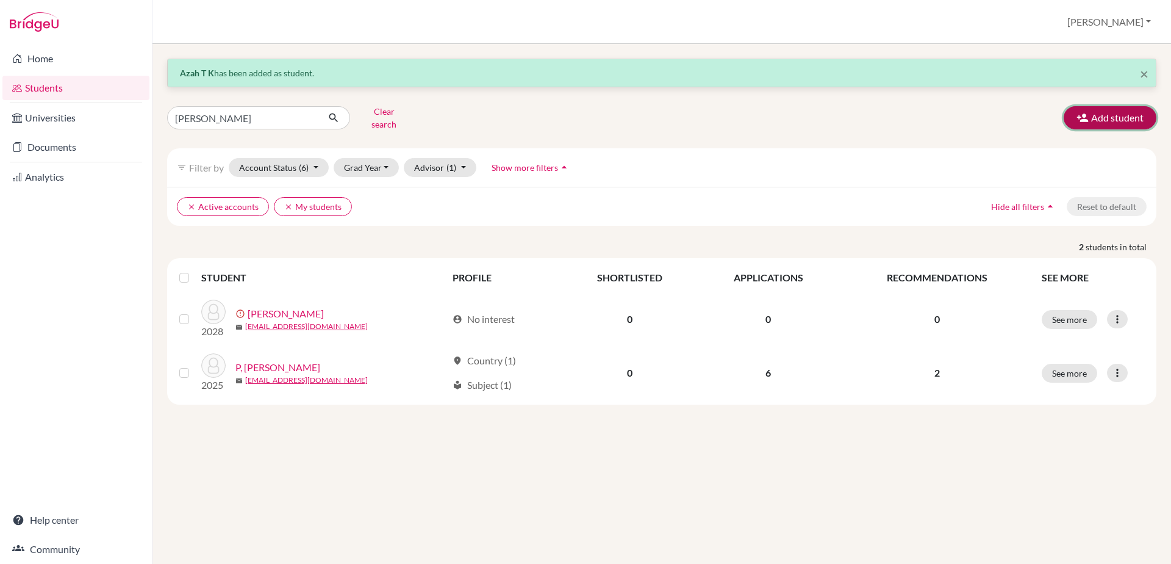
click at [1102, 119] on button "Add student" at bounding box center [1110, 117] width 93 height 23
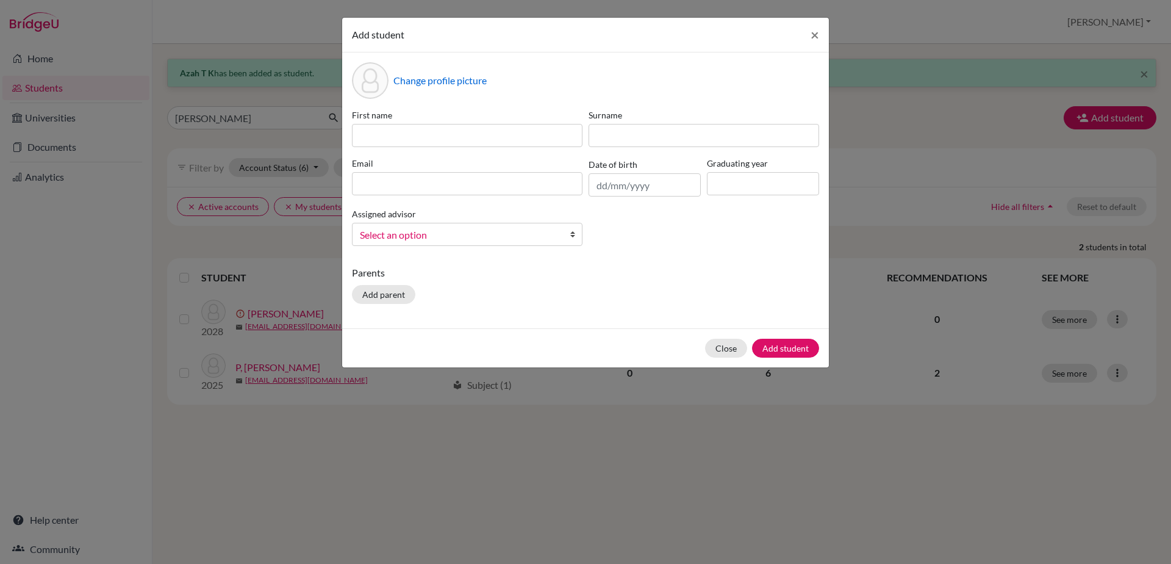
click at [387, 102] on div "Change profile picture First name Surname Email Date of birth Graduating year A…" at bounding box center [585, 190] width 487 height 276
click at [376, 134] on input at bounding box center [467, 135] width 231 height 23
type input "[PERSON_NAME]"
click at [624, 132] on input at bounding box center [704, 135] width 231 height 23
type input "[PERSON_NAME]"
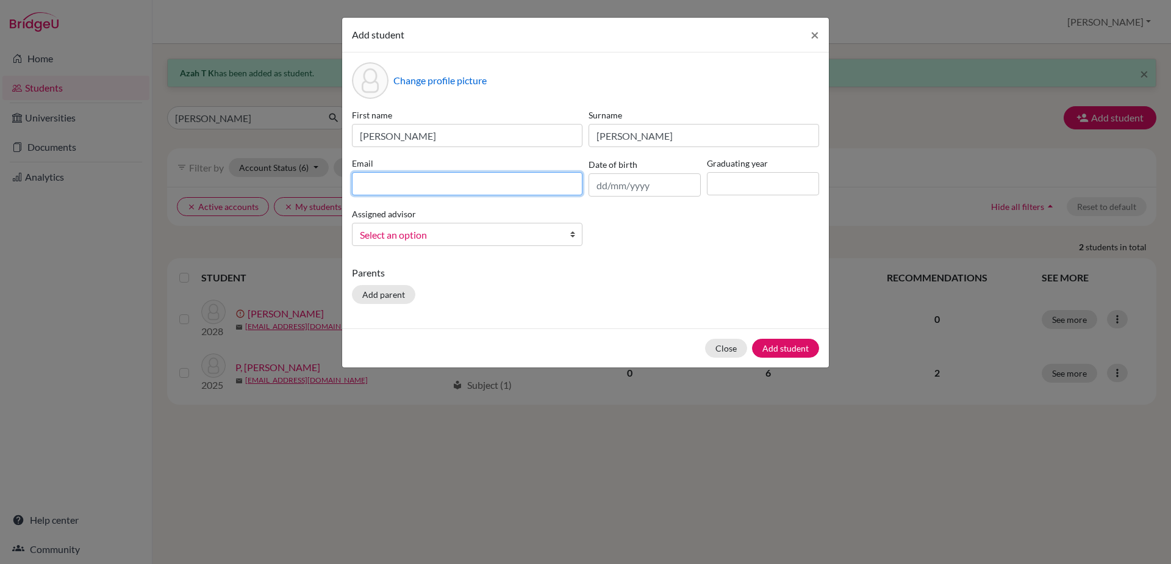
click at [540, 186] on input at bounding box center [467, 183] width 231 height 23
type input "[EMAIL_ADDRESS][DOMAIN_NAME]"
click at [630, 179] on input "text" at bounding box center [645, 184] width 112 height 23
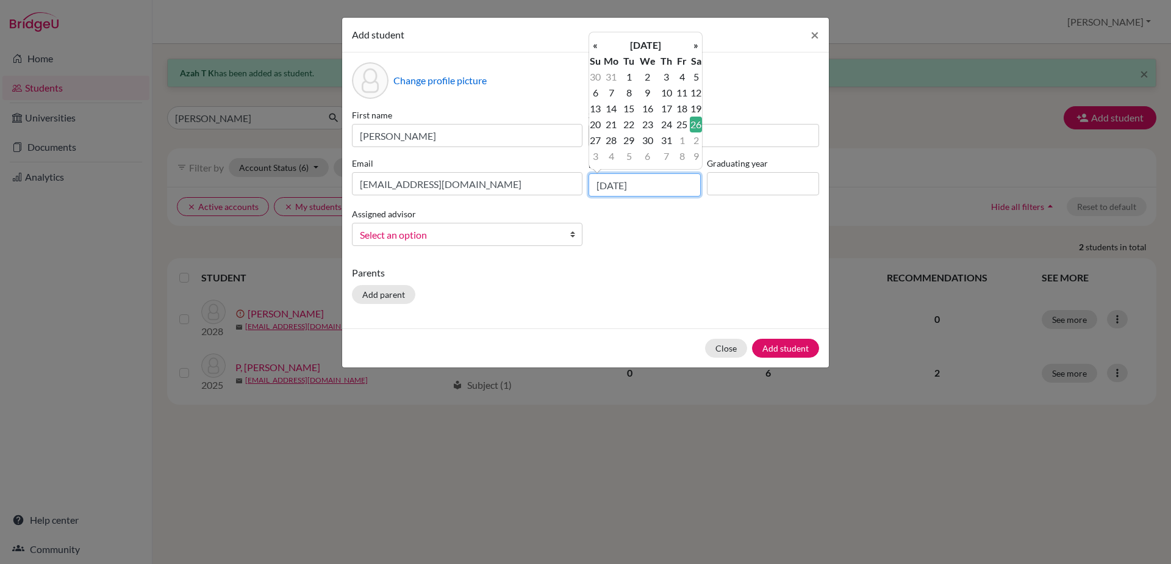
type input "[DATE]"
click at [754, 181] on input at bounding box center [763, 183] width 112 height 23
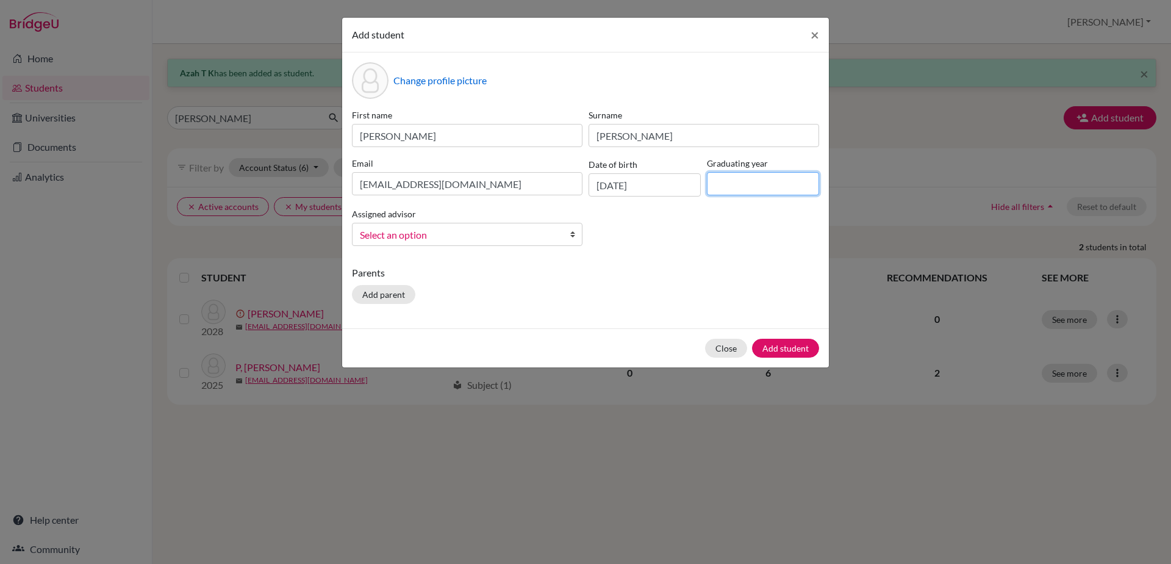
type input "2030"
click at [572, 232] on b at bounding box center [576, 234] width 12 height 22
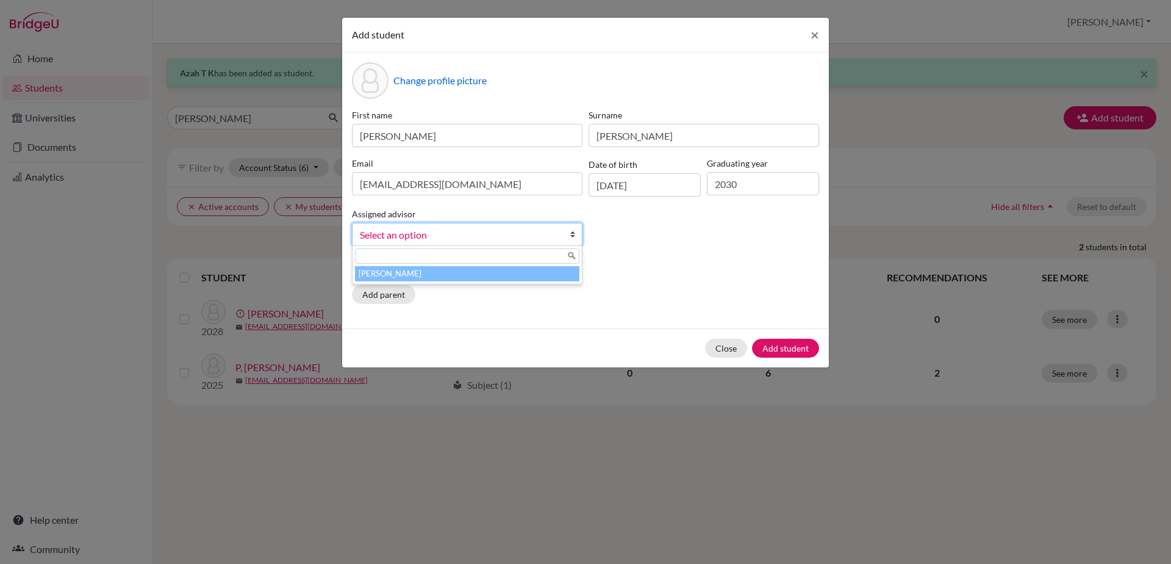
click at [558, 274] on li "[PERSON_NAME]" at bounding box center [467, 273] width 225 height 15
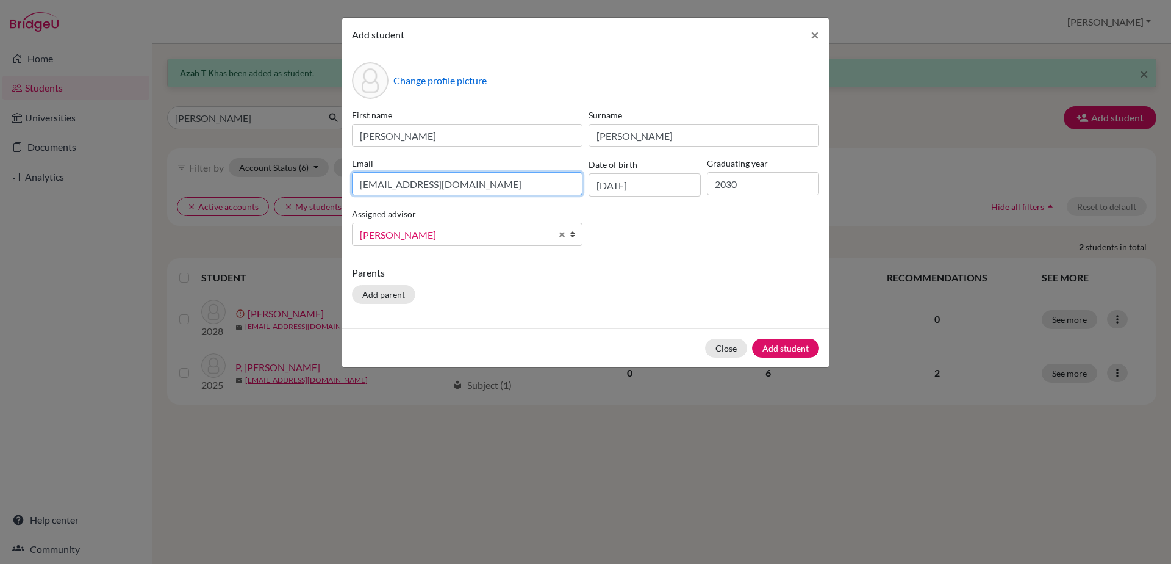
click at [398, 185] on input "[EMAIL_ADDRESS][DOMAIN_NAME]" at bounding box center [467, 183] width 231 height 23
type input "[EMAIL_ADDRESS][DOMAIN_NAME]"
click at [772, 344] on button "Add student" at bounding box center [785, 348] width 67 height 19
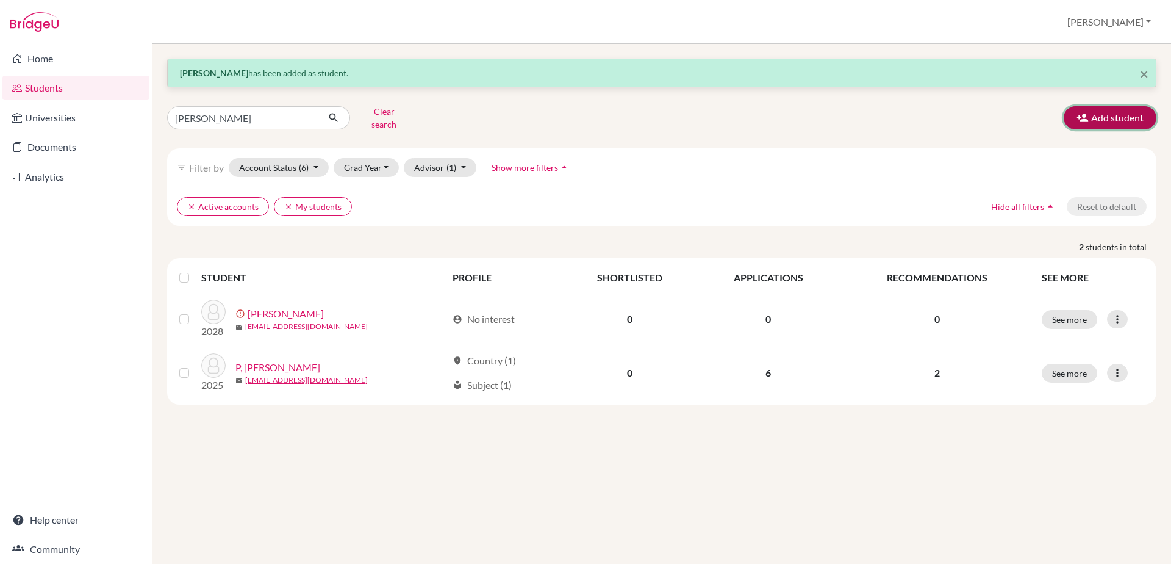
click at [1118, 106] on button "Add student" at bounding box center [1110, 117] width 93 height 23
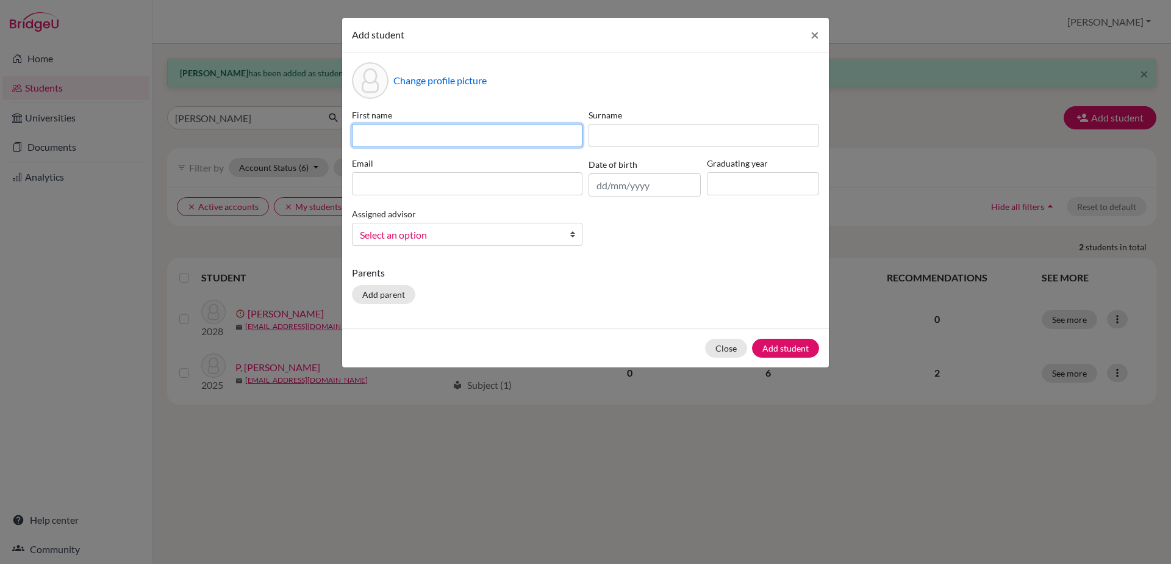
click at [408, 138] on input at bounding box center [467, 135] width 231 height 23
type input "[PERSON_NAME]"
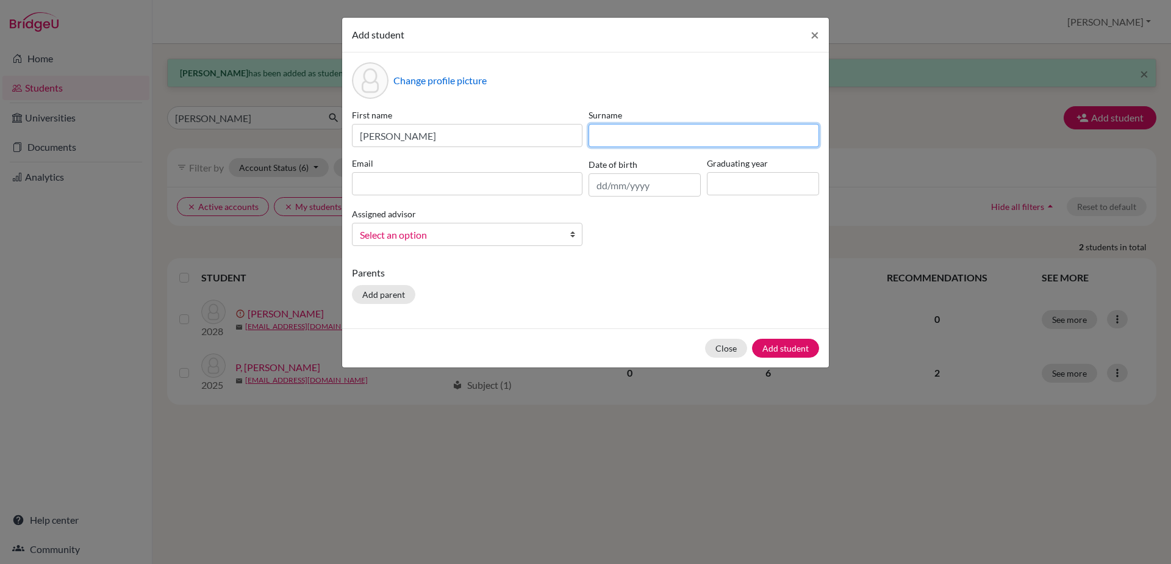
click at [646, 140] on input at bounding box center [704, 135] width 231 height 23
type input "[PERSON_NAME]"
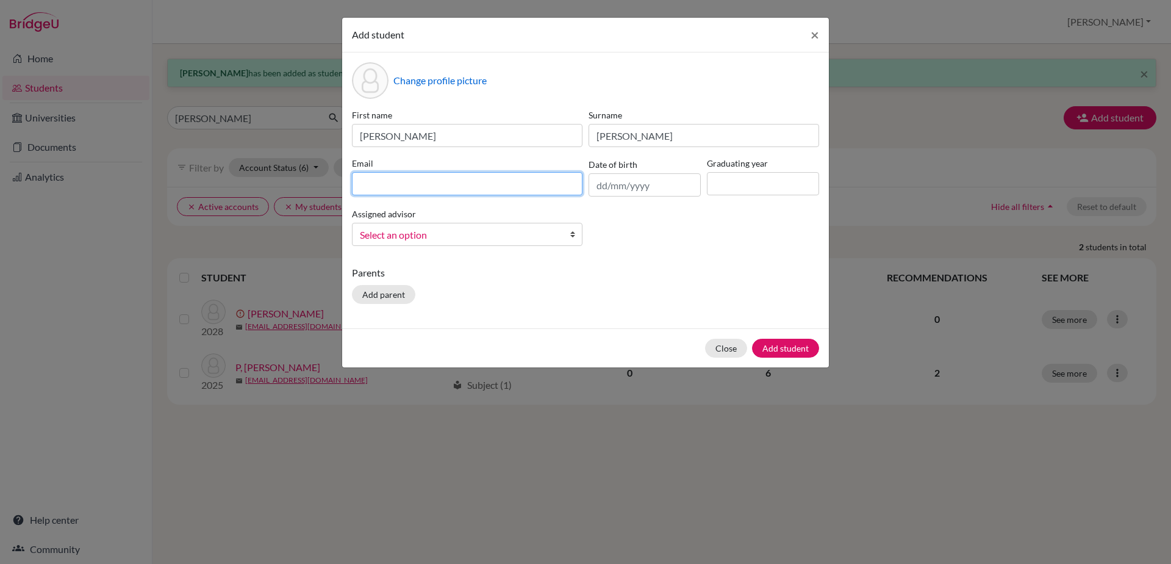
click at [382, 179] on input at bounding box center [467, 183] width 231 height 23
type input "[EMAIL_ADDRESS][DOMAIN_NAME]"
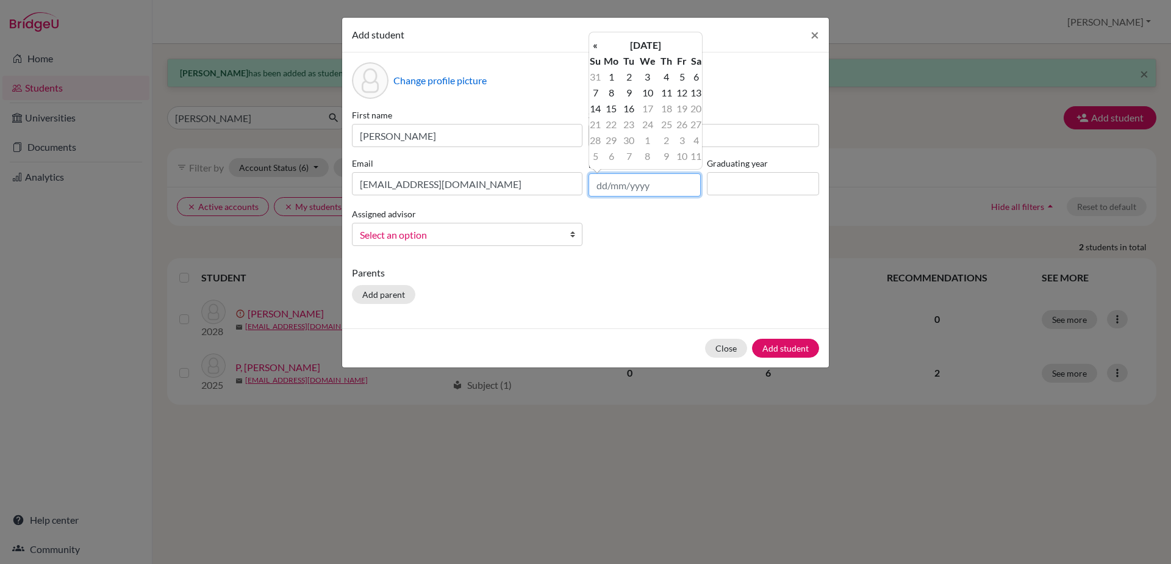
click at [613, 186] on input "text" at bounding box center [645, 184] width 112 height 23
click at [811, 34] on span "×" at bounding box center [815, 35] width 9 height 18
